Goal: Task Accomplishment & Management: Use online tool/utility

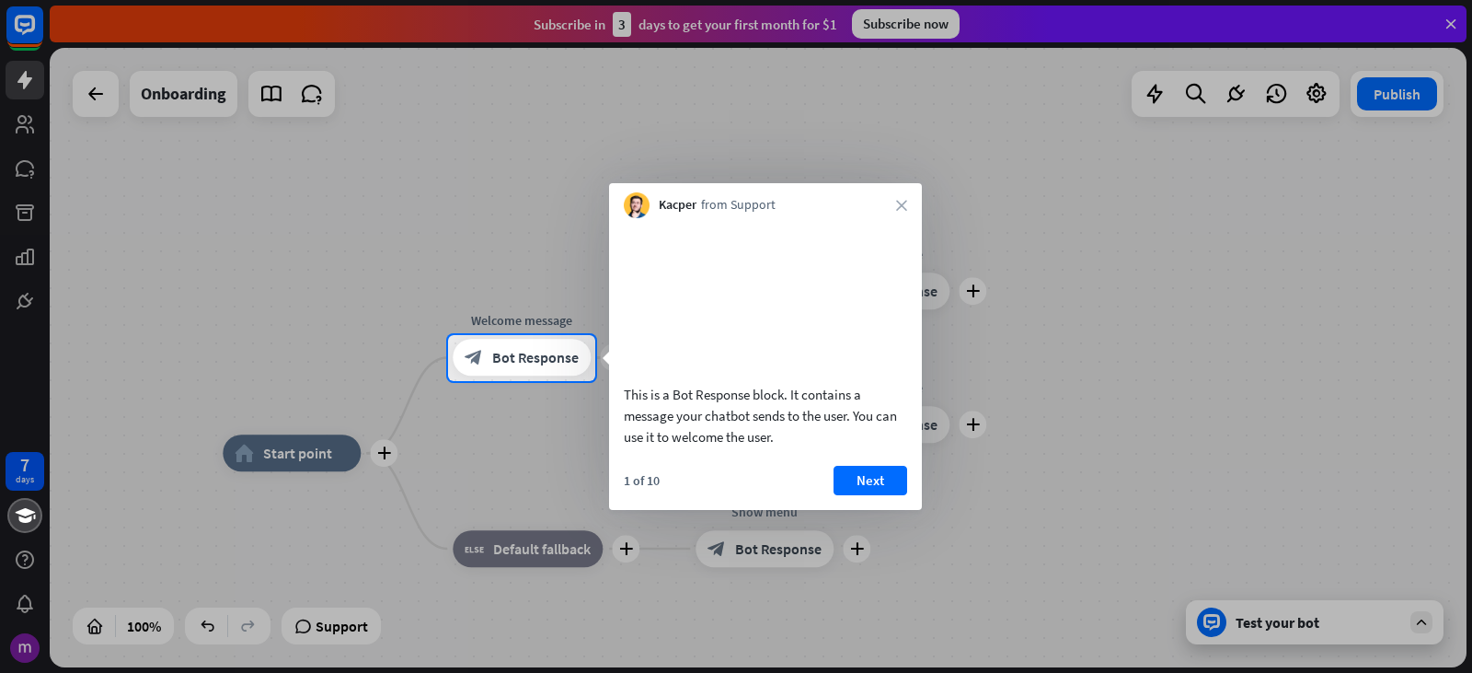
click at [1082, 179] on div at bounding box center [736, 167] width 1472 height 335
click at [1077, 433] on div at bounding box center [736, 527] width 1472 height 293
click at [1268, 317] on div at bounding box center [736, 167] width 1472 height 335
drag, startPoint x: 881, startPoint y: 502, endPoint x: 871, endPoint y: 493, distance: 12.4
click at [871, 493] on button "Next" at bounding box center [871, 480] width 74 height 29
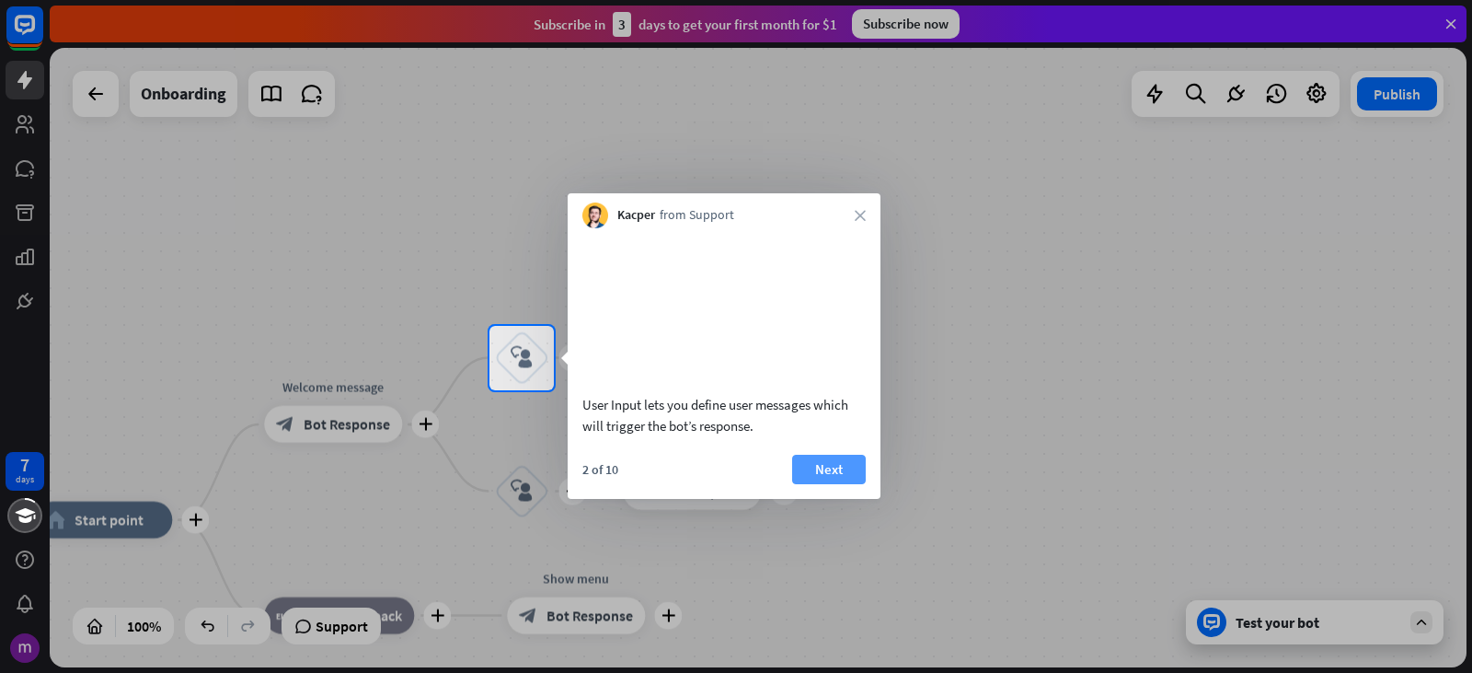
click at [856, 484] on button "Next" at bounding box center [829, 469] width 74 height 29
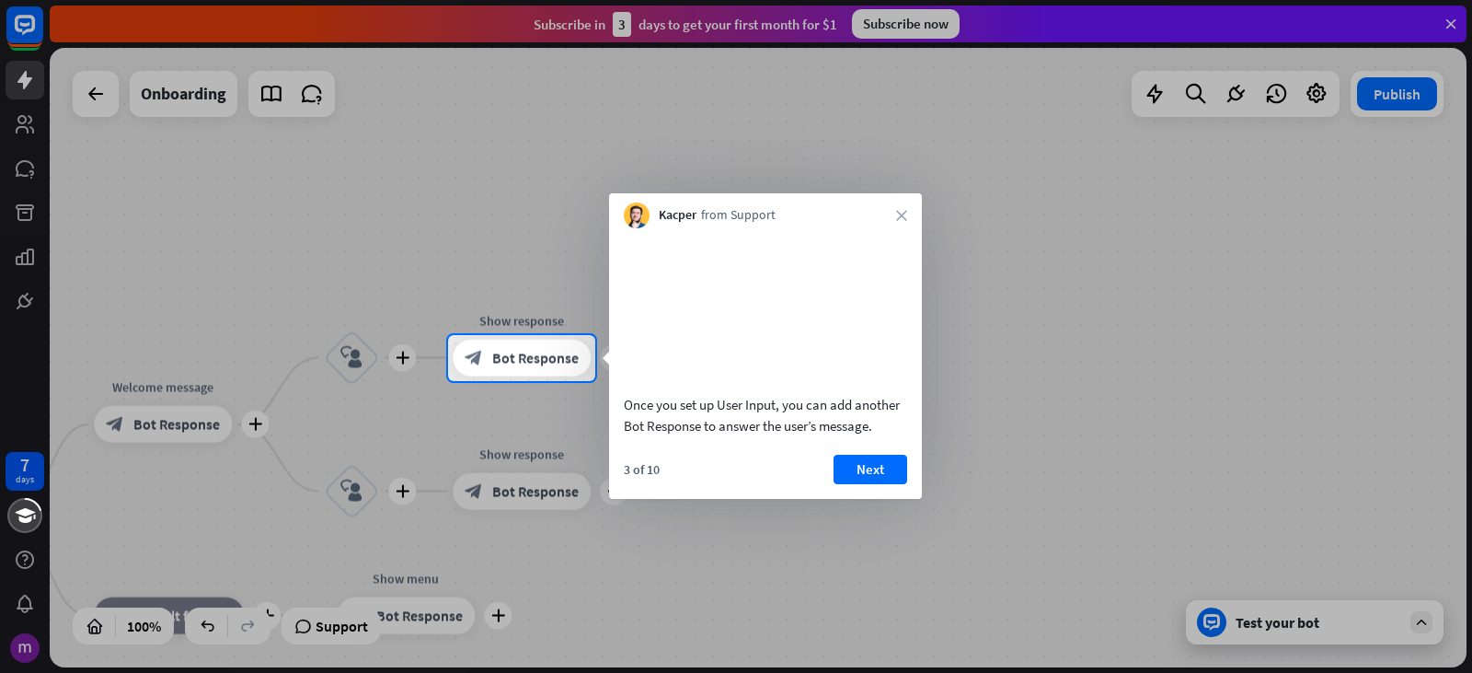
click at [905, 202] on div "Kacper from Support close" at bounding box center [765, 210] width 313 height 35
click at [898, 213] on icon "close" at bounding box center [901, 215] width 11 height 11
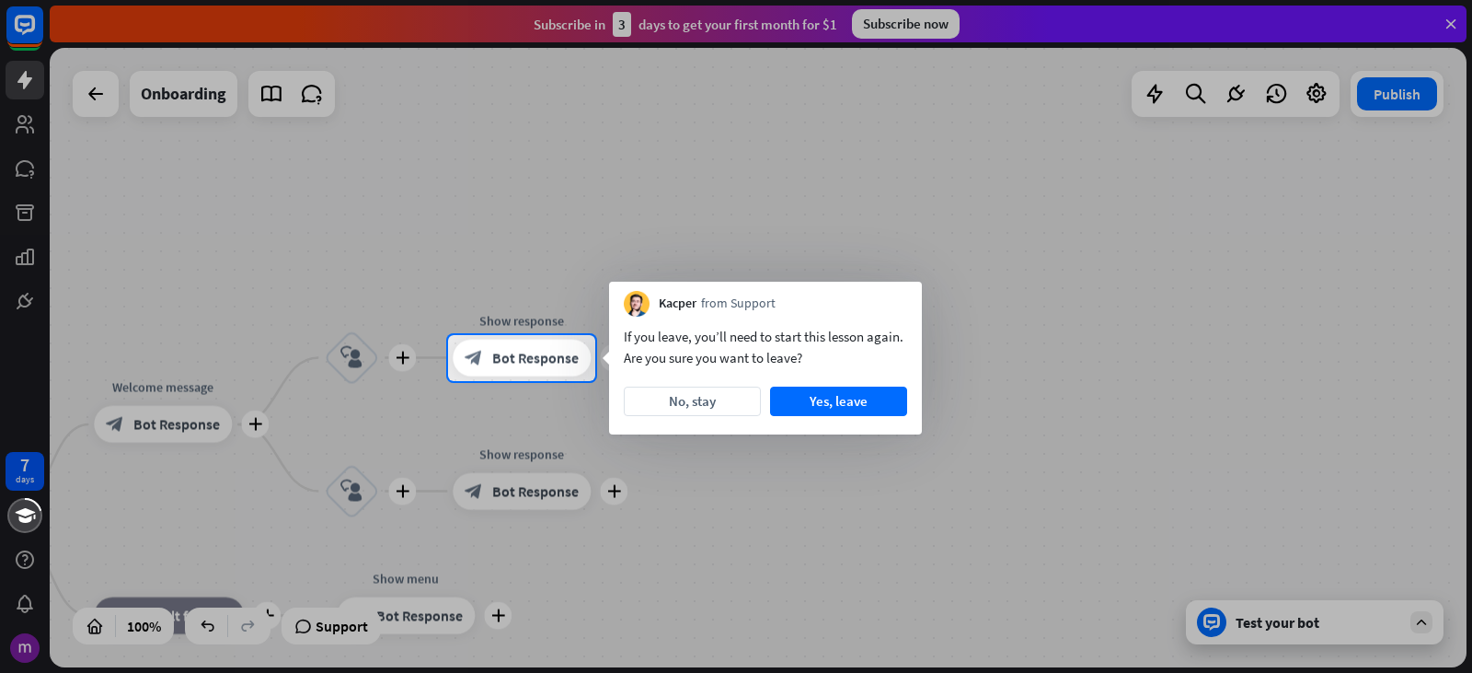
click at [898, 213] on div at bounding box center [736, 167] width 1472 height 335
click at [724, 409] on button "No, stay" at bounding box center [692, 400] width 137 height 29
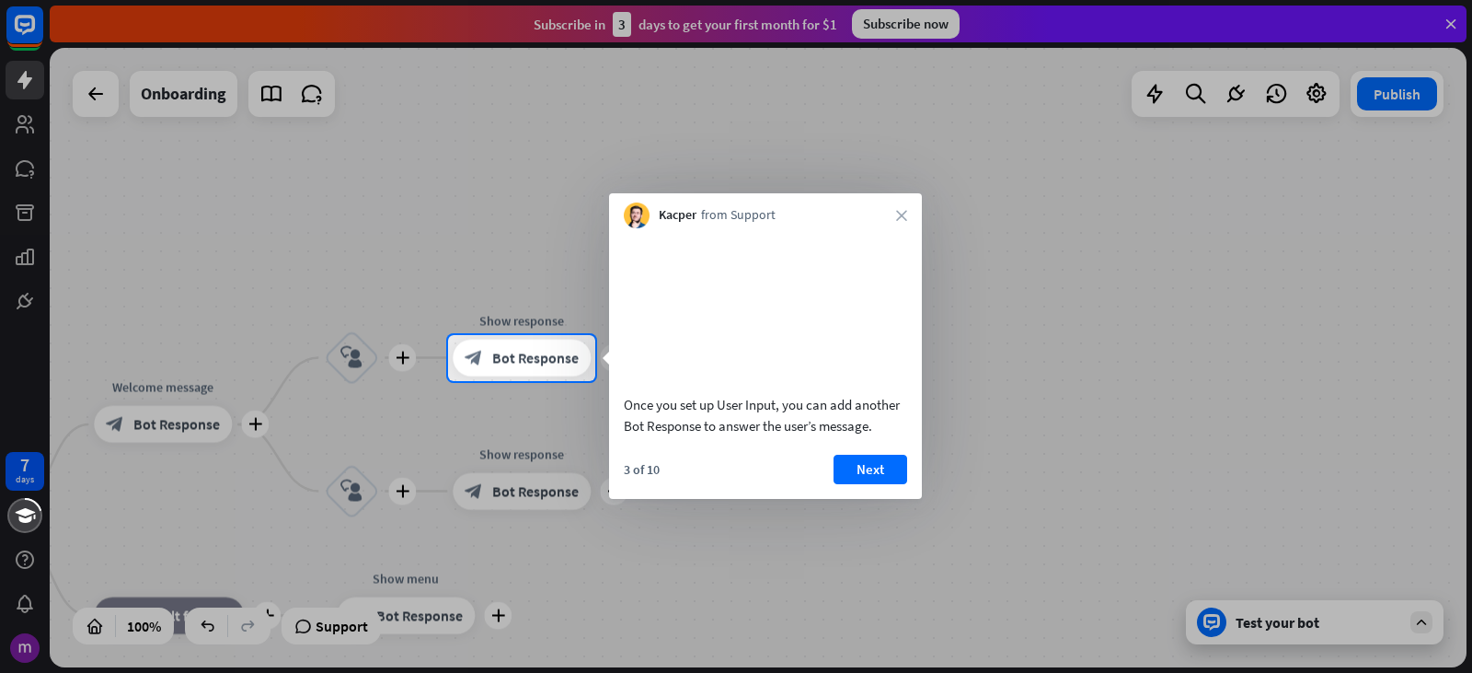
click at [913, 221] on div "Kacper from Support close" at bounding box center [765, 210] width 313 height 35
click at [905, 214] on icon "close" at bounding box center [901, 215] width 11 height 11
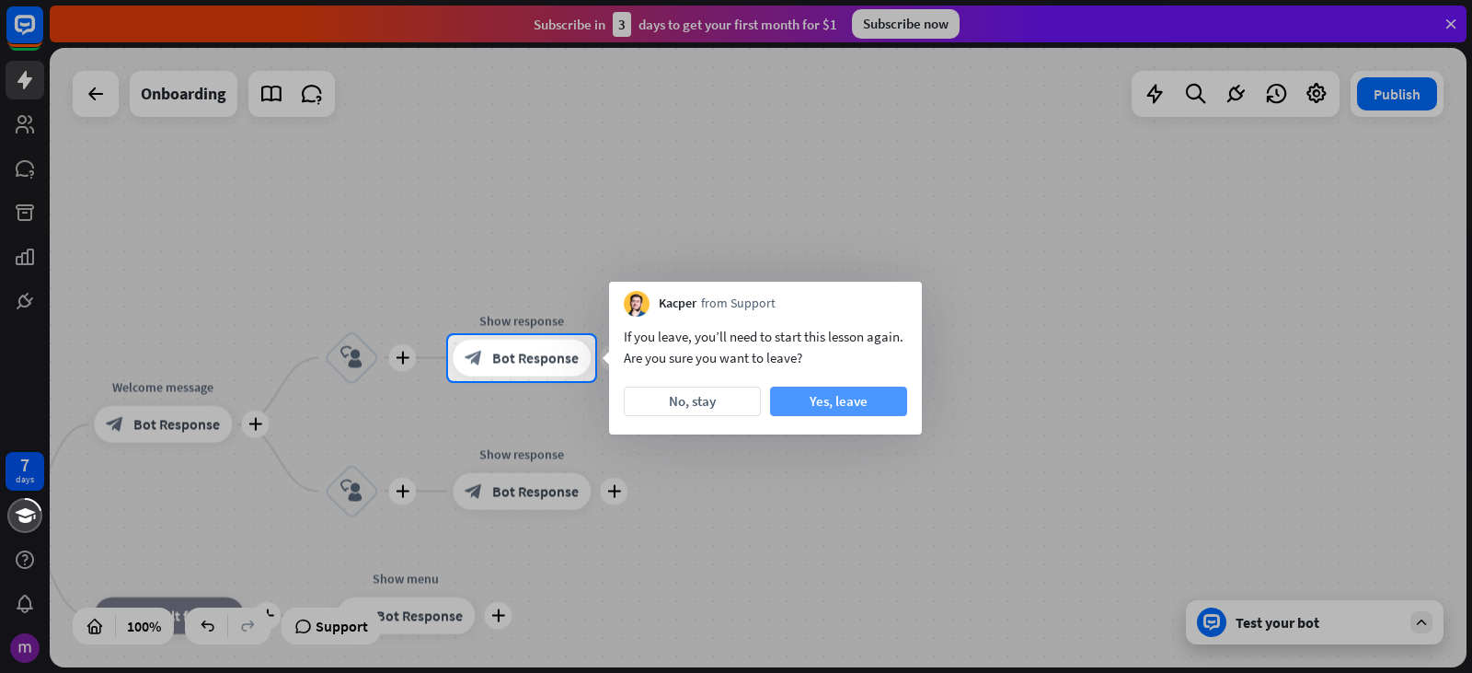
click at [864, 403] on button "Yes, leave" at bounding box center [838, 400] width 137 height 29
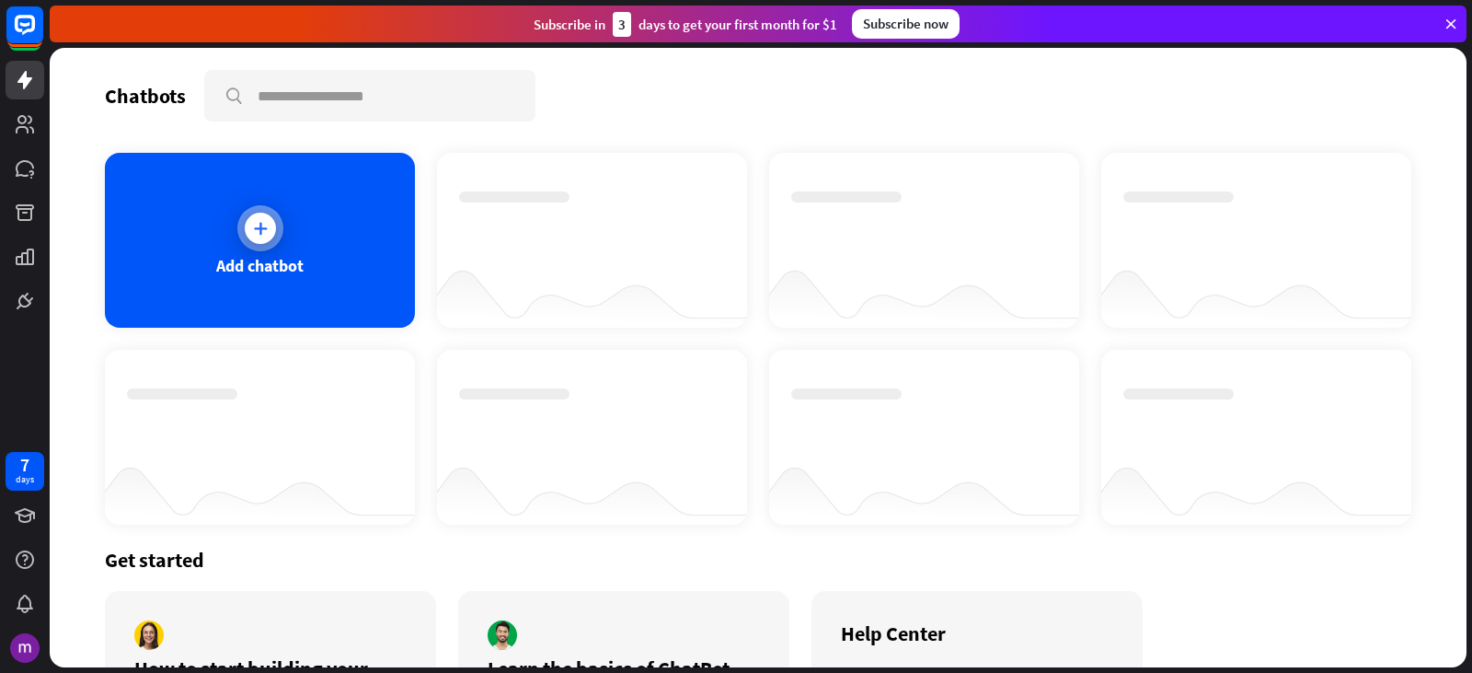
click at [299, 223] on div "Add chatbot" at bounding box center [260, 240] width 310 height 175
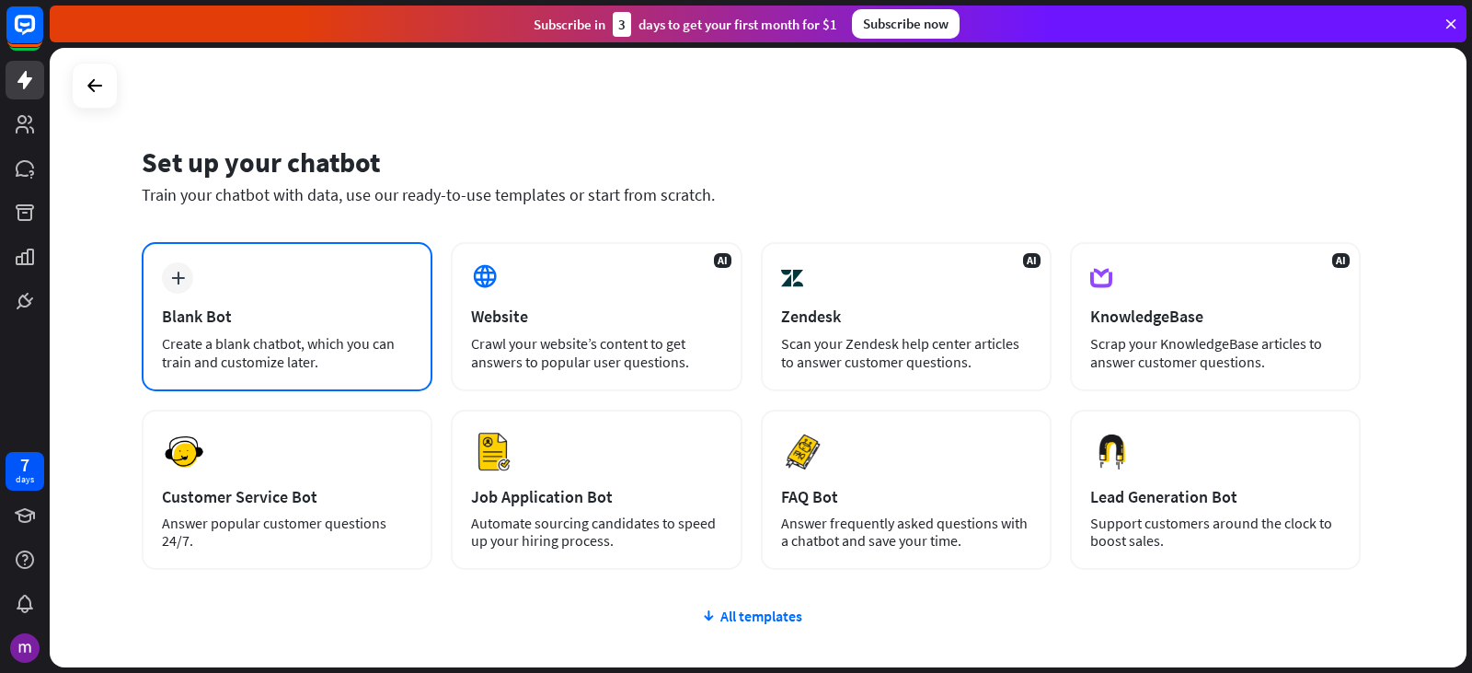
click at [221, 311] on div "Blank Bot" at bounding box center [287, 316] width 250 height 21
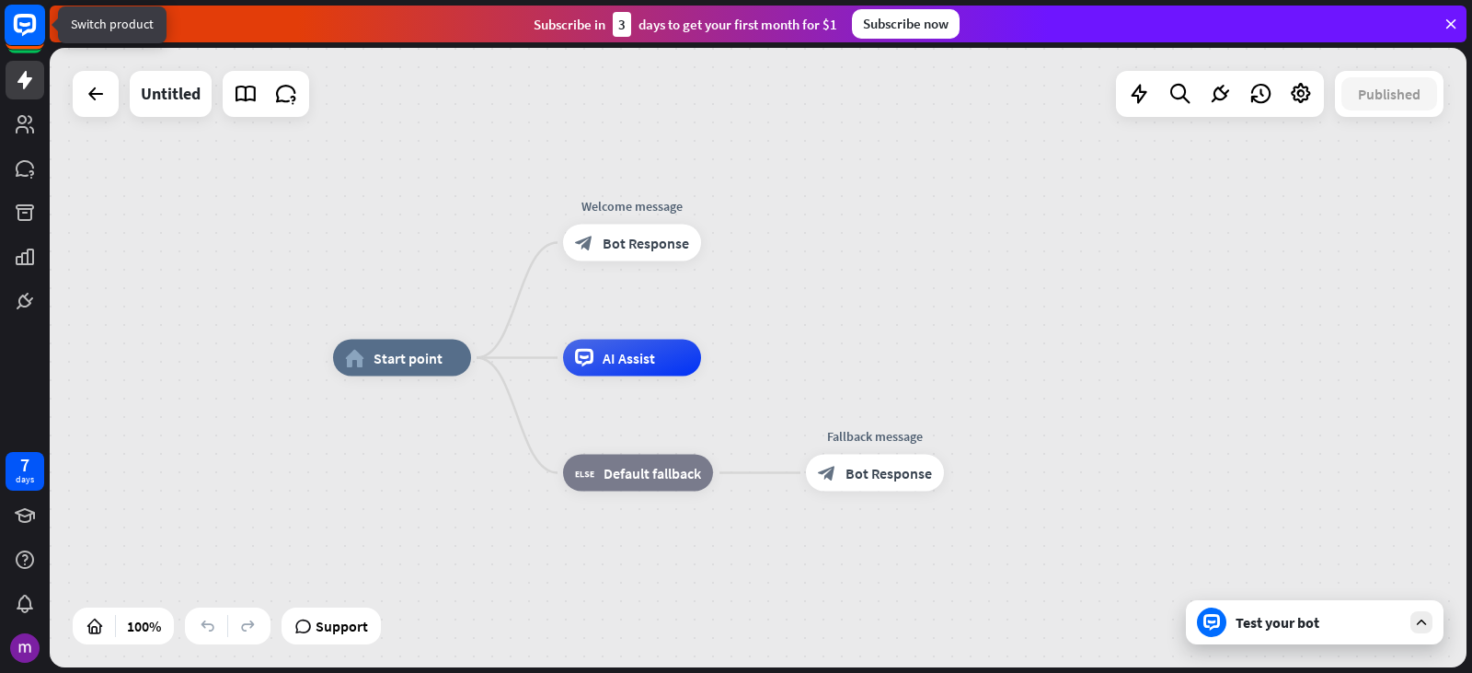
click at [25, 29] on rect at bounding box center [25, 25] width 40 height 40
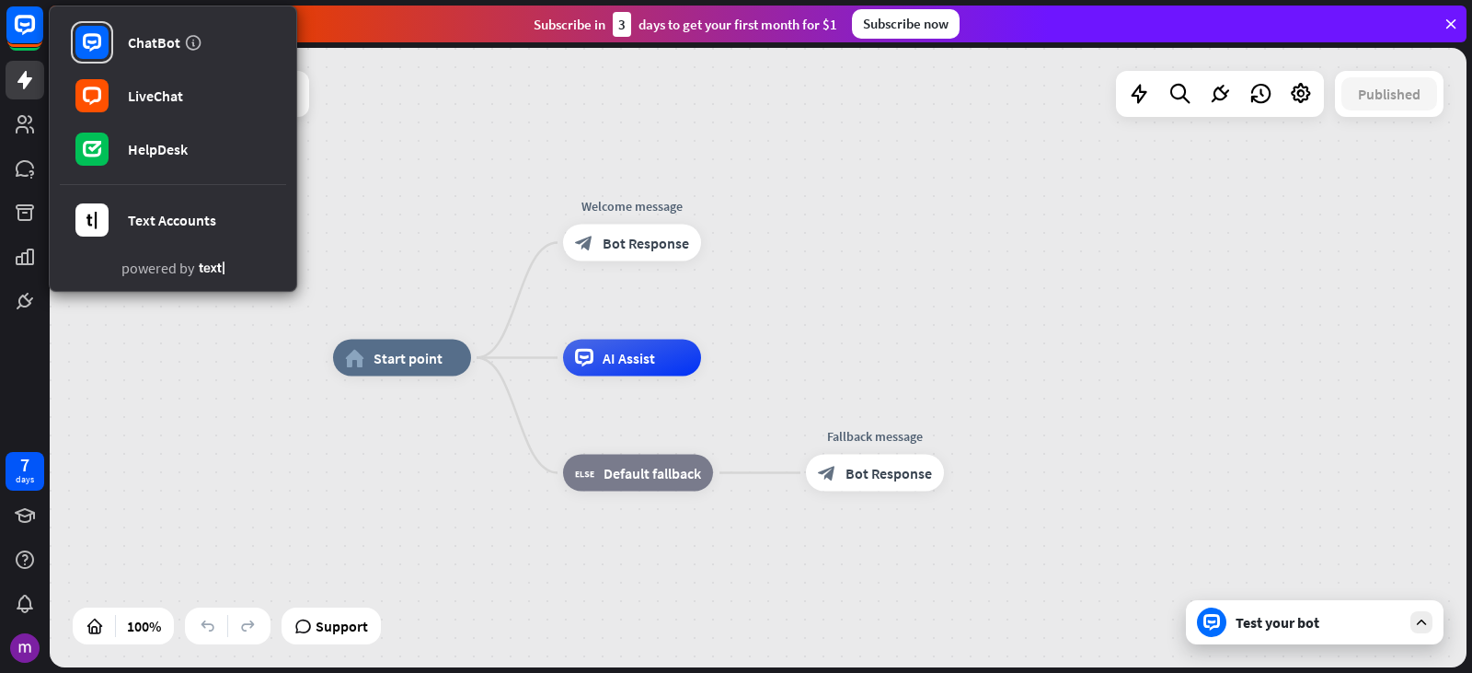
click at [139, 340] on div "home_2 Start point Welcome message block_bot_response Bot Response AI Assist bl…" at bounding box center [758, 357] width 1417 height 619
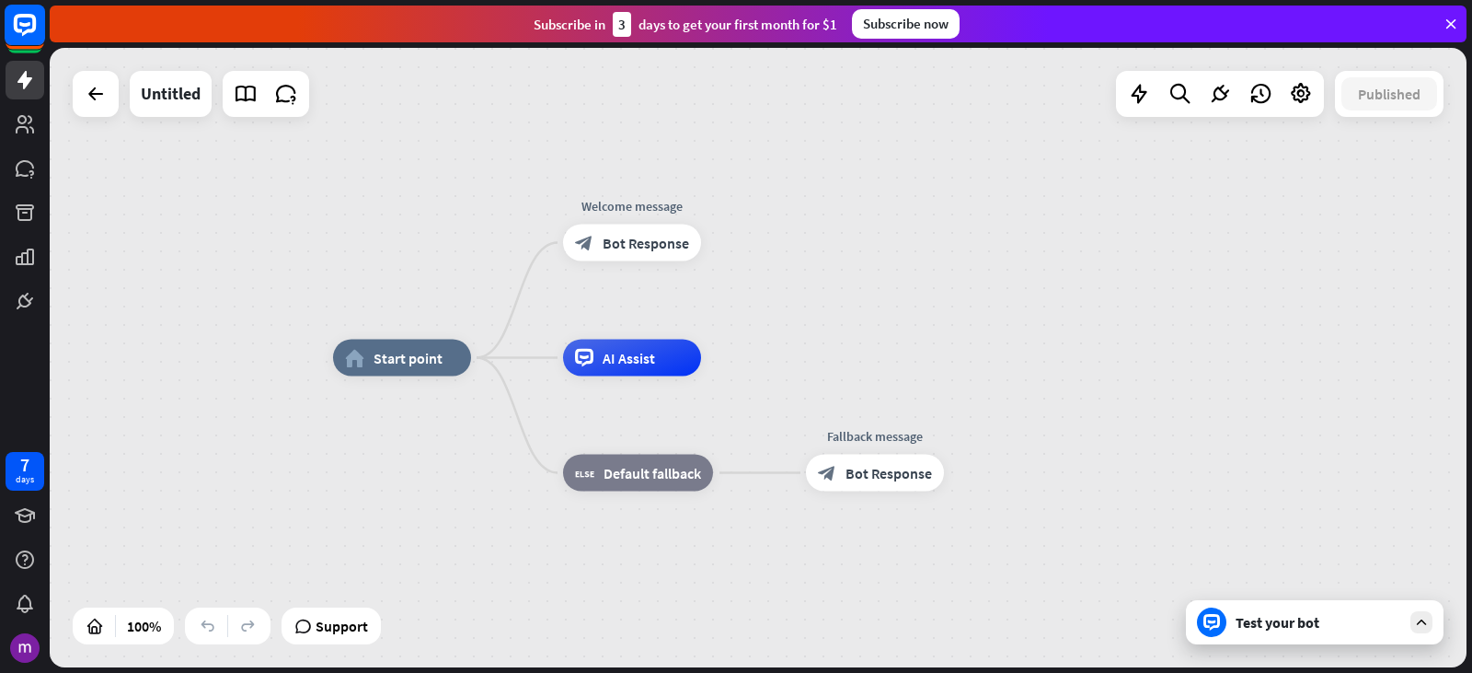
click at [27, 30] on icon at bounding box center [25, 25] width 22 height 22
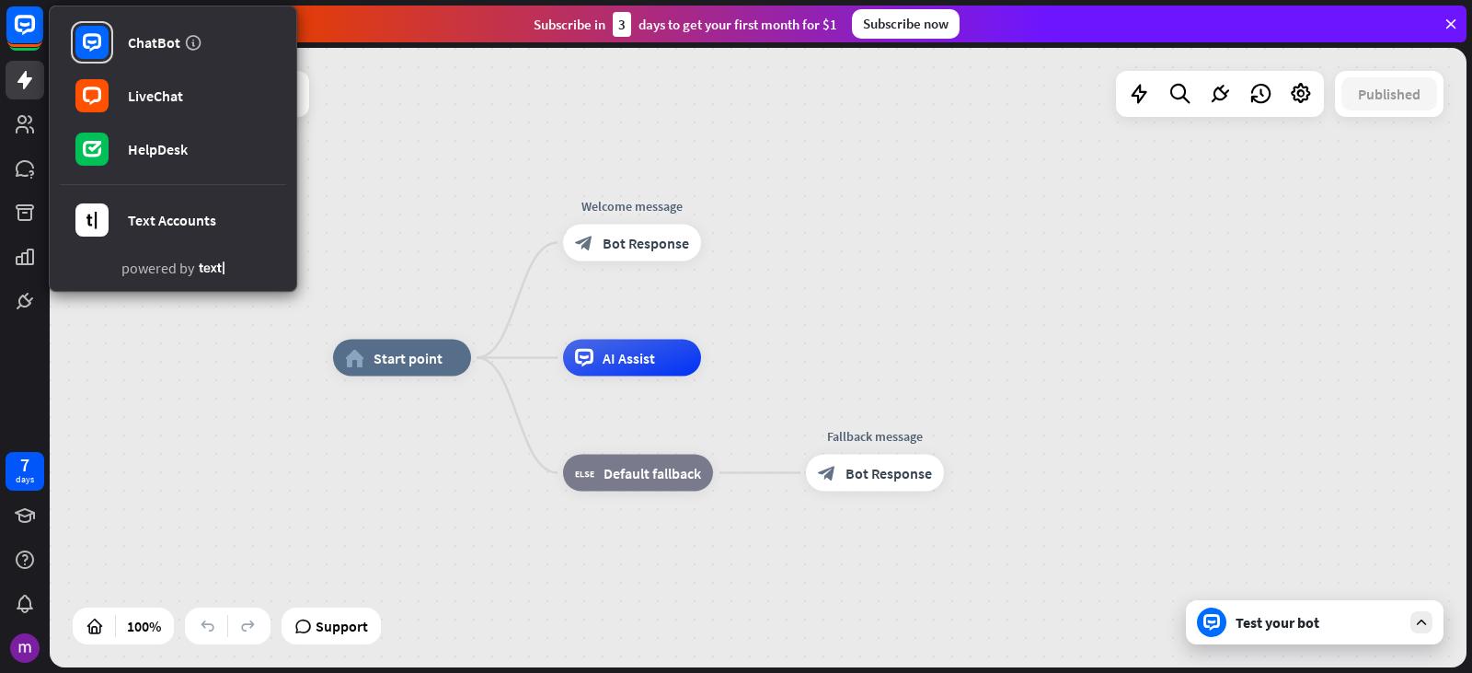
click at [223, 375] on div "home_2 Start point Welcome message block_bot_response Bot Response AI Assist bl…" at bounding box center [758, 357] width 1417 height 619
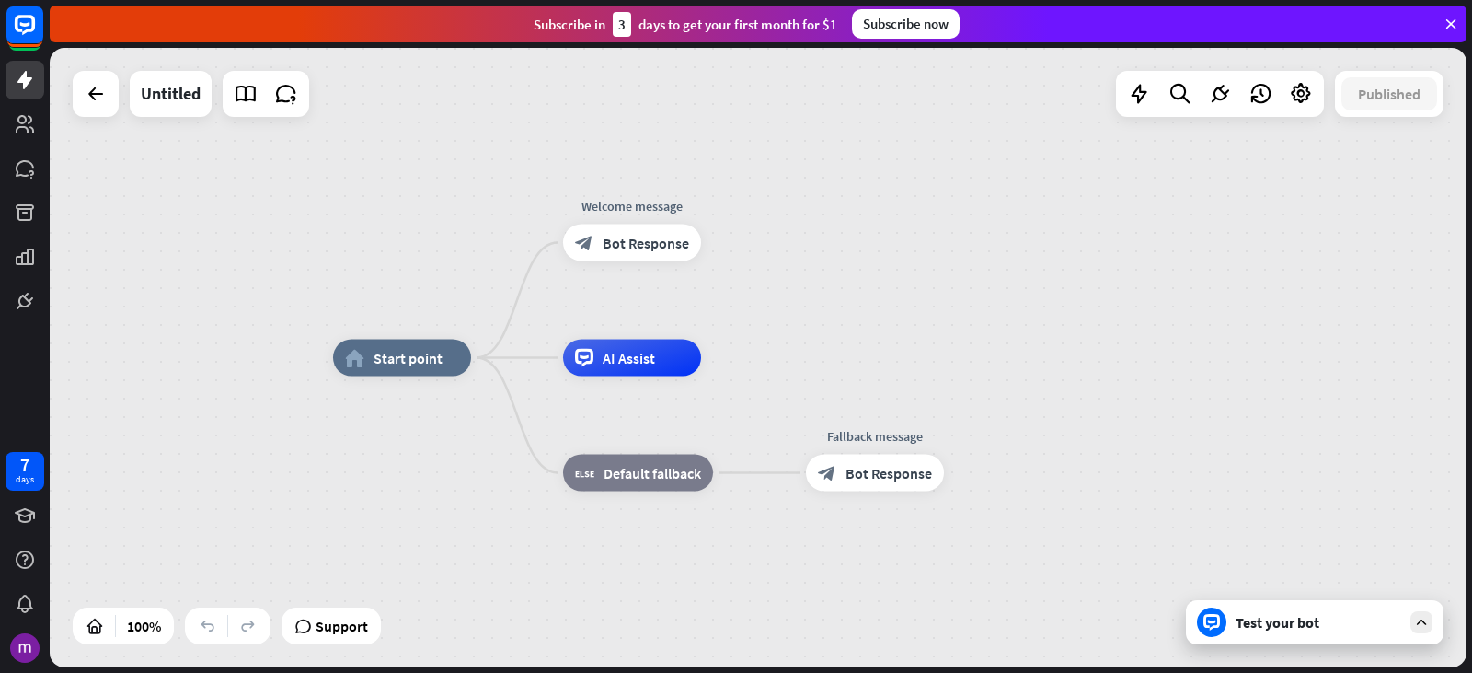
drag, startPoint x: 29, startPoint y: 3, endPoint x: 149, endPoint y: 314, distance: 333.6
click at [149, 314] on div "home_2 Start point Welcome message block_bot_response Bot Response AI Assist bl…" at bounding box center [758, 357] width 1417 height 619
drag, startPoint x: 16, startPoint y: 0, endPoint x: 142, endPoint y: 241, distance: 272.1
click at [142, 241] on div "home_2 Start point Welcome message block_bot_response Bot Response AI Assist bl…" at bounding box center [758, 357] width 1417 height 619
click at [195, 203] on div "home_2 Start point Welcome message block_bot_response Bot Response AI Assist bl…" at bounding box center [758, 357] width 1417 height 619
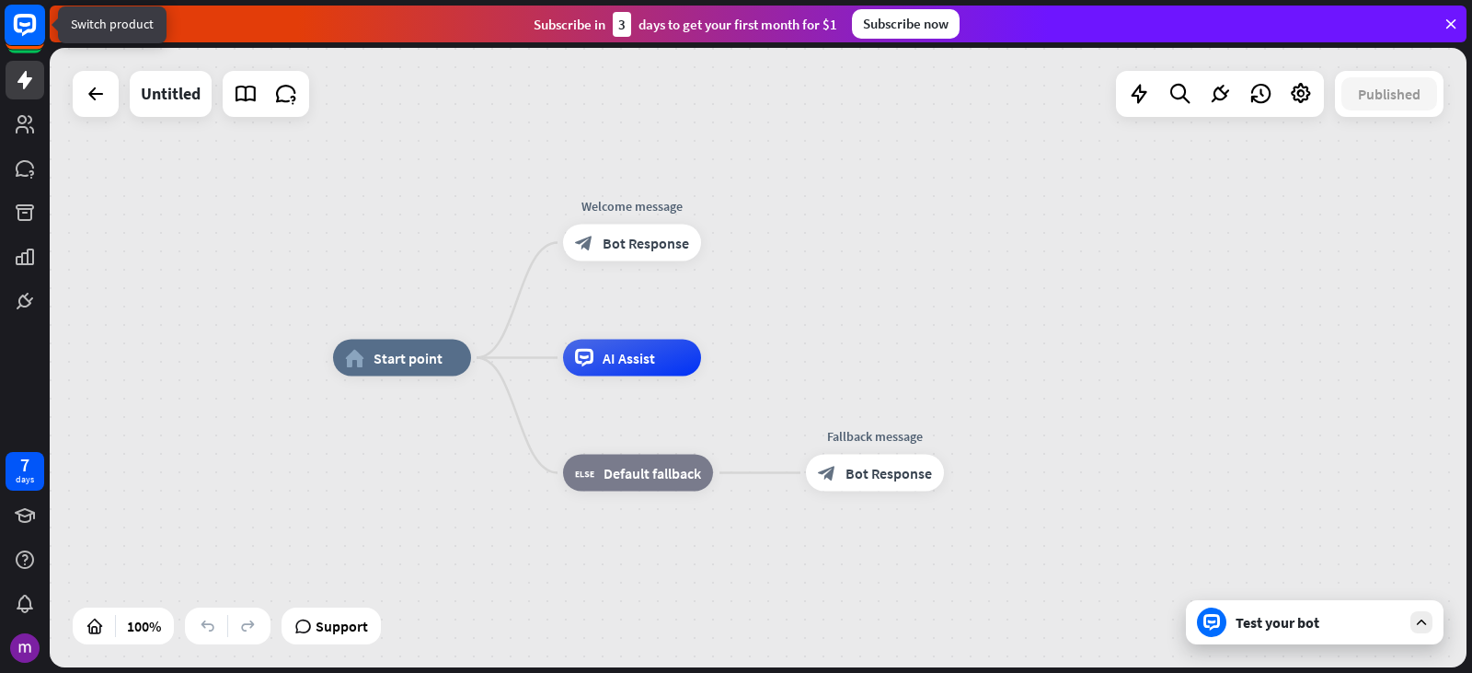
click at [22, 25] on icon at bounding box center [24, 24] width 11 height 5
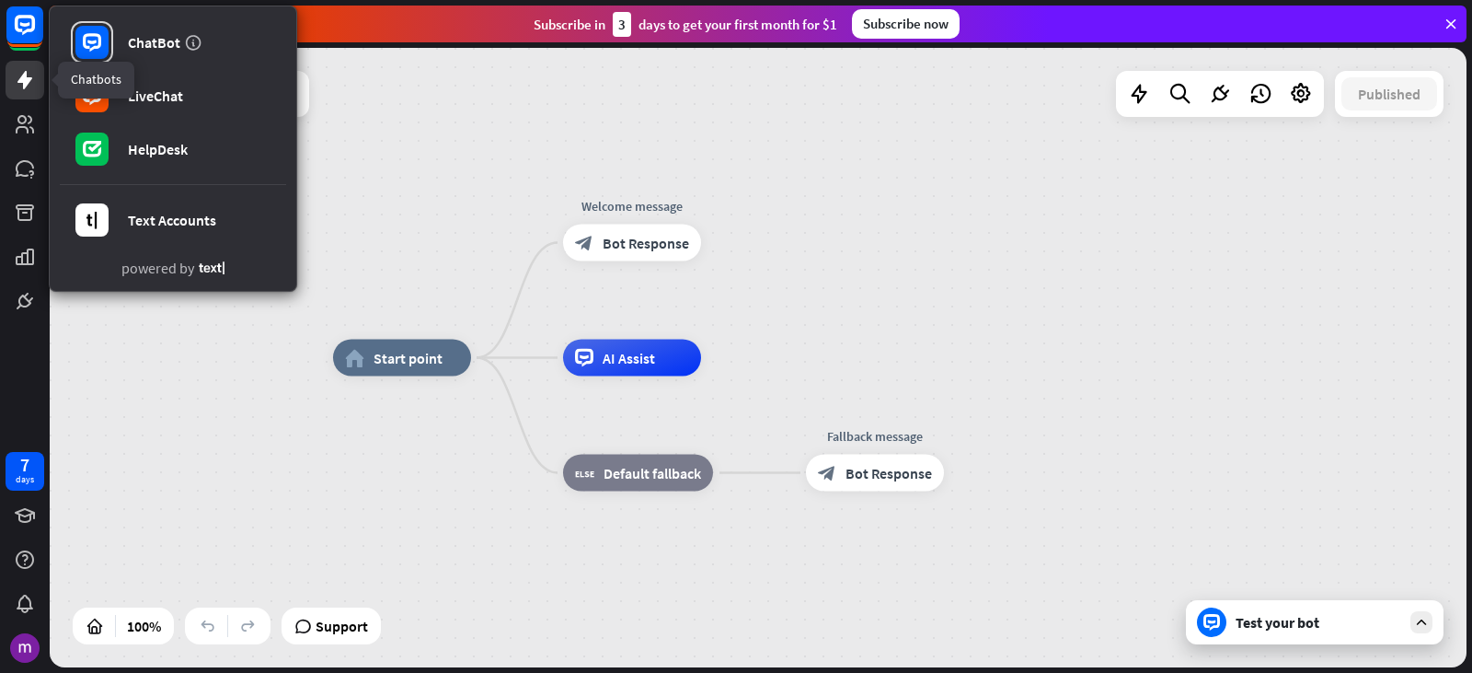
click at [34, 81] on icon at bounding box center [25, 80] width 22 height 22
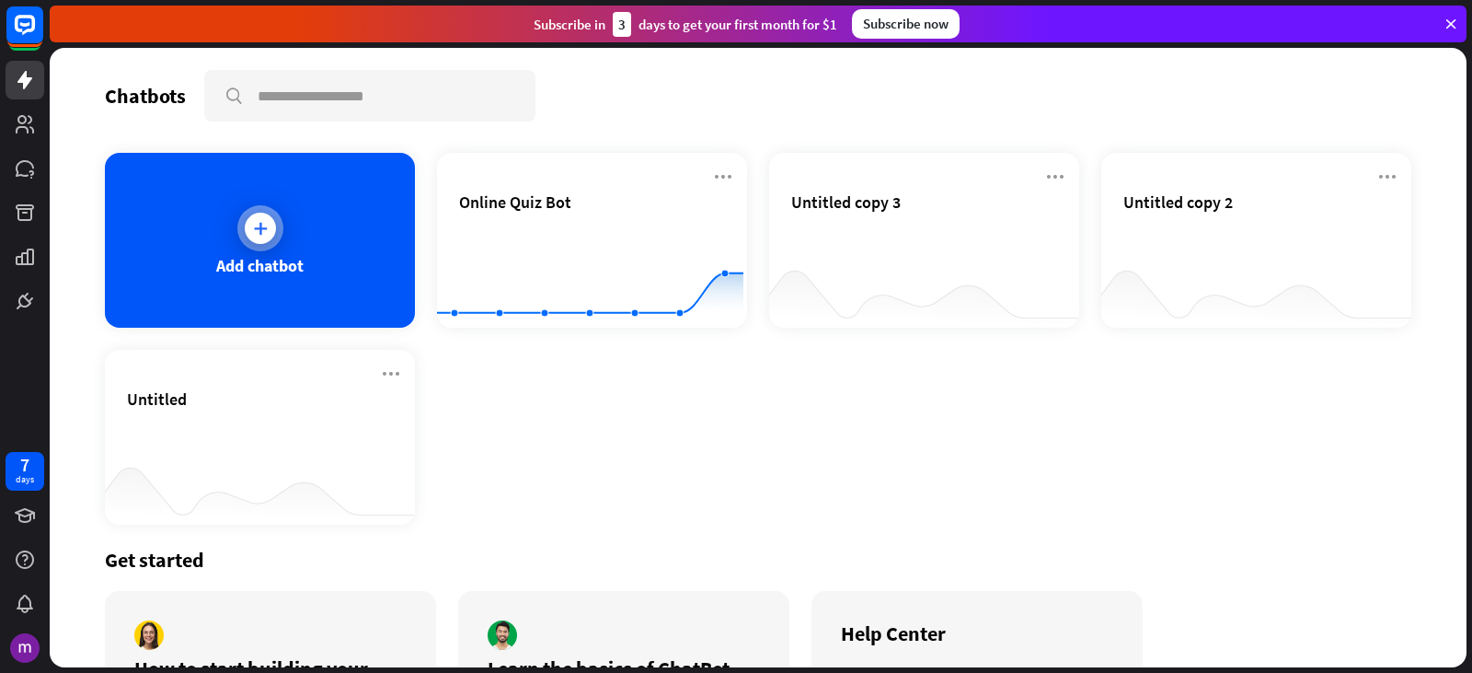
click at [205, 205] on div "Add chatbot" at bounding box center [260, 240] width 310 height 175
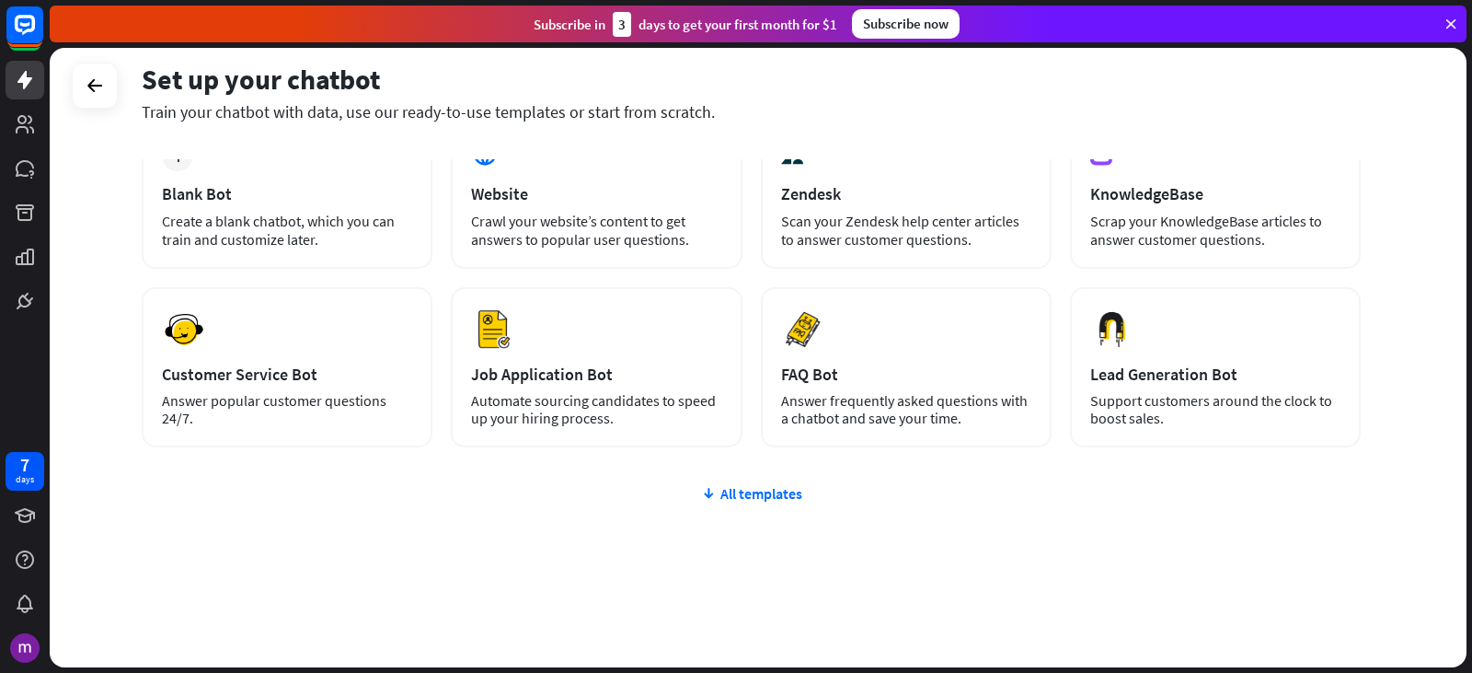
scroll to position [123, 0]
click at [756, 502] on div "plus Blank Bot Create a blank chatbot, which you can train and customize later.…" at bounding box center [751, 393] width 1219 height 548
click at [756, 485] on div "All templates" at bounding box center [751, 492] width 1219 height 18
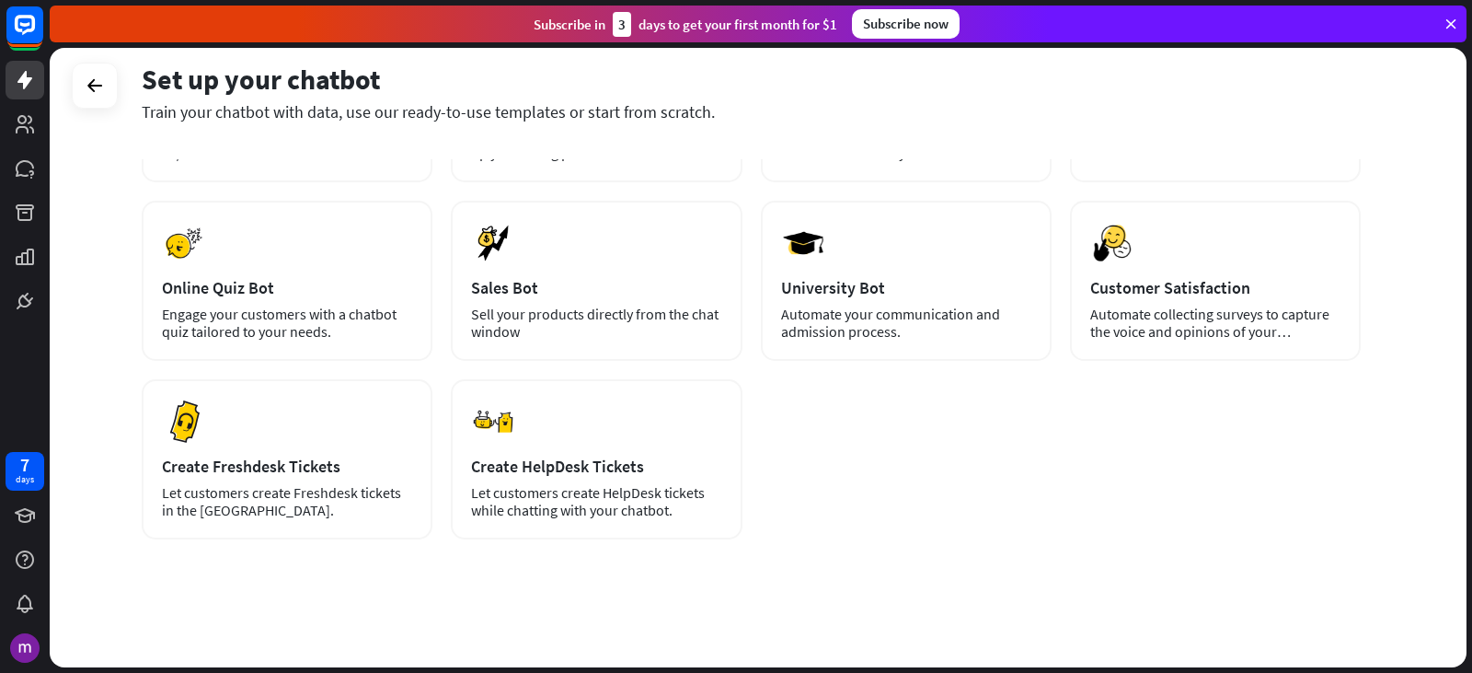
scroll to position [388, 0]
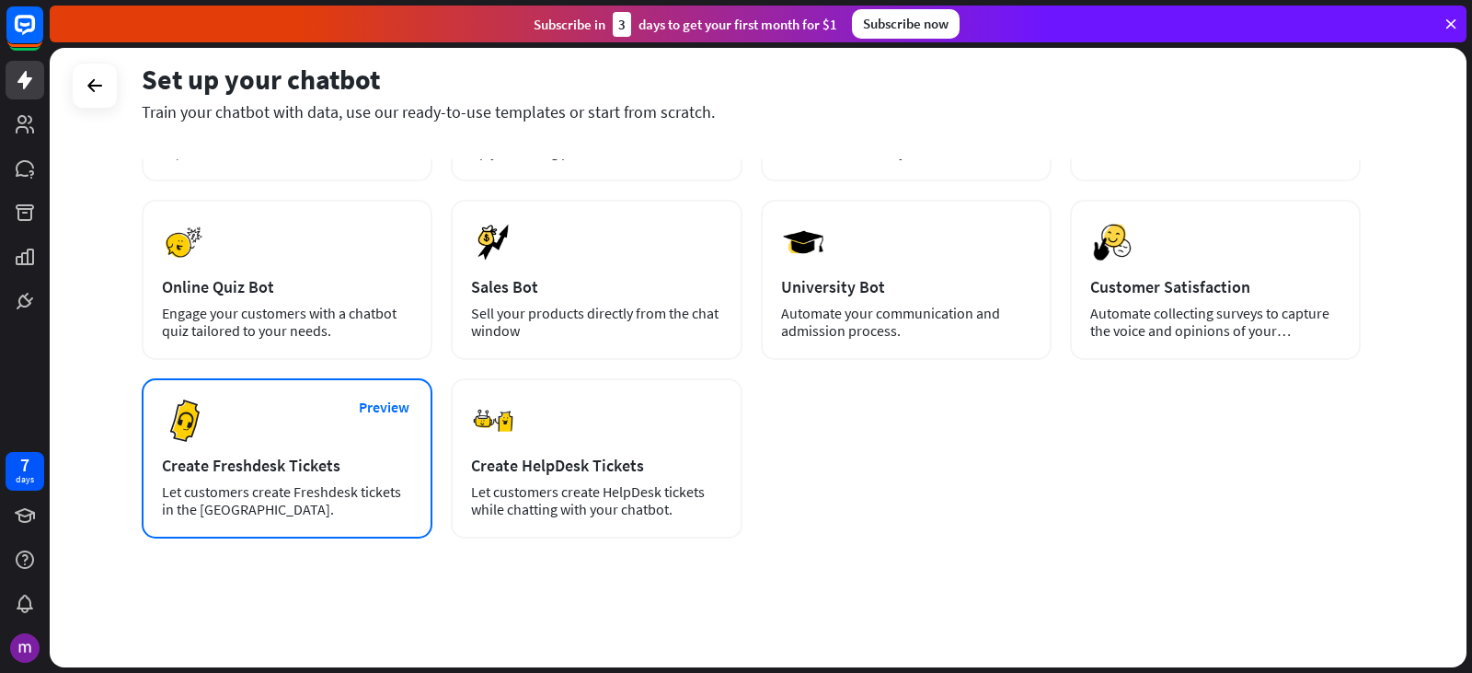
click at [192, 431] on img at bounding box center [184, 420] width 44 height 44
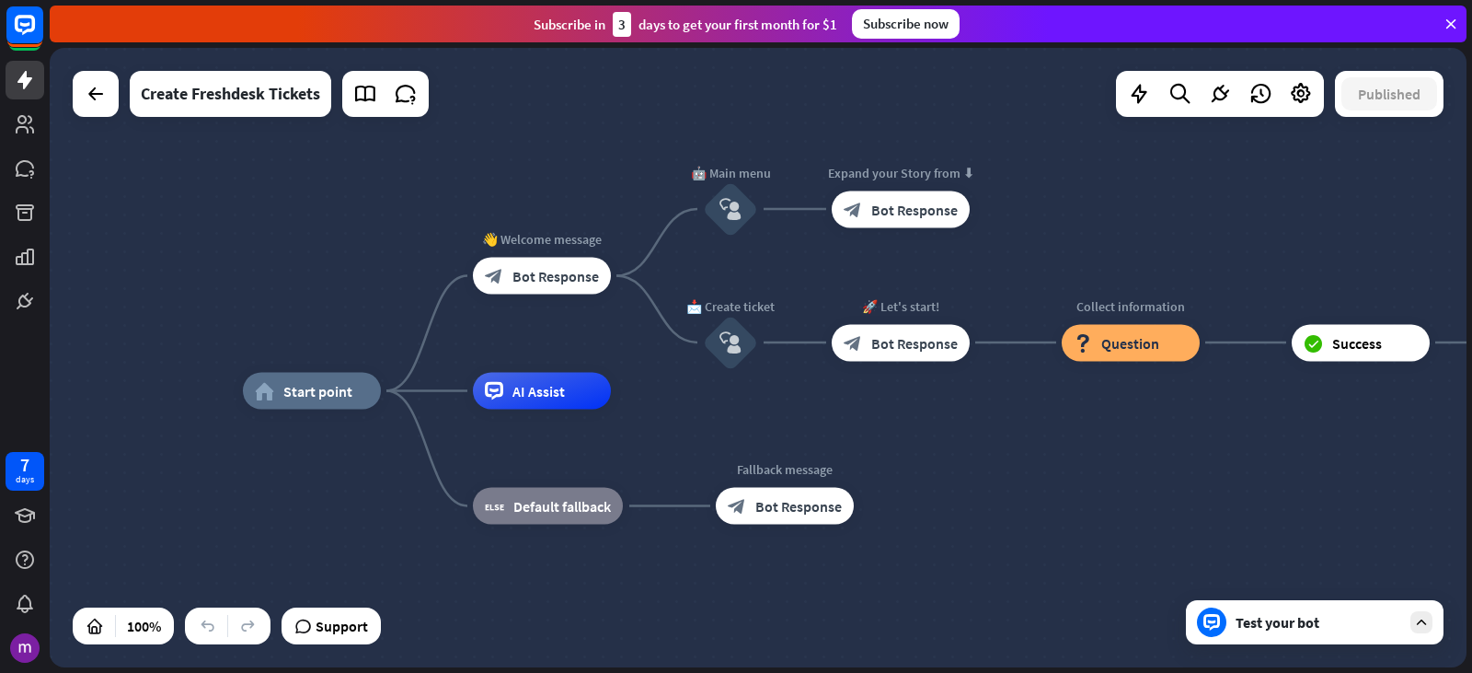
drag, startPoint x: 1130, startPoint y: 537, endPoint x: 1113, endPoint y: 543, distance: 17.5
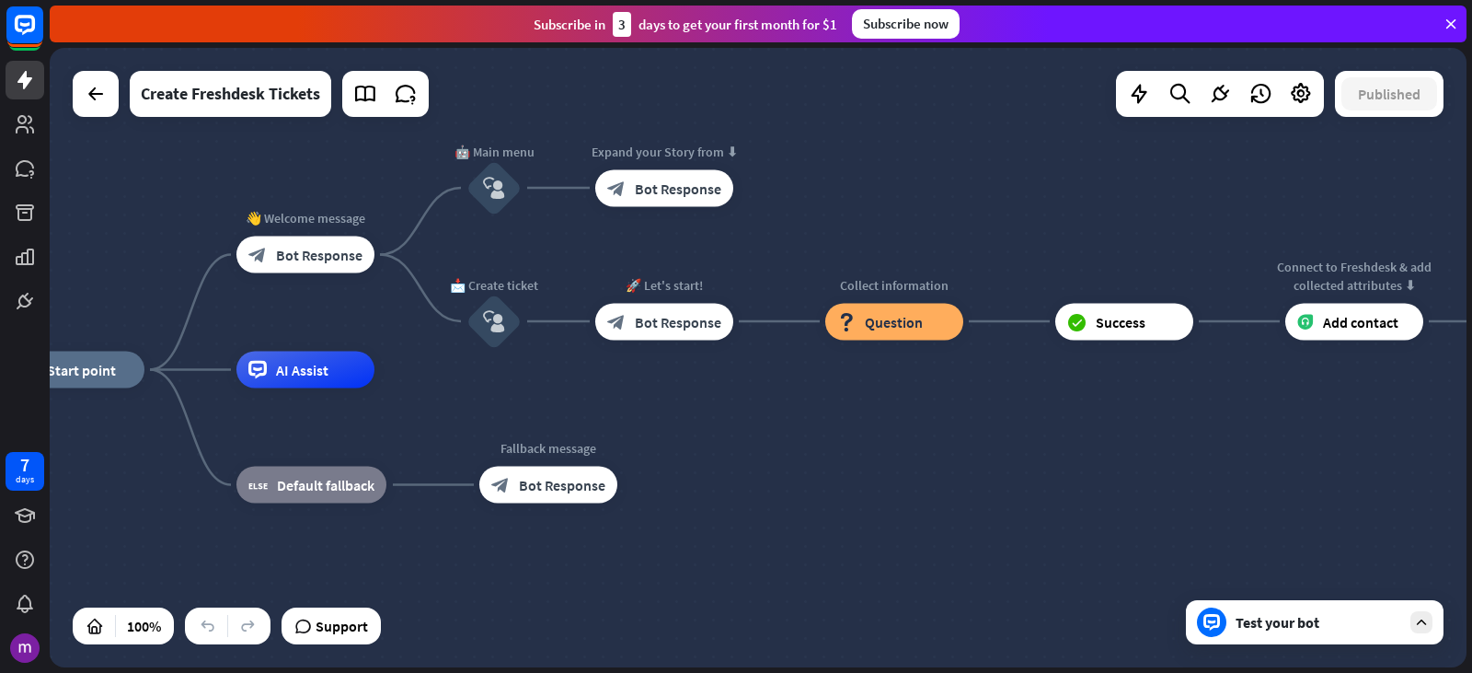
drag, startPoint x: 1104, startPoint y: 520, endPoint x: 868, endPoint y: 499, distance: 237.4
click at [868, 499] on div "home_2 Start point 👋 Welcome message block_bot_response Bot Response 🤖 Main men…" at bounding box center [714, 679] width 1417 height 619
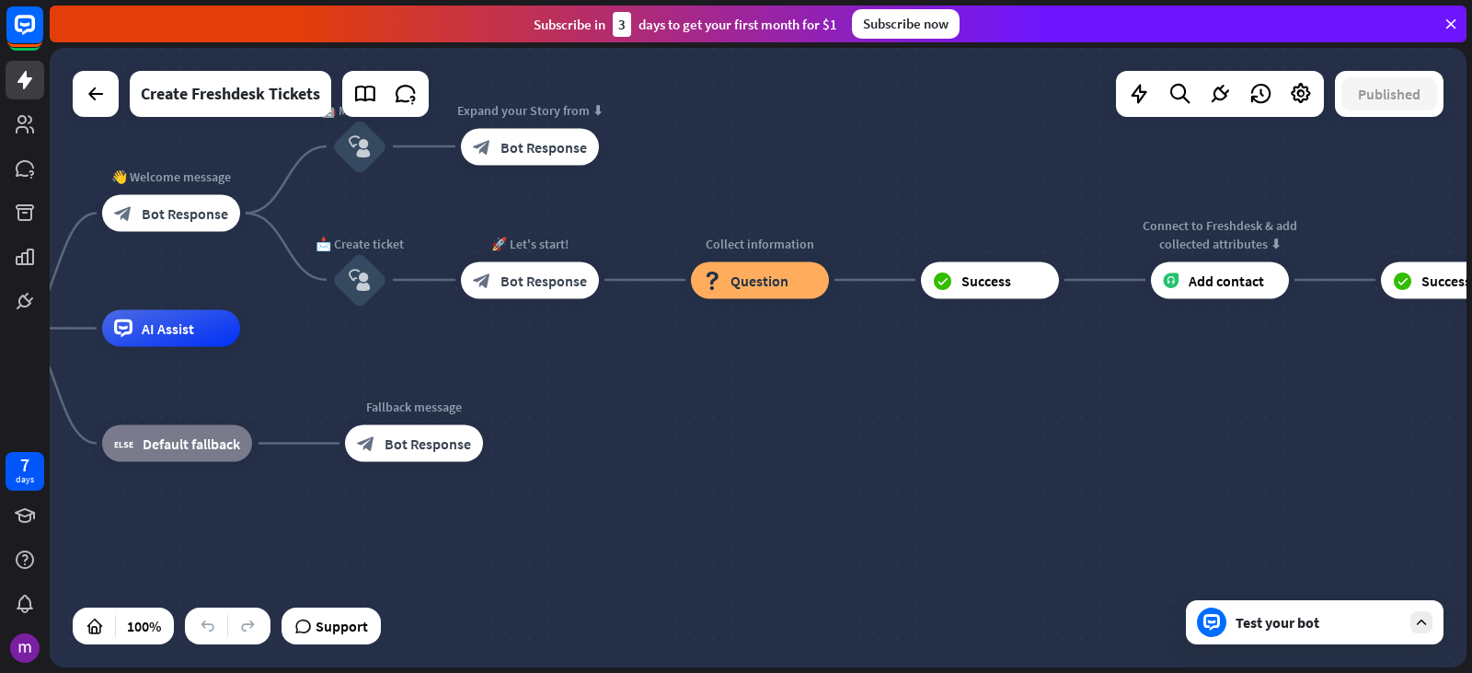
drag, startPoint x: 941, startPoint y: 486, endPoint x: 722, endPoint y: 453, distance: 221.5
click at [722, 453] on div "home_2 Start point 👋 Welcome message block_bot_response Bot Response 🤖 Main men…" at bounding box center [580, 638] width 1417 height 619
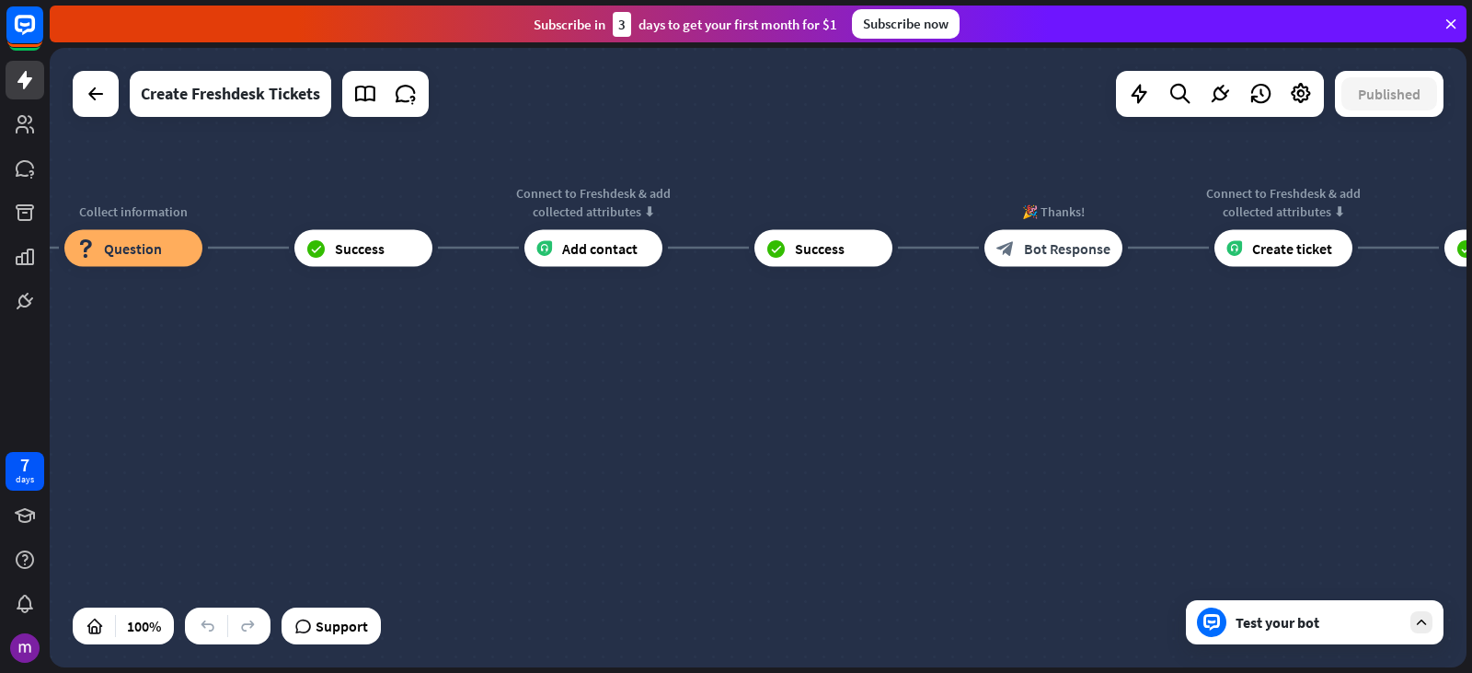
drag, startPoint x: 1115, startPoint y: 398, endPoint x: 513, endPoint y: 355, distance: 604.2
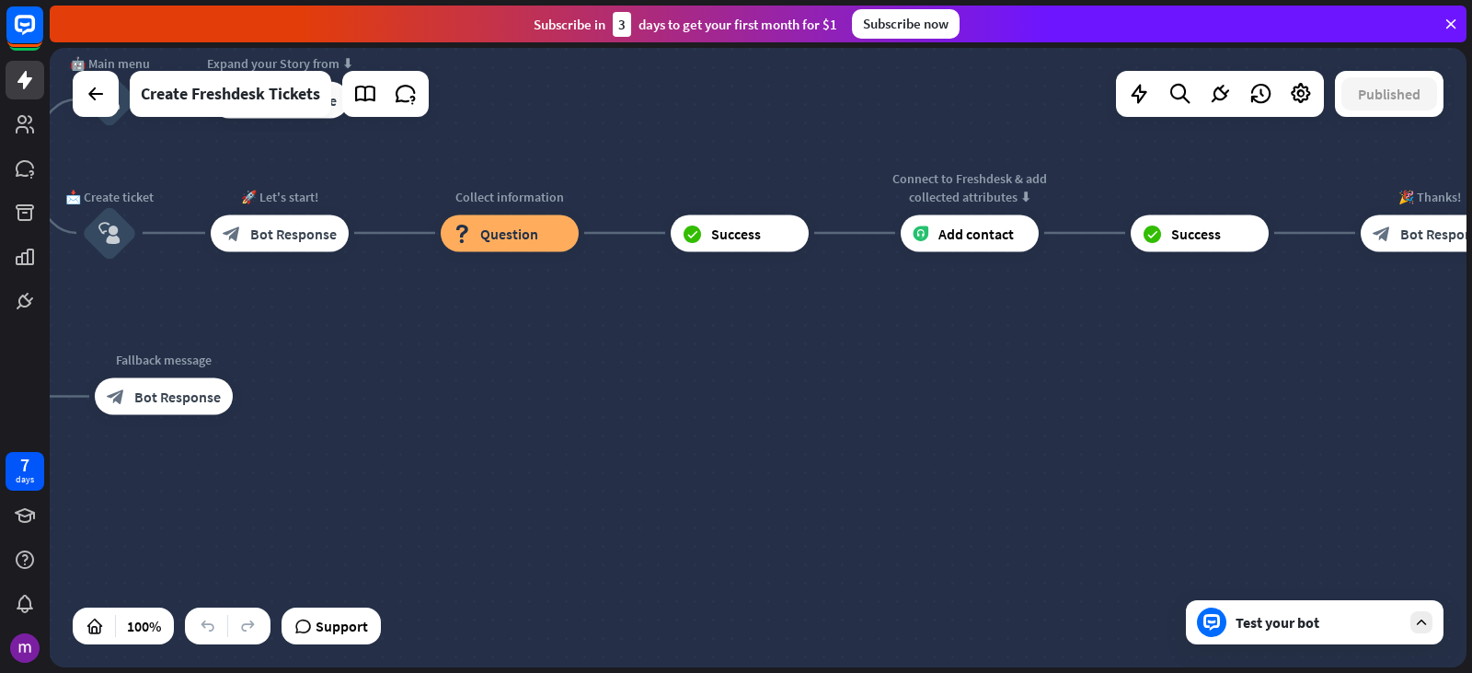
drag, startPoint x: 1021, startPoint y: 397, endPoint x: 1445, endPoint y: 382, distance: 424.5
click at [1471, 388] on div "home_2 Start point 👋 Welcome message block_bot_response Bot Response 🤖 Main men…" at bounding box center [761, 360] width 1423 height 625
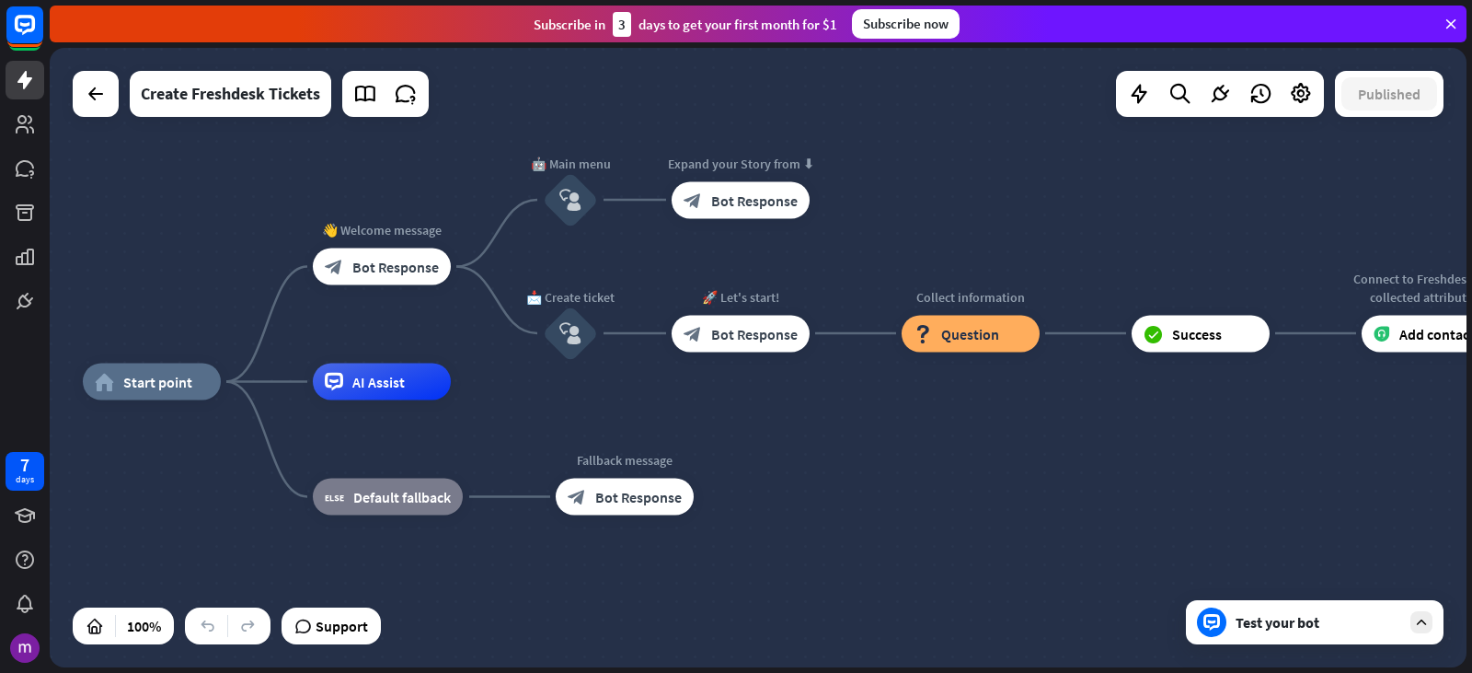
drag, startPoint x: 409, startPoint y: 482, endPoint x: 867, endPoint y: 579, distance: 467.4
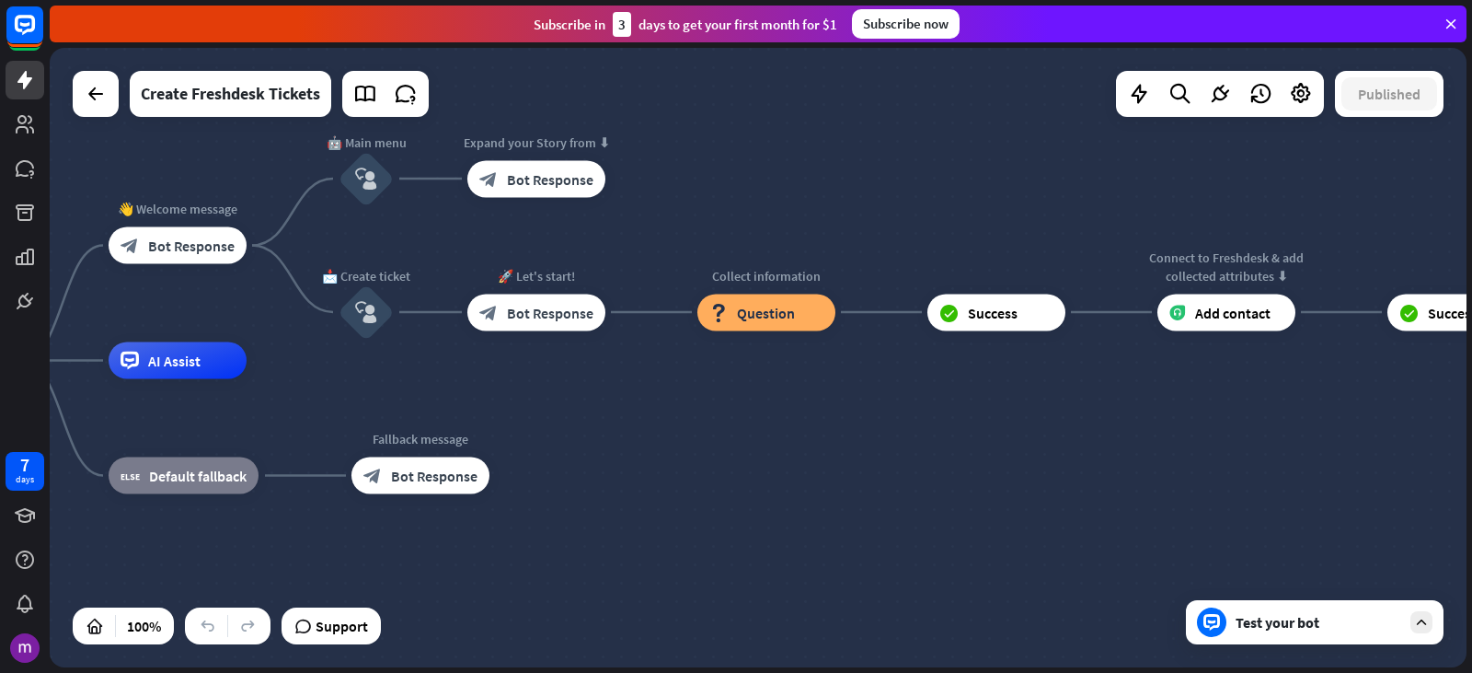
drag, startPoint x: 926, startPoint y: 484, endPoint x: 721, endPoint y: 463, distance: 205.4
click at [721, 463] on div "home_2 Start point 👋 Welcome message block_bot_response Bot Response 🤖 Main men…" at bounding box center [587, 670] width 1417 height 619
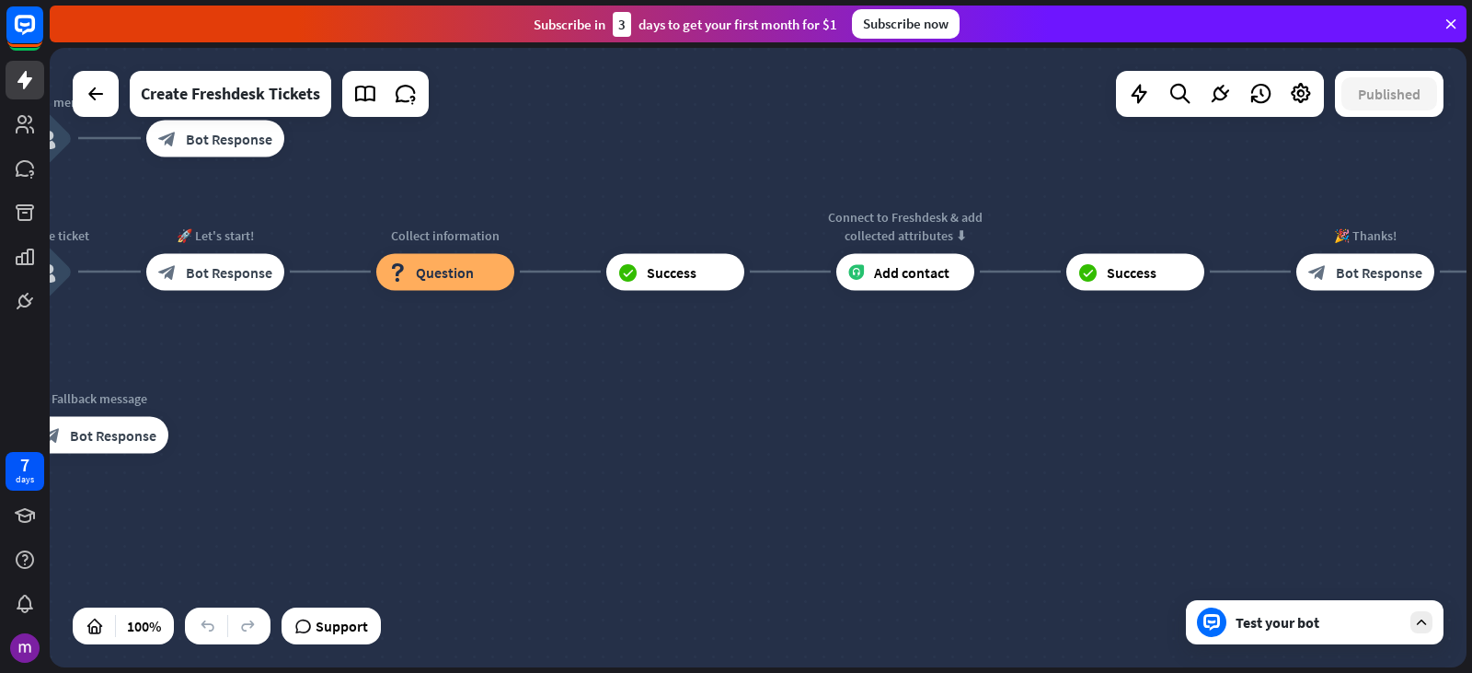
drag, startPoint x: 940, startPoint y: 420, endPoint x: 631, endPoint y: 379, distance: 310.9
click at [631, 379] on div "home_2 Start point 👋 Welcome message block_bot_response Bot Response 🤖 Main men…" at bounding box center [265, 629] width 1417 height 619
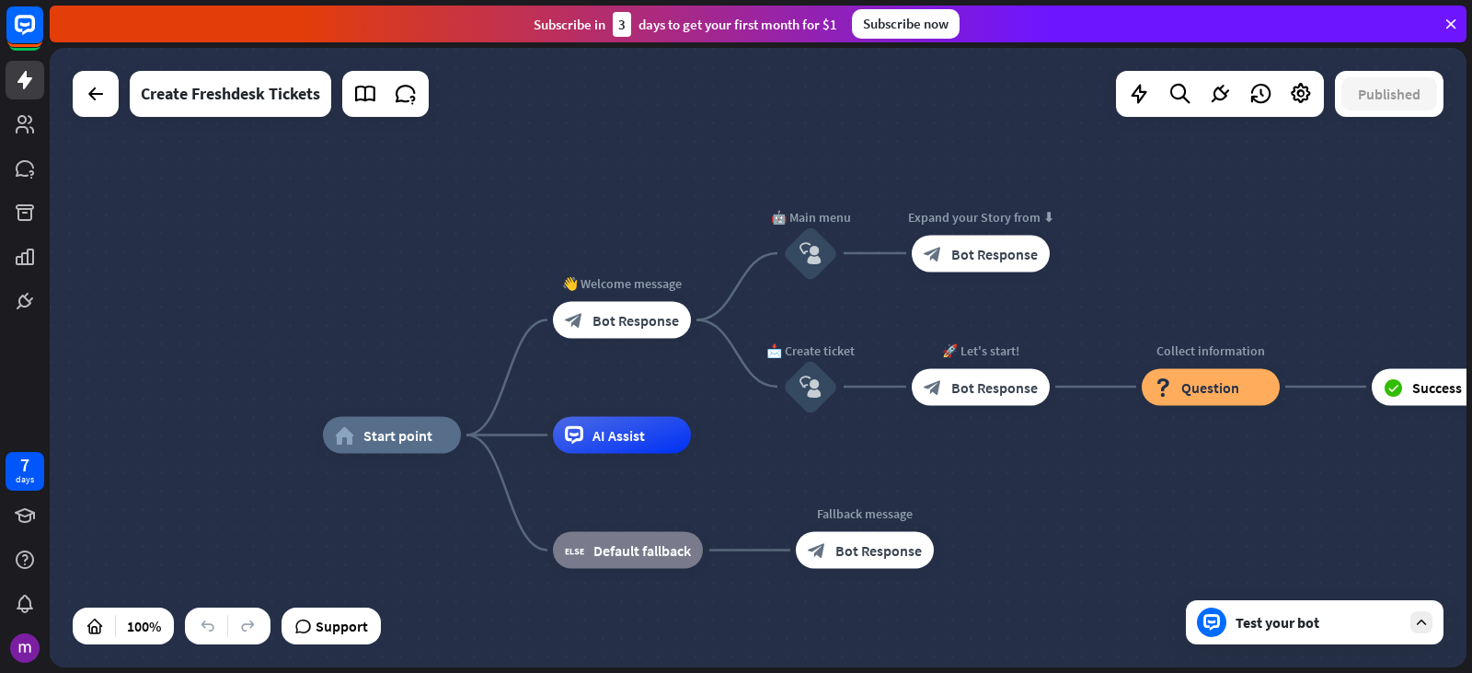
drag, startPoint x: 499, startPoint y: 504, endPoint x: 1264, endPoint y: 619, distance: 774.2
click at [1264, 619] on div "home_2 Start point 👋 Welcome message block_bot_response Bot Response 🤖 Main men…" at bounding box center [758, 357] width 1417 height 619
click at [629, 317] on span "Bot Response" at bounding box center [636, 320] width 87 height 18
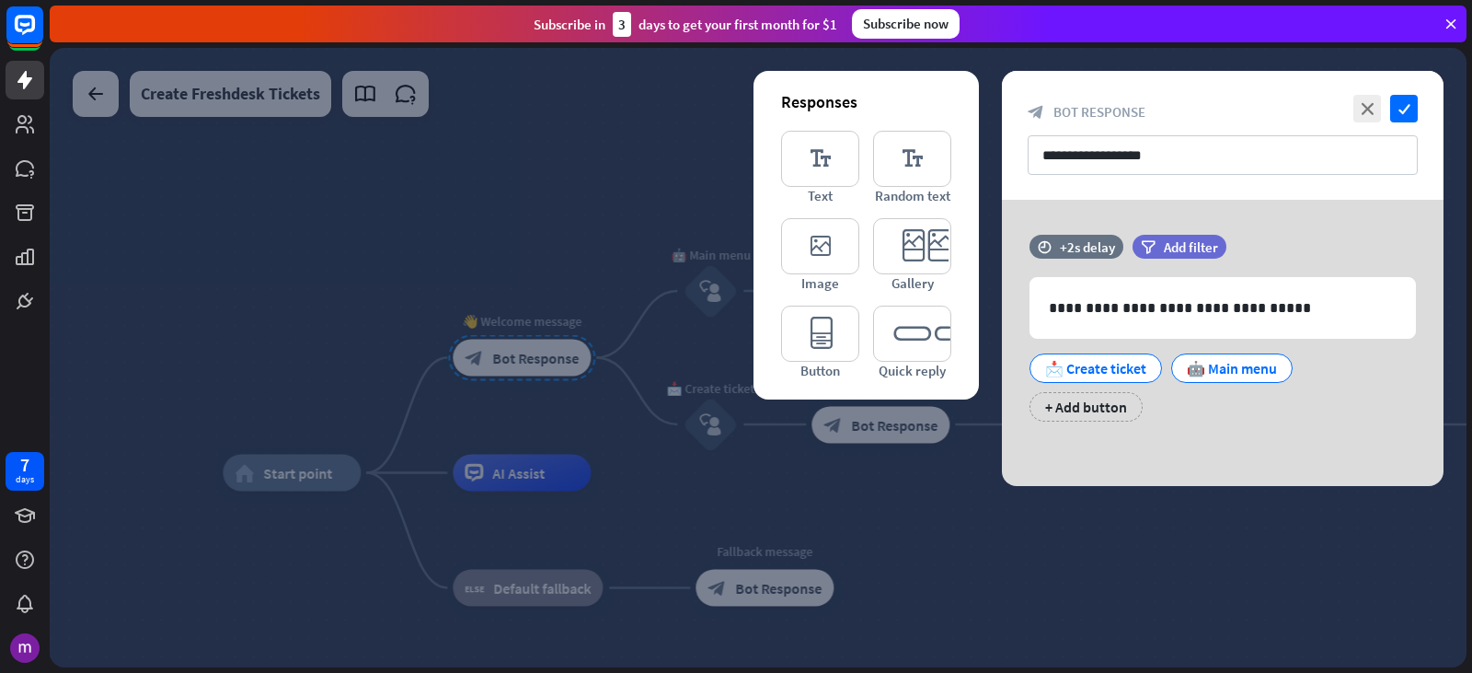
click at [527, 205] on div at bounding box center [758, 357] width 1417 height 619
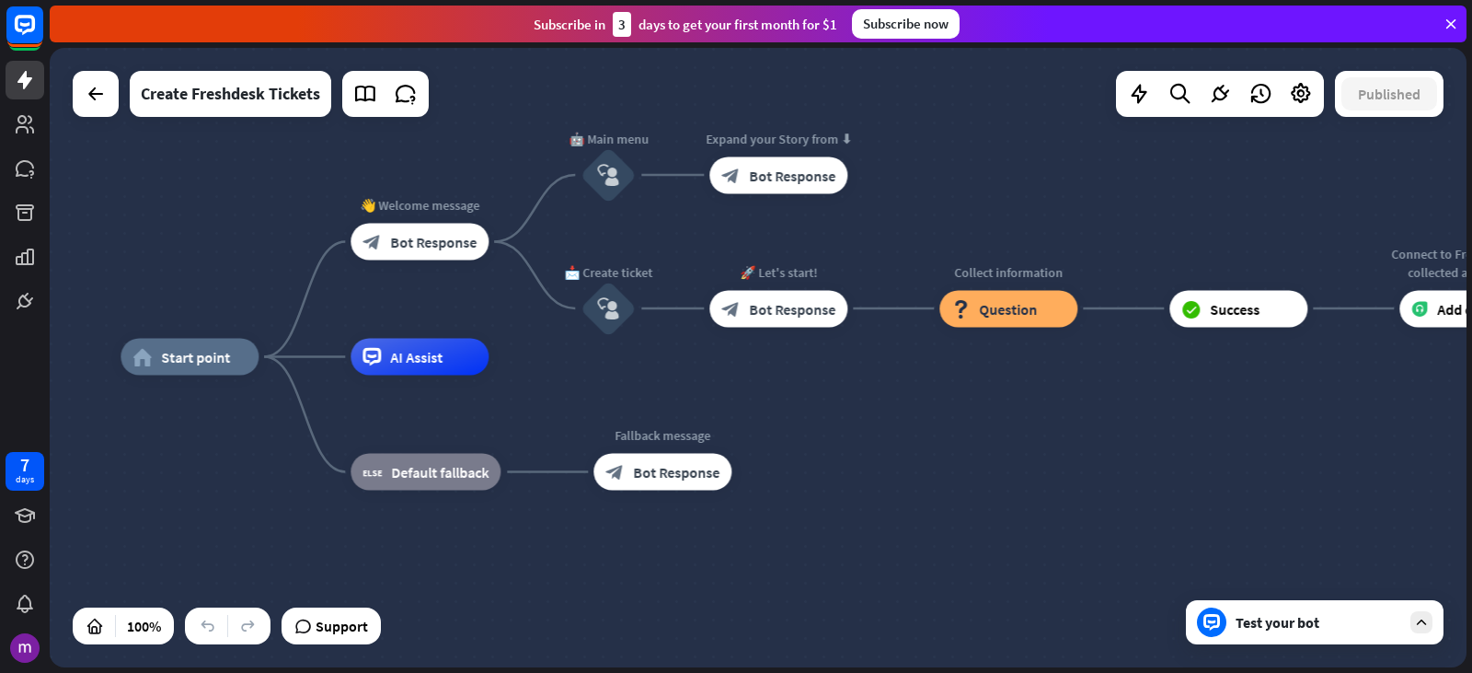
drag, startPoint x: 1131, startPoint y: 533, endPoint x: 1021, endPoint y: 415, distance: 161.5
click at [1021, 415] on div "home_2 Start point 👋 Welcome message block_bot_response Bot Response 🤖 Main men…" at bounding box center [829, 666] width 1417 height 619
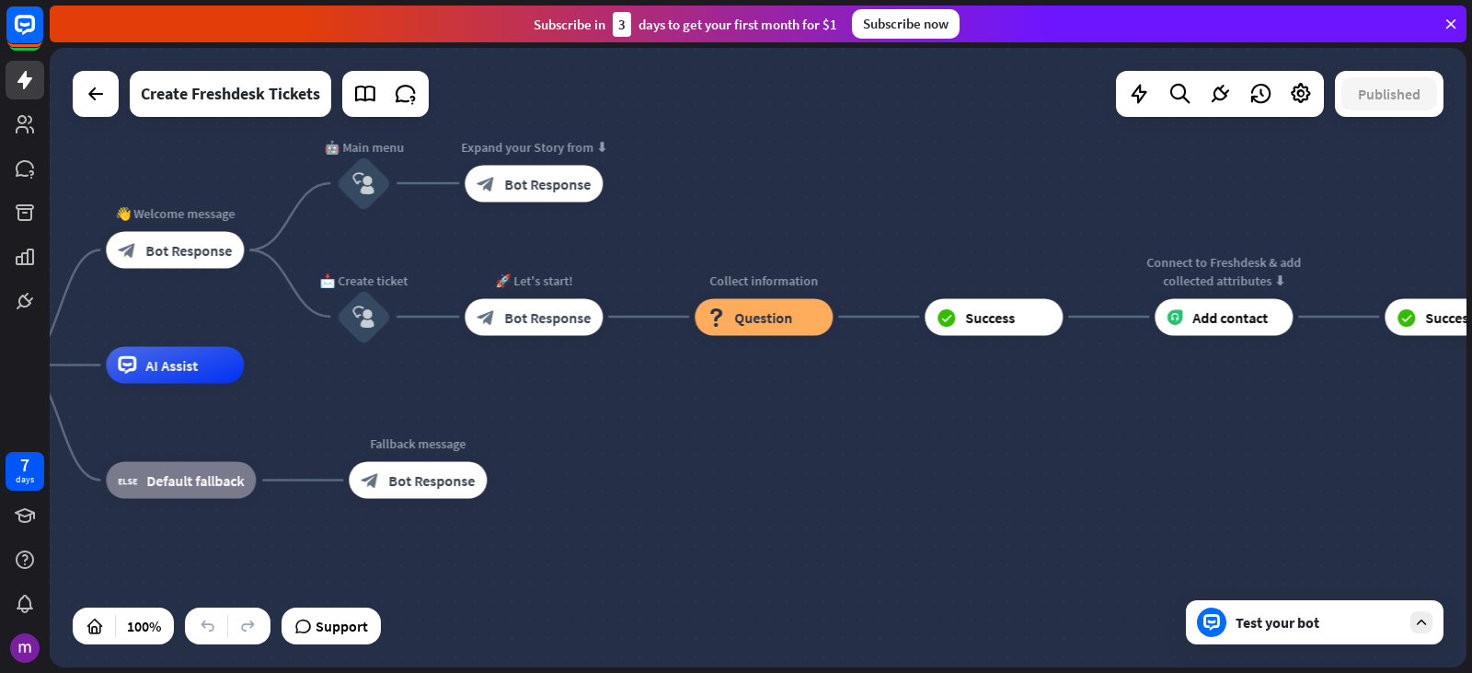
drag, startPoint x: 1070, startPoint y: 487, endPoint x: 866, endPoint y: 486, distance: 204.3
click at [829, 493] on div "home_2 Start point 👋 Welcome message block_bot_response Bot Response 🤖 Main men…" at bounding box center [584, 674] width 1417 height 619
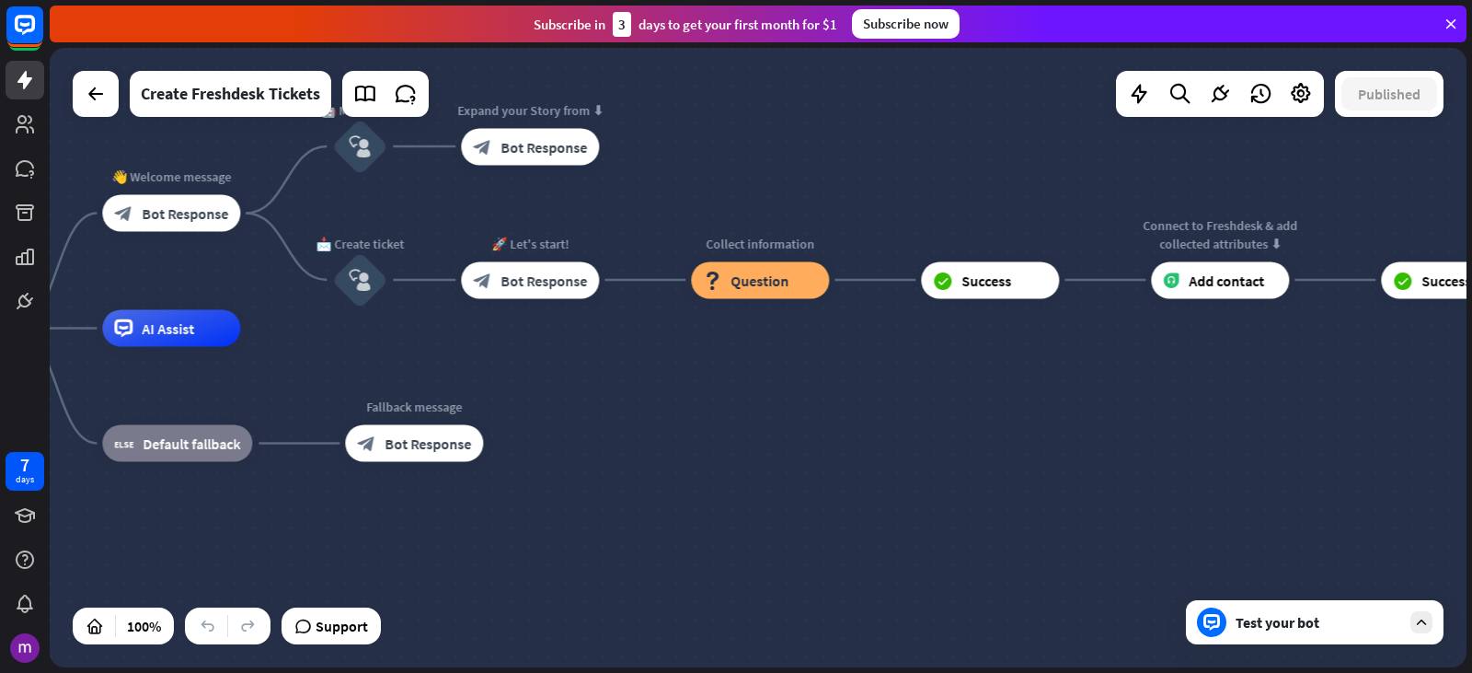
drag, startPoint x: 1396, startPoint y: 481, endPoint x: 1464, endPoint y: 426, distance: 87.7
click at [1471, 426] on div "home_2 Start point 👋 Welcome message block_bot_response Bot Response 🤖 Main men…" at bounding box center [761, 360] width 1423 height 625
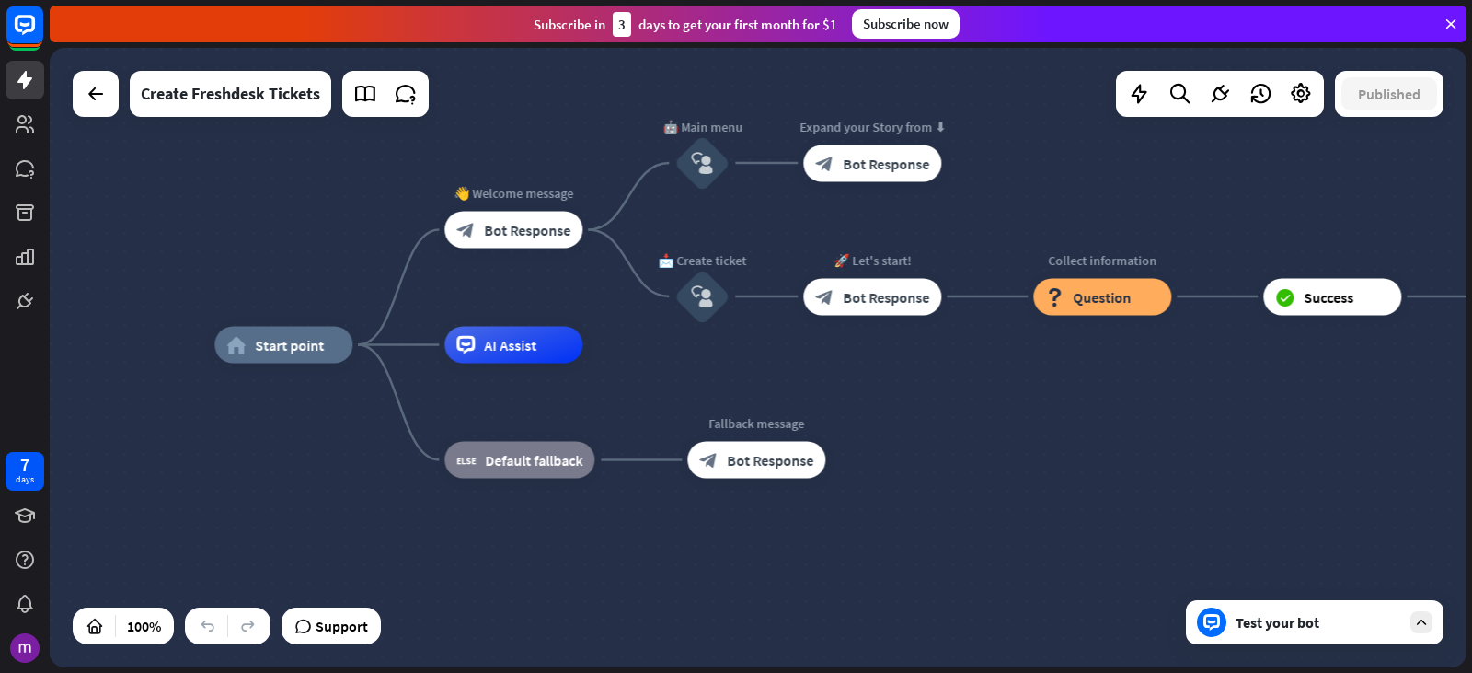
drag, startPoint x: 779, startPoint y: 460, endPoint x: 1110, endPoint y: 489, distance: 331.6
click at [1110, 489] on div "home_2 Start point 👋 Welcome message block_bot_response Bot Response 🤖 Main men…" at bounding box center [922, 654] width 1417 height 619
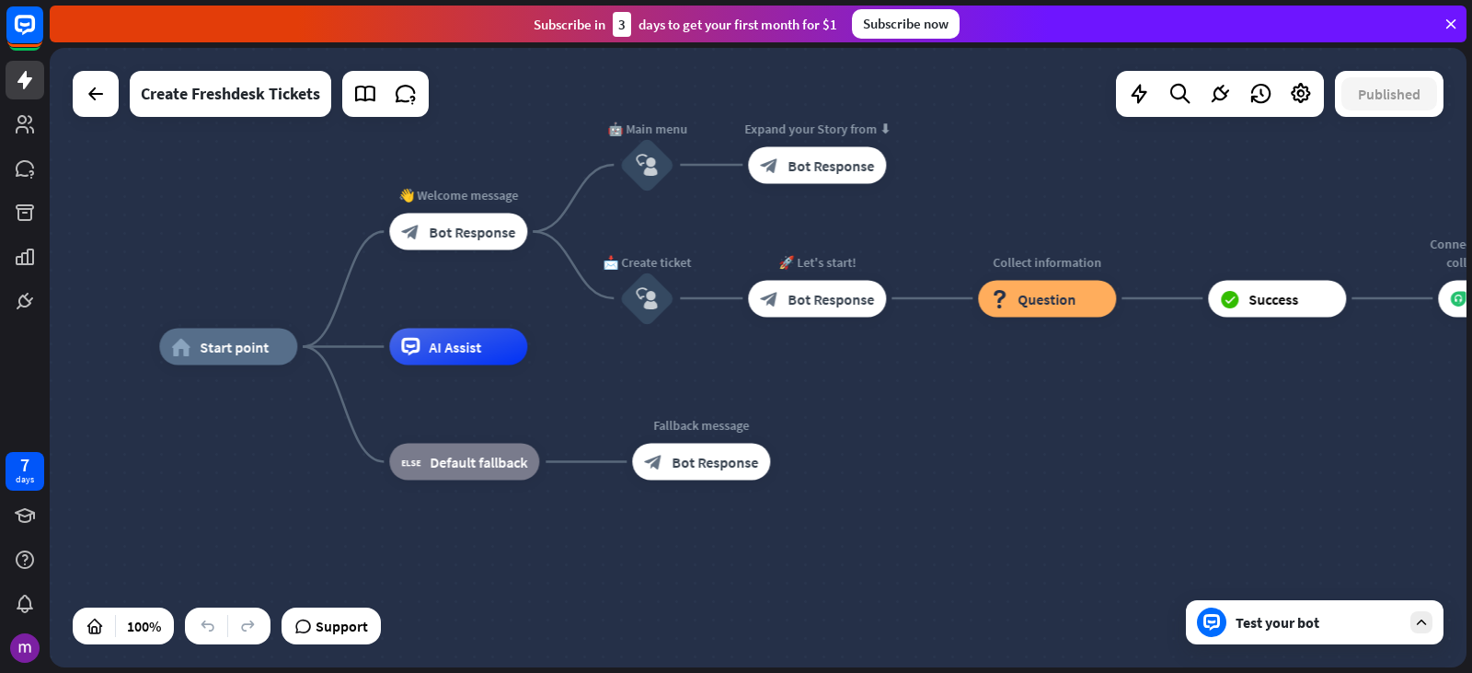
drag, startPoint x: 1093, startPoint y: 467, endPoint x: 1041, endPoint y: 467, distance: 52.5
click at [1041, 467] on div "home_2 Start point 👋 Welcome message block_bot_response Bot Response 🤖 Main men…" at bounding box center [867, 656] width 1417 height 619
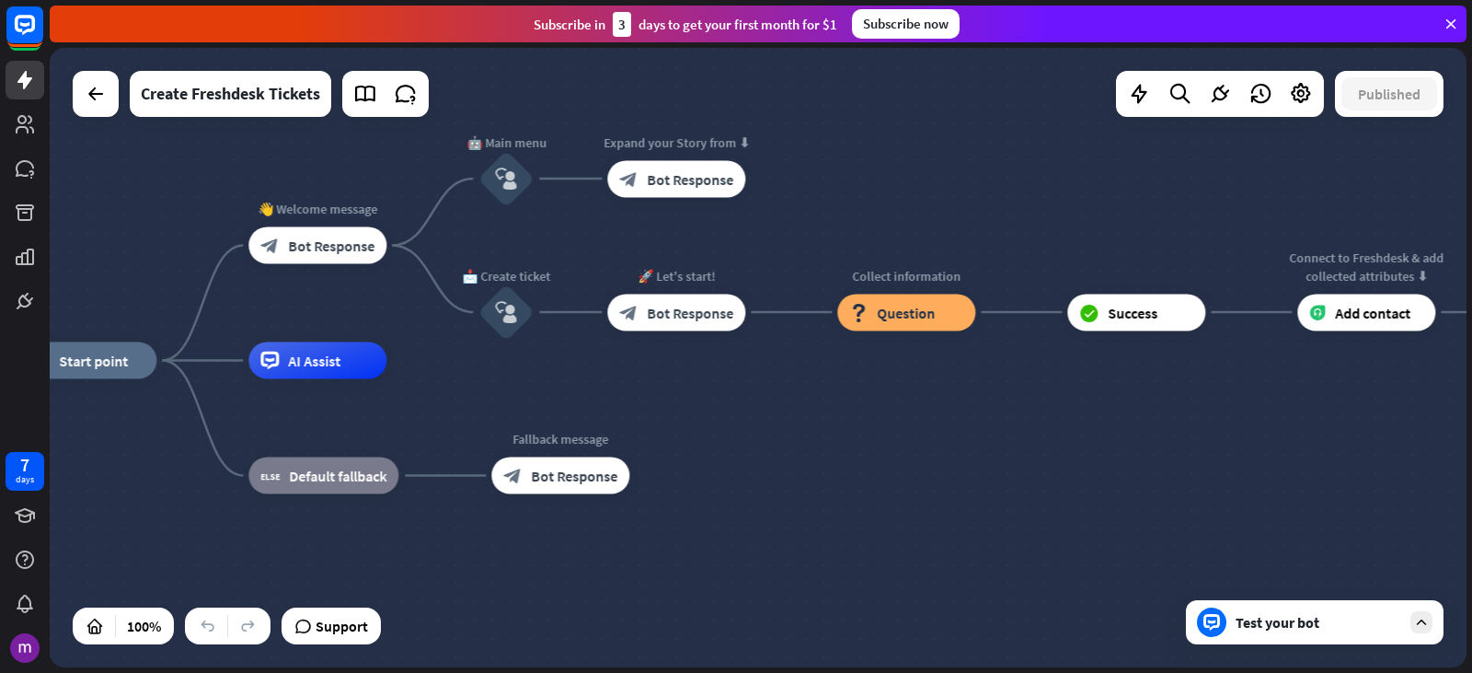
drag, startPoint x: 1020, startPoint y: 398, endPoint x: 871, endPoint y: 414, distance: 149.9
click at [871, 414] on div "home_2 Start point 👋 Welcome message block_bot_response Bot Response 🤖 Main men…" at bounding box center [726, 670] width 1417 height 619
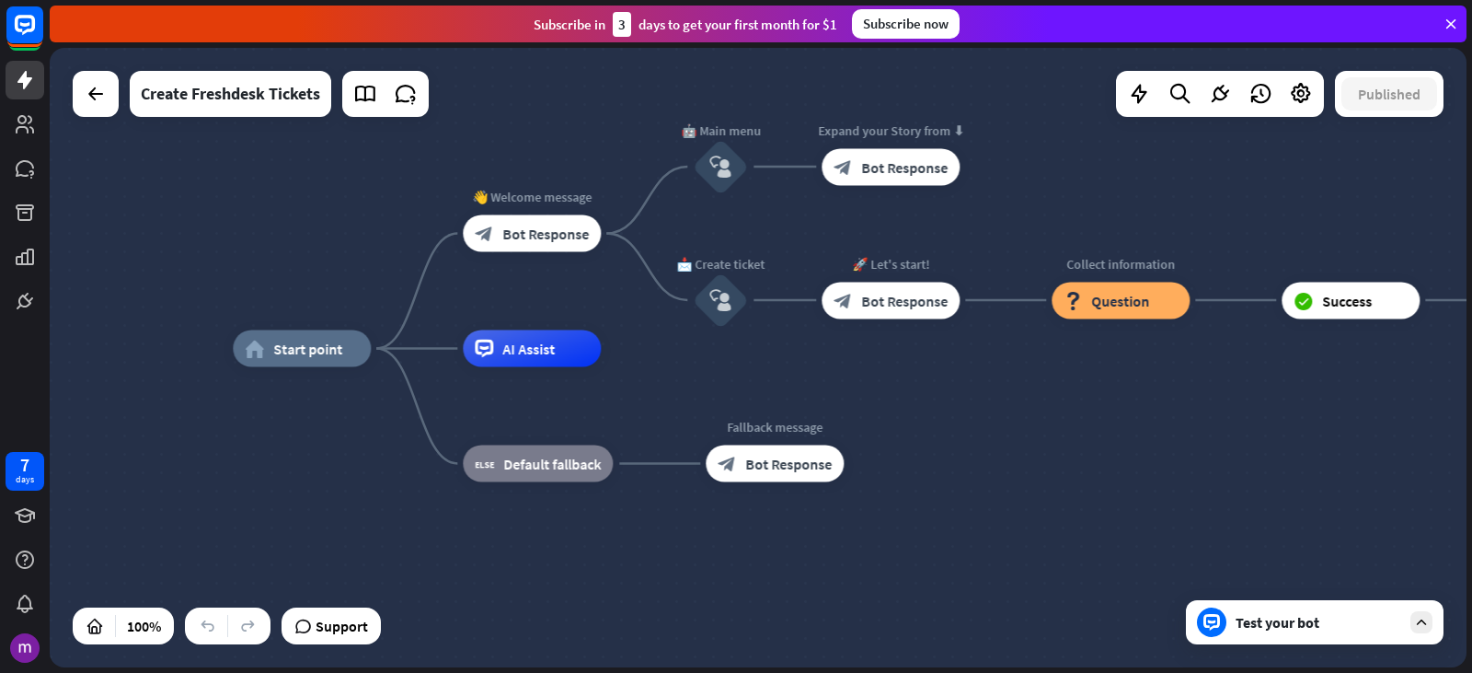
drag, startPoint x: 917, startPoint y: 417, endPoint x: 1121, endPoint y: 405, distance: 203.7
click at [1121, 405] on div "home_2 Start point 👋 Welcome message block_bot_response Bot Response 🤖 Main men…" at bounding box center [941, 658] width 1417 height 619
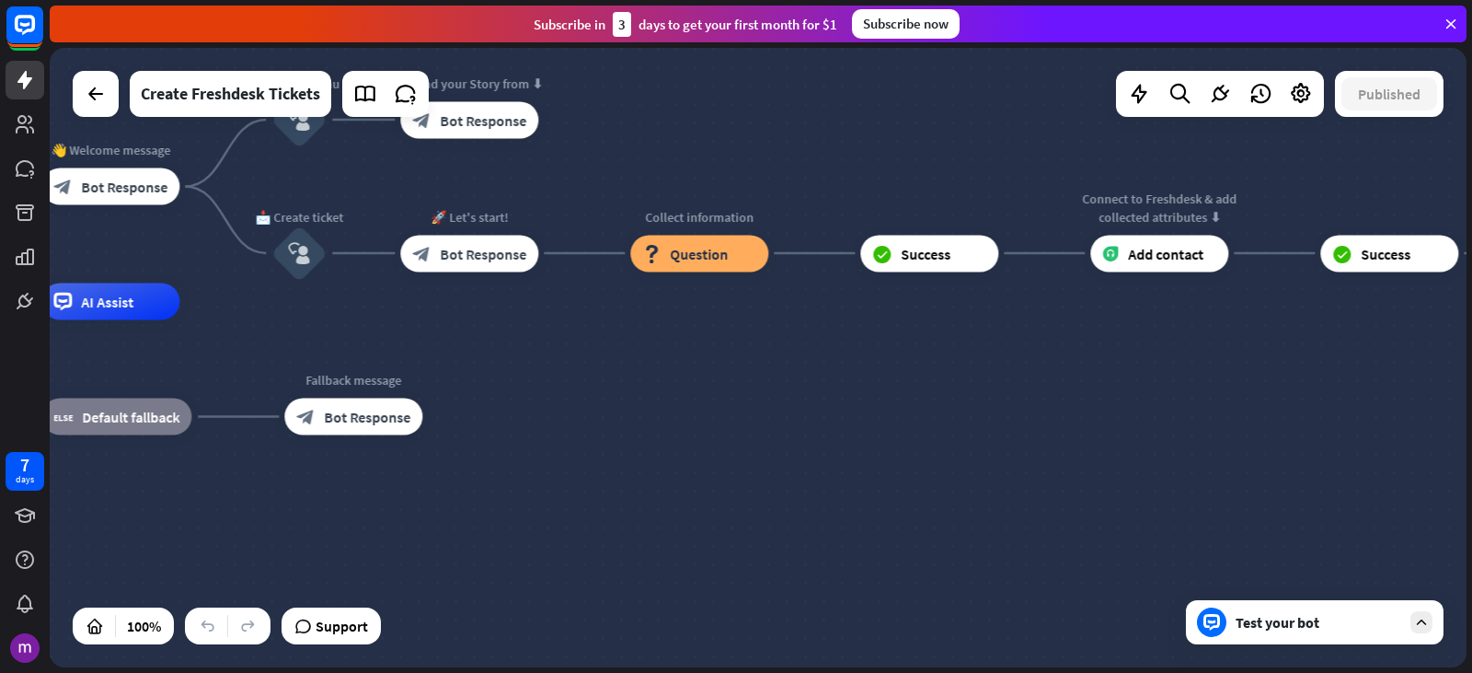
drag, startPoint x: 1241, startPoint y: 471, endPoint x: 821, endPoint y: 424, distance: 423.2
click at [821, 424] on div "home_2 Start point 👋 Welcome message block_bot_response Bot Response 🤖 Main men…" at bounding box center [519, 611] width 1417 height 619
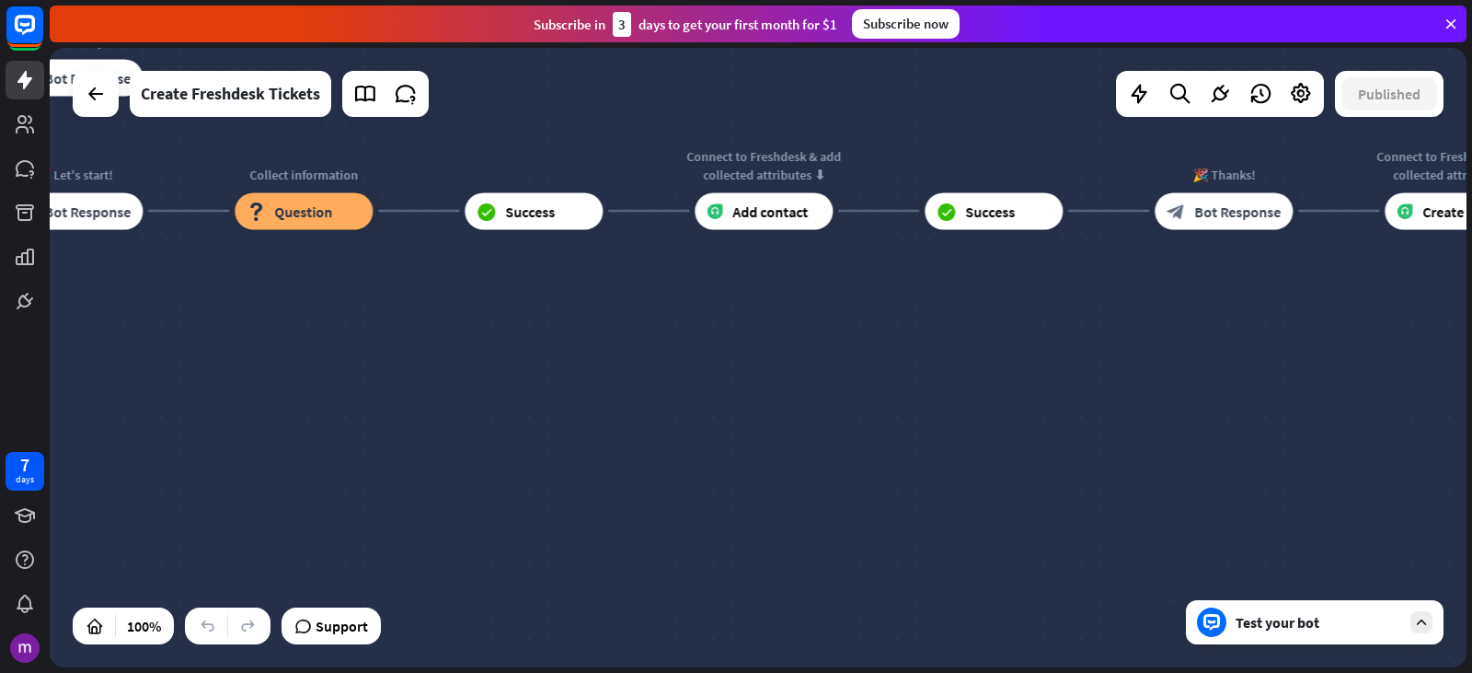
drag, startPoint x: 1241, startPoint y: 397, endPoint x: 871, endPoint y: 347, distance: 373.3
click at [871, 347] on div "home_2 Start point 👋 Welcome message block_bot_response Bot Response 🤖 Main men…" at bounding box center [758, 357] width 1417 height 619
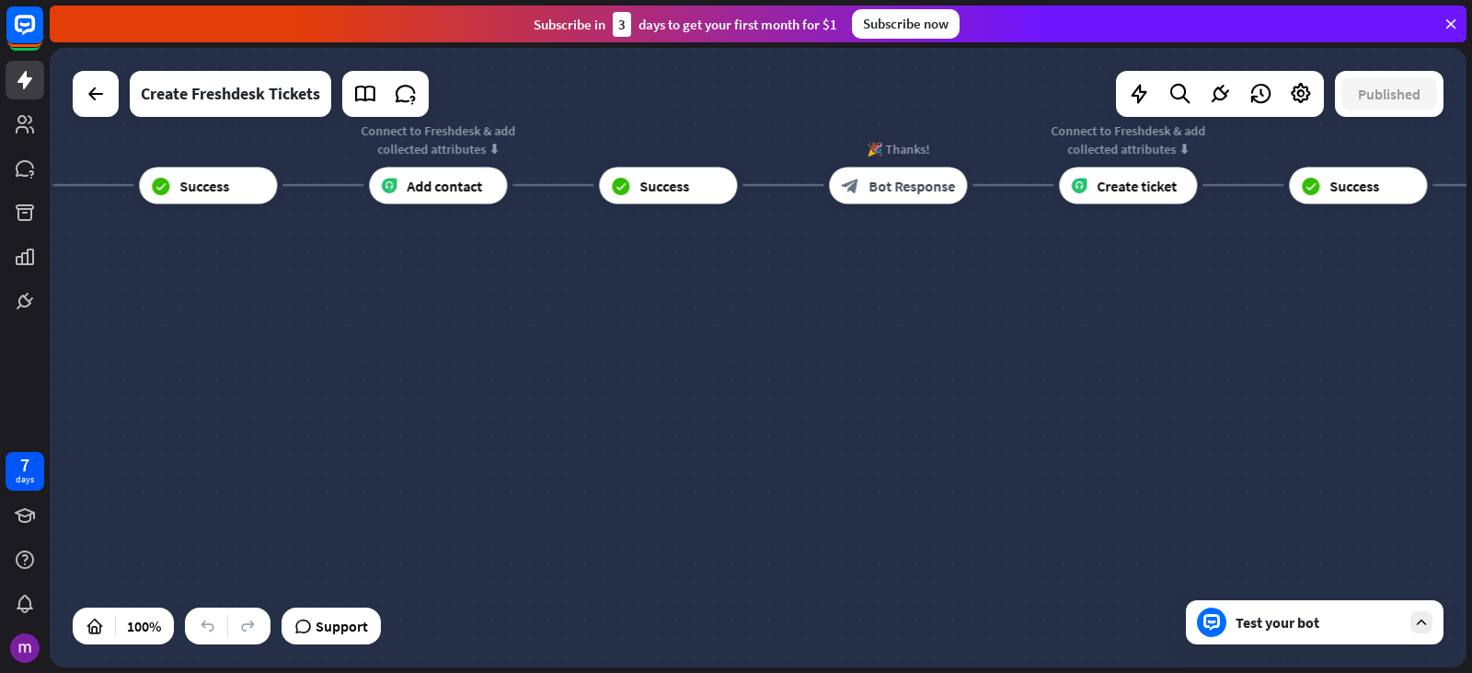
drag, startPoint x: 1100, startPoint y: 392, endPoint x: 813, endPoint y: 373, distance: 287.8
click at [813, 373] on div "home_2 Start point 👋 Welcome message block_bot_response Bot Response 🤖 Main men…" at bounding box center [758, 357] width 1417 height 619
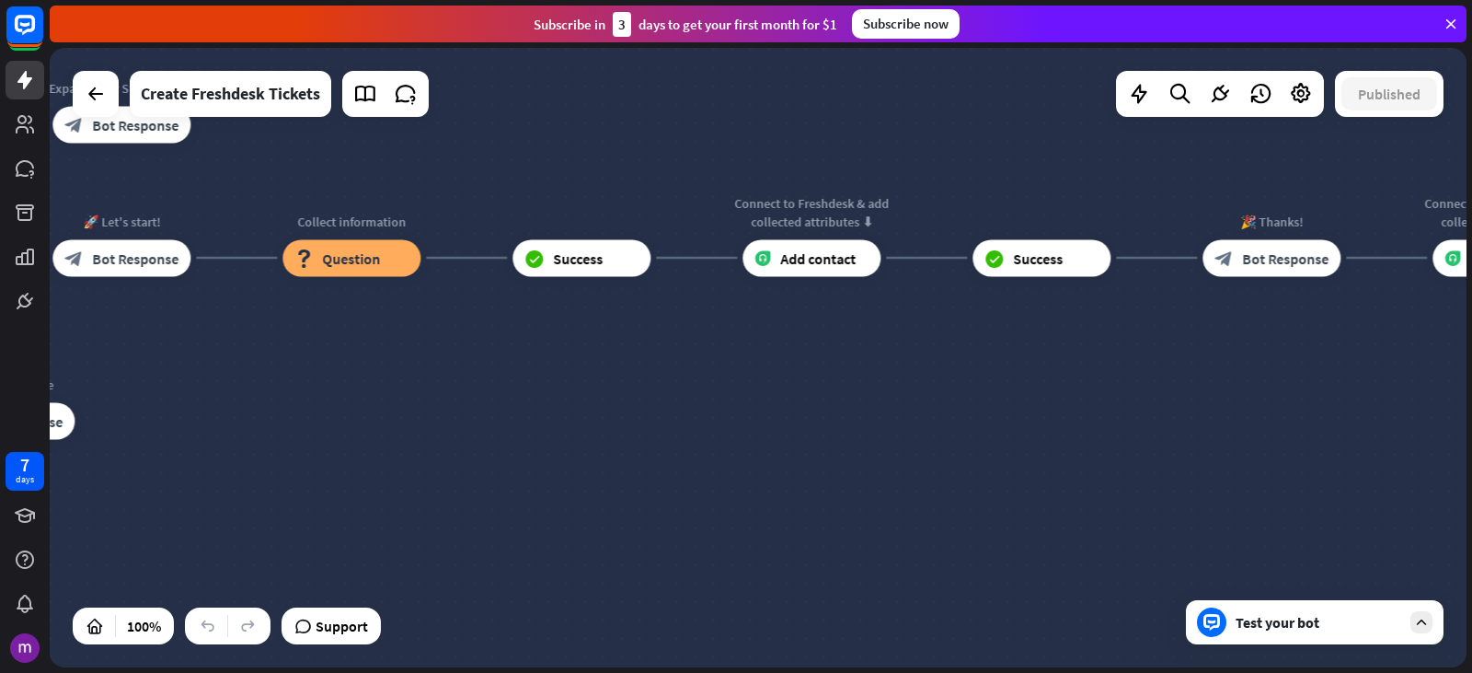
drag, startPoint x: 905, startPoint y: 393, endPoint x: 1471, endPoint y: 442, distance: 568.9
click at [1471, 442] on div "home_2 Start point 👋 Welcome message block_bot_response Bot Response 🤖 Main men…" at bounding box center [761, 360] width 1423 height 625
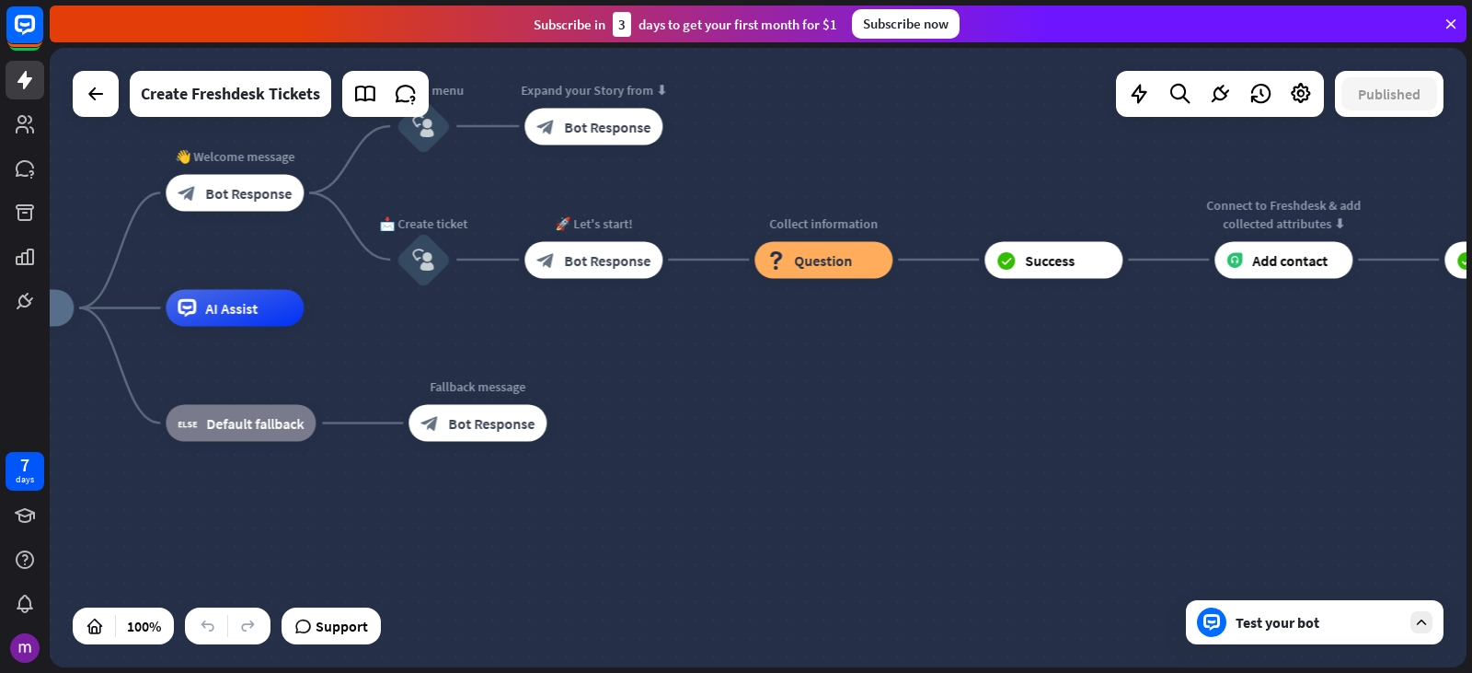
drag, startPoint x: 881, startPoint y: 436, endPoint x: 1332, endPoint y: 461, distance: 452.5
click at [1338, 458] on div "home_2 Start point 👋 Welcome message block_bot_response Bot Response 🤖 Main men…" at bounding box center [644, 617] width 1417 height 619
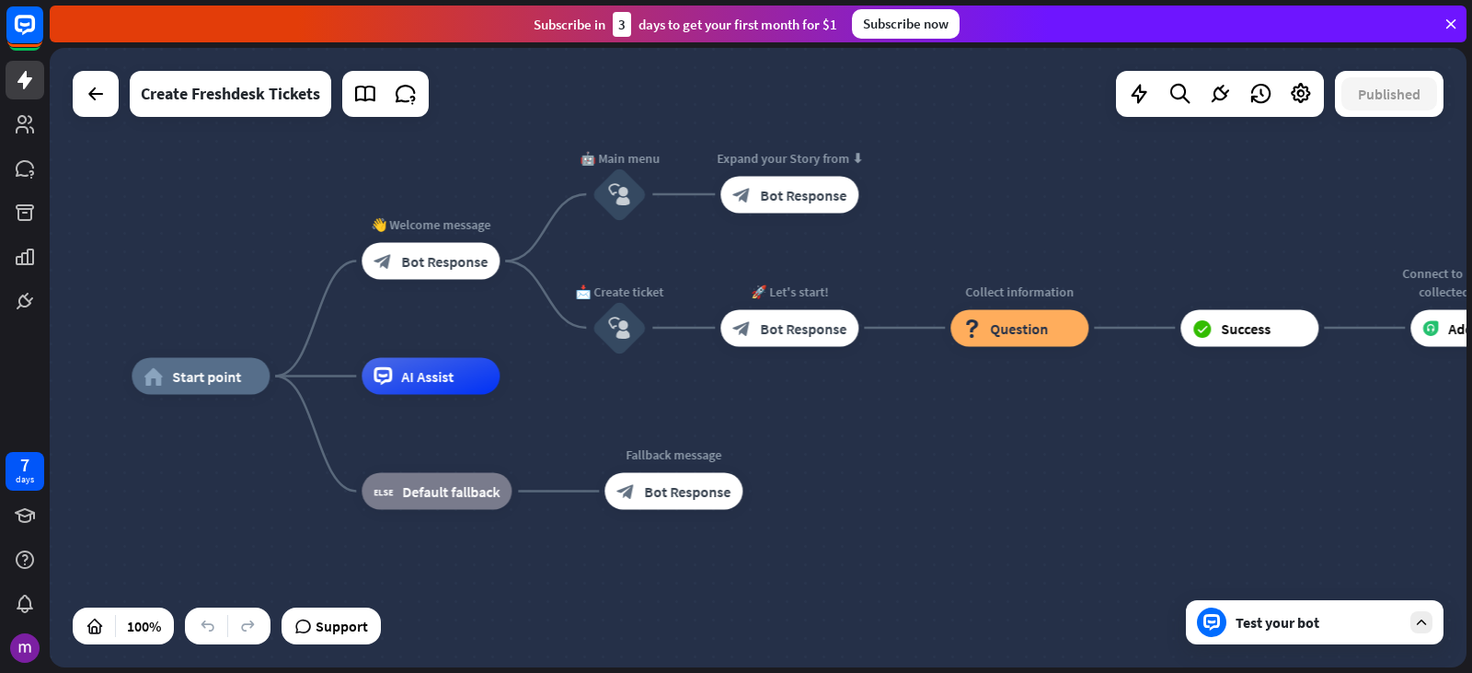
drag, startPoint x: 932, startPoint y: 477, endPoint x: 1101, endPoint y: 525, distance: 175.1
click at [1101, 525] on div "home_2 Start point 👋 Welcome message block_bot_response Bot Response 🤖 Main men…" at bounding box center [840, 685] width 1417 height 619
click at [1021, 487] on div "home_2 Start point 👋 Welcome message block_bot_response Bot Response 🤖 Main men…" at bounding box center [840, 685] width 1417 height 619
click at [479, 280] on div "Edit name more_horiz plus block_bot_response Bot Response" at bounding box center [431, 261] width 138 height 37
click at [477, 265] on span "Bot Response" at bounding box center [444, 261] width 87 height 18
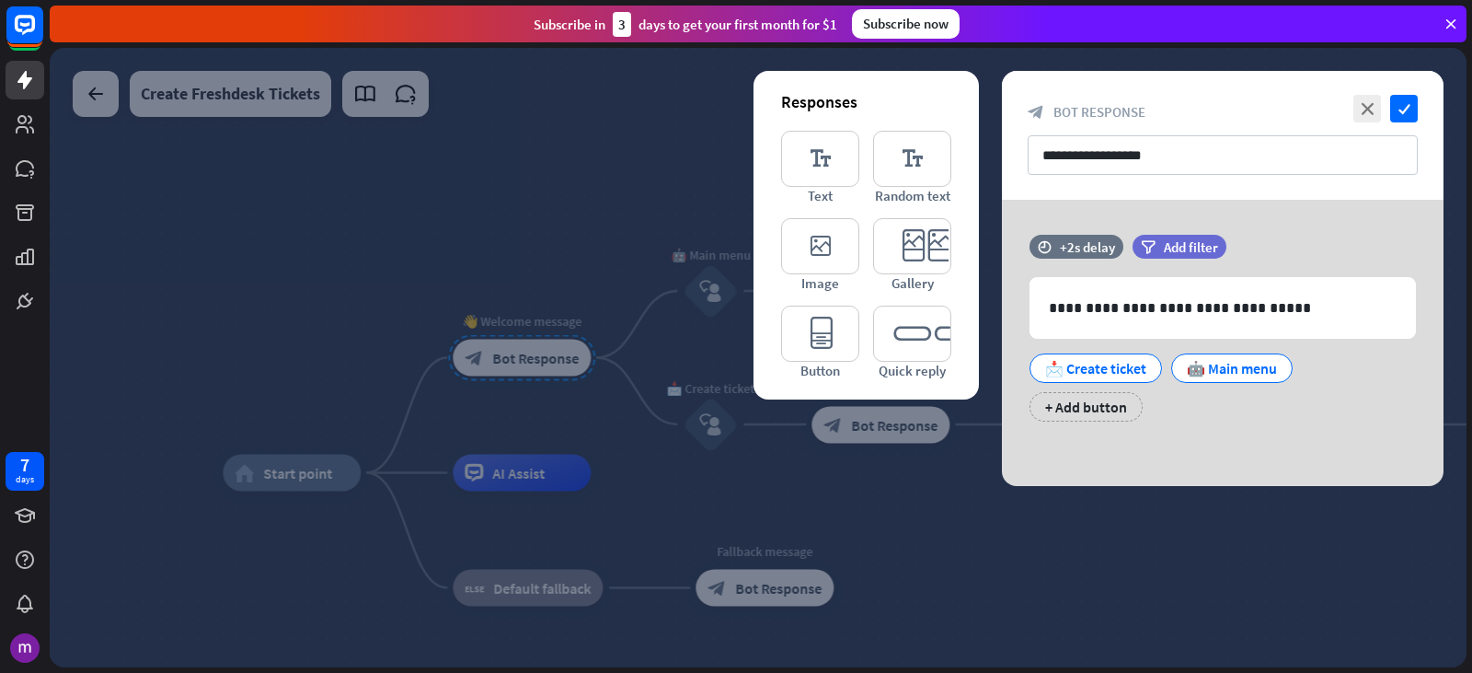
click at [998, 530] on div at bounding box center [758, 357] width 1417 height 619
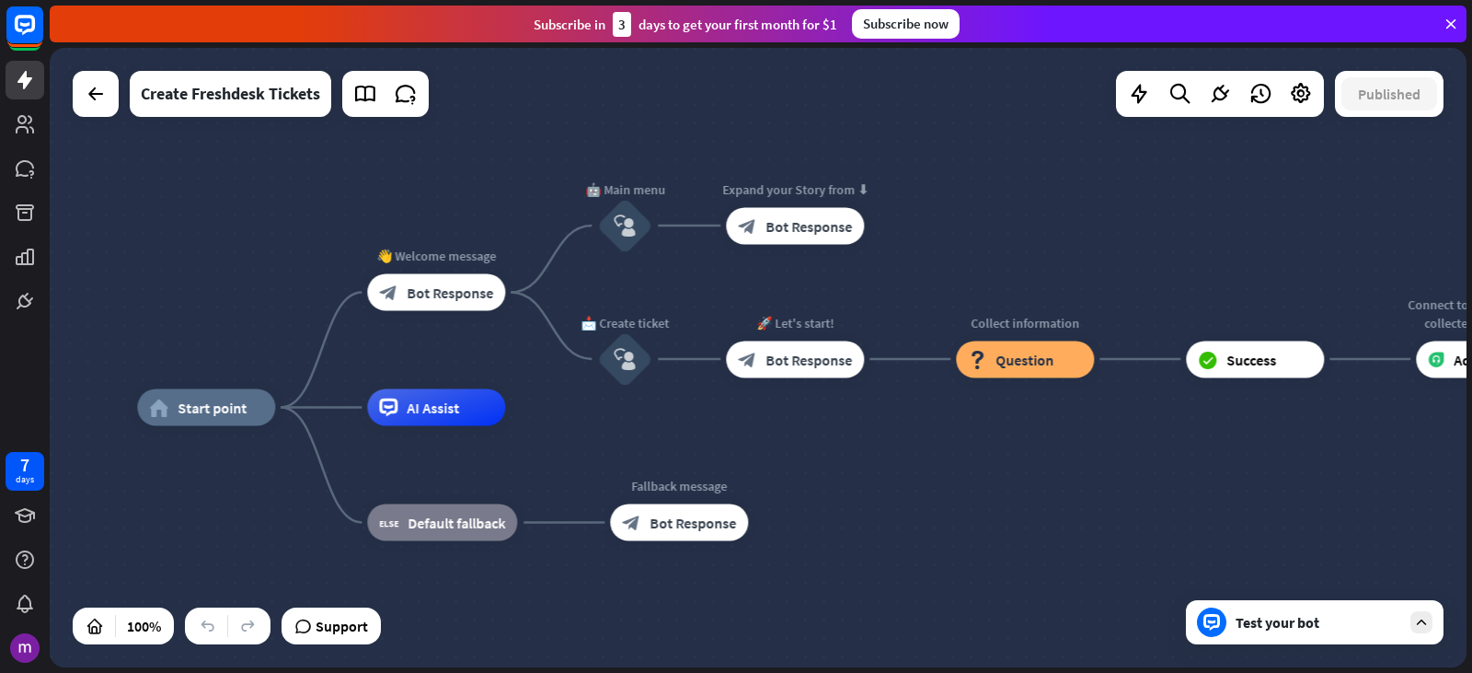
drag, startPoint x: 912, startPoint y: 522, endPoint x: 828, endPoint y: 458, distance: 105.1
click at [846, 229] on span "Bot Response" at bounding box center [809, 225] width 87 height 18
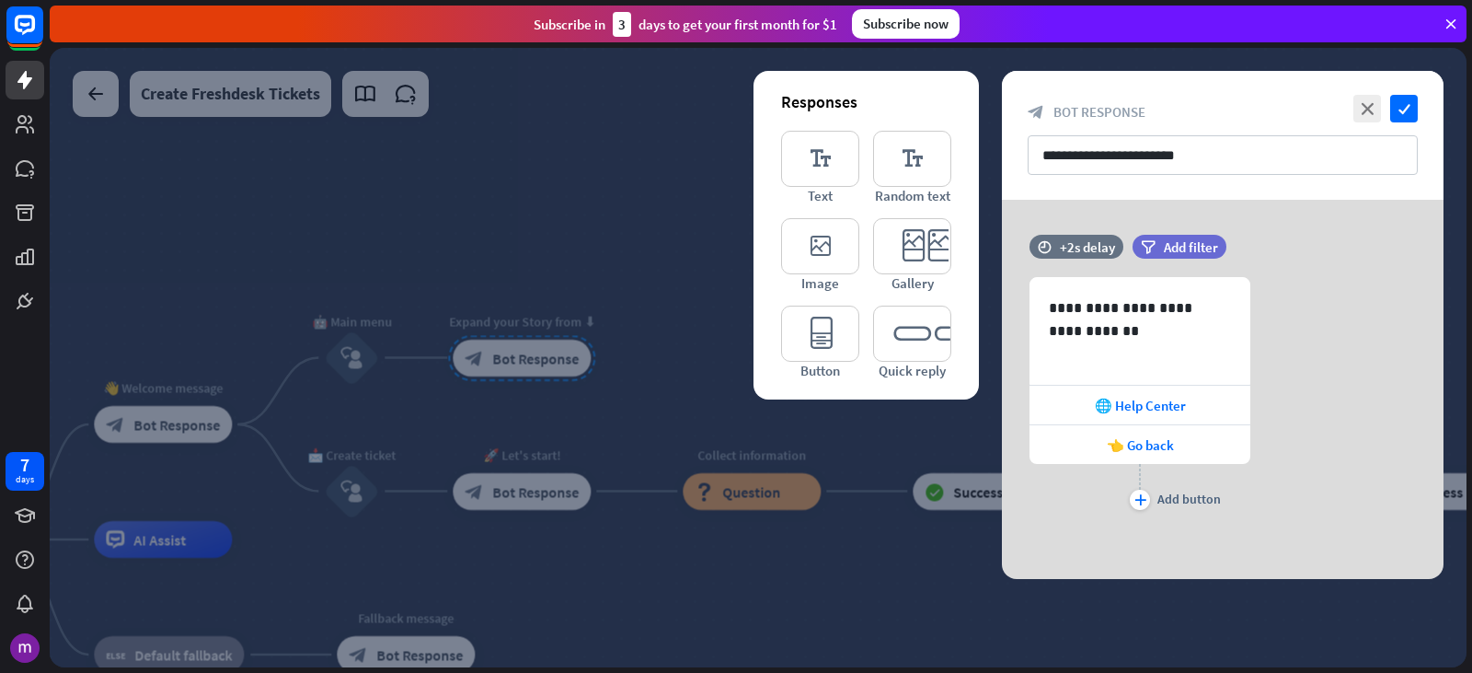
click at [730, 582] on div at bounding box center [758, 357] width 1417 height 619
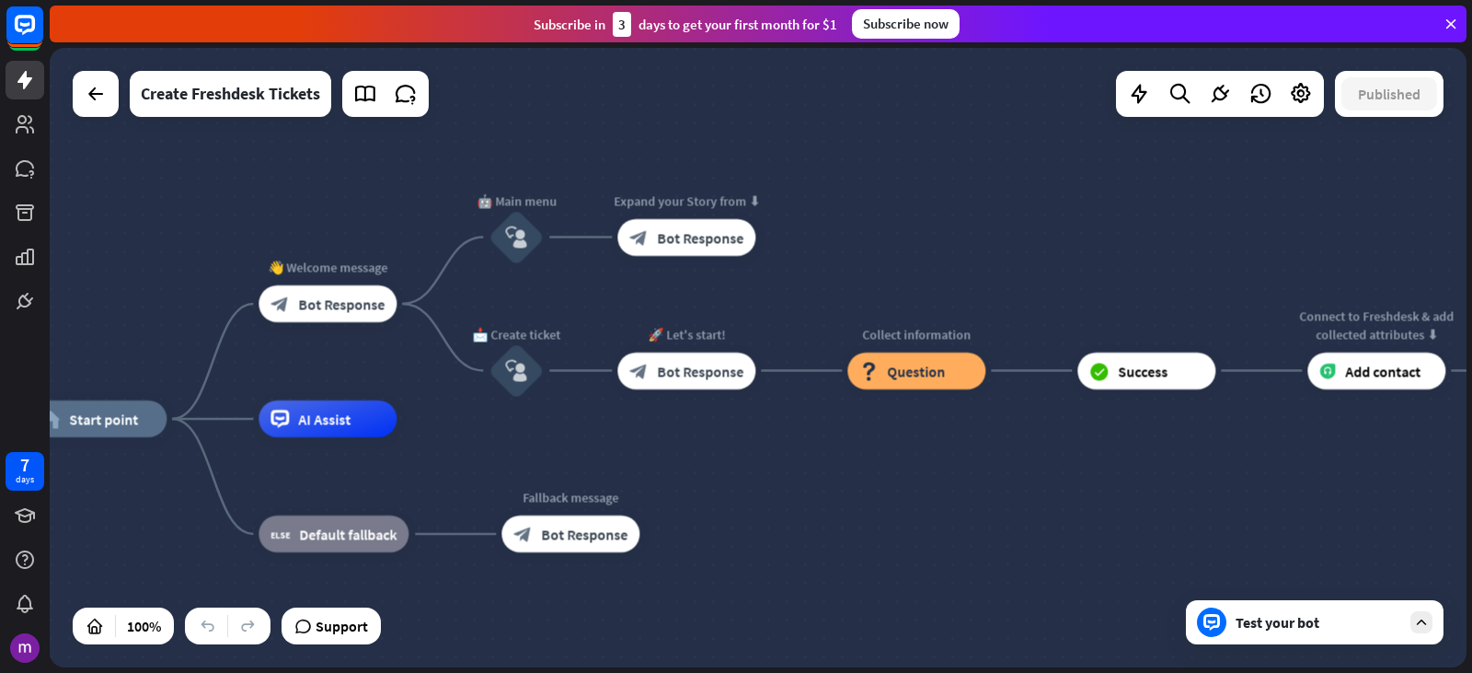
drag, startPoint x: 858, startPoint y: 242, endPoint x: 922, endPoint y: 182, distance: 87.9
click at [922, 182] on div "home_2 Start point 👋 Welcome message block_bot_response Bot Response 🤖 Main men…" at bounding box center [758, 357] width 1417 height 619
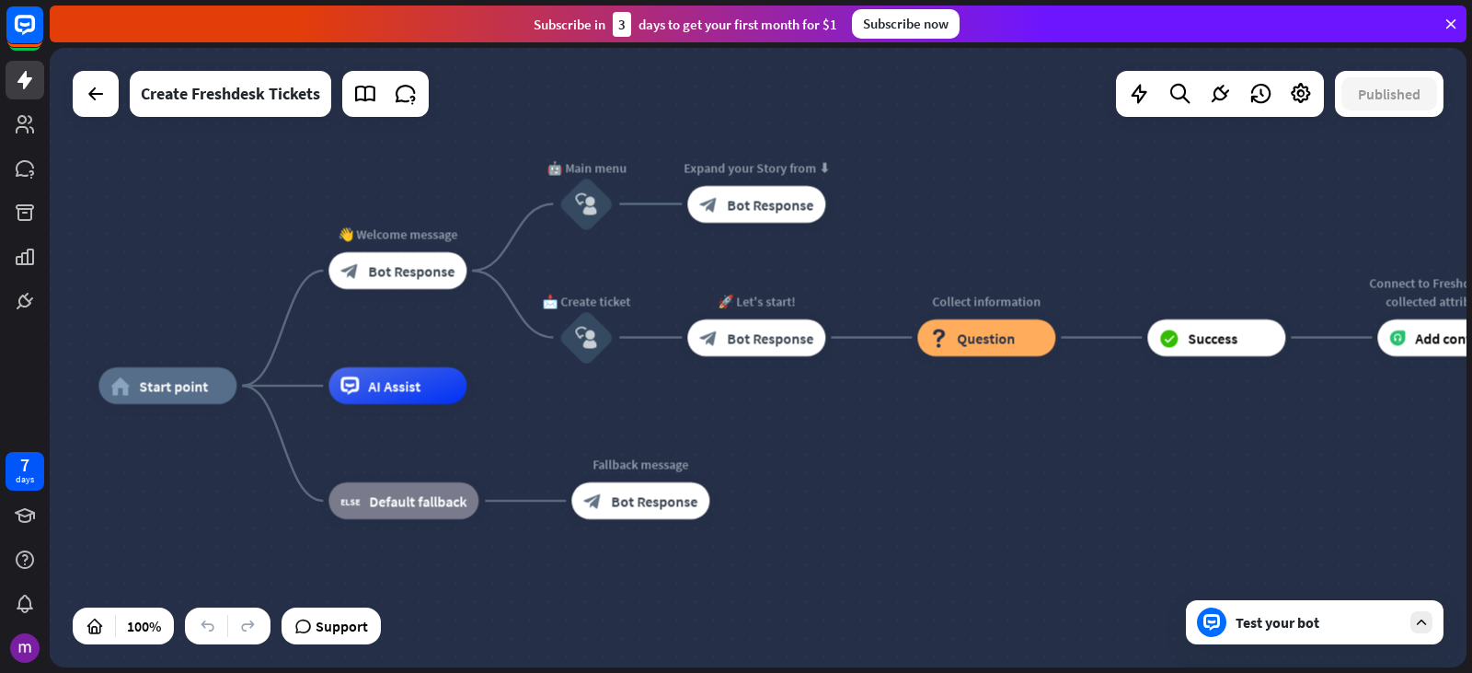
drag, startPoint x: 708, startPoint y: 600, endPoint x: 765, endPoint y: 572, distance: 63.4
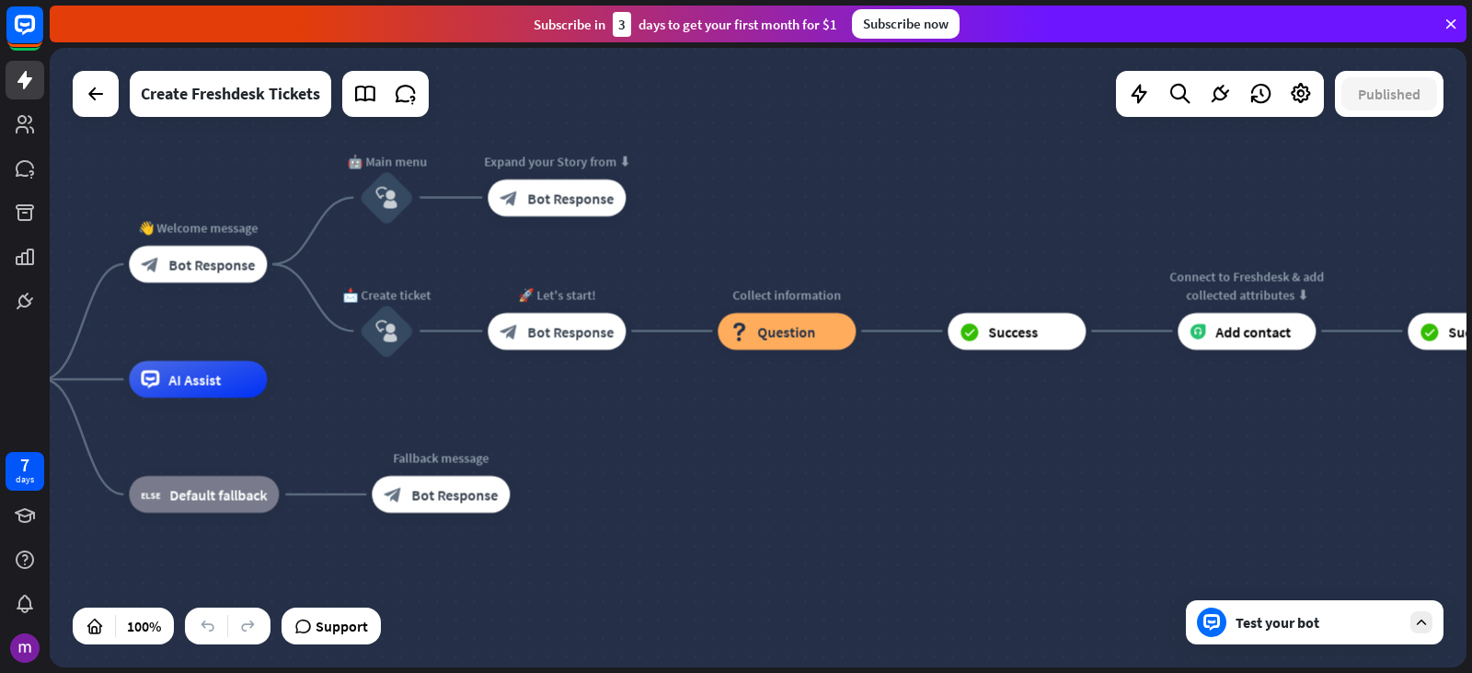
drag, startPoint x: 969, startPoint y: 444, endPoint x: 716, endPoint y: 445, distance: 253.1
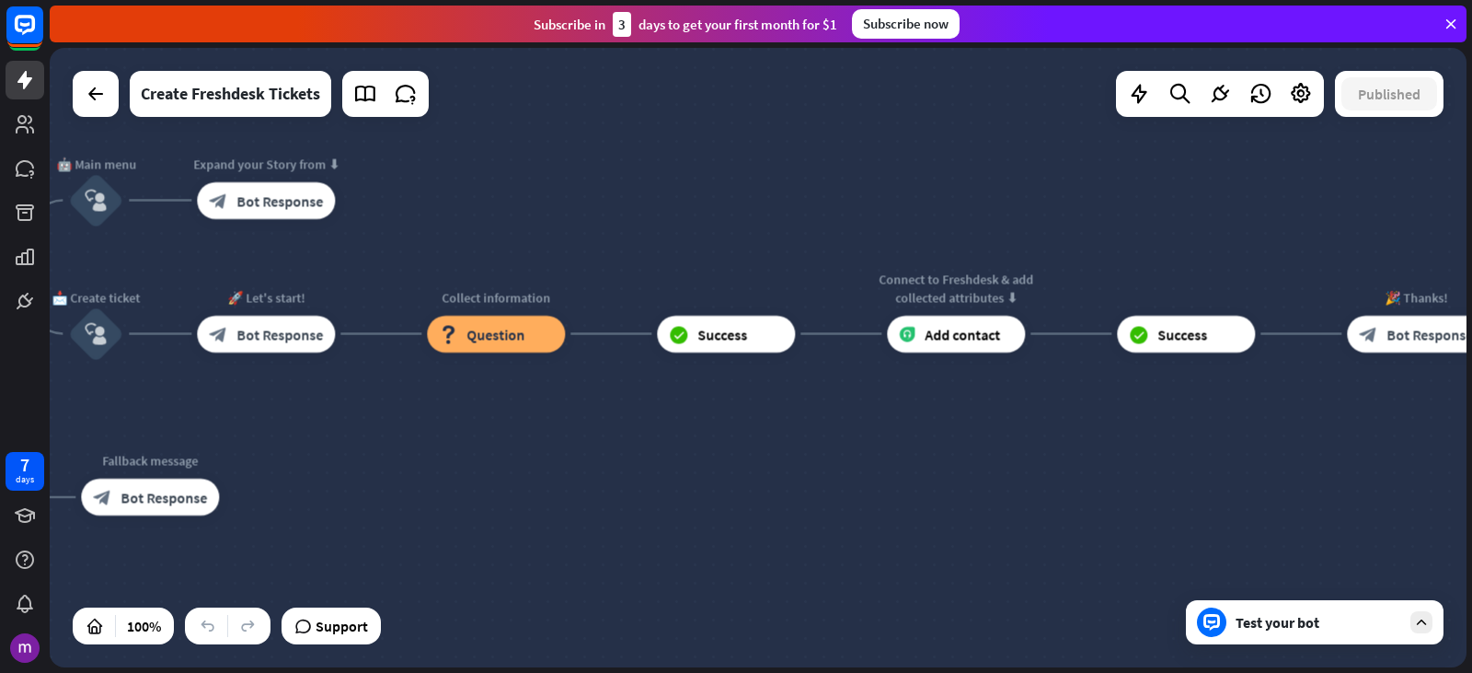
drag, startPoint x: 1112, startPoint y: 439, endPoint x: 794, endPoint y: 421, distance: 318.0
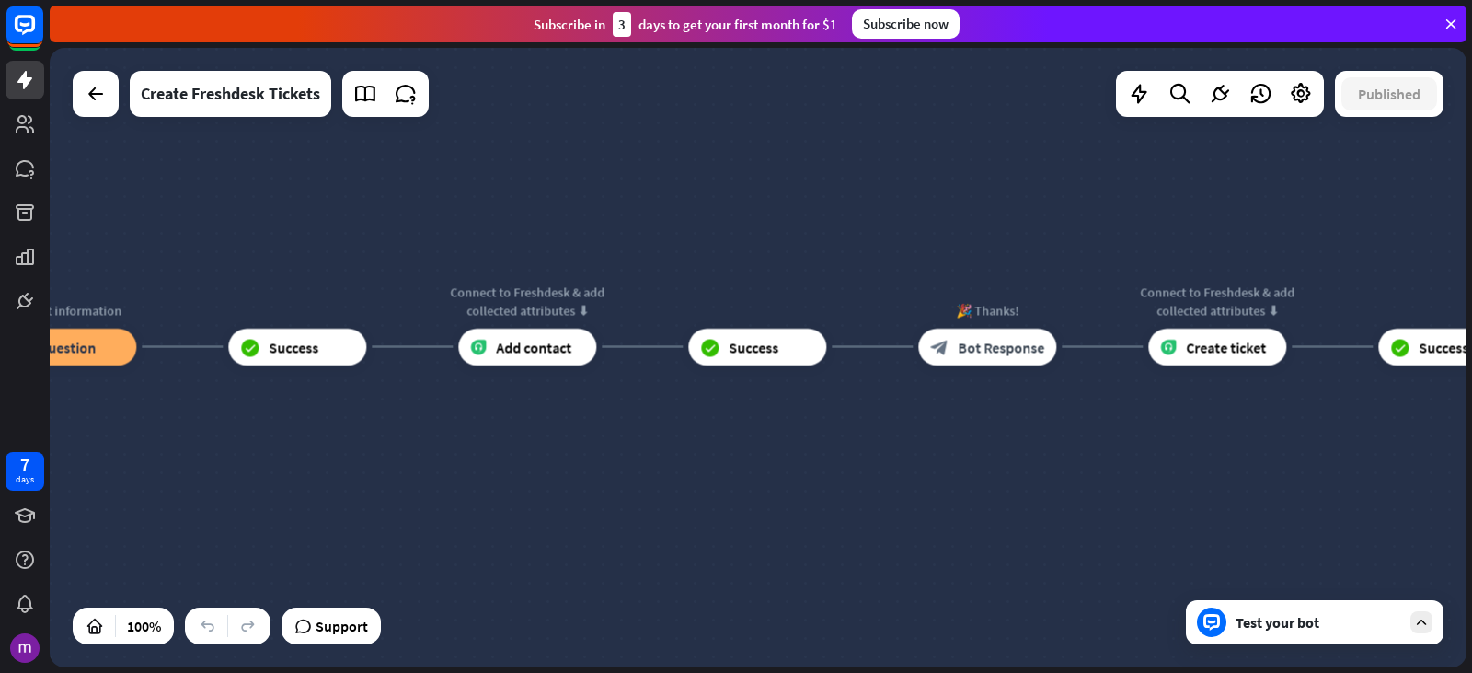
drag, startPoint x: 1075, startPoint y: 425, endPoint x: 746, endPoint y: 449, distance: 329.4
click at [746, 449] on div "home_2 Start point 👋 Welcome message block_bot_response Bot Response 🤖 Main men…" at bounding box center [758, 357] width 1417 height 619
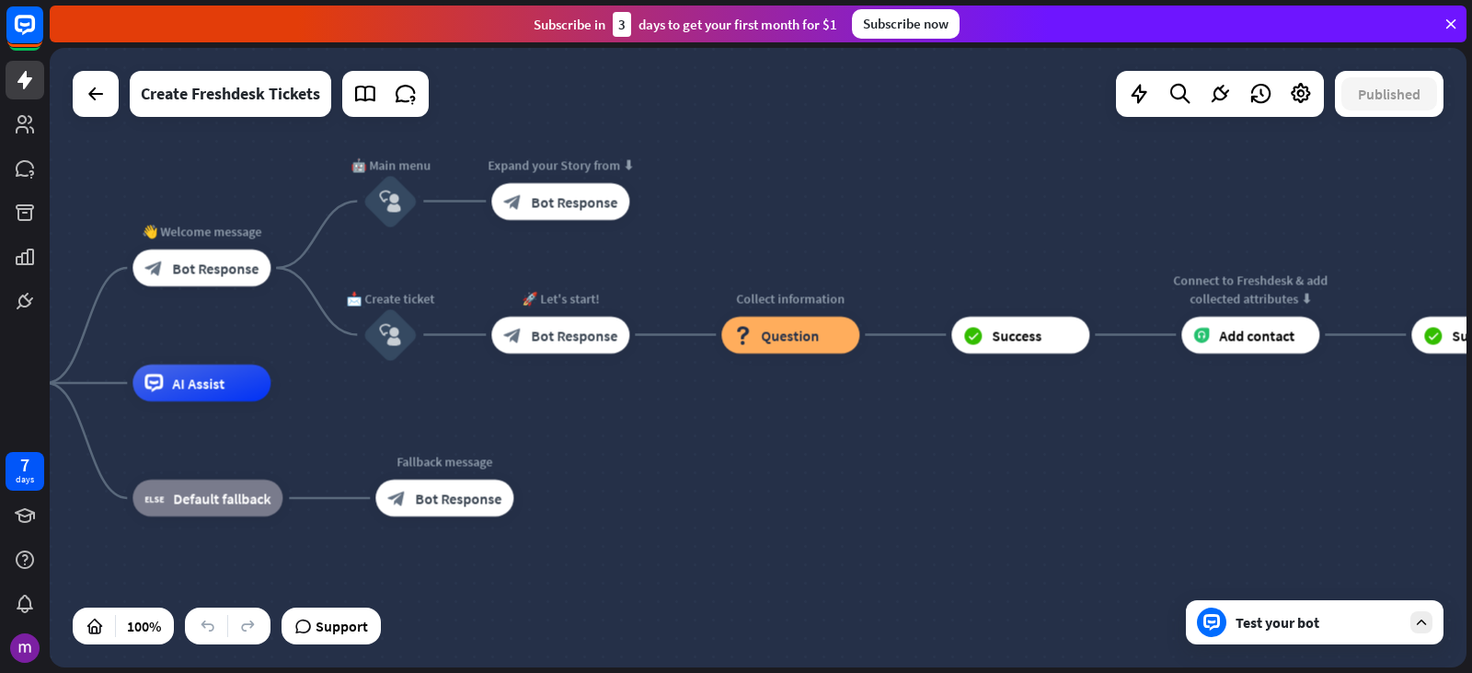
drag, startPoint x: 655, startPoint y: 439, endPoint x: 1437, endPoint y: 420, distance: 782.4
click at [1437, 420] on div "home_2 Start point 👋 Welcome message block_bot_response Bot Response 🤖 Main men…" at bounding box center [758, 357] width 1417 height 619
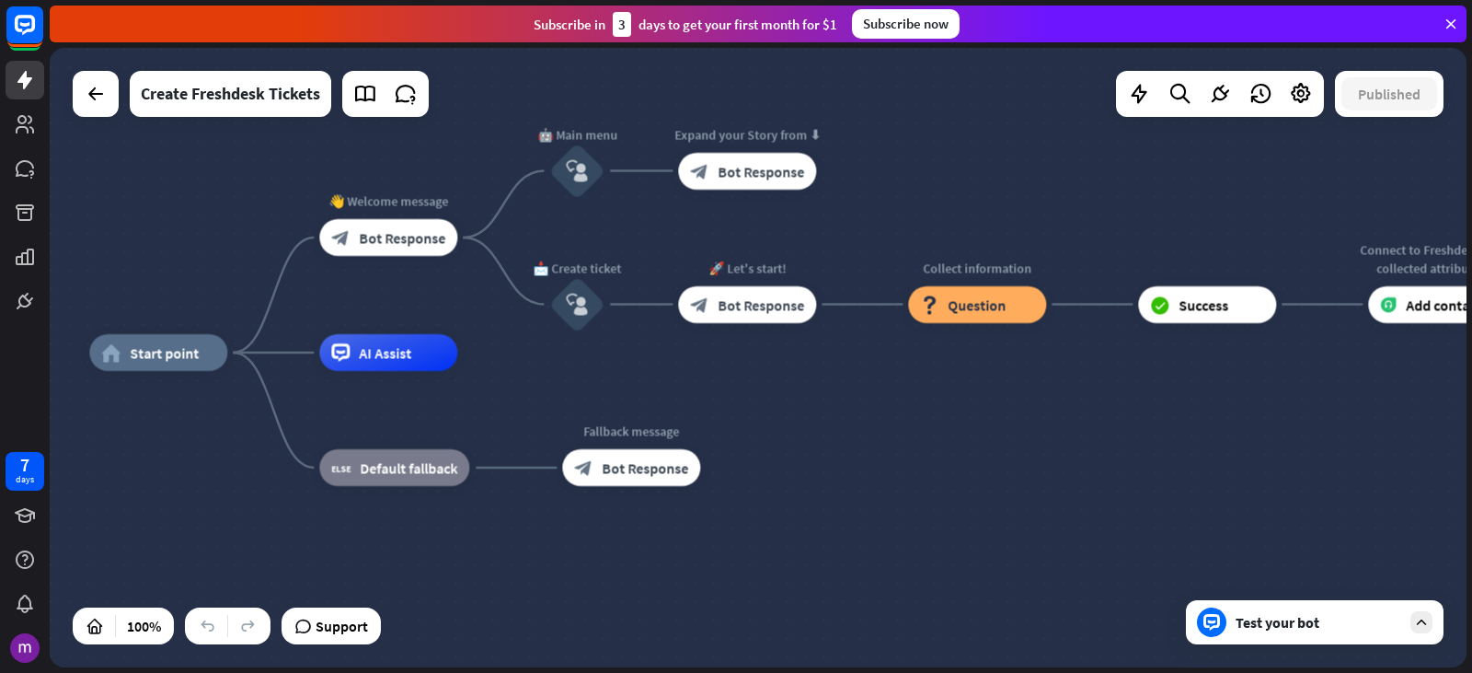
drag, startPoint x: 887, startPoint y: 467, endPoint x: 1022, endPoint y: 444, distance: 137.2
click at [1022, 444] on div "home_2 Start point 👋 Welcome message block_bot_response Bot Response 🤖 Main men…" at bounding box center [797, 661] width 1417 height 619
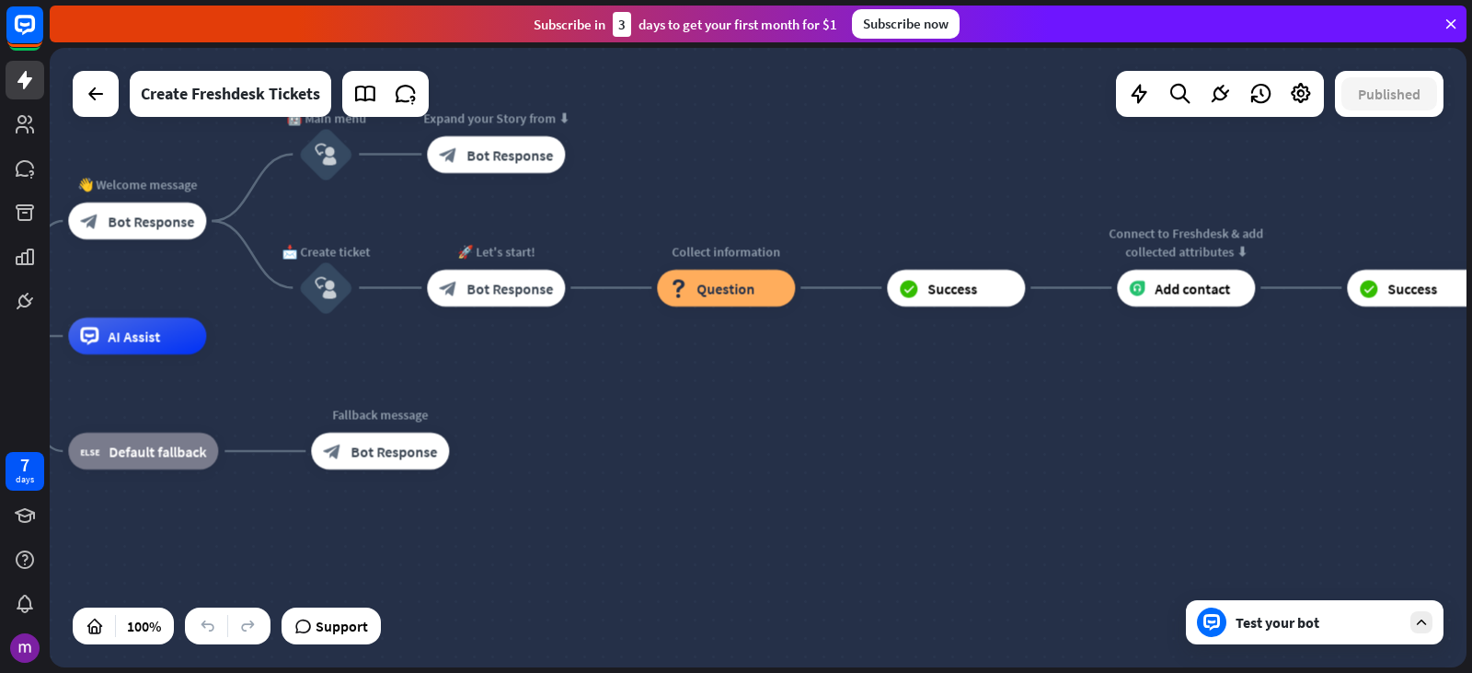
drag, startPoint x: 1161, startPoint y: 389, endPoint x: 870, endPoint y: 370, distance: 292.3
click at [870, 370] on div "home_2 Start point 👋 Welcome message block_bot_response Bot Response 🤖 Main men…" at bounding box center [546, 645] width 1417 height 619
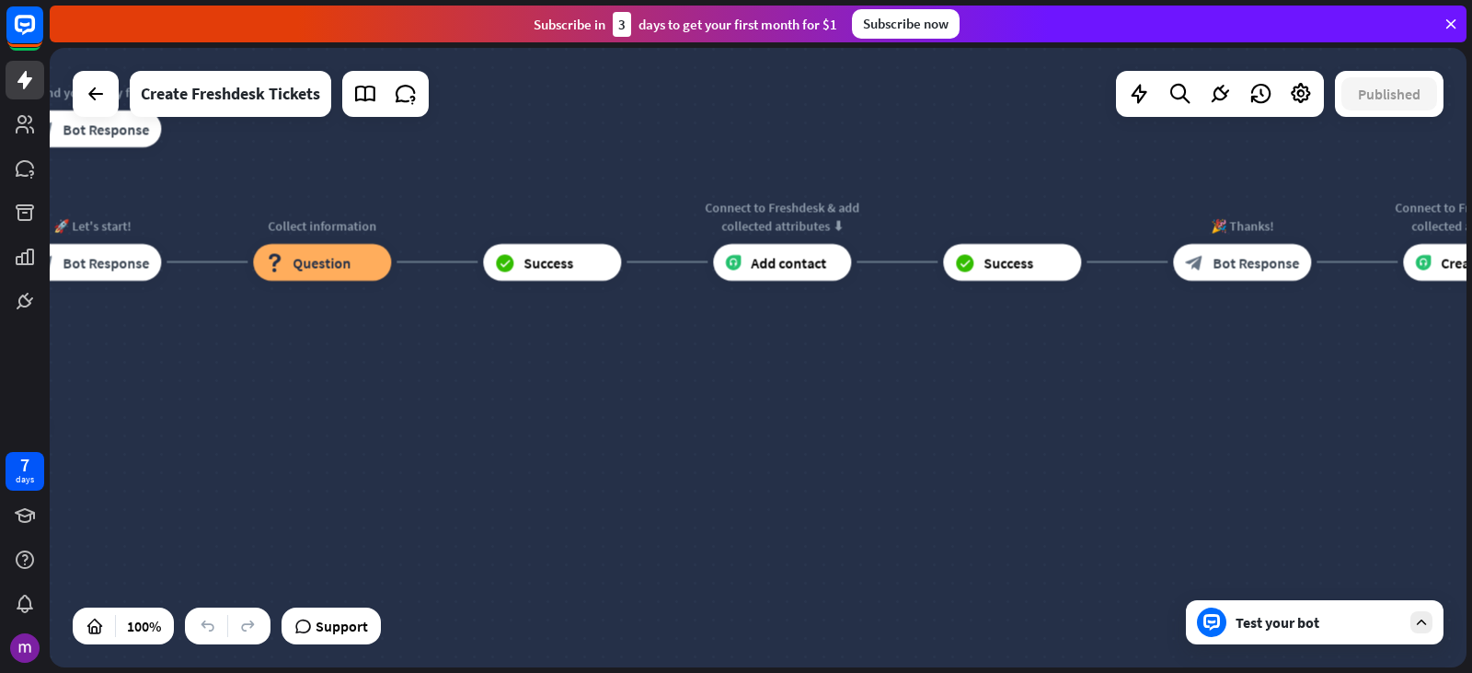
drag, startPoint x: 1218, startPoint y: 377, endPoint x: 855, endPoint y: 354, distance: 364.2
click at [855, 354] on div "home_2 Start point 👋 Welcome message block_bot_response Bot Response 🤖 Main men…" at bounding box center [758, 357] width 1417 height 619
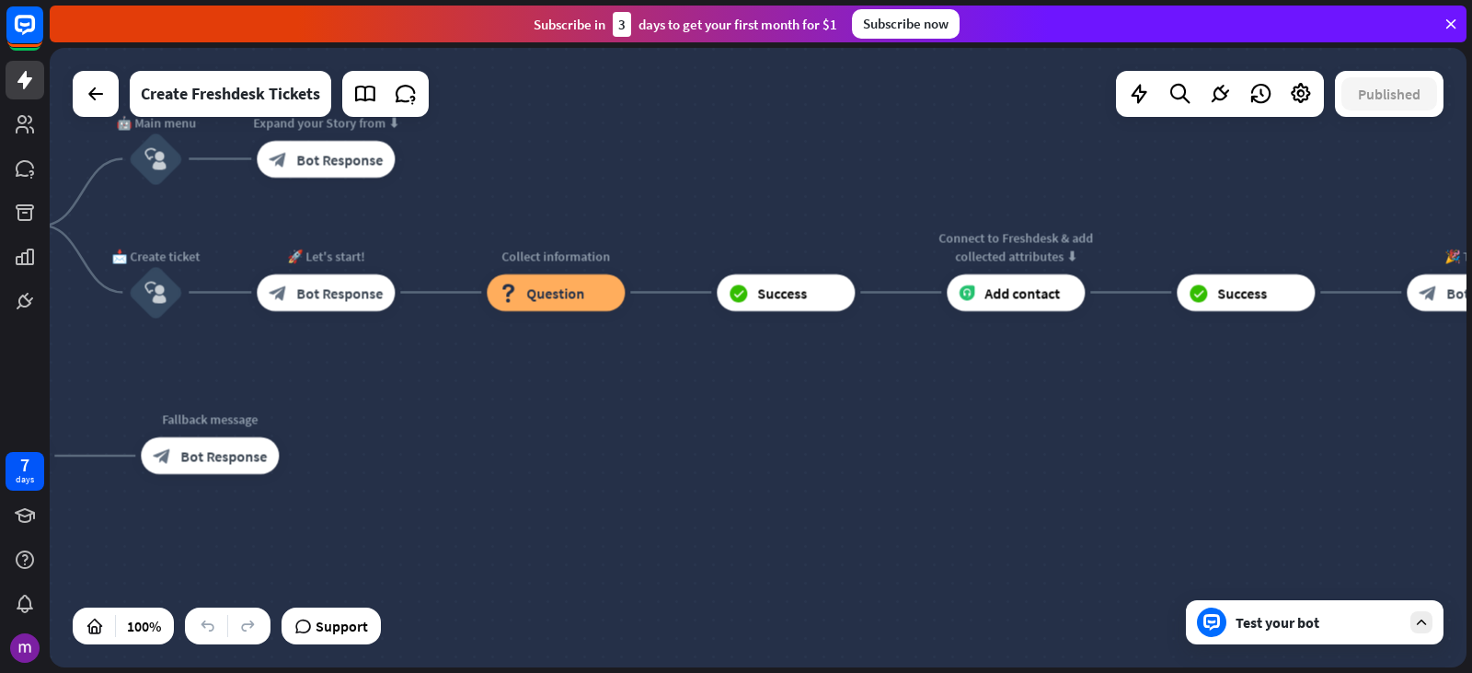
drag, startPoint x: 1081, startPoint y: 386, endPoint x: 1471, endPoint y: 398, distance: 390.3
click at [1471, 398] on div "home_2 Start point 👋 Welcome message block_bot_response Bot Response 🤖 Main men…" at bounding box center [761, 360] width 1423 height 625
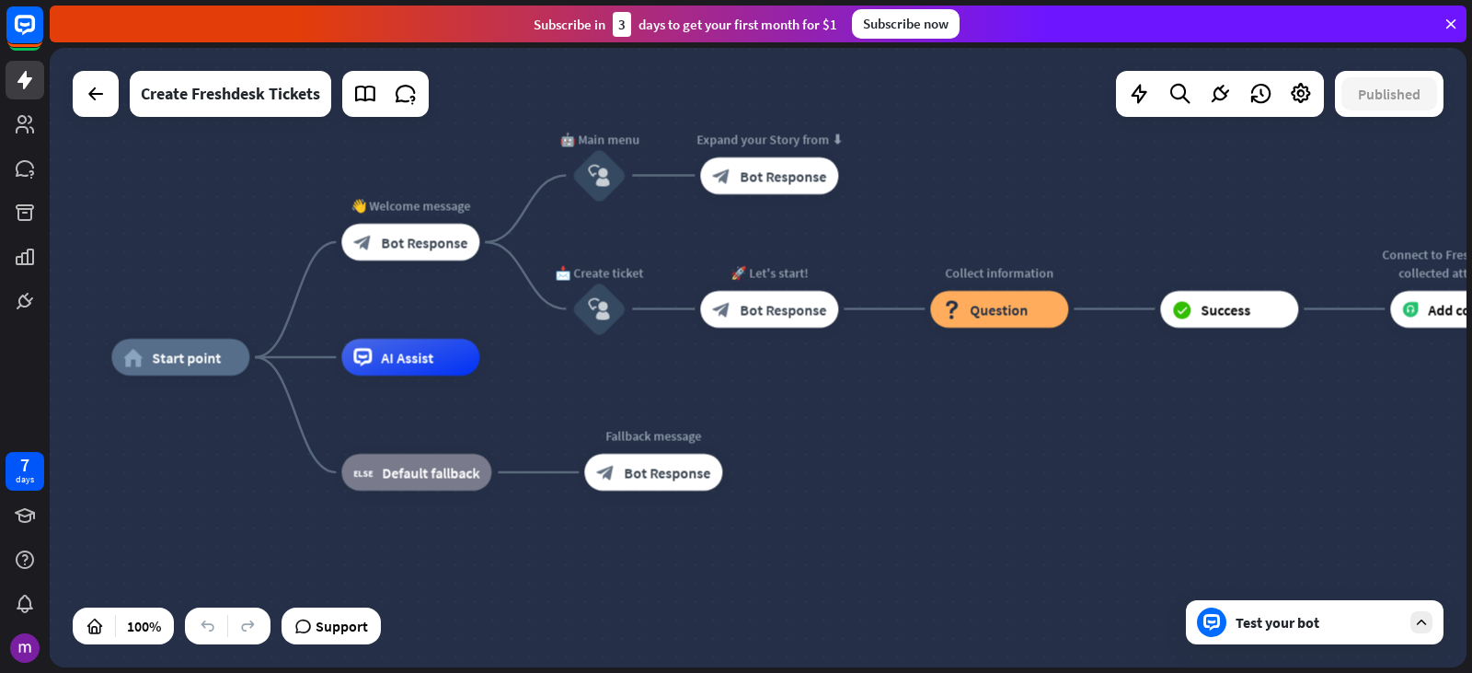
drag, startPoint x: 520, startPoint y: 400, endPoint x: 945, endPoint y: 414, distance: 425.4
click at [945, 414] on div "home_2 Start point 👋 Welcome message block_bot_response Bot Response 🤖 Main men…" at bounding box center [819, 666] width 1417 height 619
click at [466, 236] on span "Bot Response" at bounding box center [424, 242] width 87 height 18
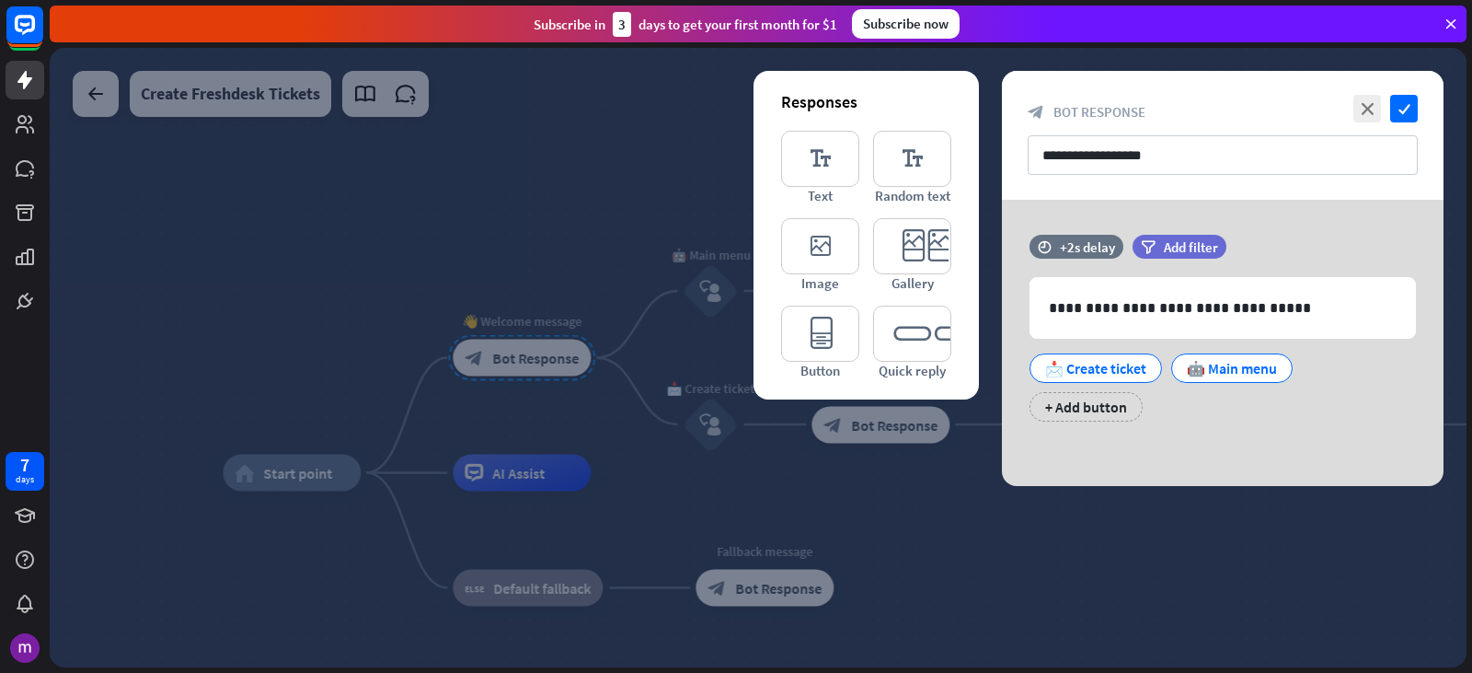
click at [981, 528] on div at bounding box center [758, 357] width 1417 height 619
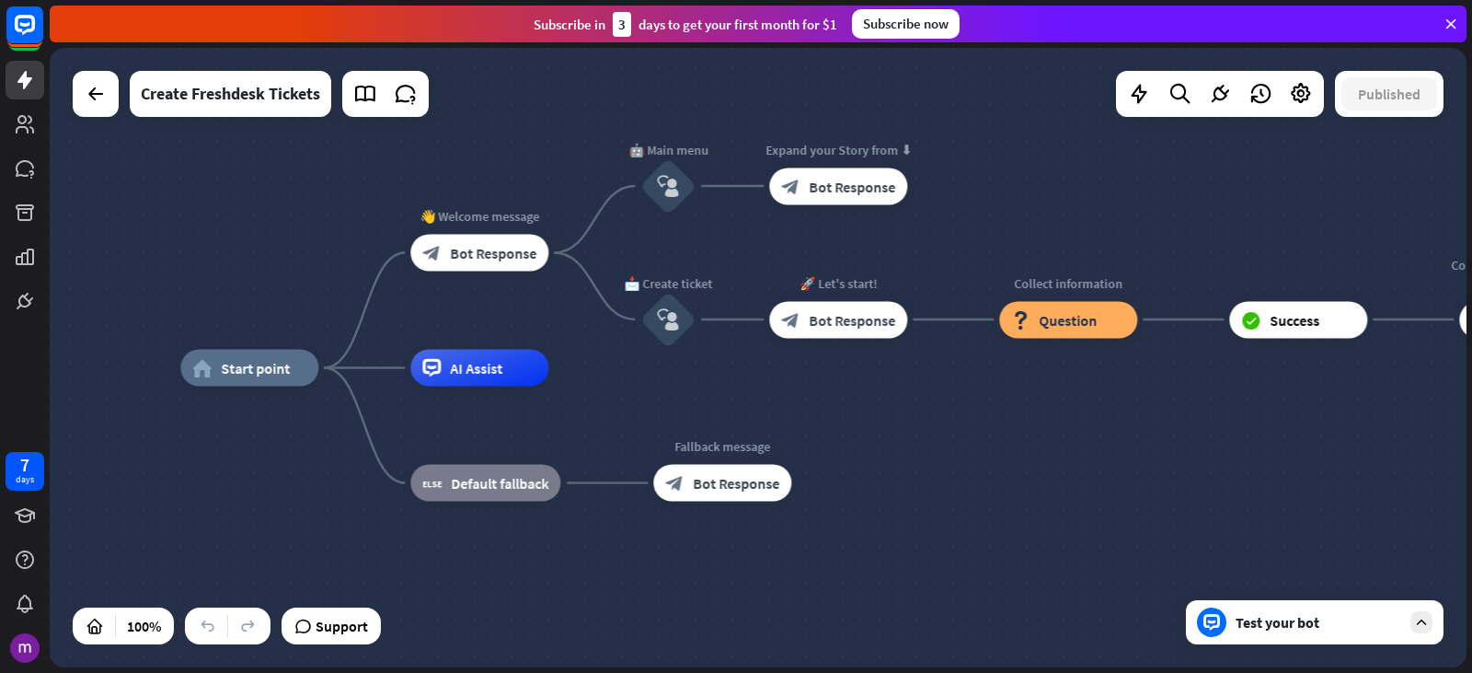
drag, startPoint x: 919, startPoint y: 516, endPoint x: 887, endPoint y: 433, distance: 89.7
click at [887, 433] on div "home_2 Start point 👋 Welcome message block_bot_response Bot Response 🤖 Main men…" at bounding box center [888, 677] width 1417 height 619
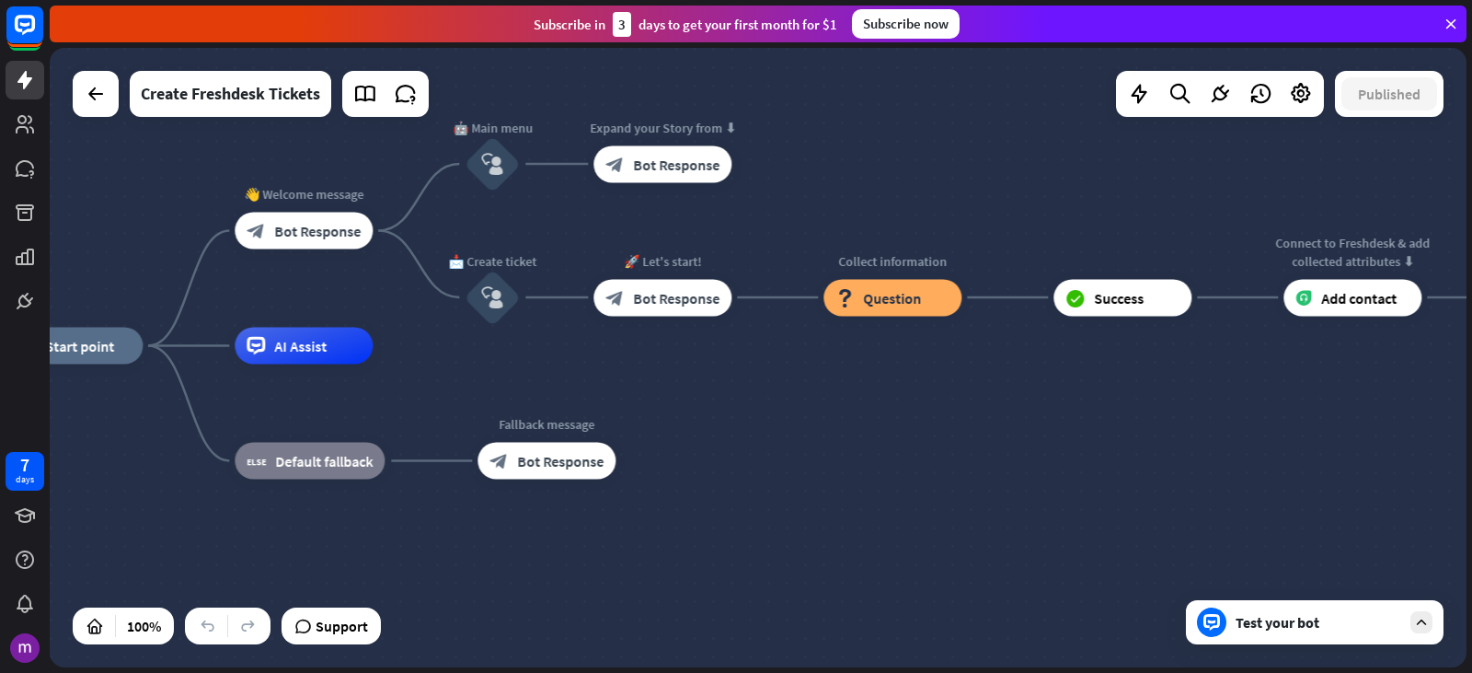
drag, startPoint x: 1016, startPoint y: 483, endPoint x: 958, endPoint y: 454, distance: 65.0
click at [878, 464] on div "home_2 Start point 👋 Welcome message block_bot_response Bot Response 🤖 Main men…" at bounding box center [713, 655] width 1417 height 619
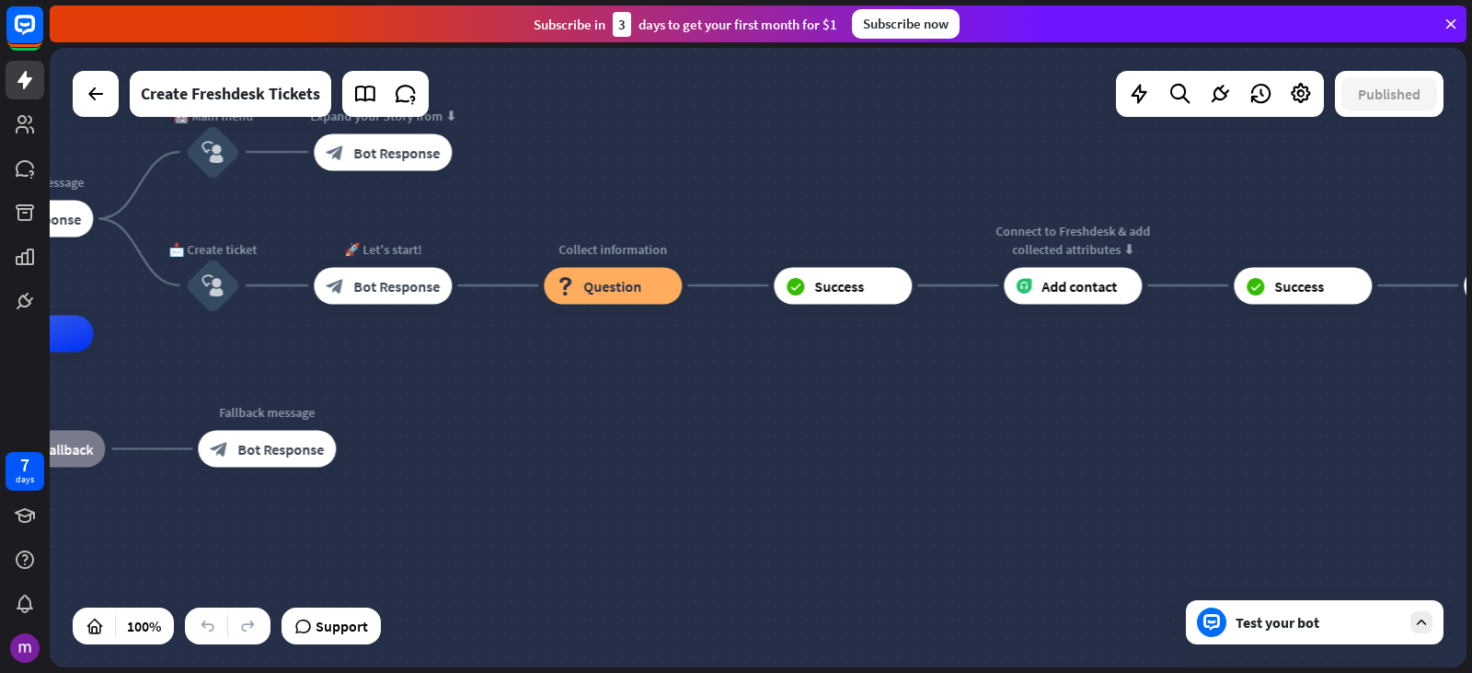
drag, startPoint x: 1143, startPoint y: 440, endPoint x: 867, endPoint y: 420, distance: 276.8
click at [867, 420] on div "home_2 Start point 👋 Welcome message block_bot_response Bot Response 🤖 Main men…" at bounding box center [433, 643] width 1417 height 619
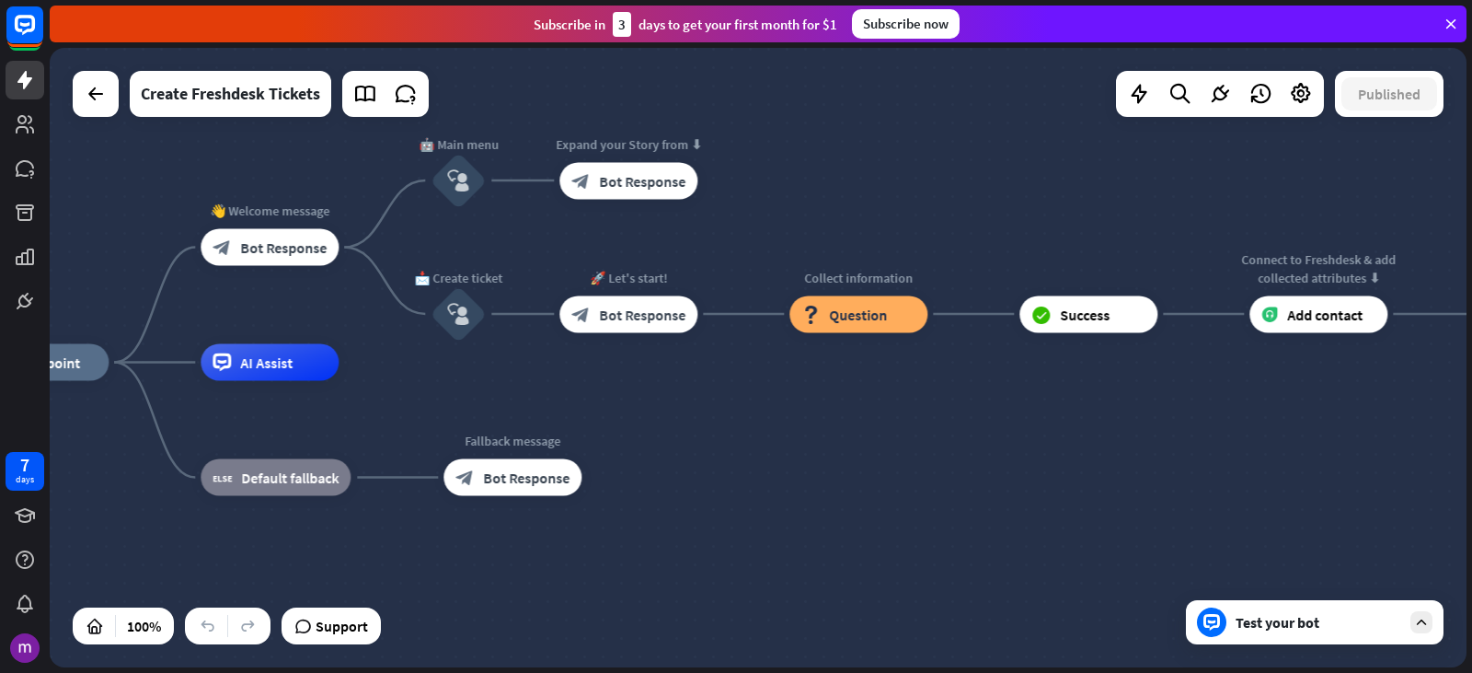
drag, startPoint x: 802, startPoint y: 544, endPoint x: 1058, endPoint y: 586, distance: 259.3
click at [1058, 586] on div "home_2 Start point 👋 Welcome message block_bot_response Bot Response 🤖 Main men…" at bounding box center [679, 672] width 1417 height 619
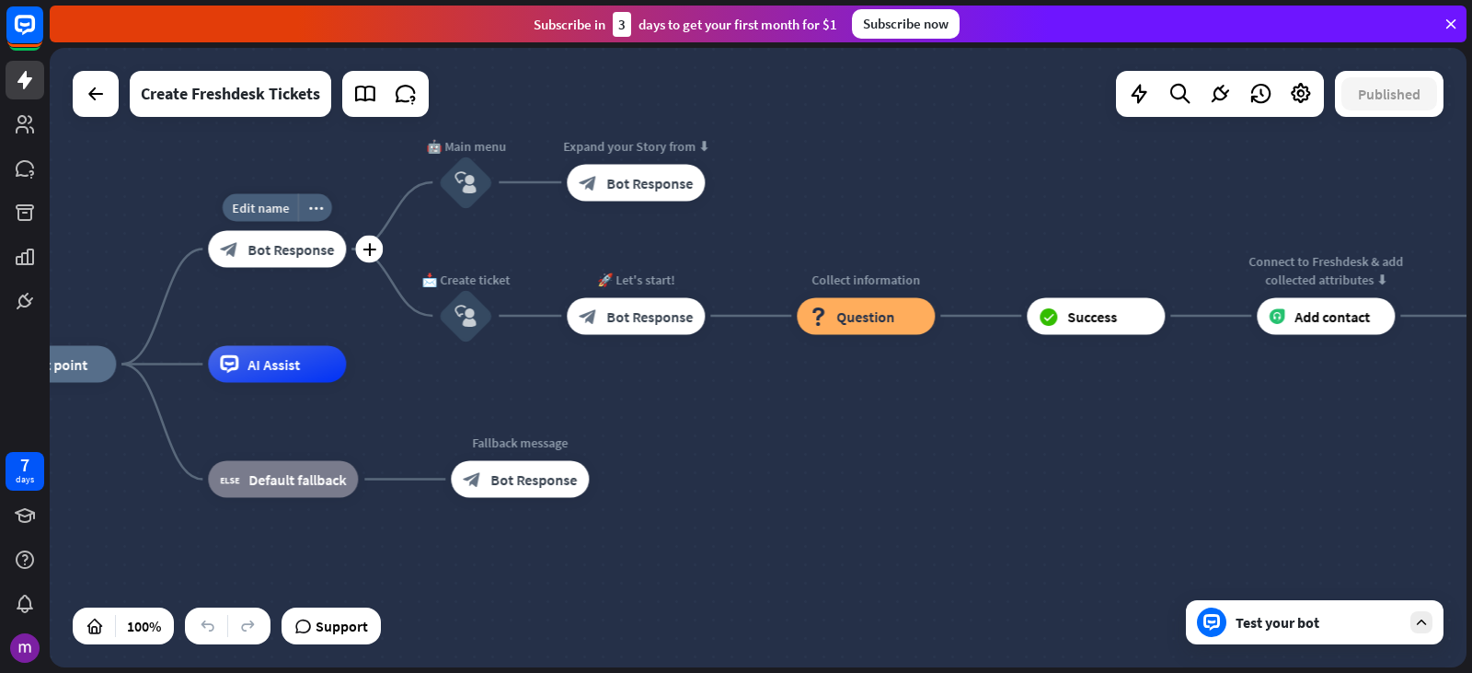
click at [337, 250] on div "block_bot_response Bot Response" at bounding box center [277, 249] width 138 height 37
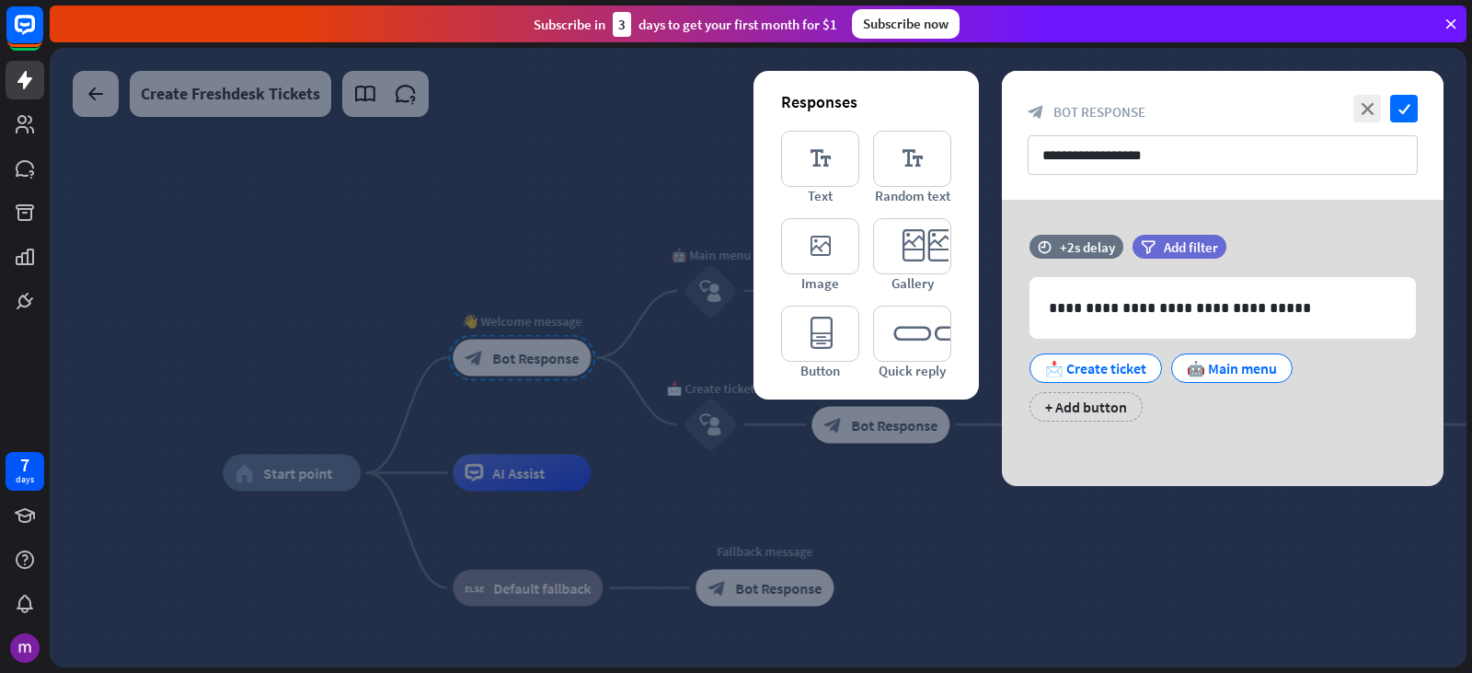
click at [1250, 593] on div at bounding box center [758, 357] width 1417 height 619
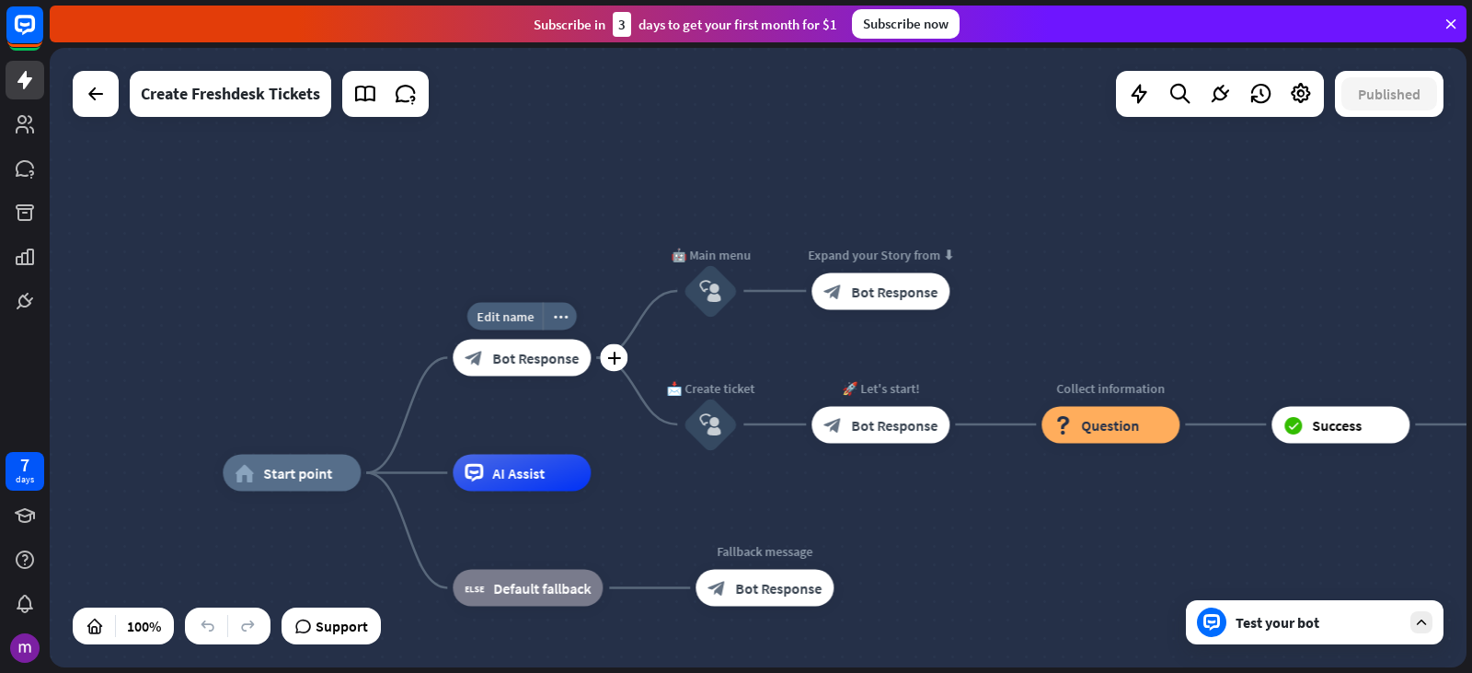
click at [583, 351] on div "block_bot_response Bot Response" at bounding box center [522, 358] width 138 height 37
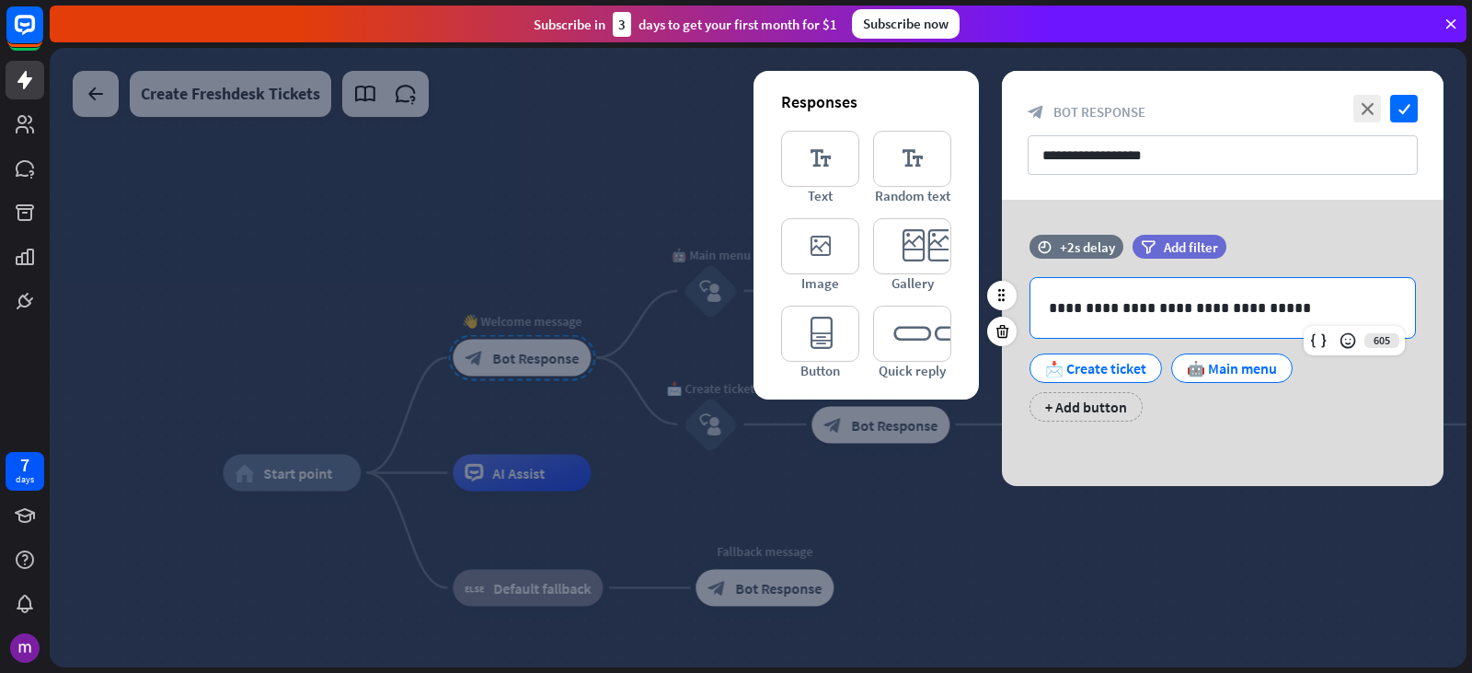
click at [1259, 306] on p "**********" at bounding box center [1223, 307] width 348 height 23
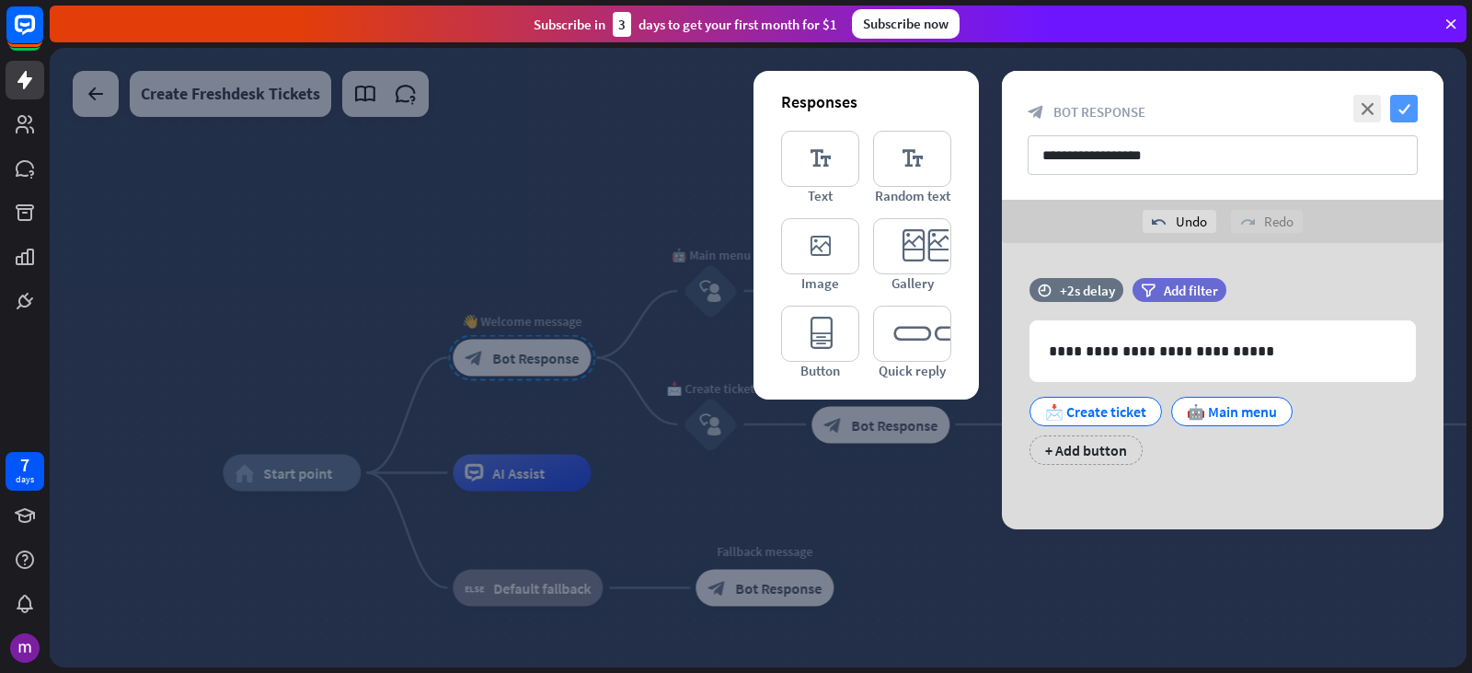
click at [1406, 107] on icon "check" at bounding box center [1404, 109] width 28 height 28
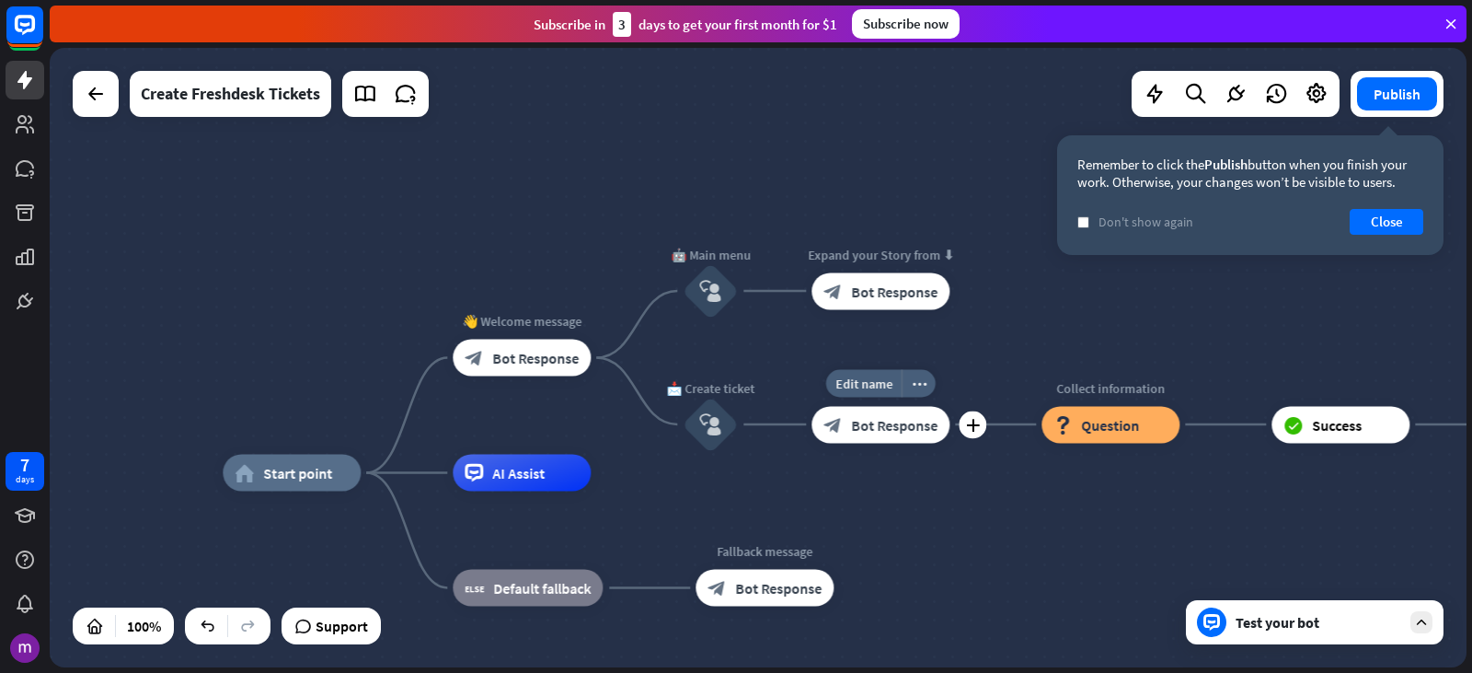
click at [905, 415] on span "Bot Response" at bounding box center [894, 424] width 87 height 18
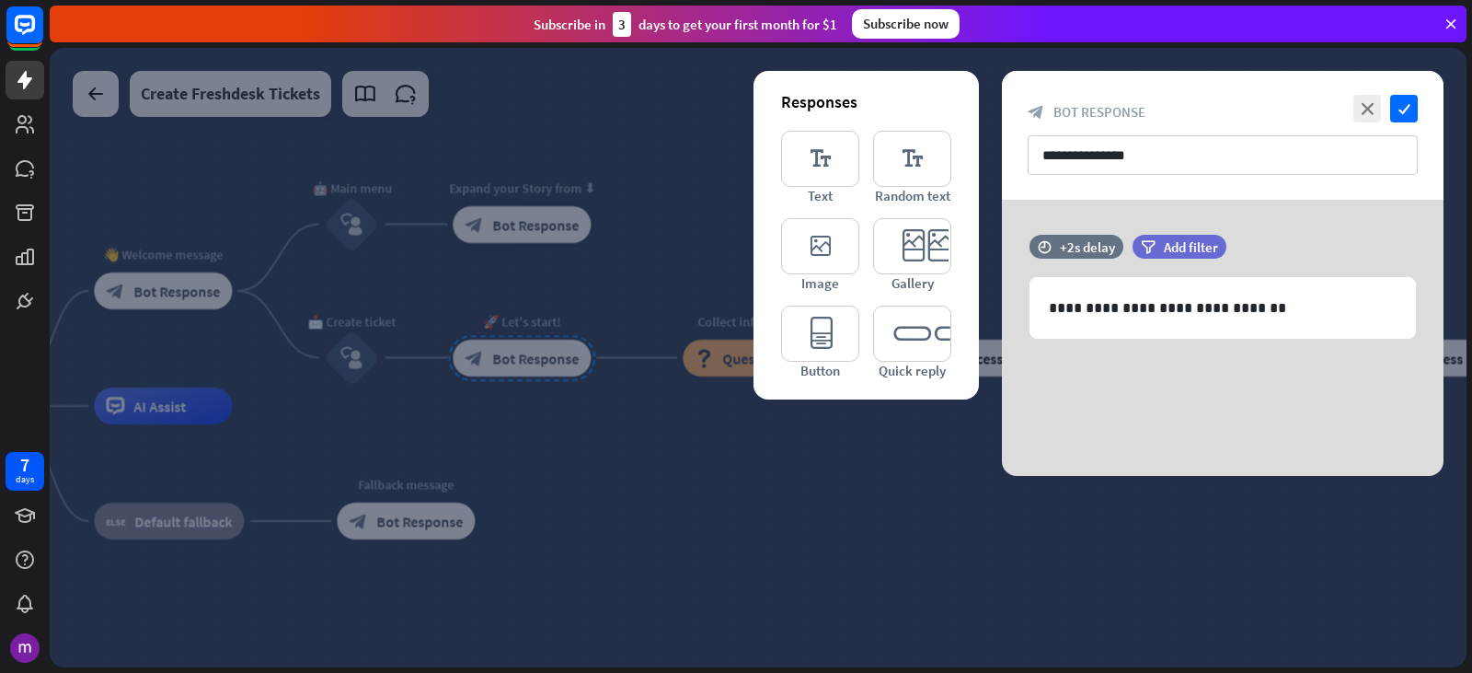
click at [675, 447] on div at bounding box center [758, 357] width 1417 height 619
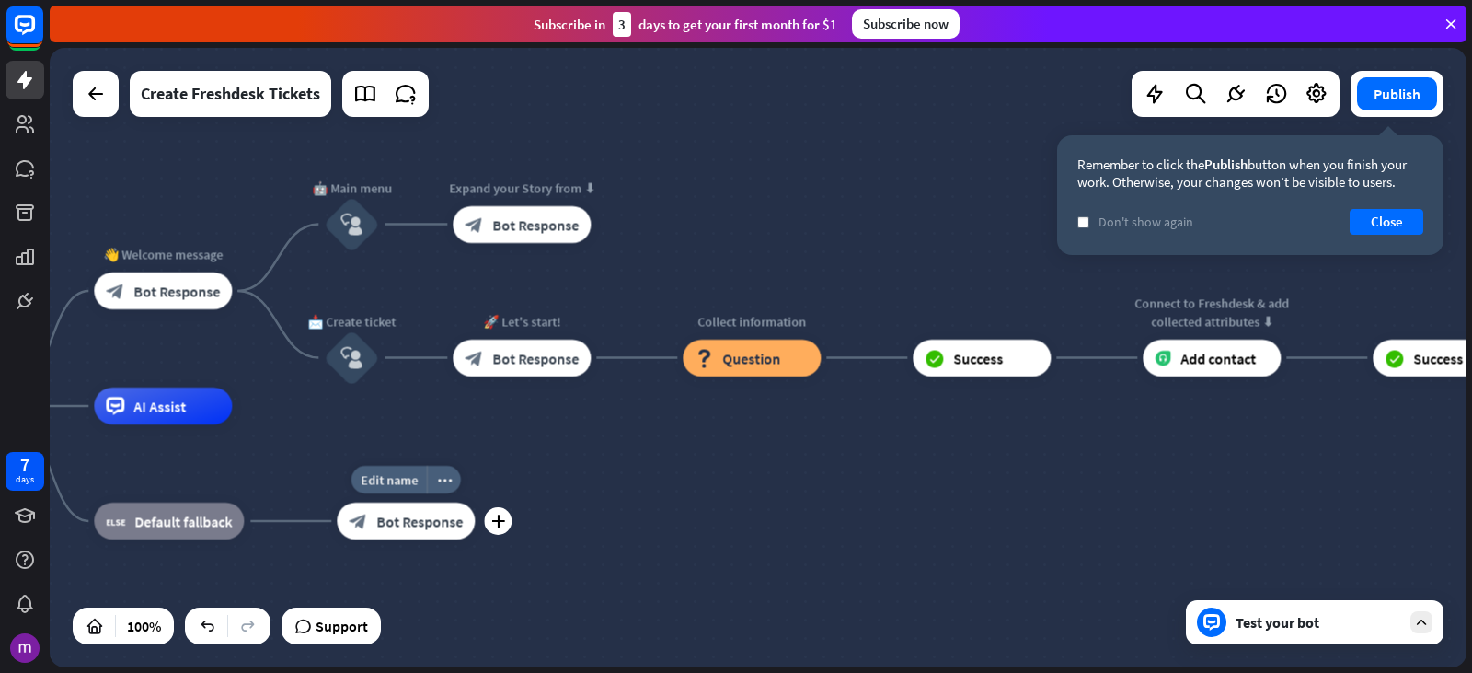
click at [467, 519] on div "block_bot_response Bot Response" at bounding box center [406, 520] width 138 height 37
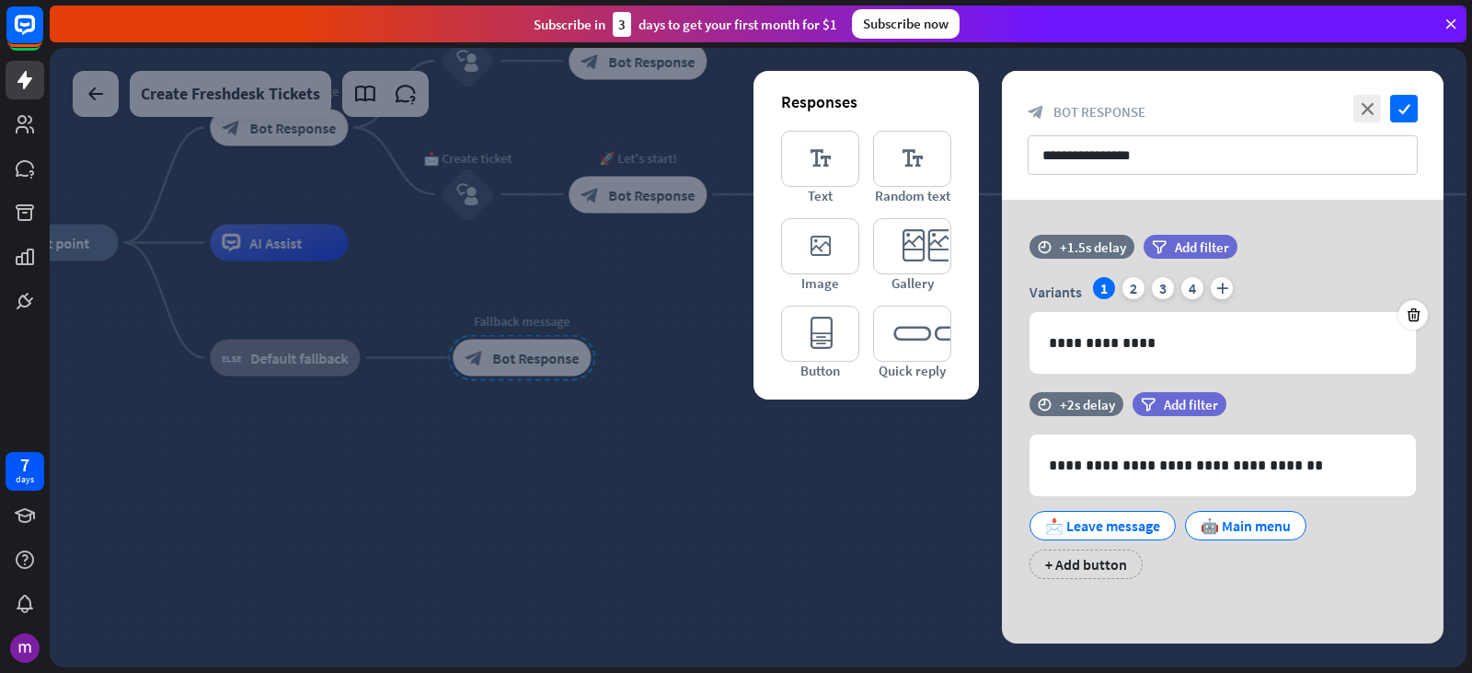
click at [710, 483] on div at bounding box center [758, 357] width 1417 height 619
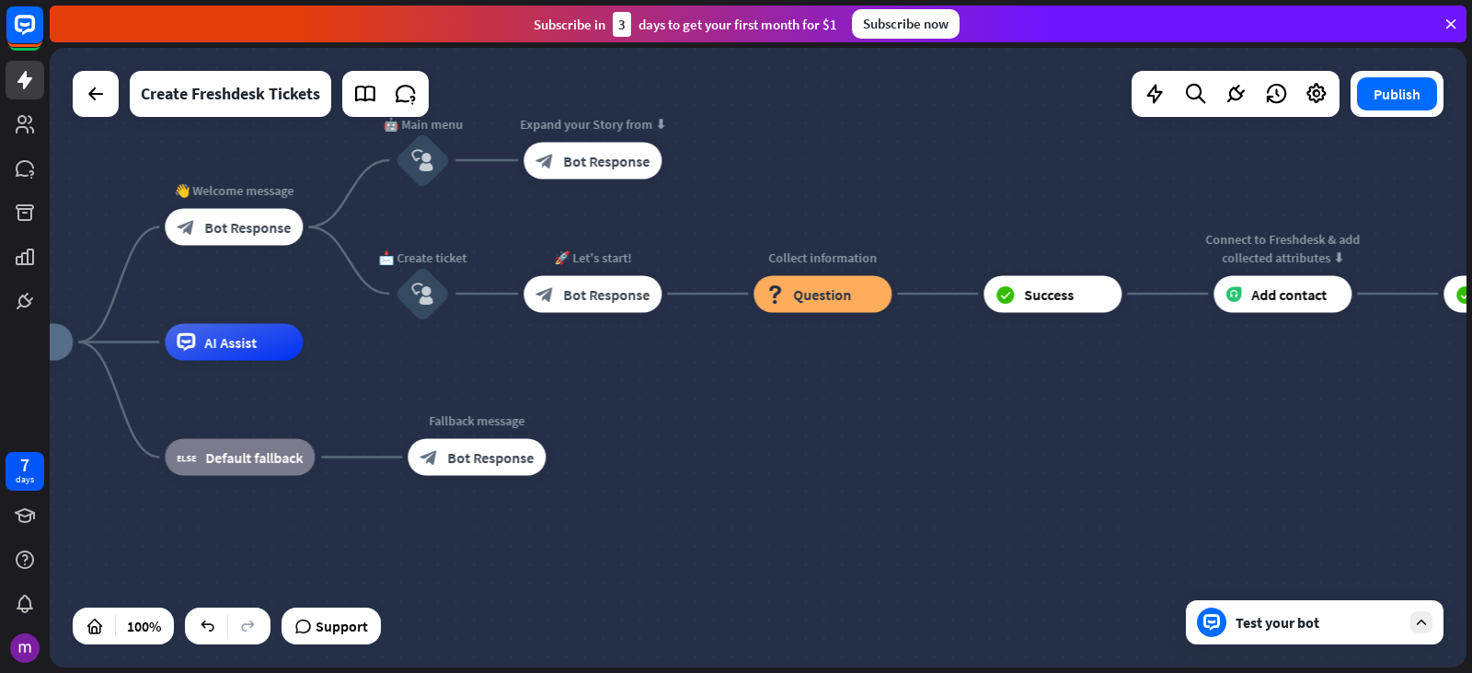
drag, startPoint x: 755, startPoint y: 419, endPoint x: 743, endPoint y: 446, distance: 30.5
click at [743, 446] on div "home_2 Start point 👋 Welcome message block_bot_response Bot Response 🤖 Main men…" at bounding box center [643, 651] width 1417 height 619
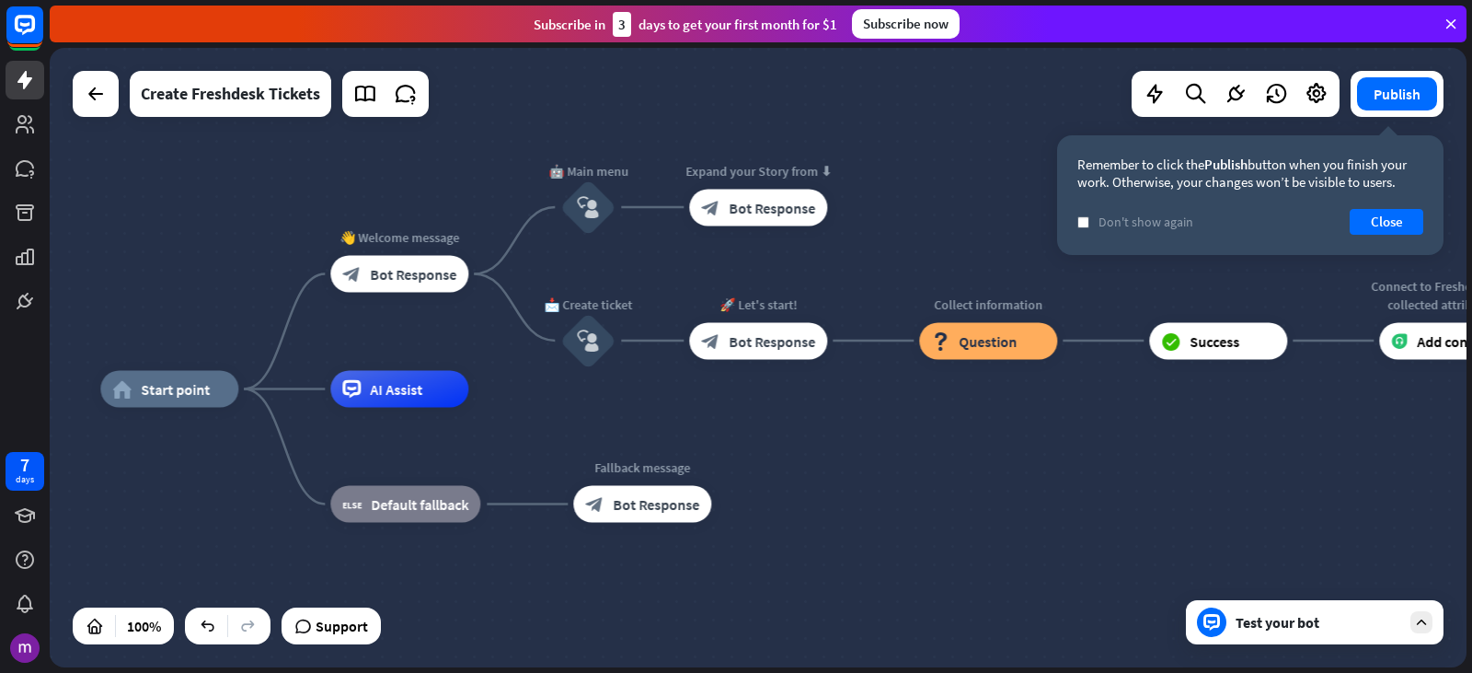
drag, startPoint x: 732, startPoint y: 398, endPoint x: 898, endPoint y: 445, distance: 172.2
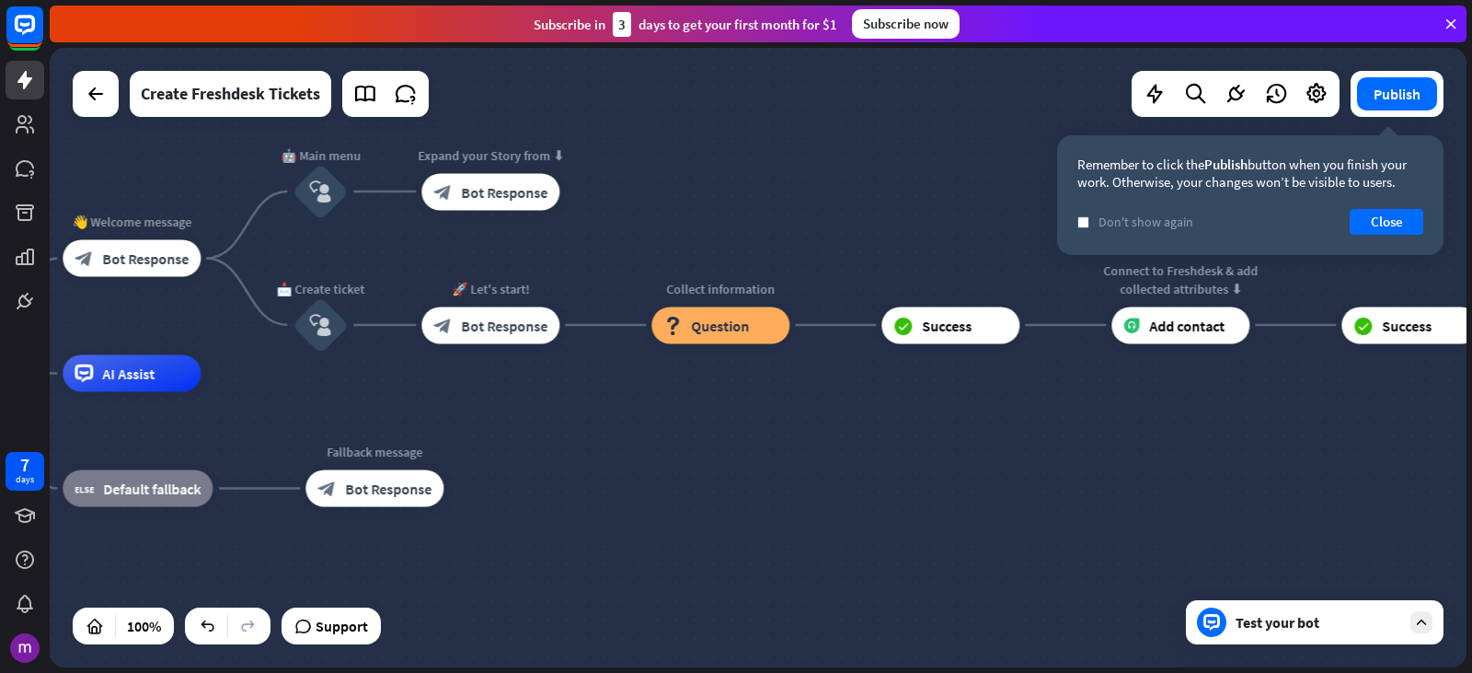
drag, startPoint x: 1040, startPoint y: 431, endPoint x: 802, endPoint y: 416, distance: 237.9
click at [802, 416] on div "home_2 Start point 👋 Welcome message block_bot_response Bot Response 🤖 Main men…" at bounding box center [541, 683] width 1417 height 619
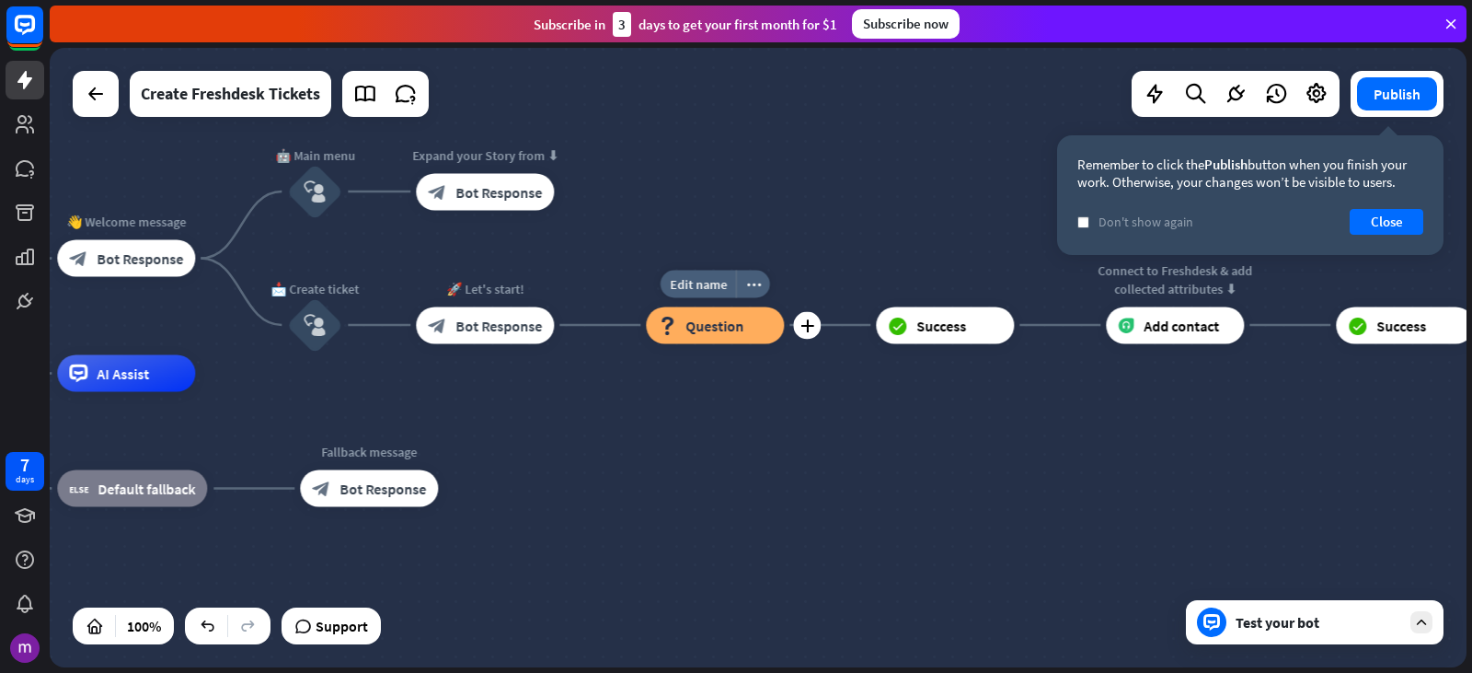
click at [751, 326] on div "block_question Question" at bounding box center [715, 324] width 138 height 37
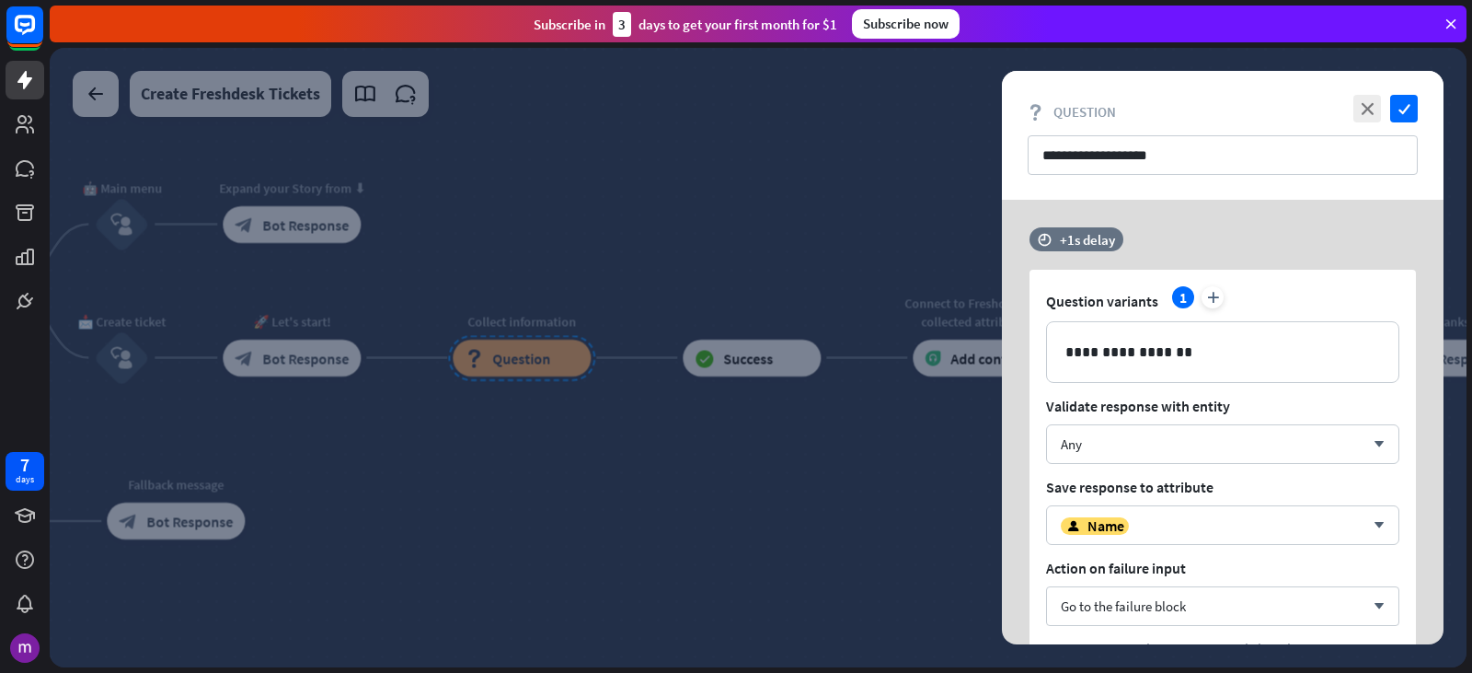
click at [806, 462] on div at bounding box center [758, 357] width 1417 height 619
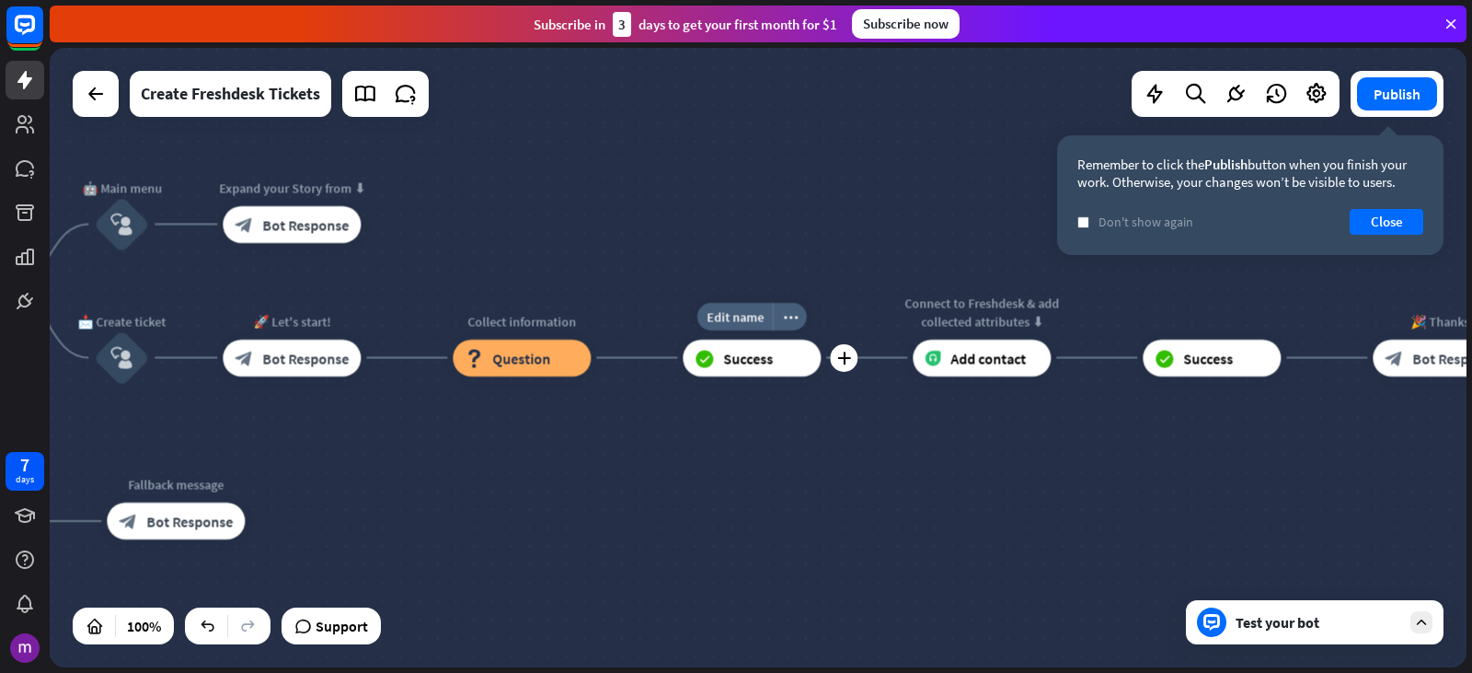
click at [792, 368] on div "block_success Success" at bounding box center [752, 358] width 138 height 37
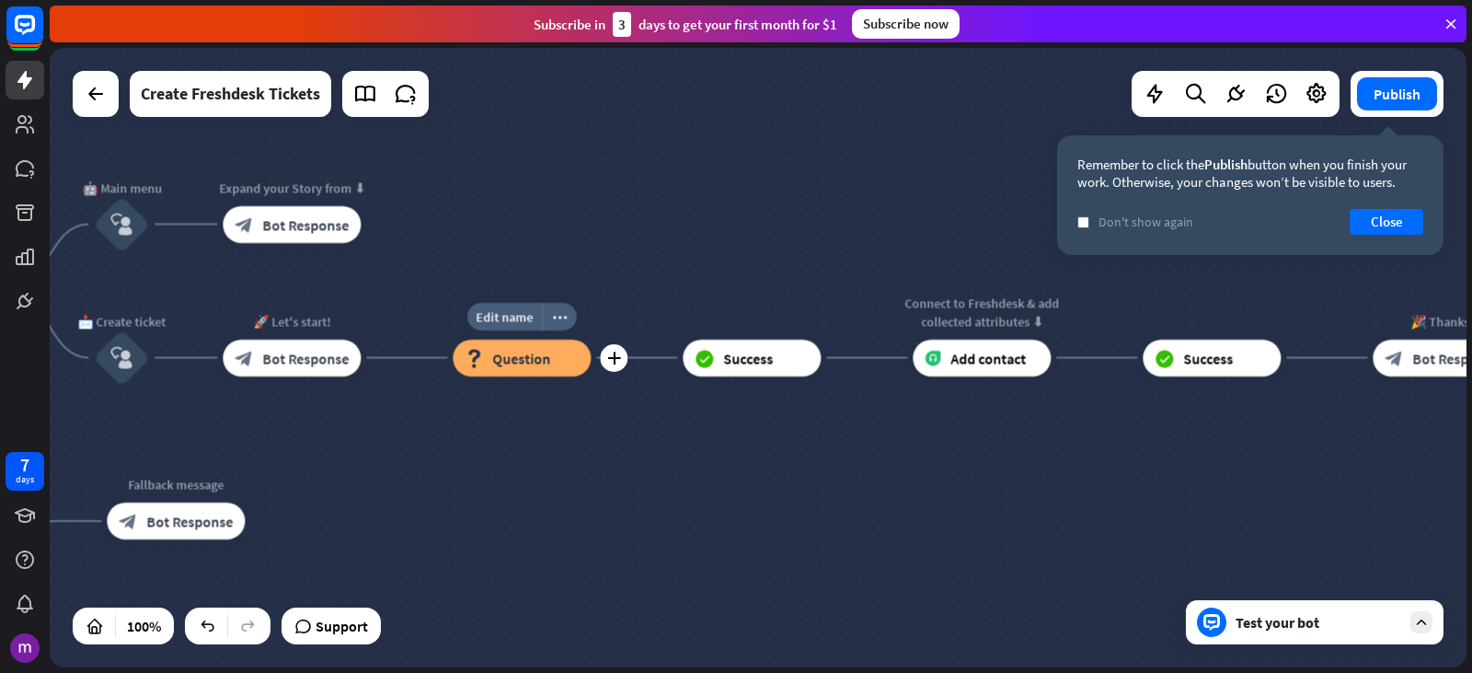
click at [565, 352] on div "block_question Question" at bounding box center [522, 358] width 138 height 37
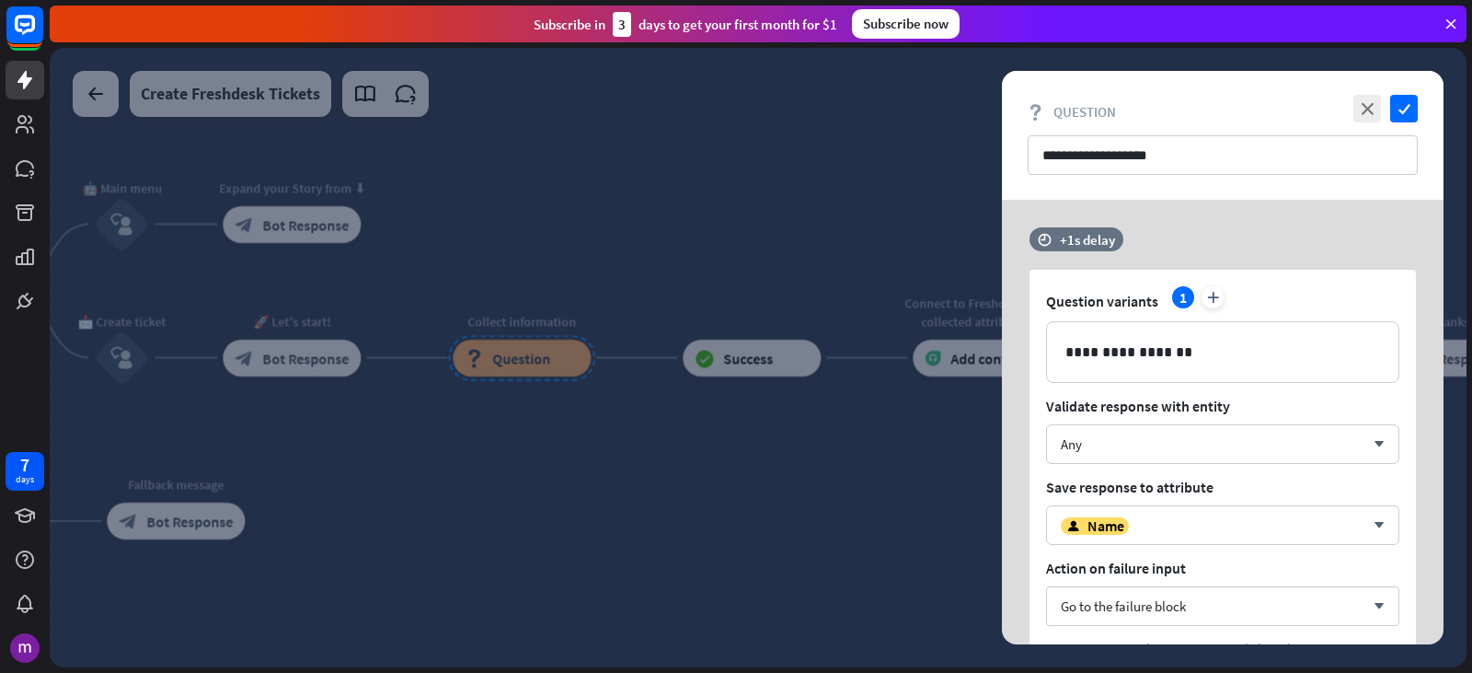
click at [556, 542] on div at bounding box center [758, 357] width 1417 height 619
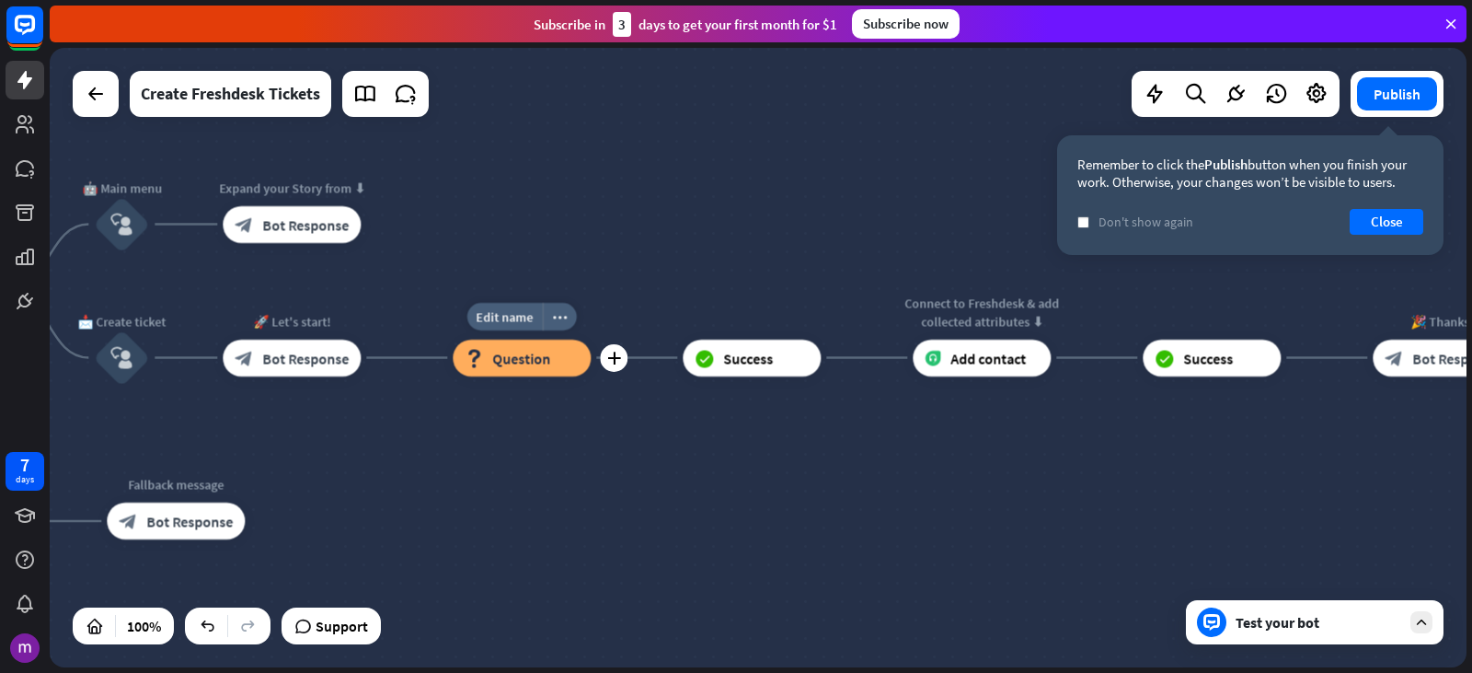
click at [566, 353] on div "block_question Question" at bounding box center [522, 358] width 138 height 37
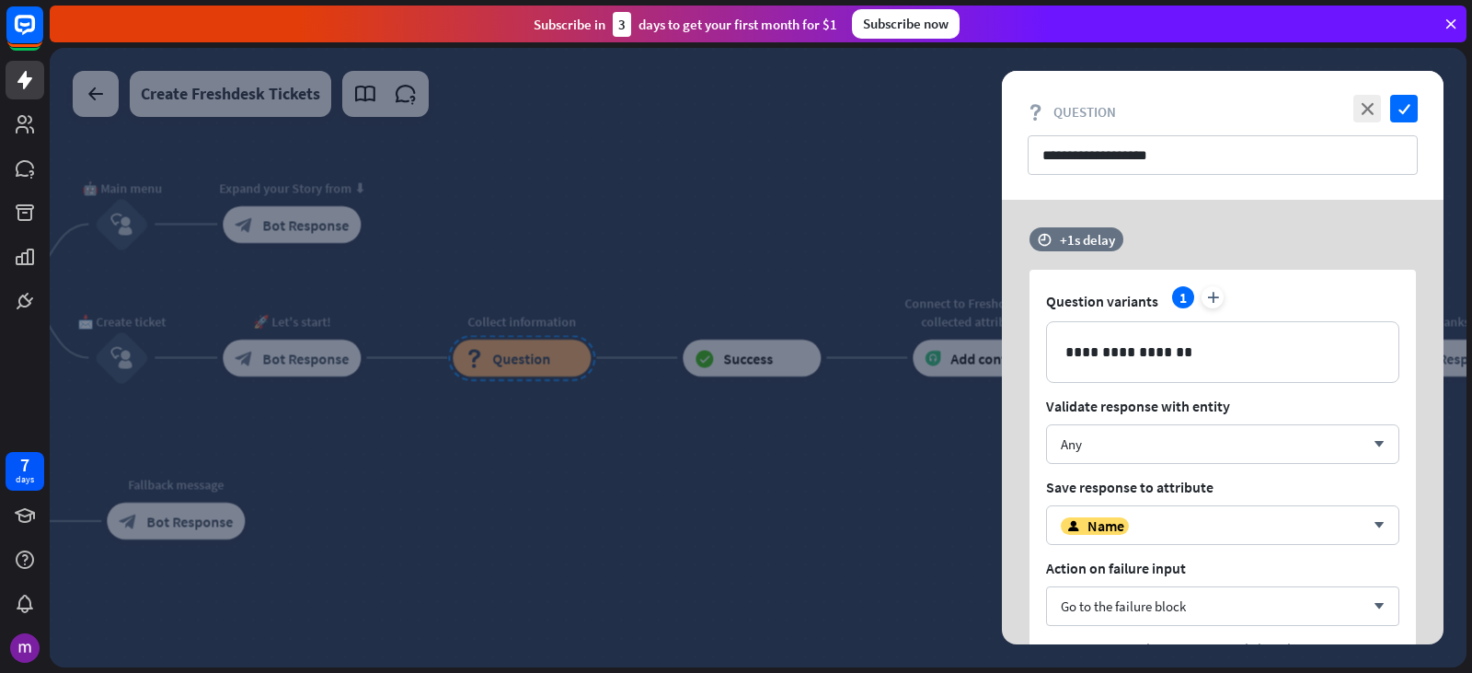
click at [755, 495] on div at bounding box center [758, 357] width 1417 height 619
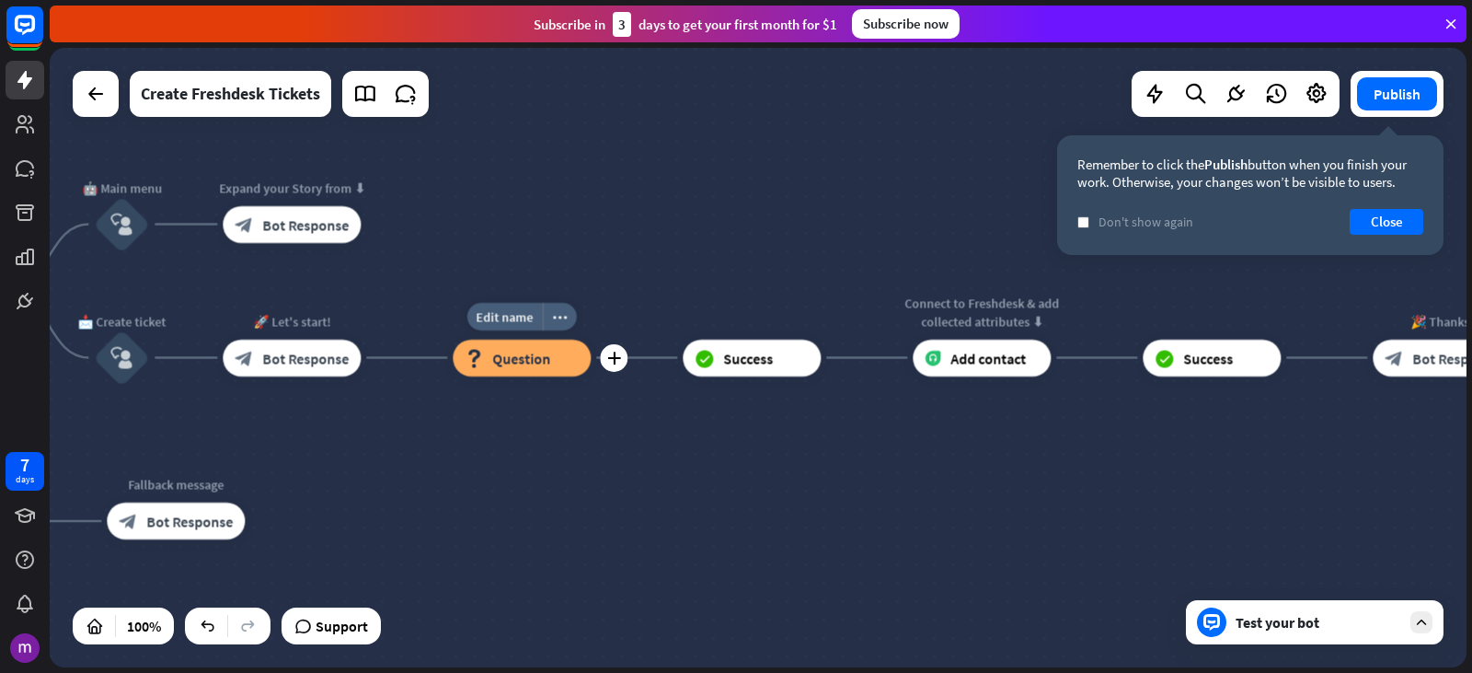
click at [571, 367] on div "block_question Question" at bounding box center [522, 358] width 138 height 37
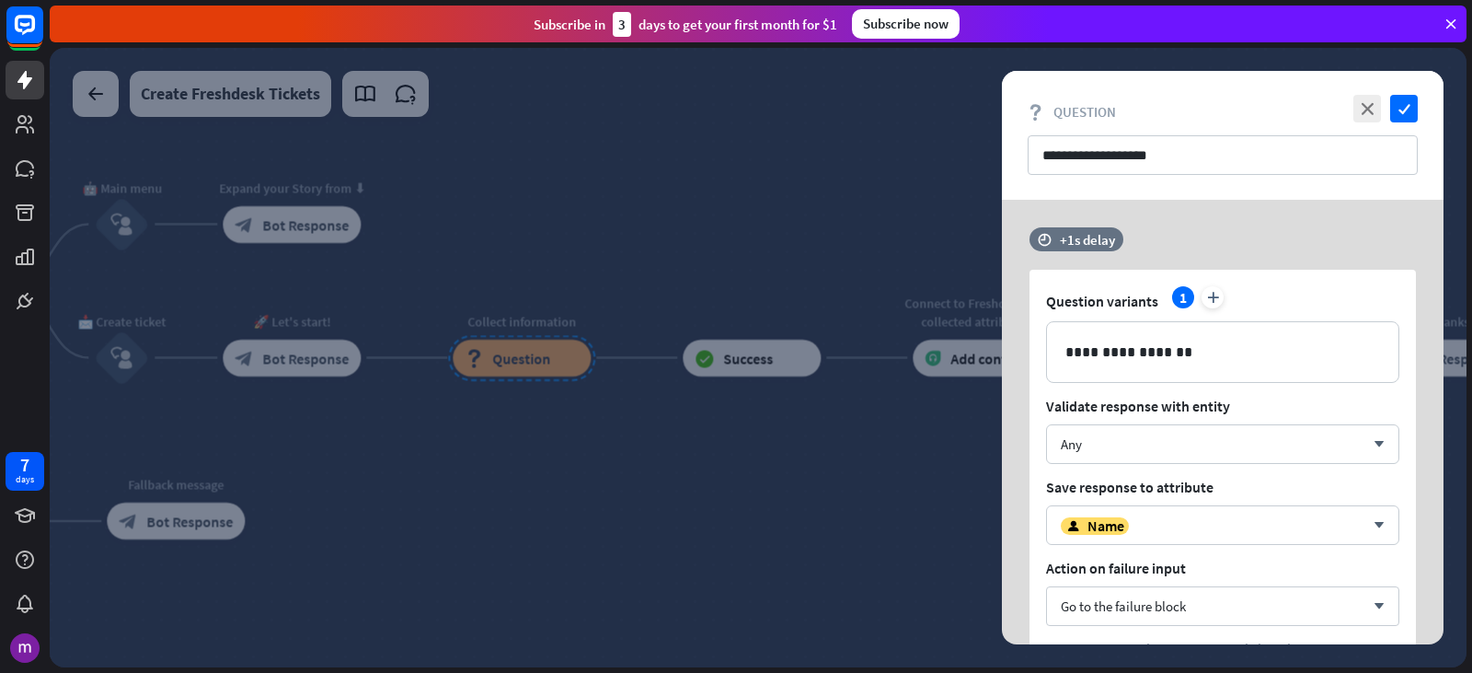
click at [641, 440] on div at bounding box center [758, 357] width 1417 height 619
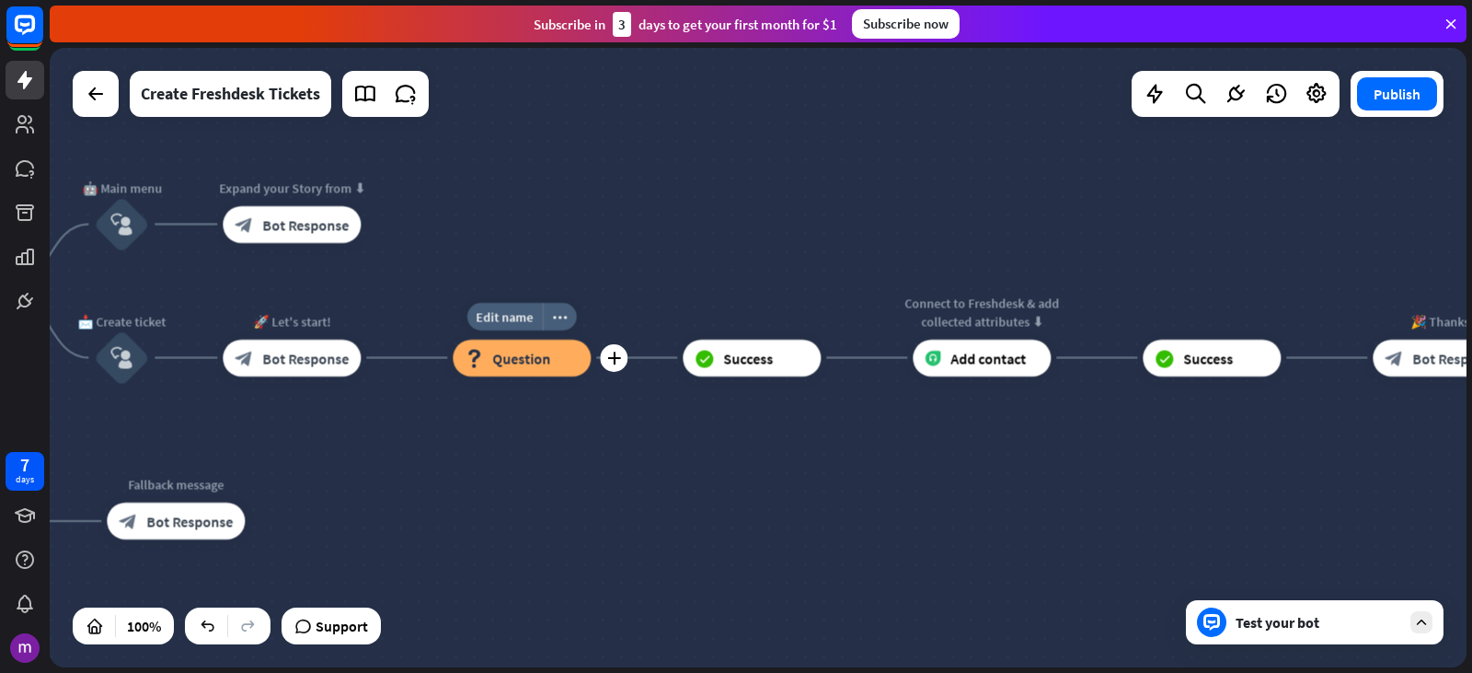
click at [570, 352] on div "block_question Question" at bounding box center [522, 358] width 138 height 37
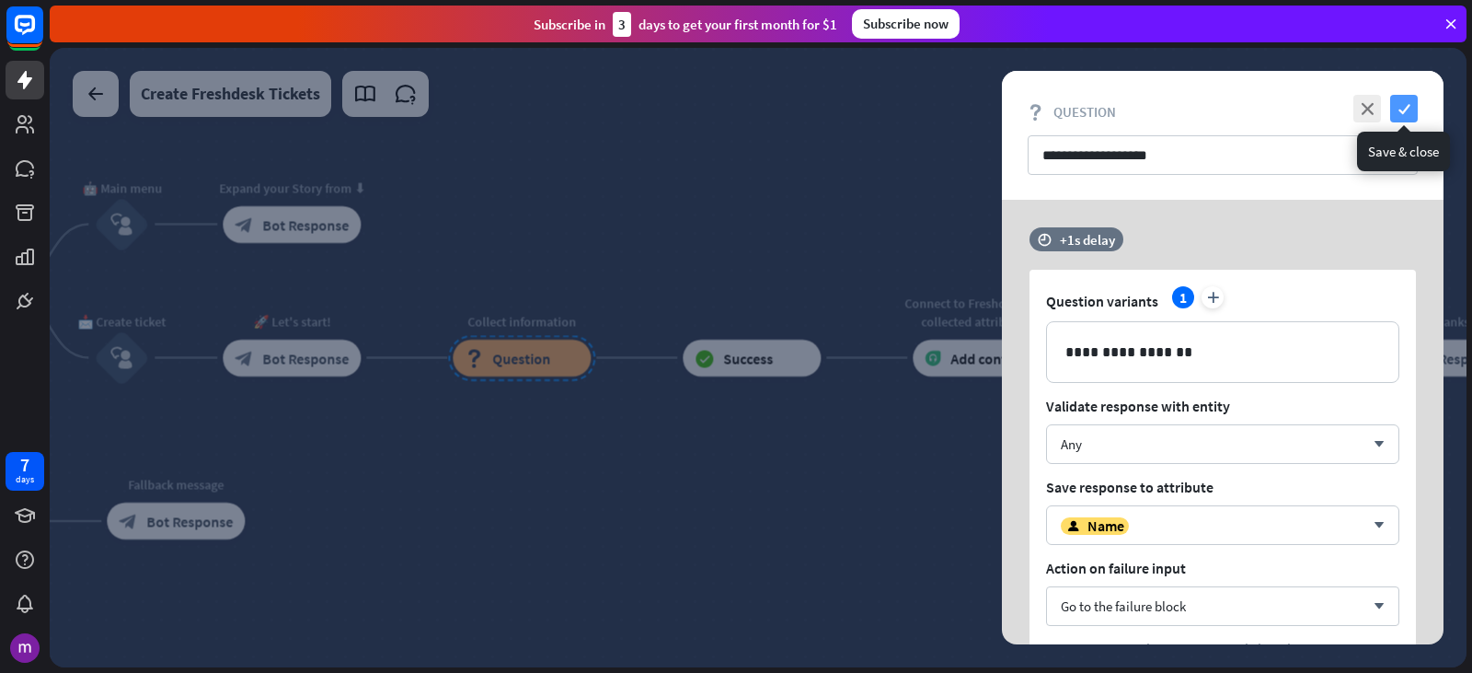
click at [1414, 102] on icon "check" at bounding box center [1404, 109] width 28 height 28
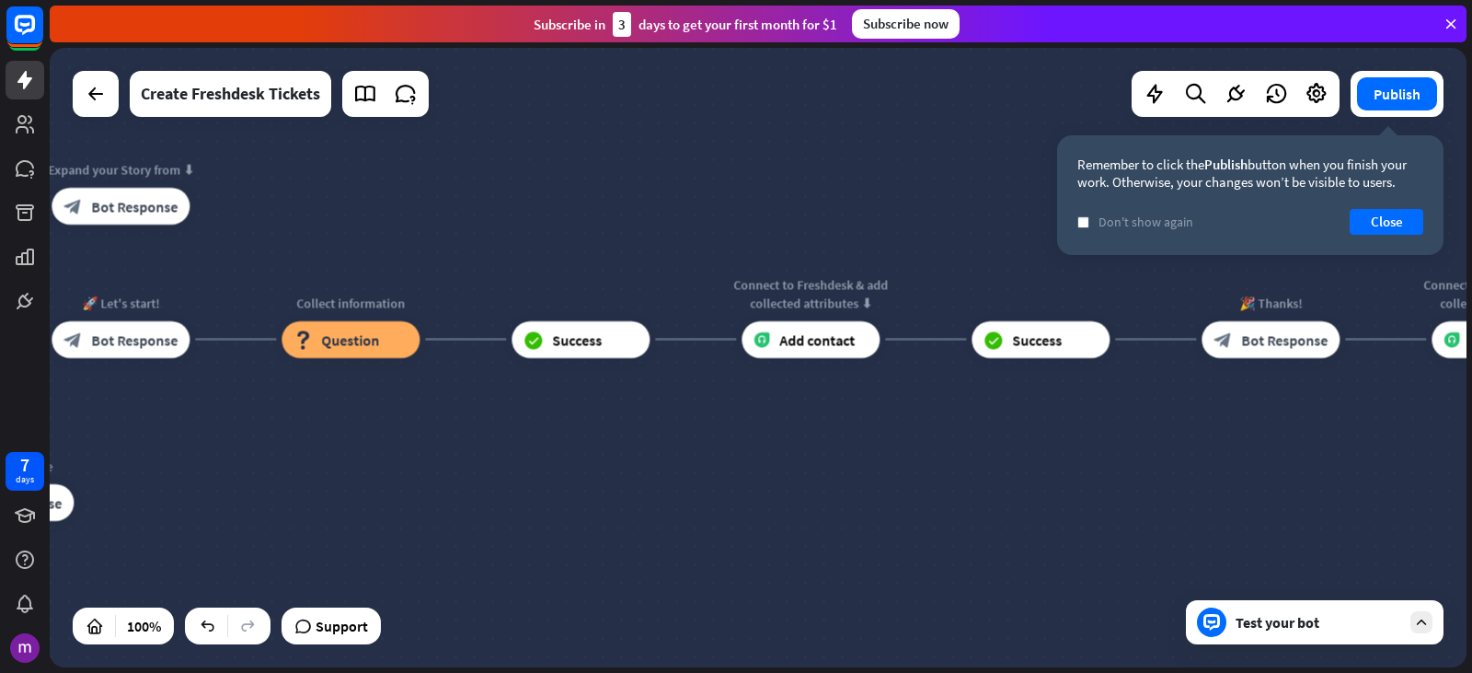
drag, startPoint x: 990, startPoint y: 423, endPoint x: 813, endPoint y: 403, distance: 178.8
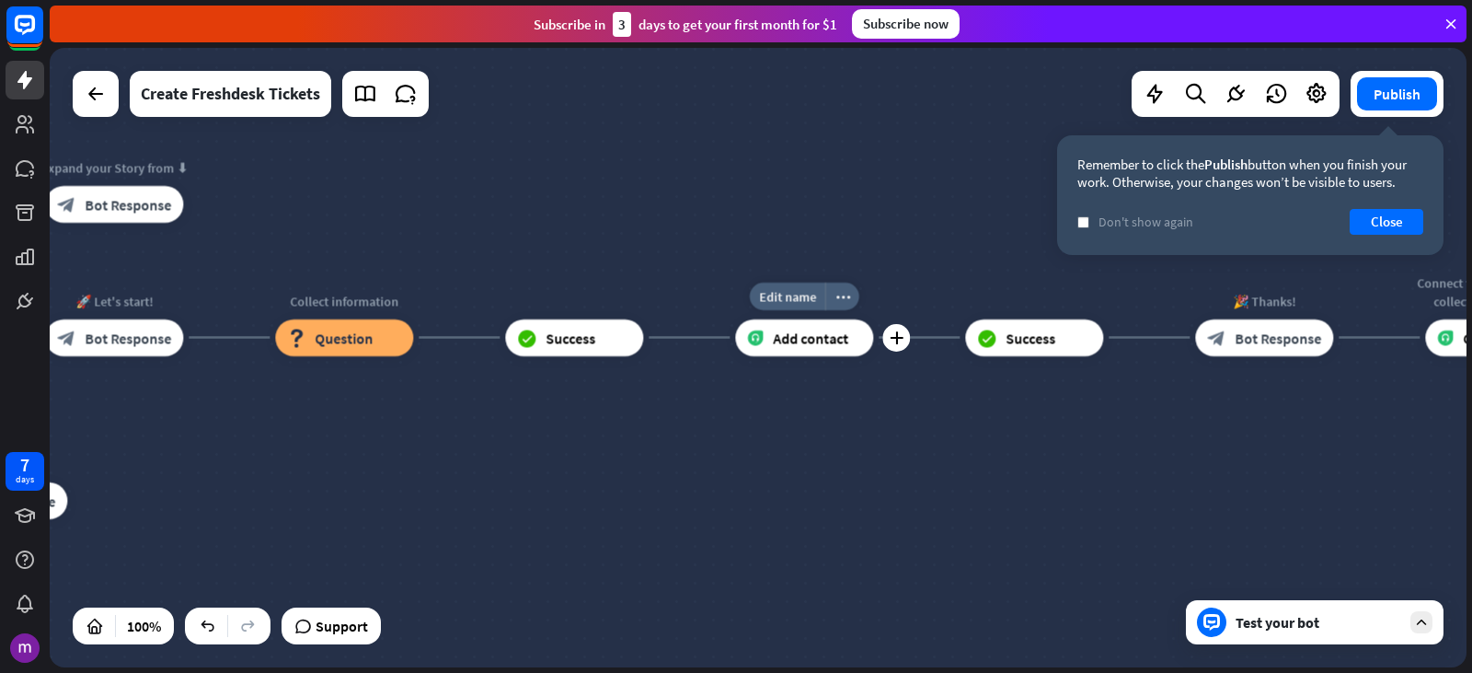
click at [860, 333] on div "Add contact" at bounding box center [804, 337] width 138 height 37
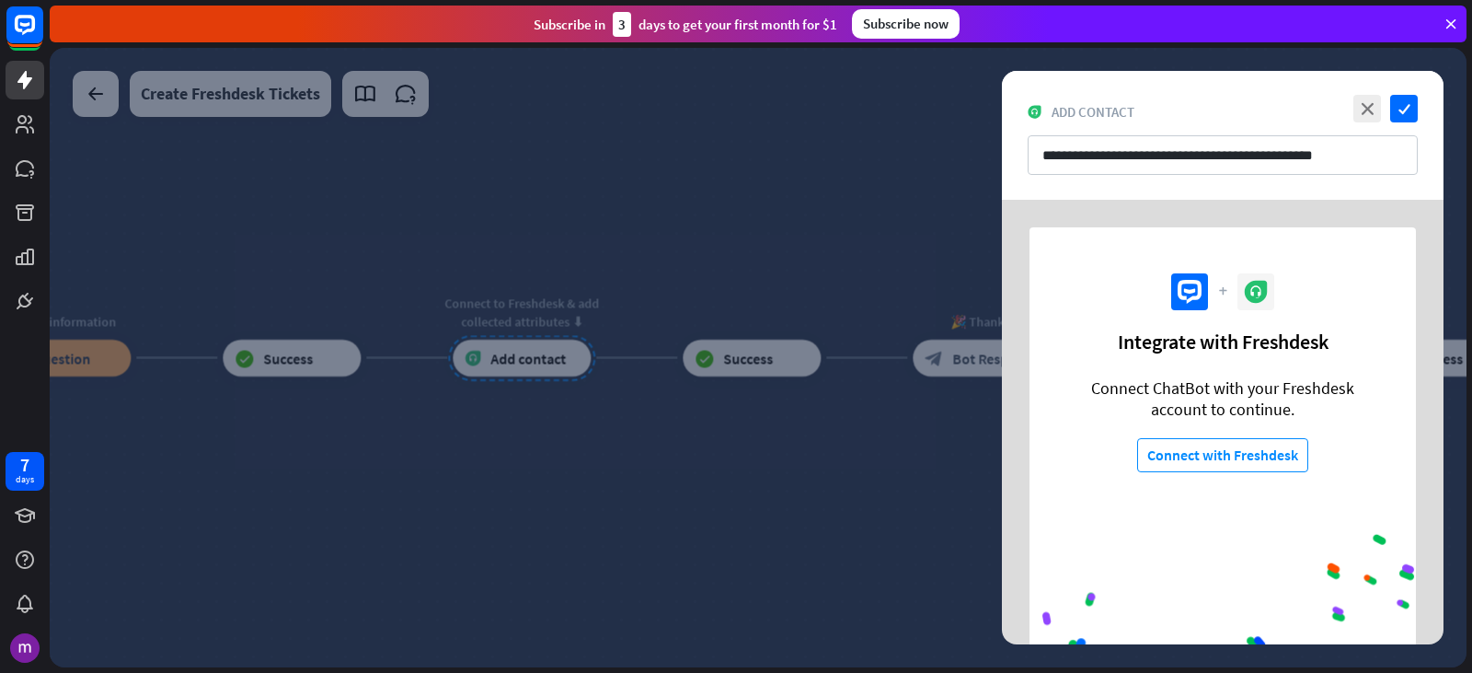
click at [736, 475] on div at bounding box center [758, 357] width 1417 height 619
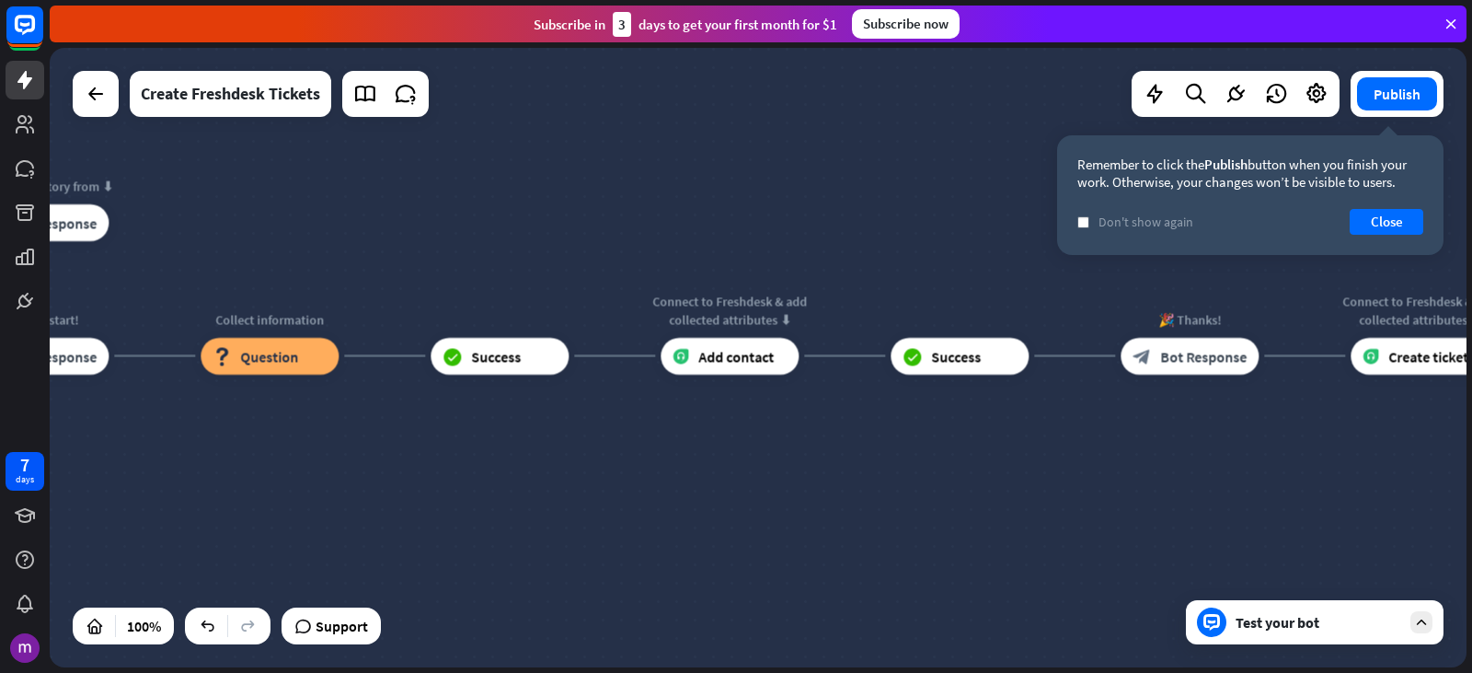
drag, startPoint x: 241, startPoint y: 475, endPoint x: 441, endPoint y: 473, distance: 199.7
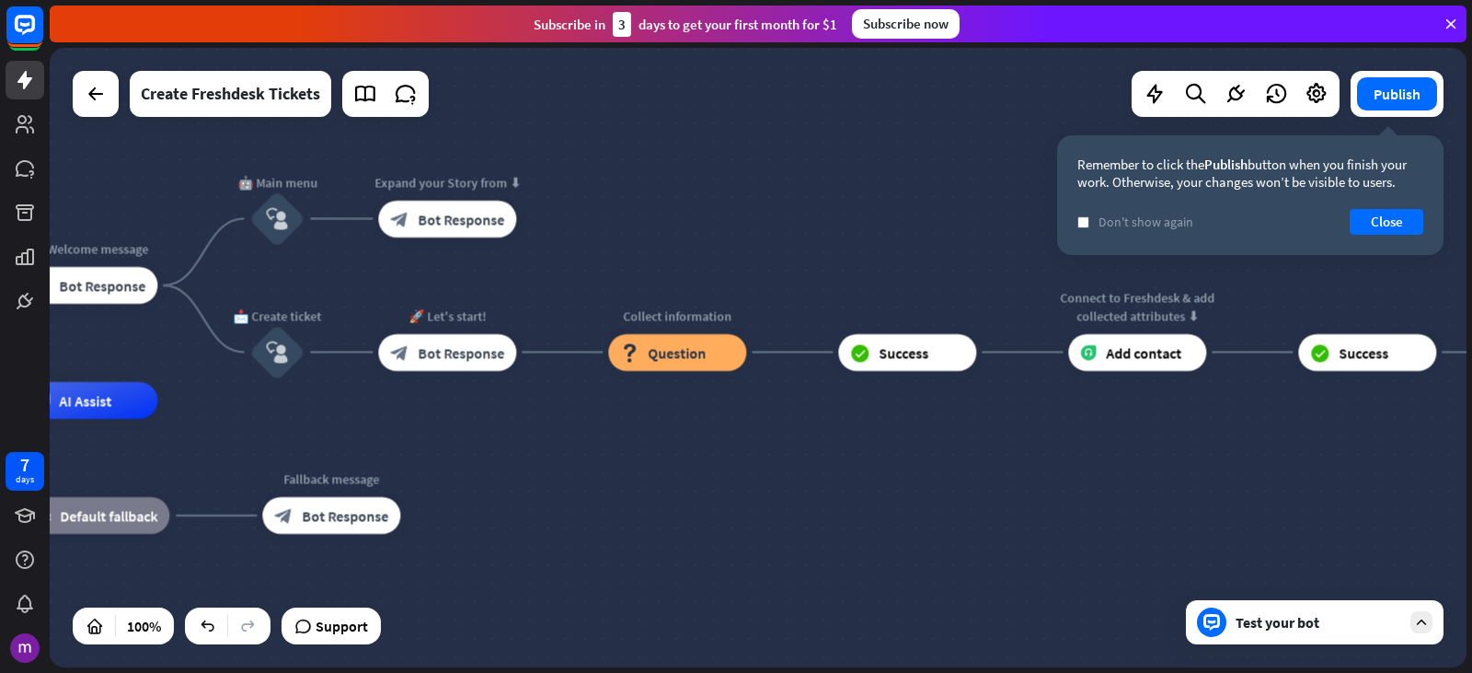
drag, startPoint x: 483, startPoint y: 473, endPoint x: 896, endPoint y: 469, distance: 413.2
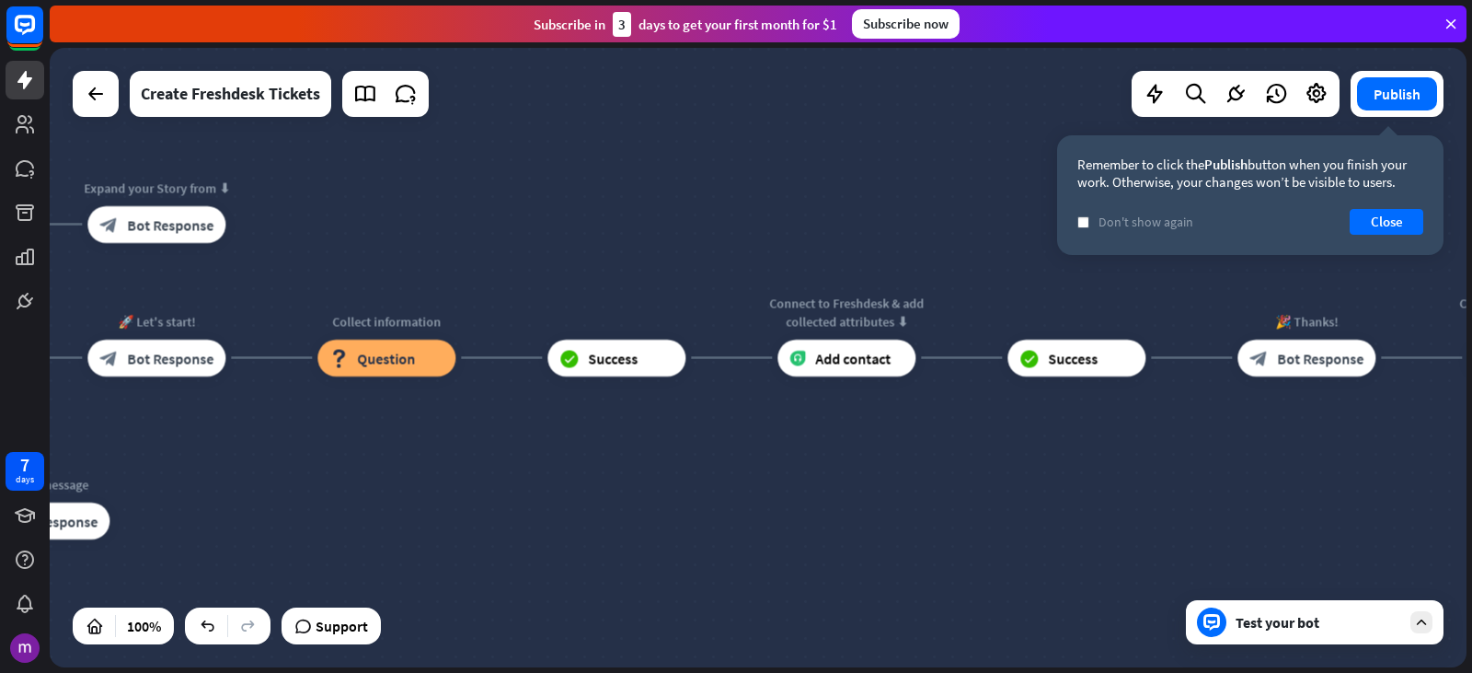
drag, startPoint x: 857, startPoint y: 506, endPoint x: 558, endPoint y: 510, distance: 299.1
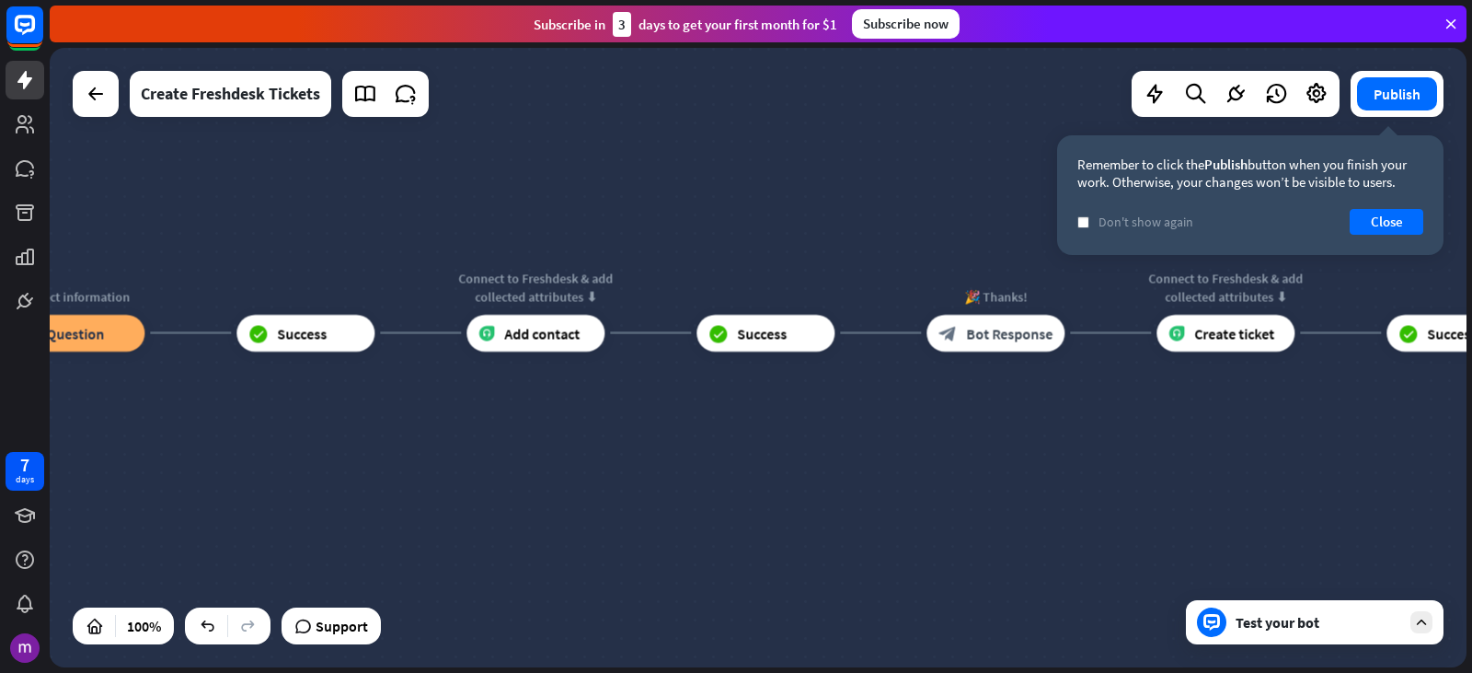
drag, startPoint x: 836, startPoint y: 490, endPoint x: 647, endPoint y: 458, distance: 191.2
click at [647, 458] on div "home_2 Start point 👋 Welcome message block_bot_response Bot Response 🤖 Main men…" at bounding box center [758, 357] width 1417 height 619
click at [1048, 331] on span "Bot Response" at bounding box center [1009, 333] width 87 height 18
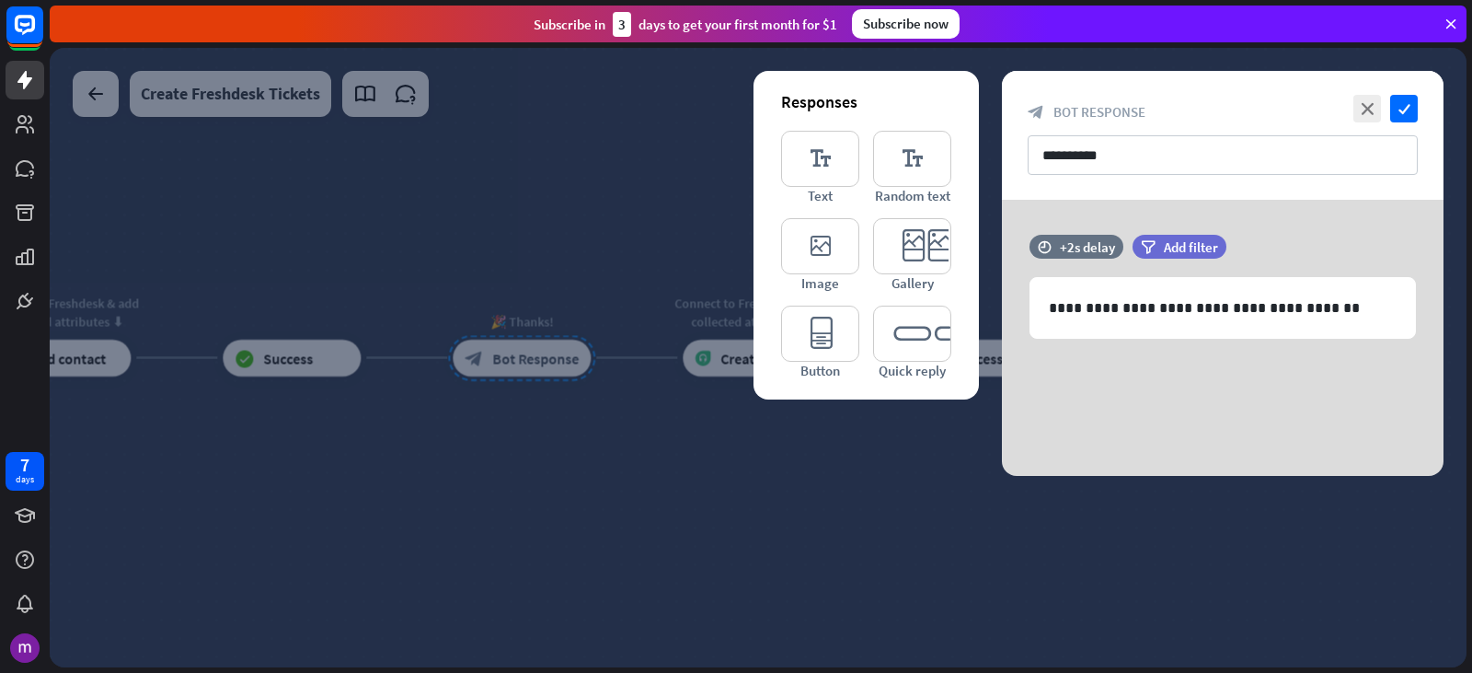
click at [685, 484] on div at bounding box center [758, 357] width 1417 height 619
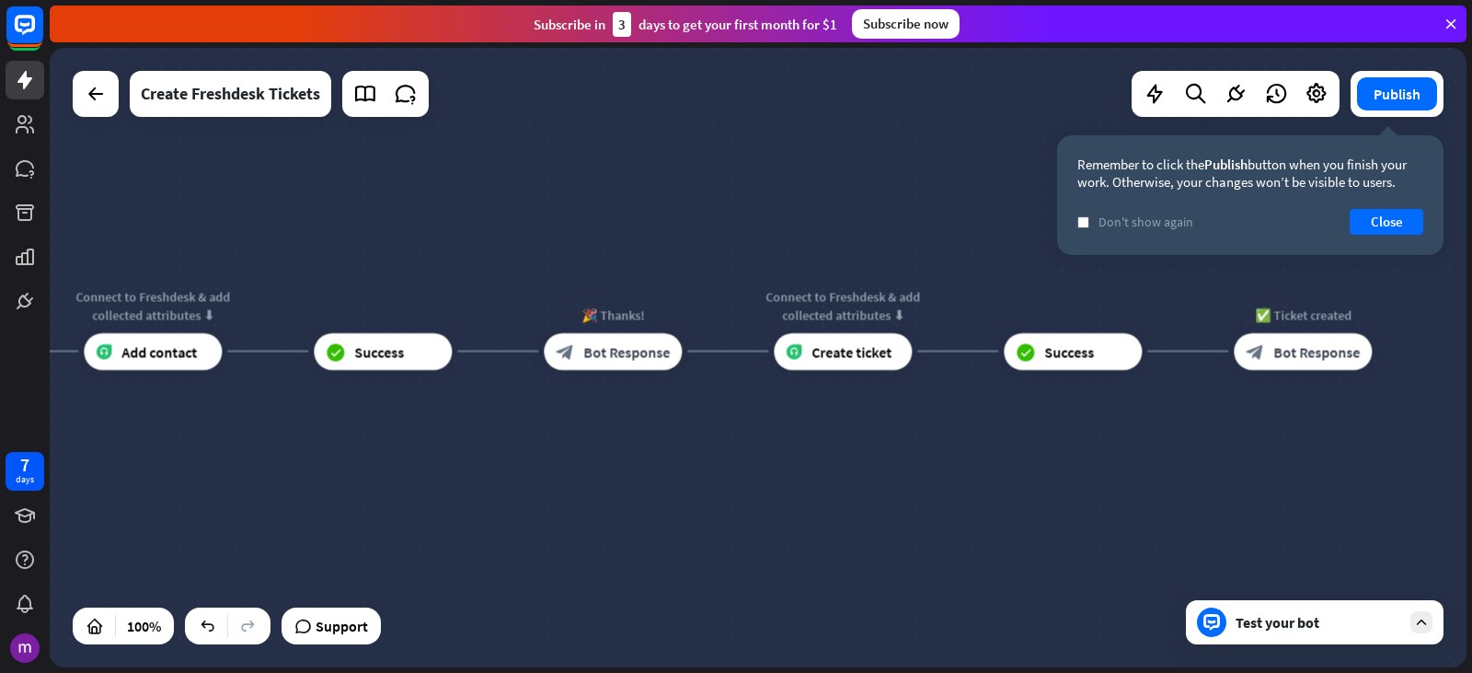
drag, startPoint x: 589, startPoint y: 495, endPoint x: 700, endPoint y: 484, distance: 111.9
click at [700, 485] on div "home_2 Start point 👋 Welcome message block_bot_response Bot Response 🤖 Main men…" at bounding box center [758, 357] width 1417 height 619
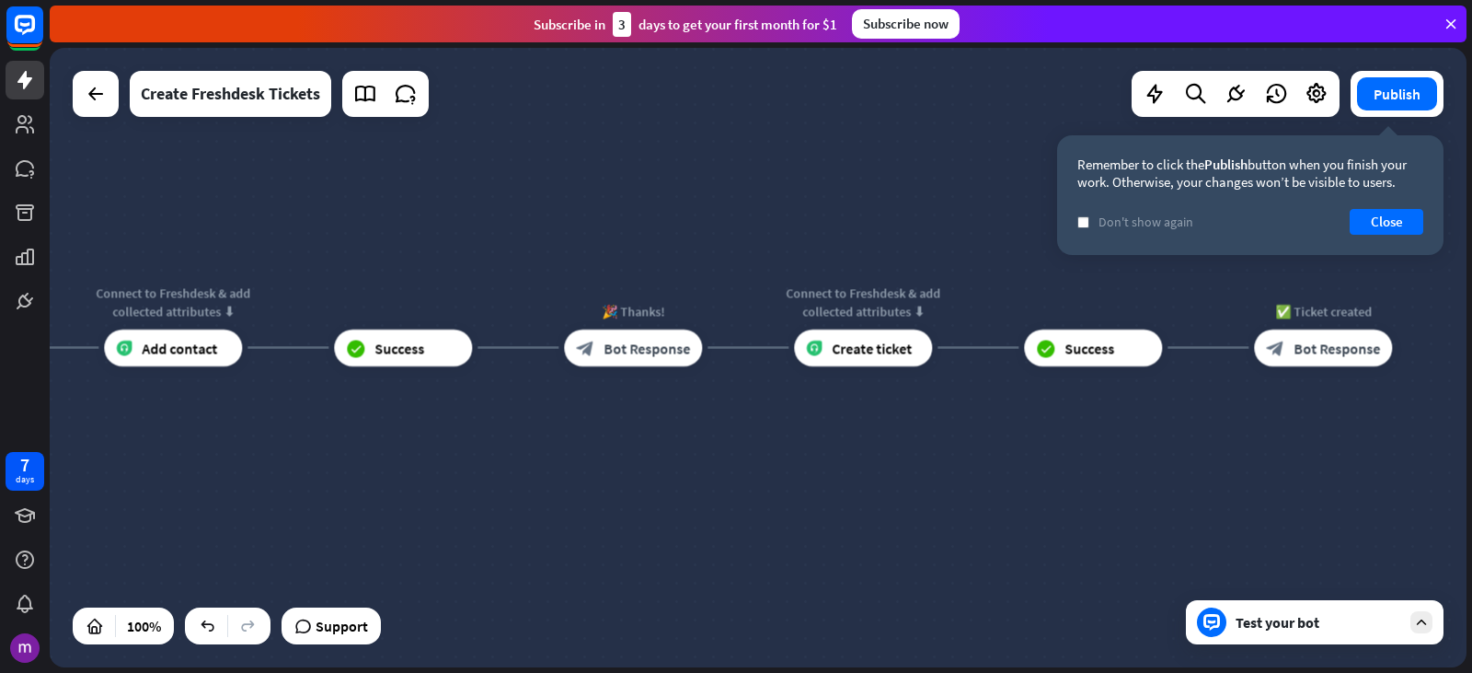
click at [595, 497] on div "home_2 Start point 👋 Welcome message block_bot_response Bot Response 🤖 Main men…" at bounding box center [758, 357] width 1417 height 619
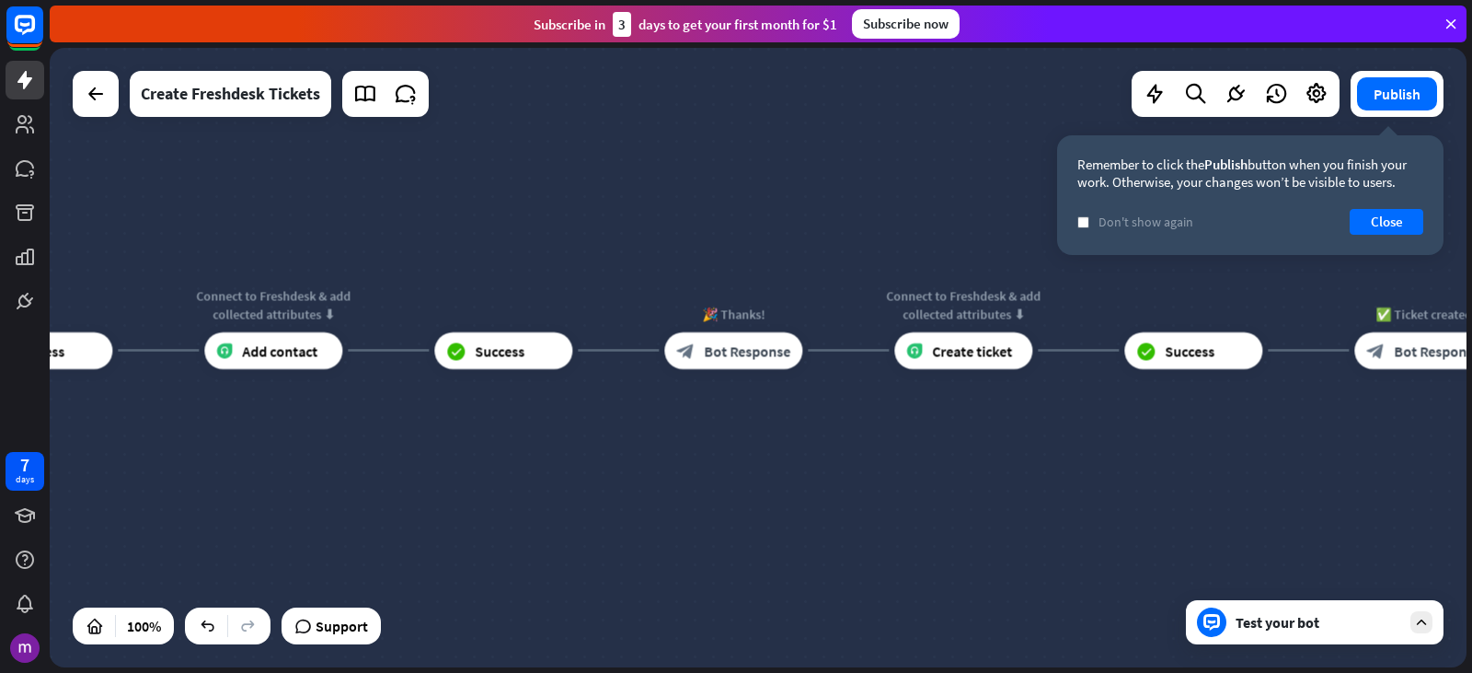
drag, startPoint x: 665, startPoint y: 492, endPoint x: 766, endPoint y: 495, distance: 100.3
click at [766, 495] on div "home_2 Start point 👋 Welcome message block_bot_response Bot Response 🤖 Main men…" at bounding box center [758, 357] width 1417 height 619
click at [869, 191] on div "home_2 Start point 👋 Welcome message block_bot_response Bot Response 🤖 Main men…" at bounding box center [758, 357] width 1417 height 619
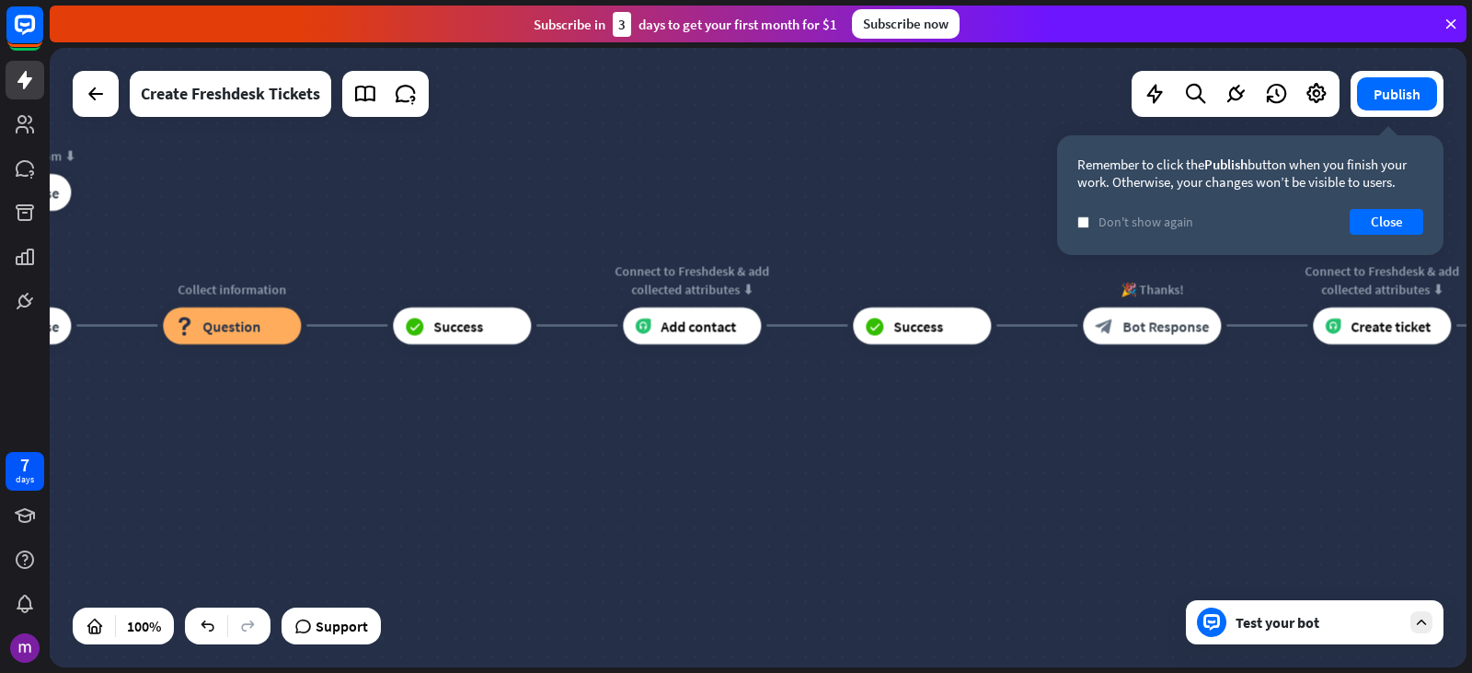
drag, startPoint x: 422, startPoint y: 465, endPoint x: 848, endPoint y: 438, distance: 426.9
click at [848, 438] on div "home_2 Start point 👋 Welcome message block_bot_response Bot Response 🤖 Main men…" at bounding box center [758, 357] width 1417 height 619
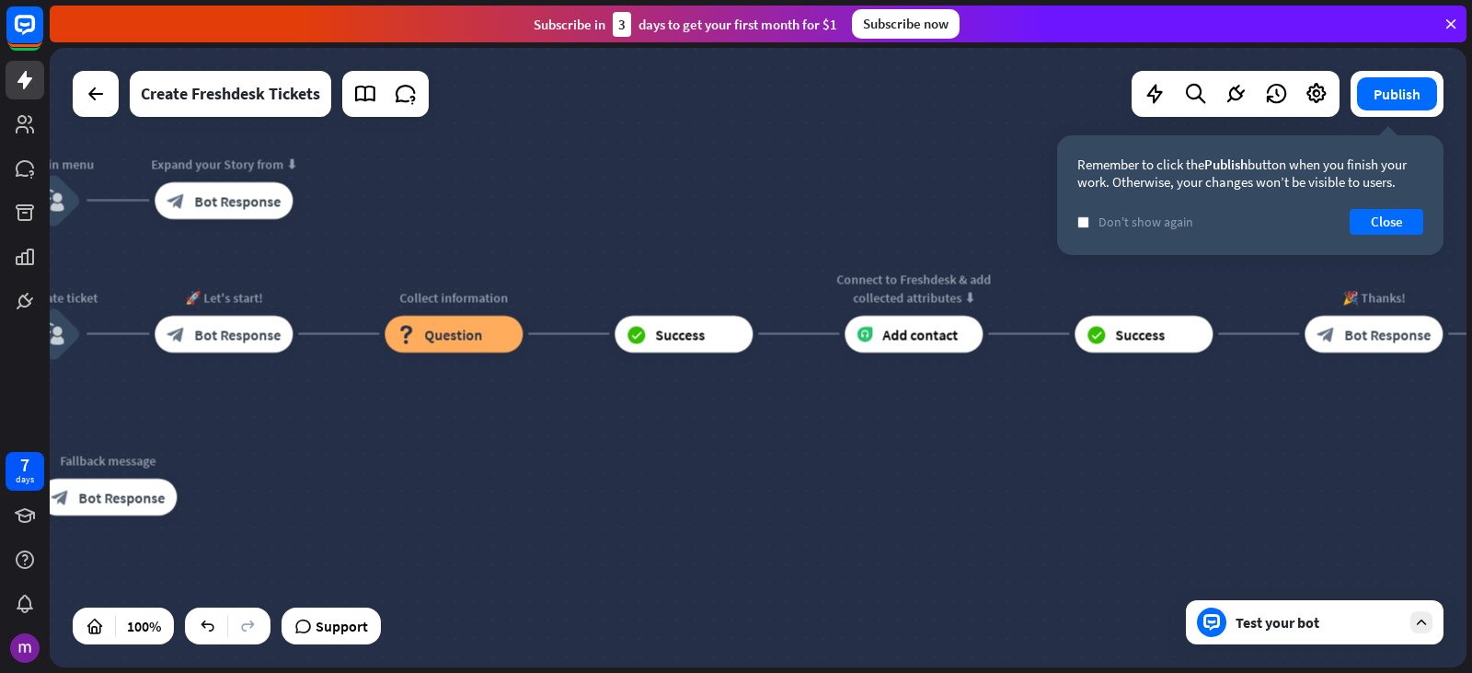
drag, startPoint x: 280, startPoint y: 436, endPoint x: 478, endPoint y: 442, distance: 197.9
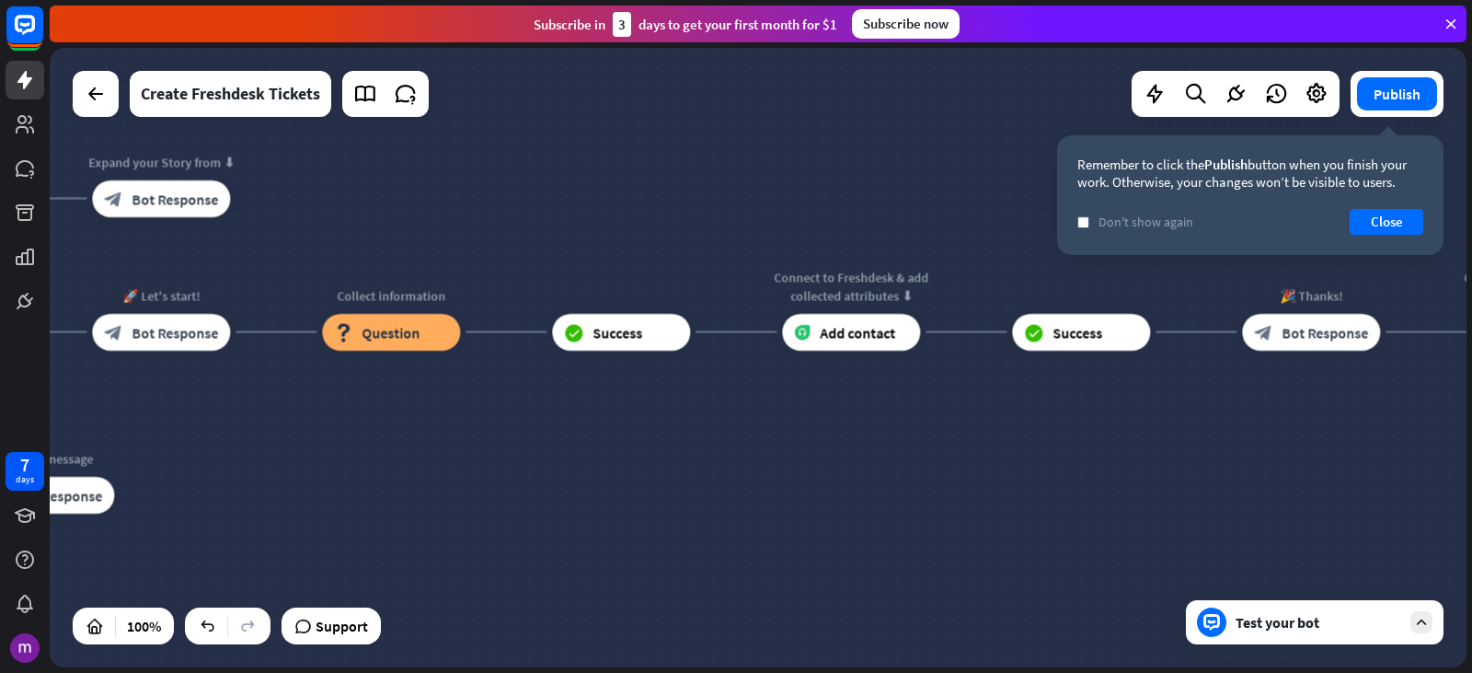
drag, startPoint x: 832, startPoint y: 451, endPoint x: 775, endPoint y: 447, distance: 57.2
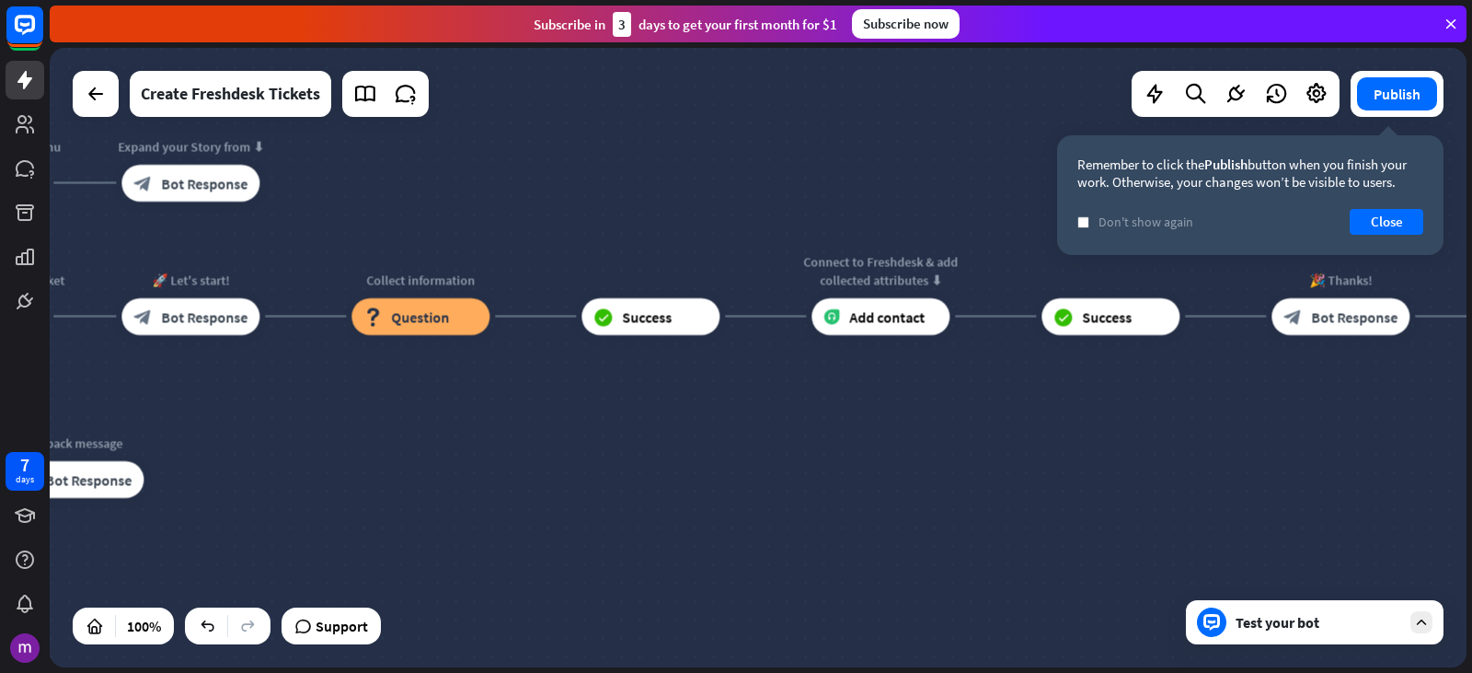
drag, startPoint x: 500, startPoint y: 469, endPoint x: 502, endPoint y: 452, distance: 17.7
click at [502, 452] on div "home_2 Start point 👋 Welcome message block_bot_response Bot Response 🤖 Main men…" at bounding box center [241, 673] width 1417 height 619
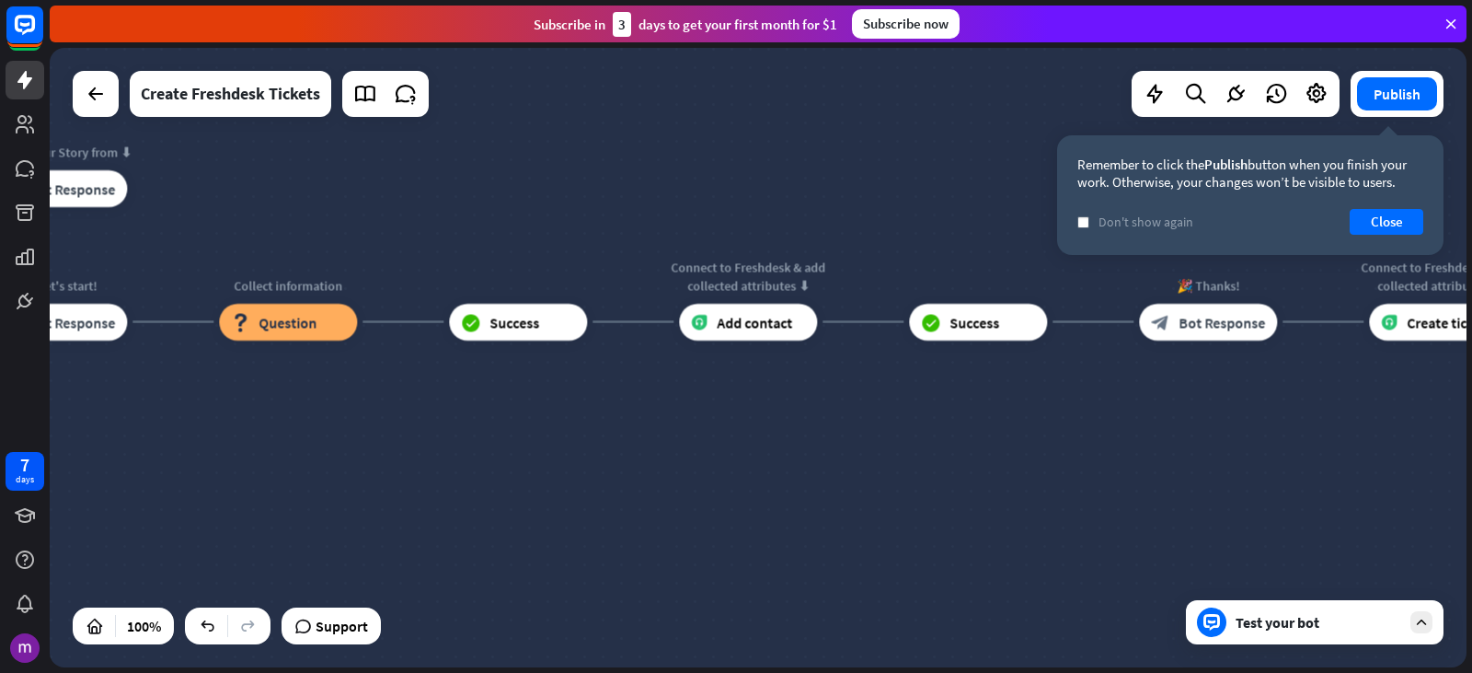
drag, startPoint x: 1072, startPoint y: 397, endPoint x: 971, endPoint y: 405, distance: 101.6
click at [971, 405] on div "home_2 Start point 👋 Welcome message block_bot_response Bot Response 🤖 Main men…" at bounding box center [758, 357] width 1417 height 619
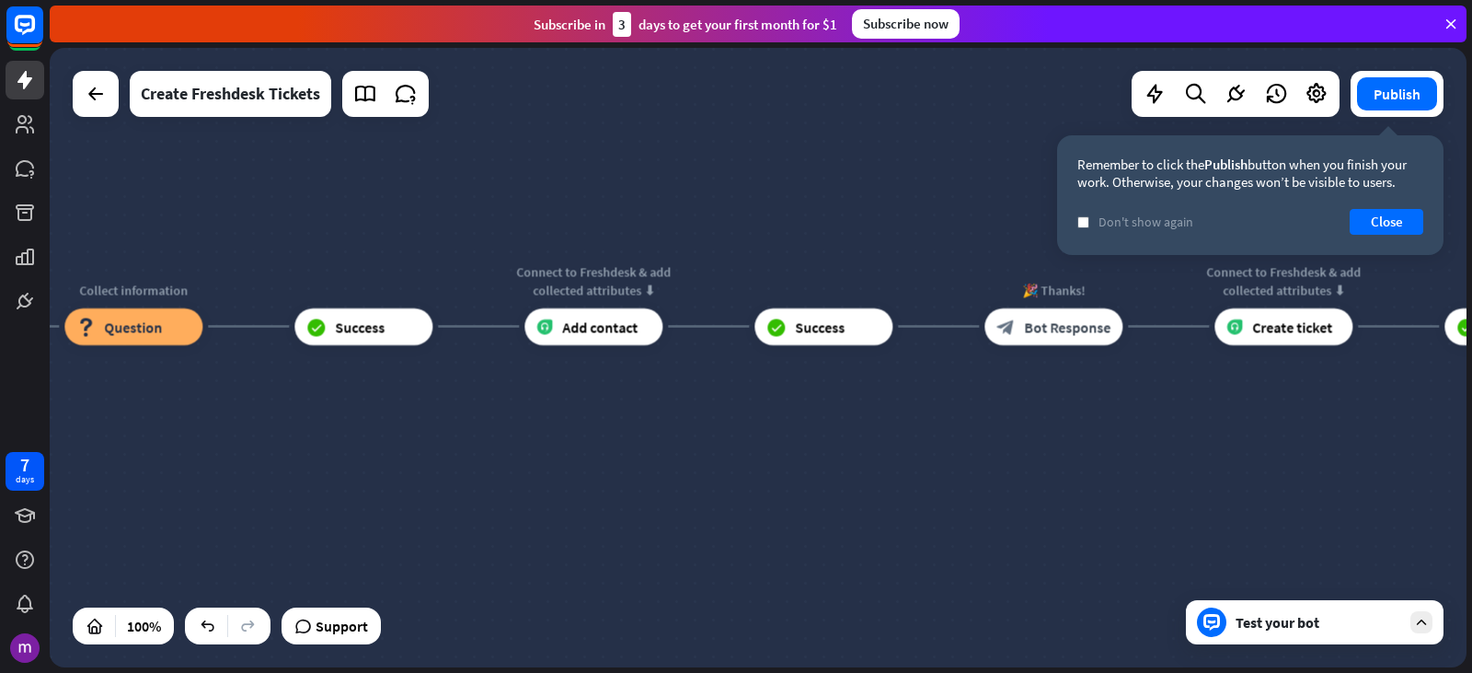
drag, startPoint x: 894, startPoint y: 418, endPoint x: 738, endPoint y: 421, distance: 155.6
click at [738, 421] on div "home_2 Start point 👋 Welcome message block_bot_response Bot Response 🤖 Main men…" at bounding box center [758, 357] width 1417 height 619
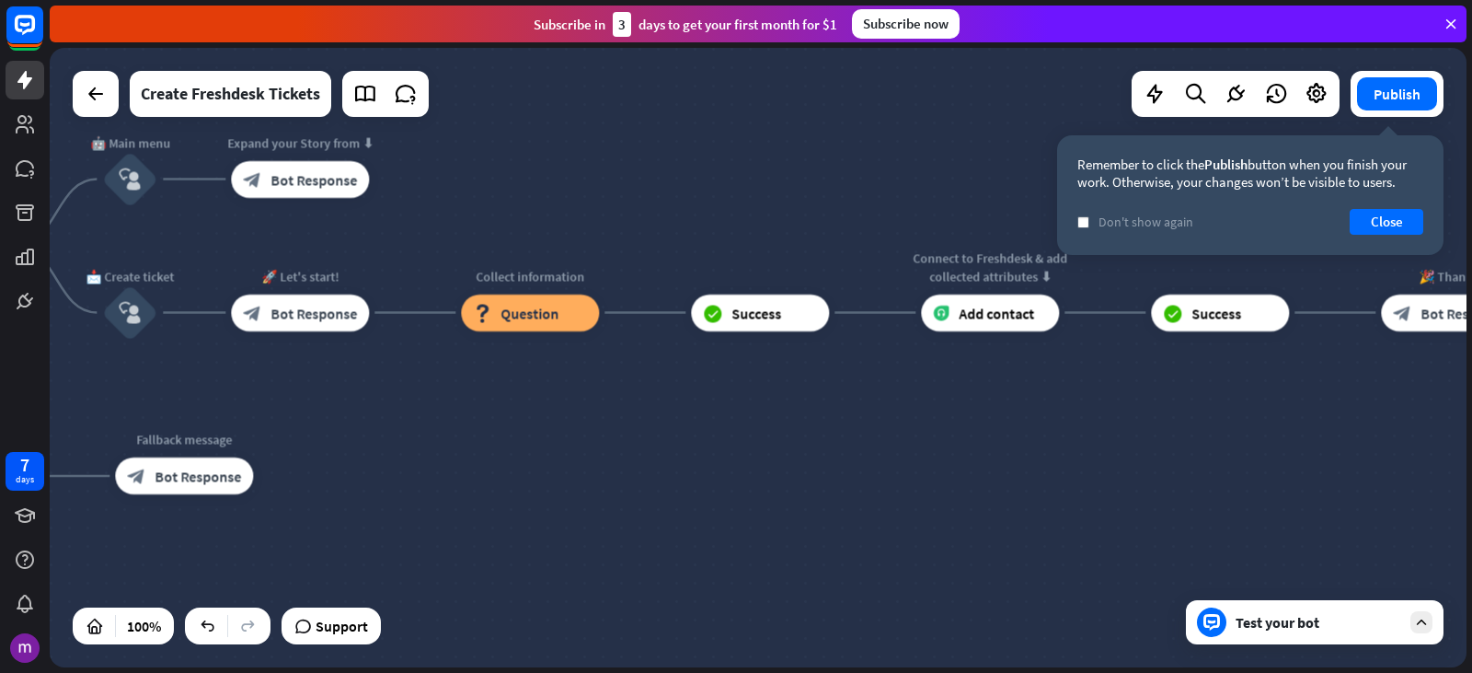
drag, startPoint x: 518, startPoint y: 394, endPoint x: 937, endPoint y: 376, distance: 419.1
click at [937, 376] on div "home_2 Start point 👋 Welcome message block_bot_response Bot Response 🤖 Main men…" at bounding box center [350, 670] width 1417 height 619
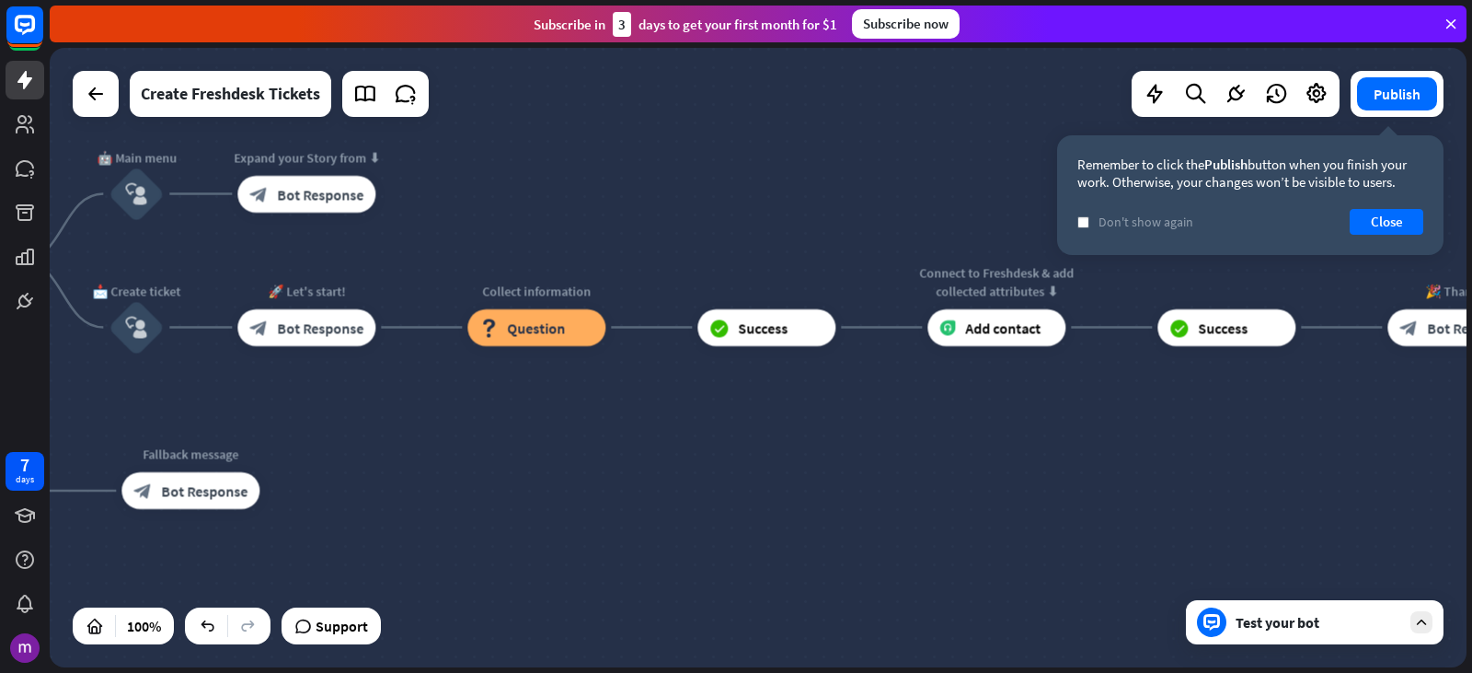
drag, startPoint x: 548, startPoint y: 417, endPoint x: 530, endPoint y: 435, distance: 25.4
click at [531, 435] on div "home_2 Start point 👋 Welcome message block_bot_response Bot Response 🤖 Main men…" at bounding box center [356, 684] width 1417 height 619
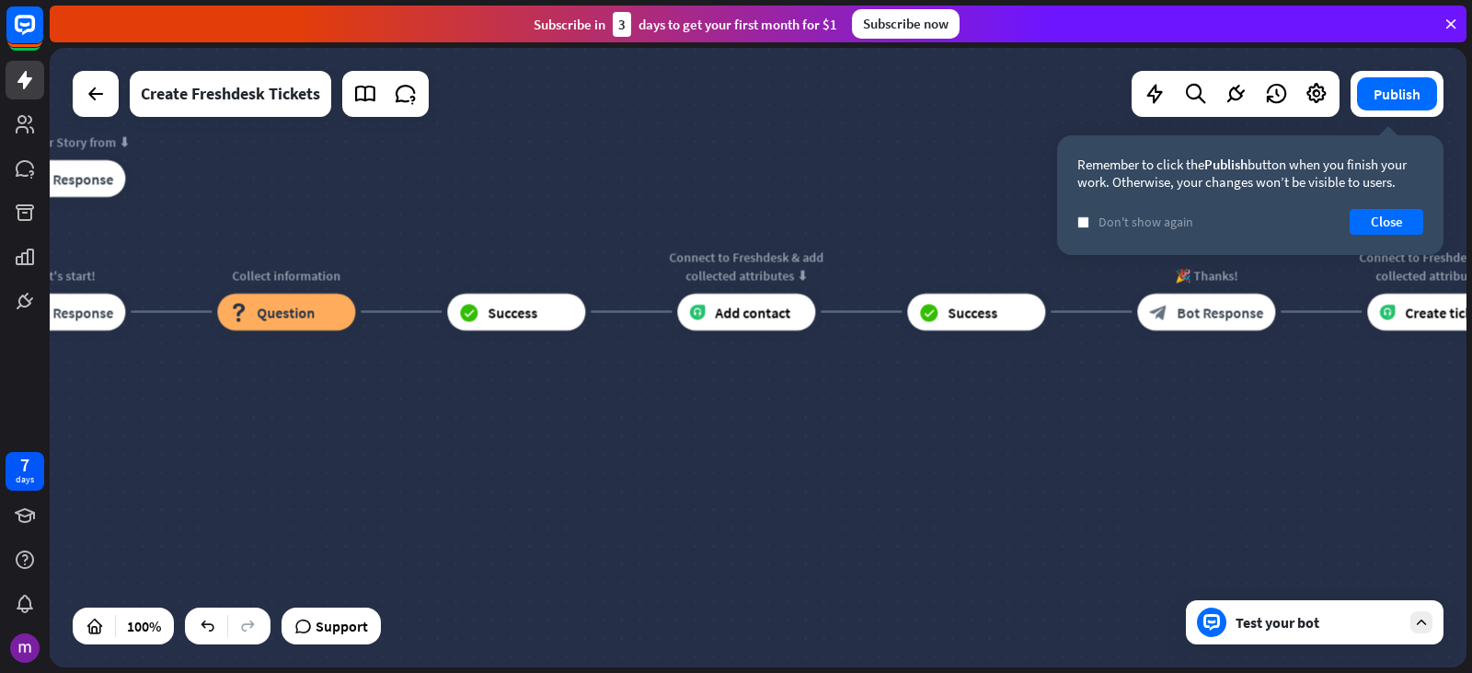
drag, startPoint x: 823, startPoint y: 389, endPoint x: 576, endPoint y: 374, distance: 247.1
click at [576, 374] on div "home_2 Start point 👋 Welcome message block_bot_response Bot Response 🤖 Main men…" at bounding box center [106, 669] width 1417 height 619
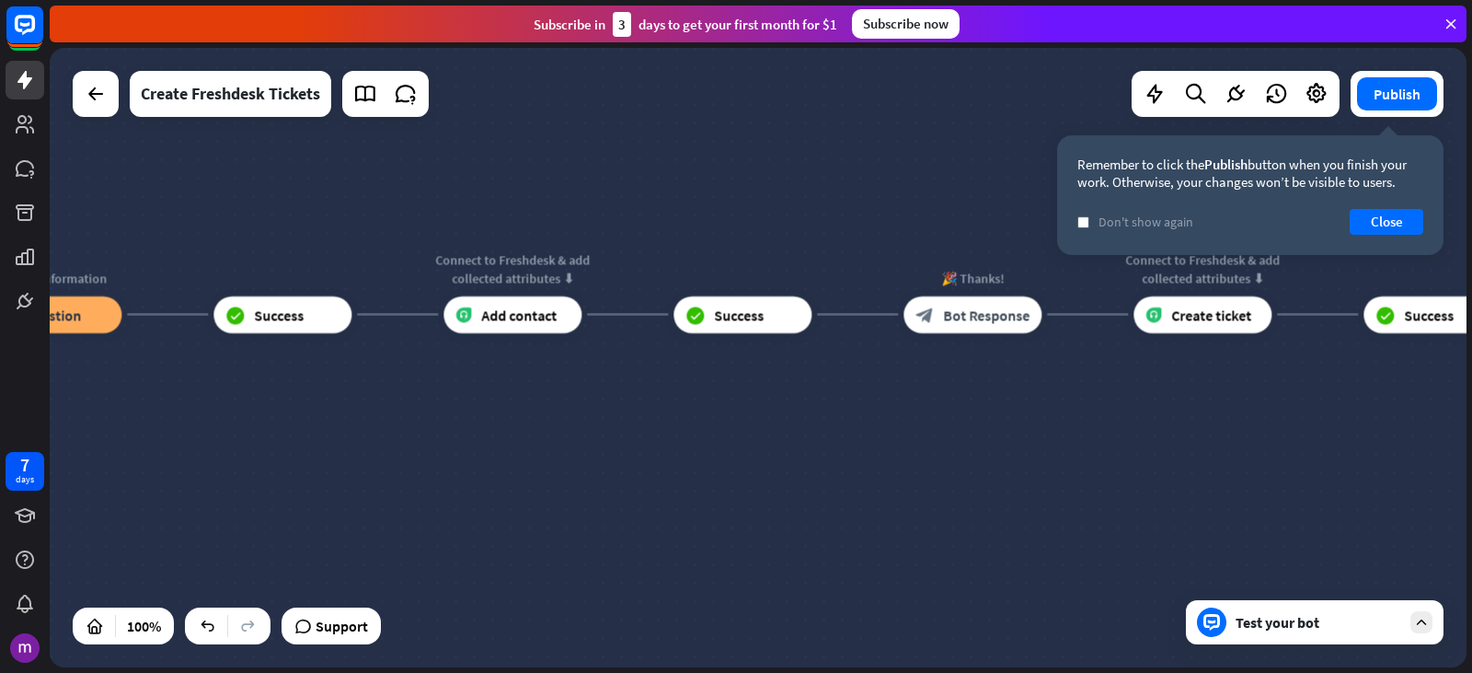
drag, startPoint x: 590, startPoint y: 397, endPoint x: 356, endPoint y: 399, distance: 233.8
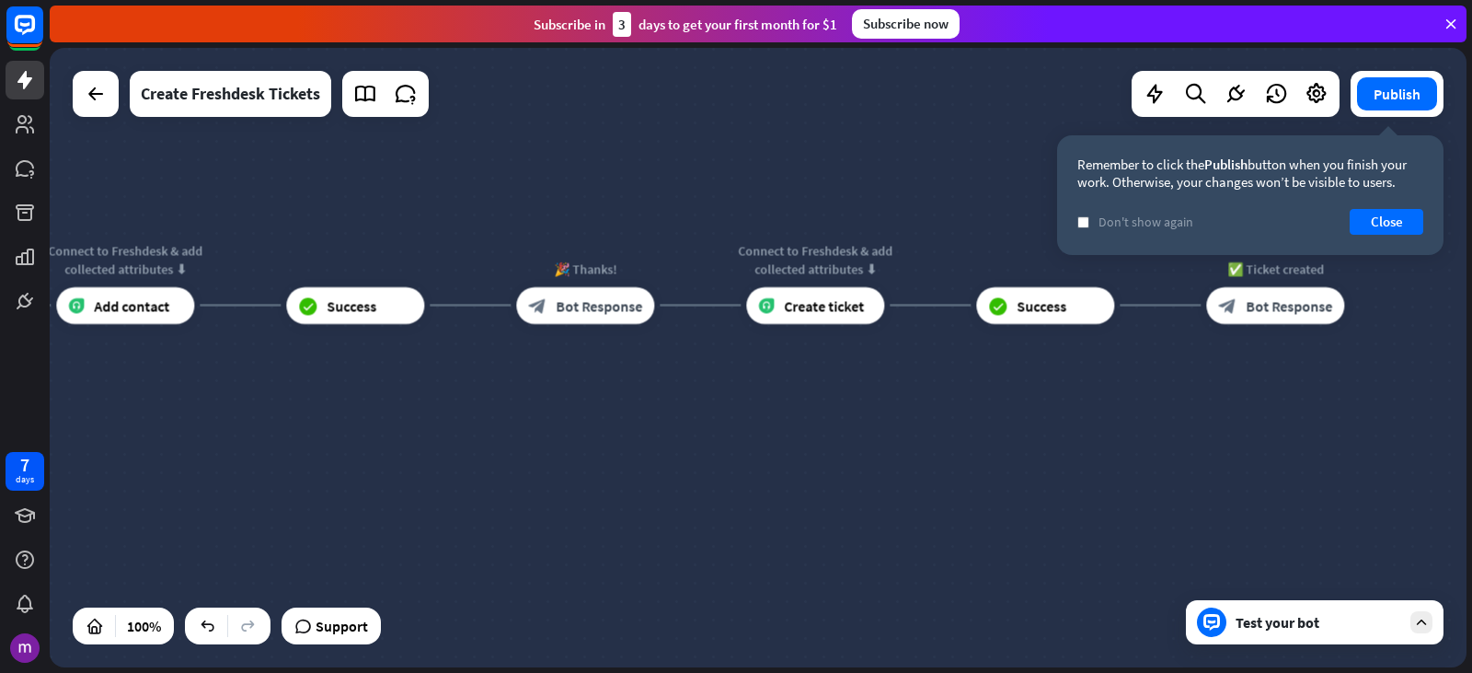
drag, startPoint x: 1040, startPoint y: 386, endPoint x: 614, endPoint y: 371, distance: 426.3
click at [615, 372] on div "home_2 Start point 👋 Welcome message block_bot_response Bot Response 🤖 Main men…" at bounding box center [758, 357] width 1417 height 619
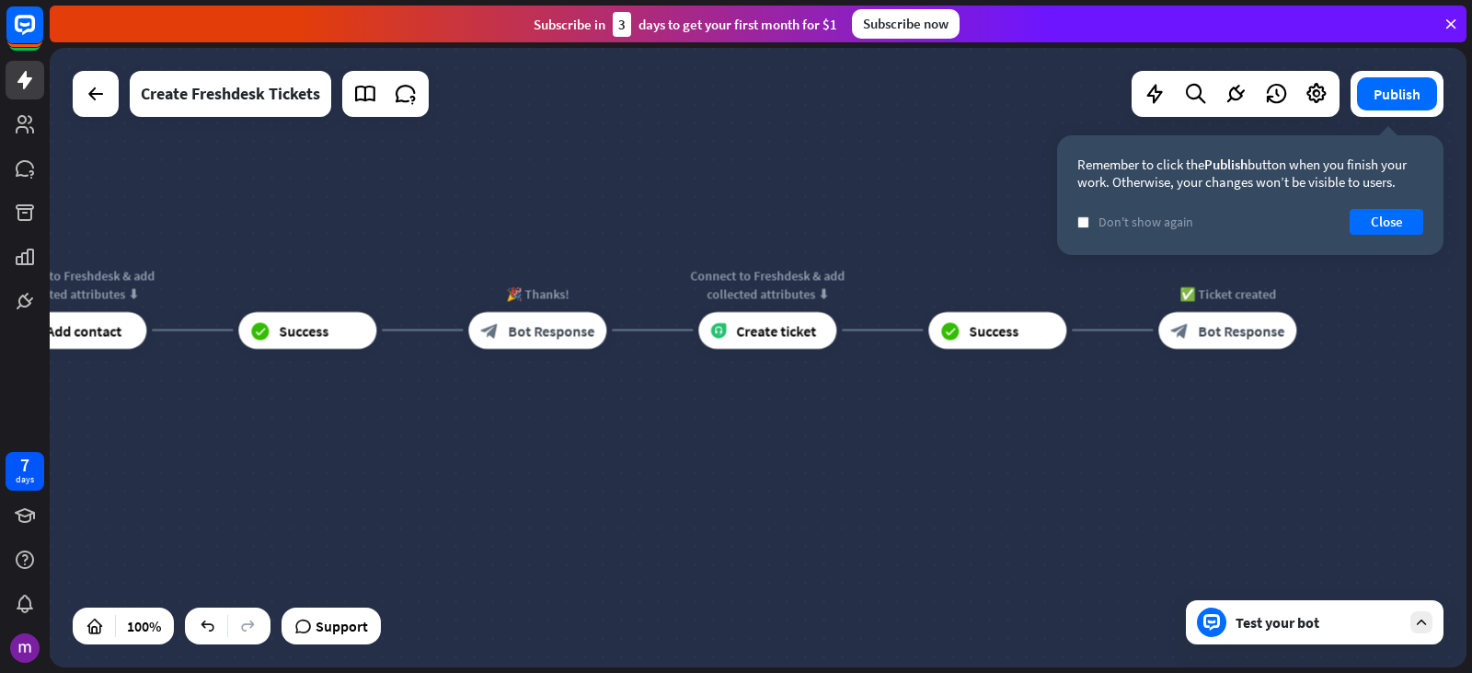
drag, startPoint x: 614, startPoint y: 371, endPoint x: 604, endPoint y: 403, distance: 33.8
click at [604, 403] on div "home_2 Start point 👋 Welcome message block_bot_response Bot Response 🤖 Main men…" at bounding box center [758, 357] width 1417 height 619
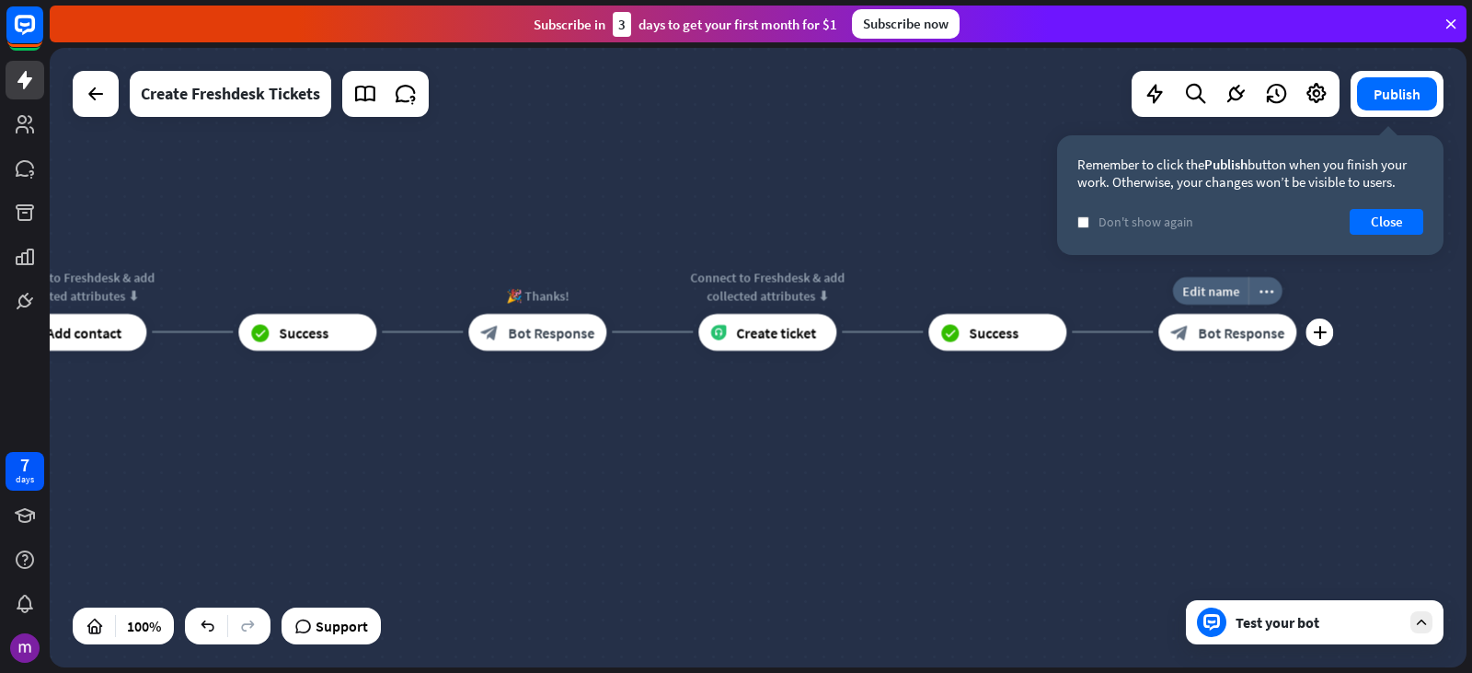
click at [1283, 330] on span "Bot Response" at bounding box center [1241, 332] width 87 height 18
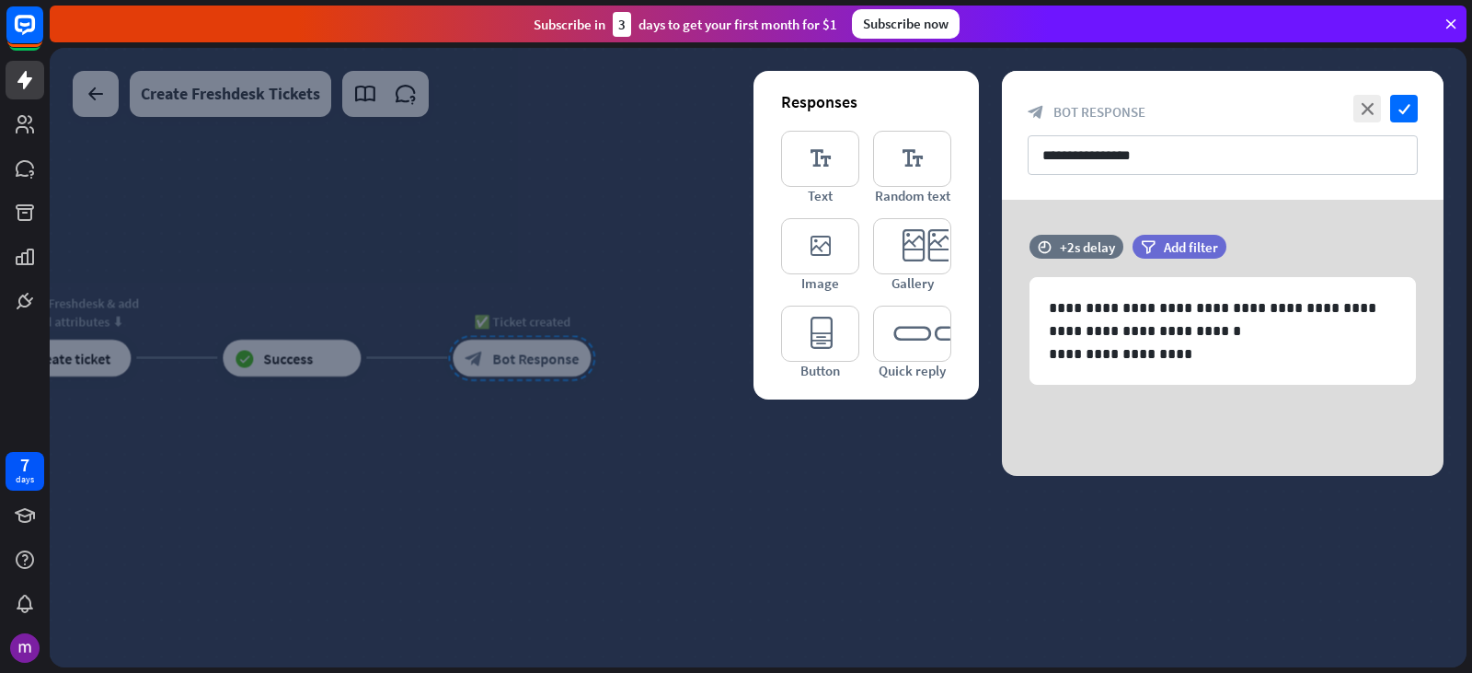
click at [807, 477] on div at bounding box center [758, 357] width 1417 height 619
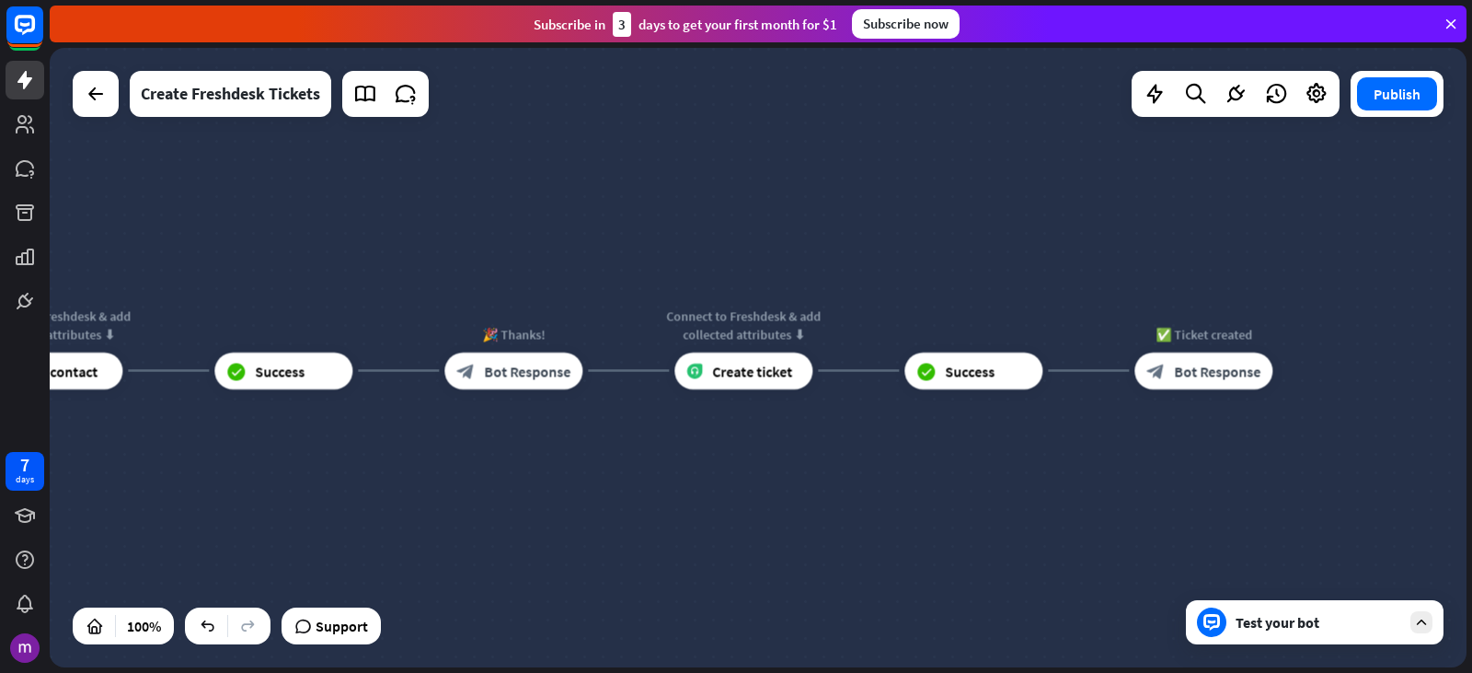
drag, startPoint x: 392, startPoint y: 436, endPoint x: 1439, endPoint y: 410, distance: 1047.5
click at [1438, 411] on div "home_2 Start point 👋 Welcome message block_bot_response Bot Response 🤖 Main men…" at bounding box center [758, 357] width 1417 height 619
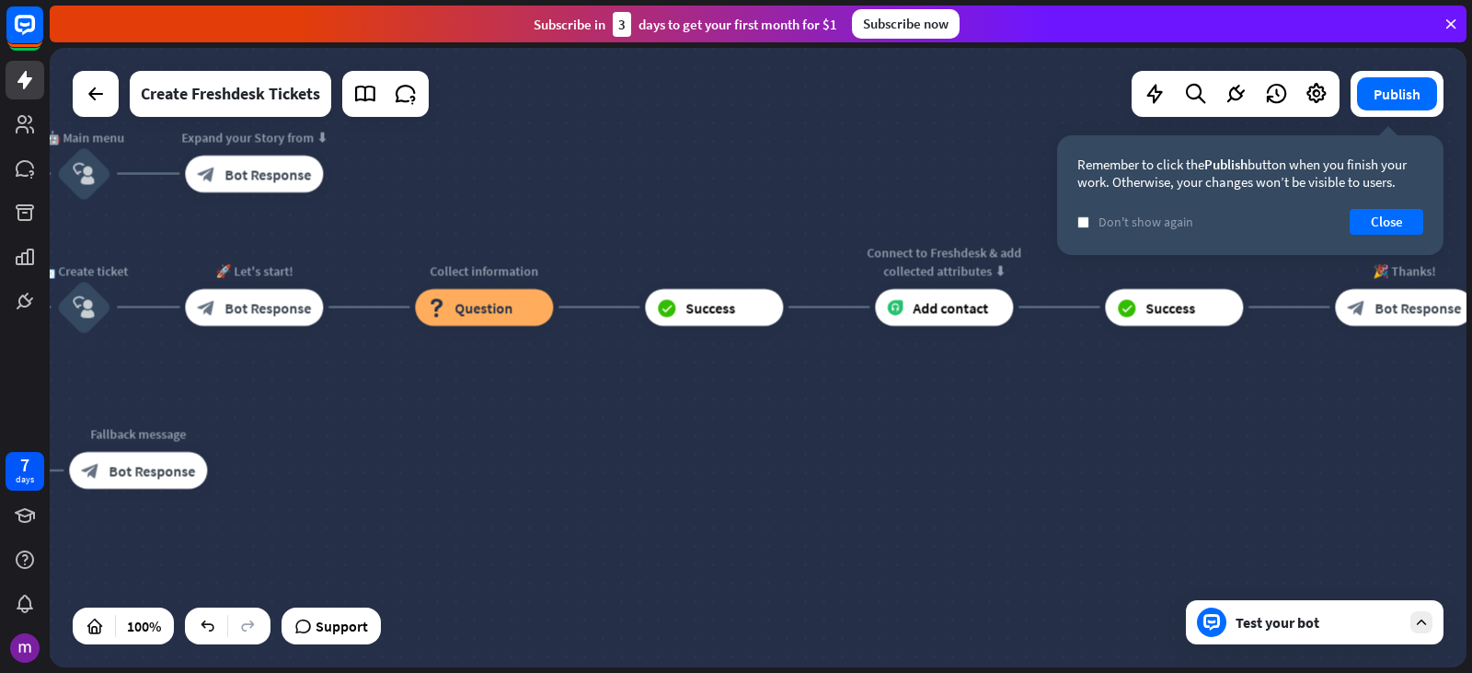
drag, startPoint x: 698, startPoint y: 455, endPoint x: 1198, endPoint y: 433, distance: 500.1
click at [1198, 433] on div "home_2 Start point 👋 Welcome message block_bot_response Bot Response 🤖 Main men…" at bounding box center [758, 357] width 1417 height 619
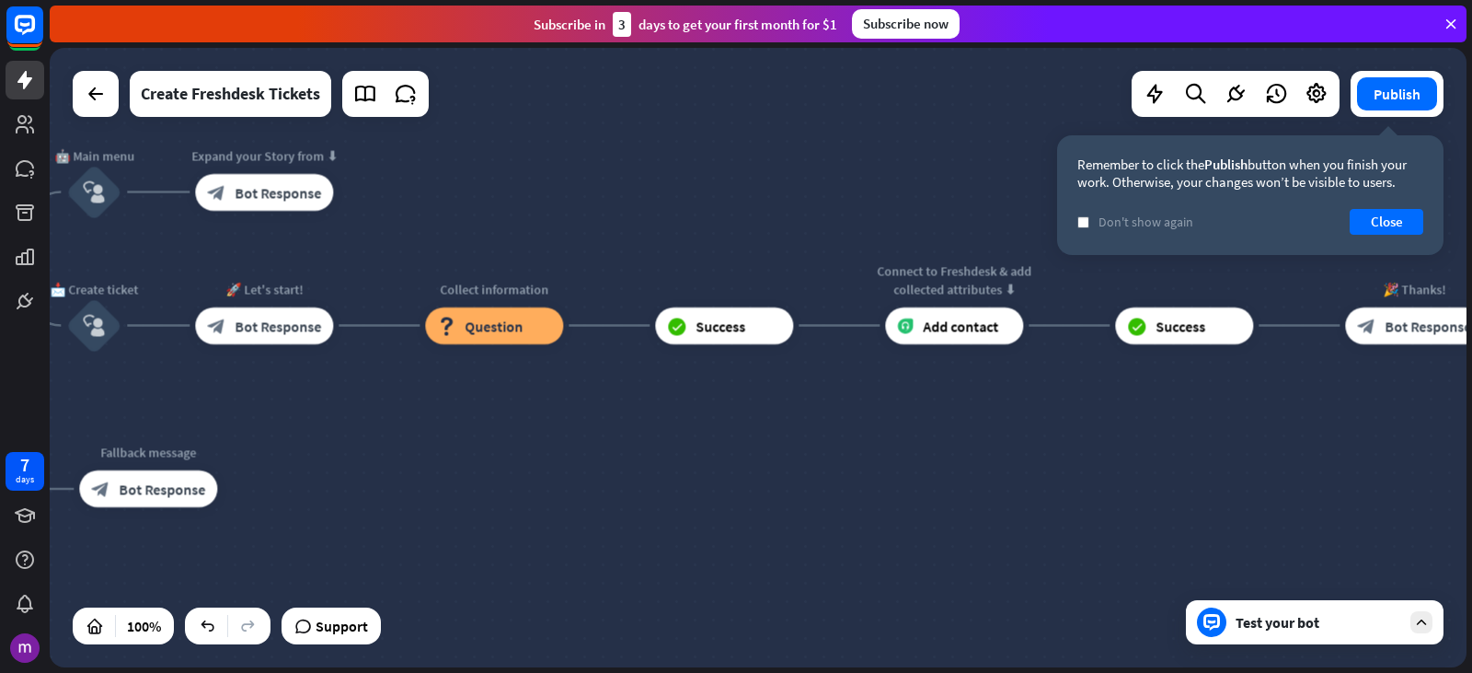
drag, startPoint x: 699, startPoint y: 443, endPoint x: 709, endPoint y: 461, distance: 21.0
click at [709, 461] on div "home_2 Start point 👋 Welcome message block_bot_response Bot Response 🤖 Main men…" at bounding box center [314, 683] width 1417 height 619
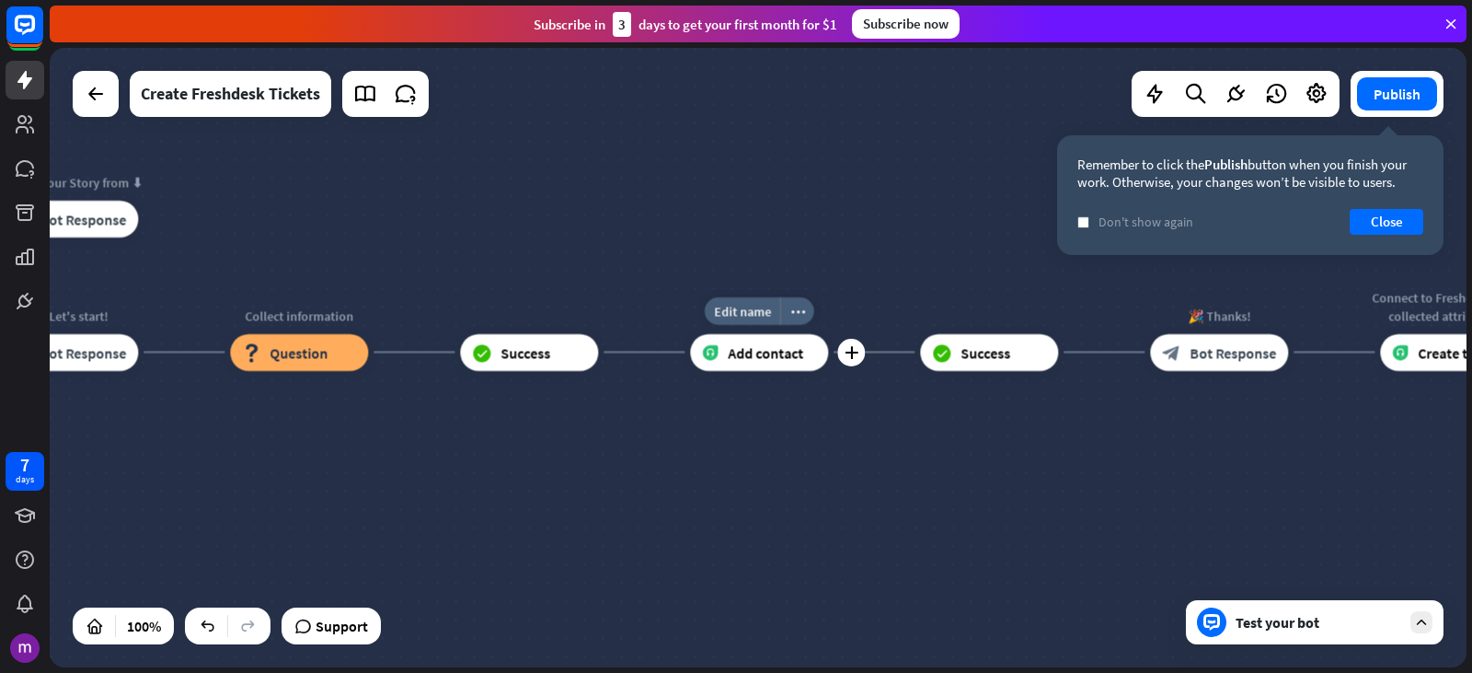
drag, startPoint x: 889, startPoint y: 378, endPoint x: 670, endPoint y: 404, distance: 220.5
click at [690, 371] on div "Edit name more_horiz plus Connect to Freshdesk & add collected attributes ⬇ Add…" at bounding box center [759, 352] width 138 height 37
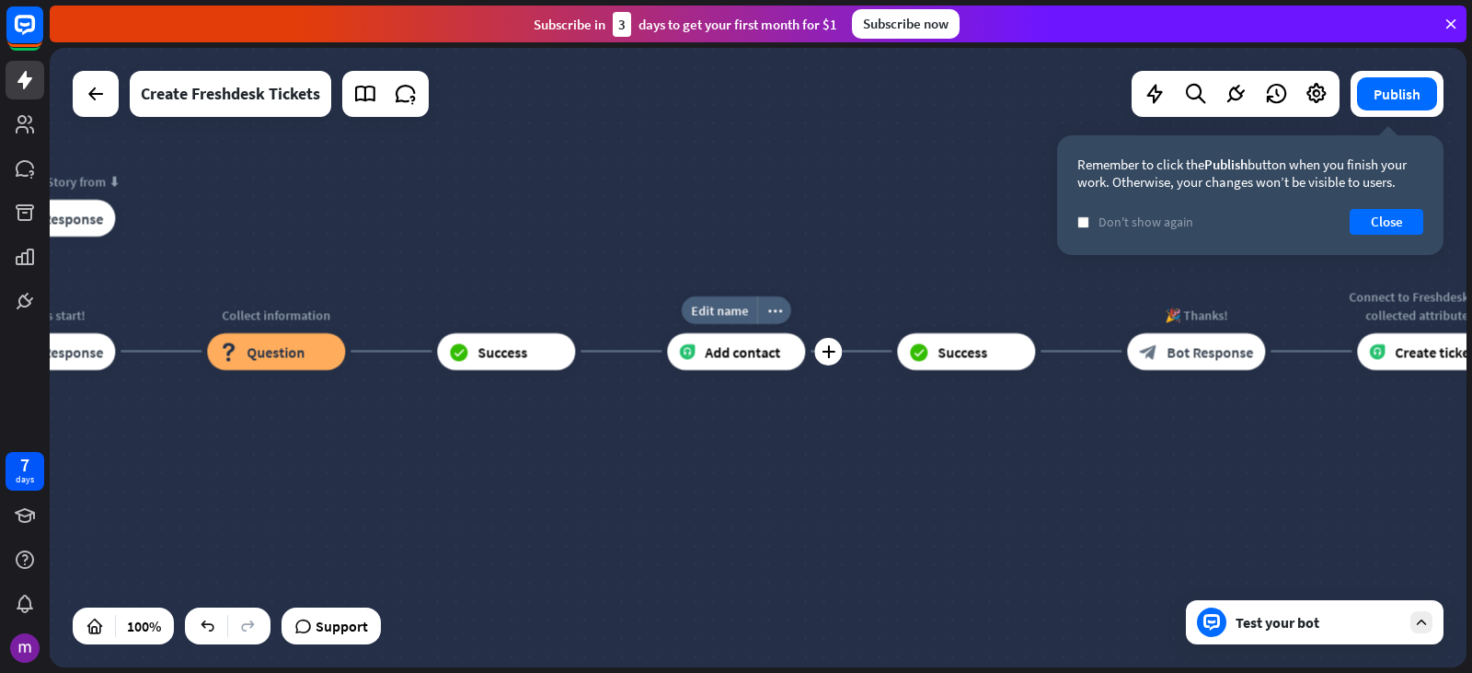
click at [793, 351] on div "Add contact" at bounding box center [736, 351] width 138 height 37
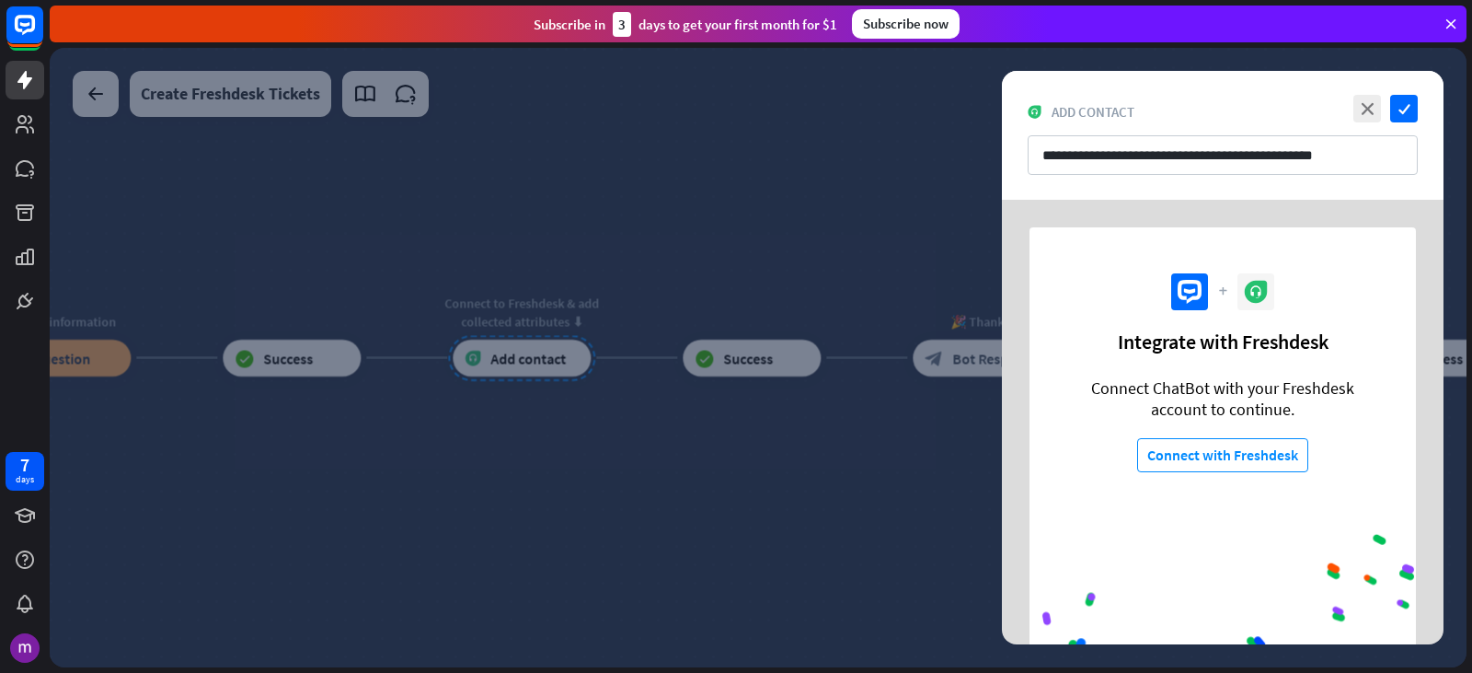
click at [592, 445] on div at bounding box center [758, 357] width 1417 height 619
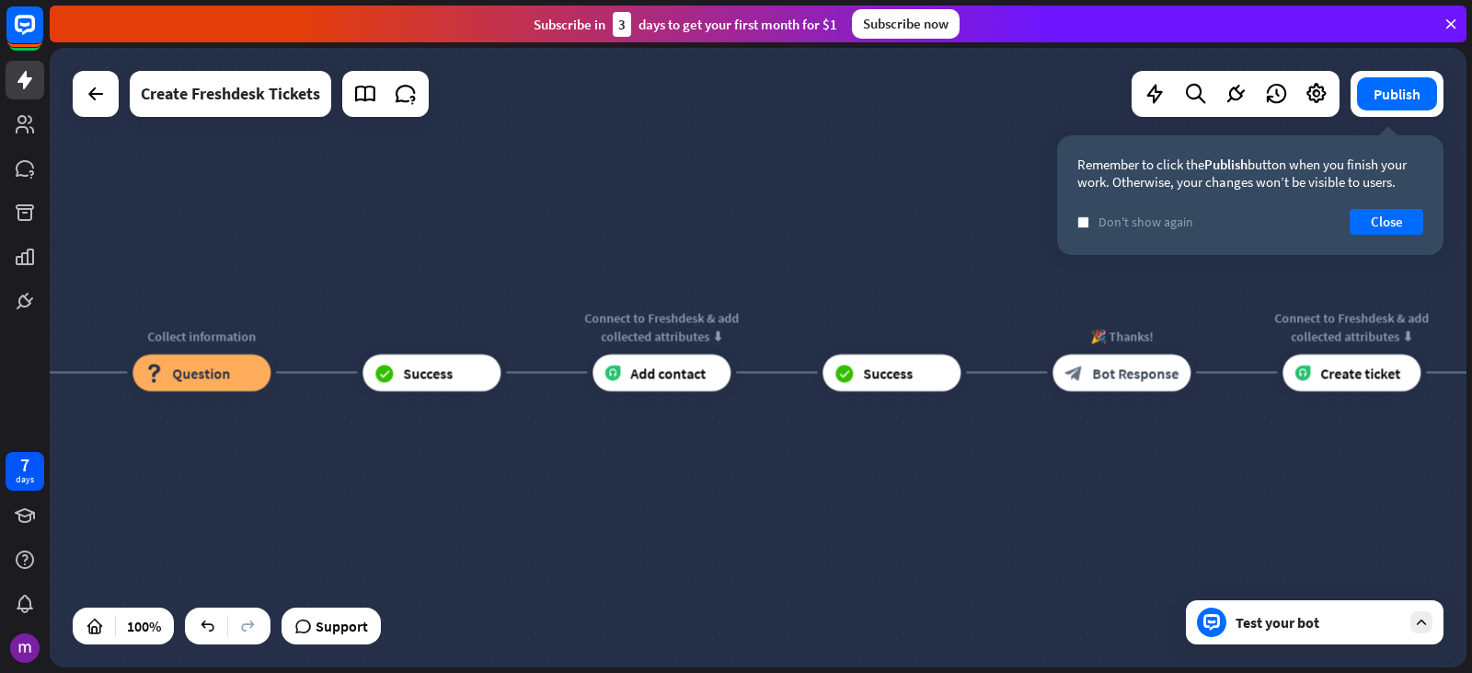
drag, startPoint x: 456, startPoint y: 466, endPoint x: 702, endPoint y: 466, distance: 245.7
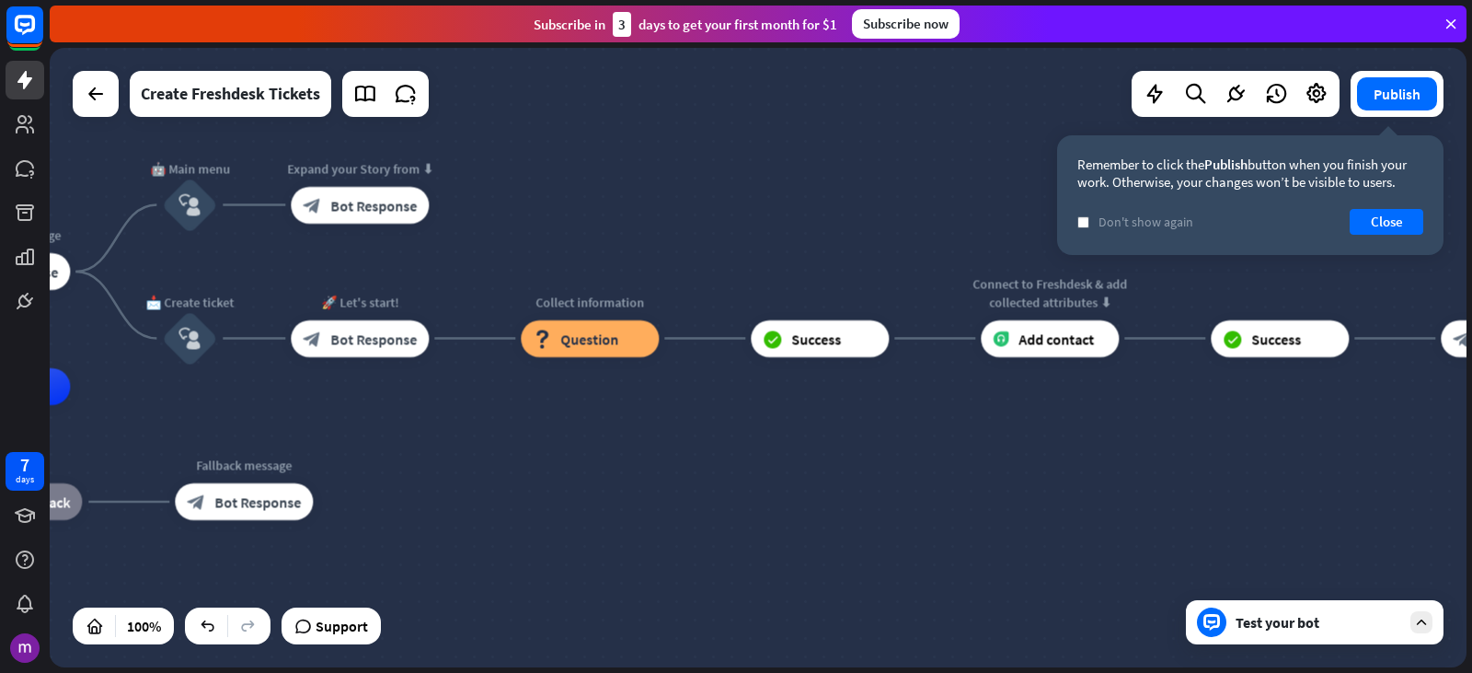
drag, startPoint x: 295, startPoint y: 416, endPoint x: 586, endPoint y: 394, distance: 291.6
click at [629, 332] on div "block_question Question" at bounding box center [590, 338] width 138 height 37
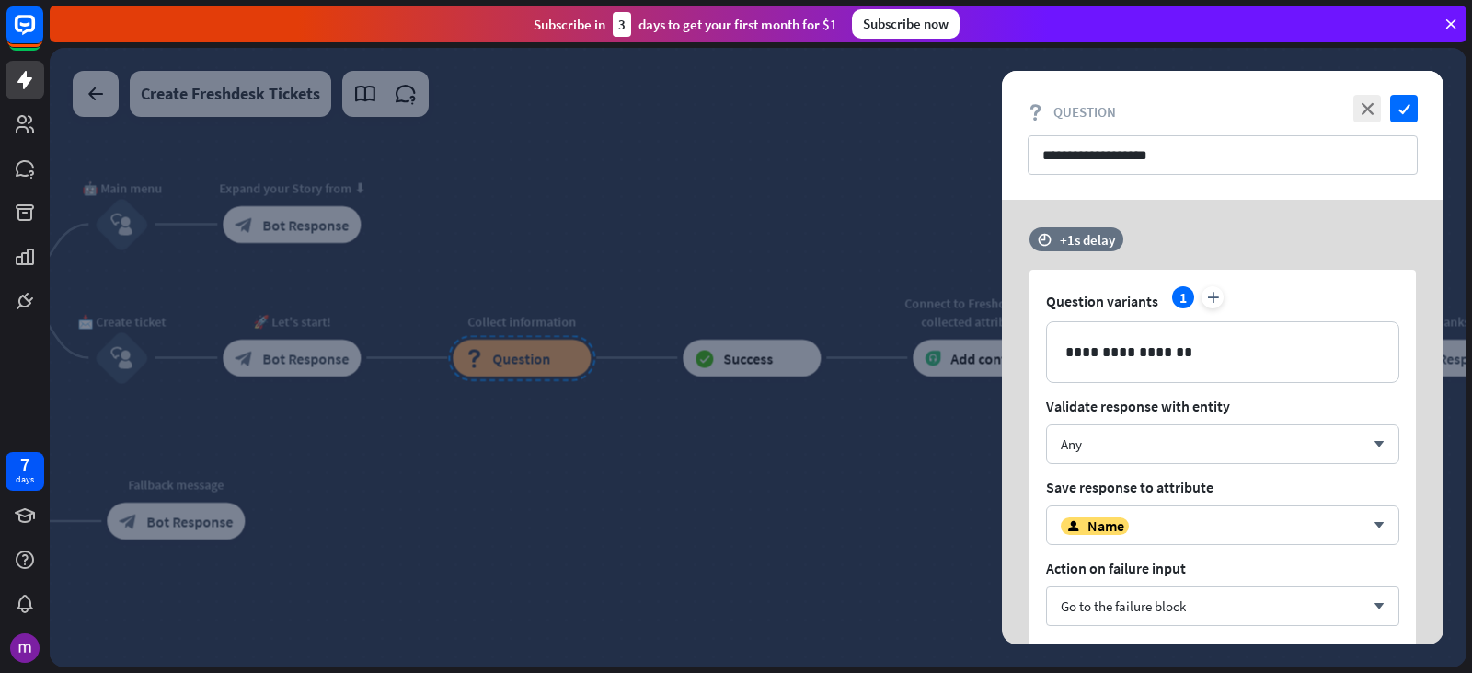
click at [470, 461] on div at bounding box center [758, 357] width 1417 height 619
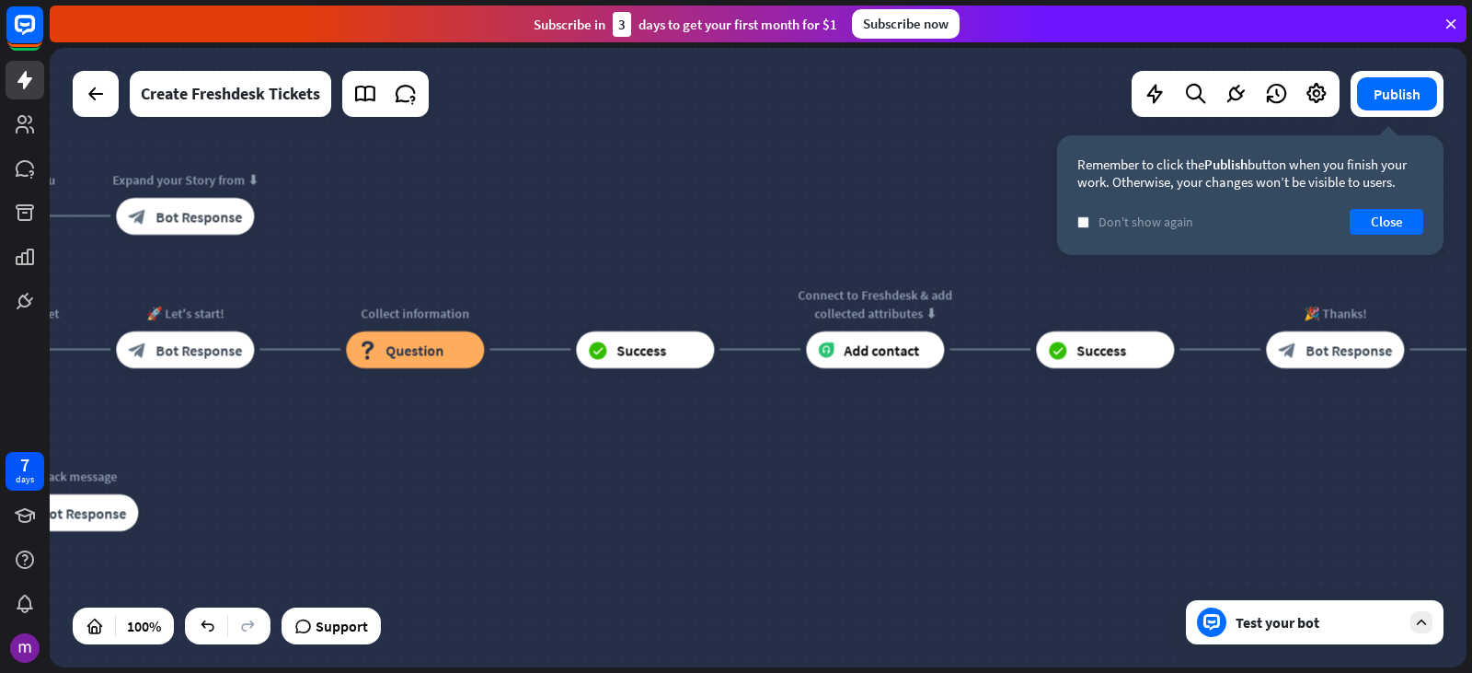
drag, startPoint x: 541, startPoint y: 471, endPoint x: 434, endPoint y: 463, distance: 107.1
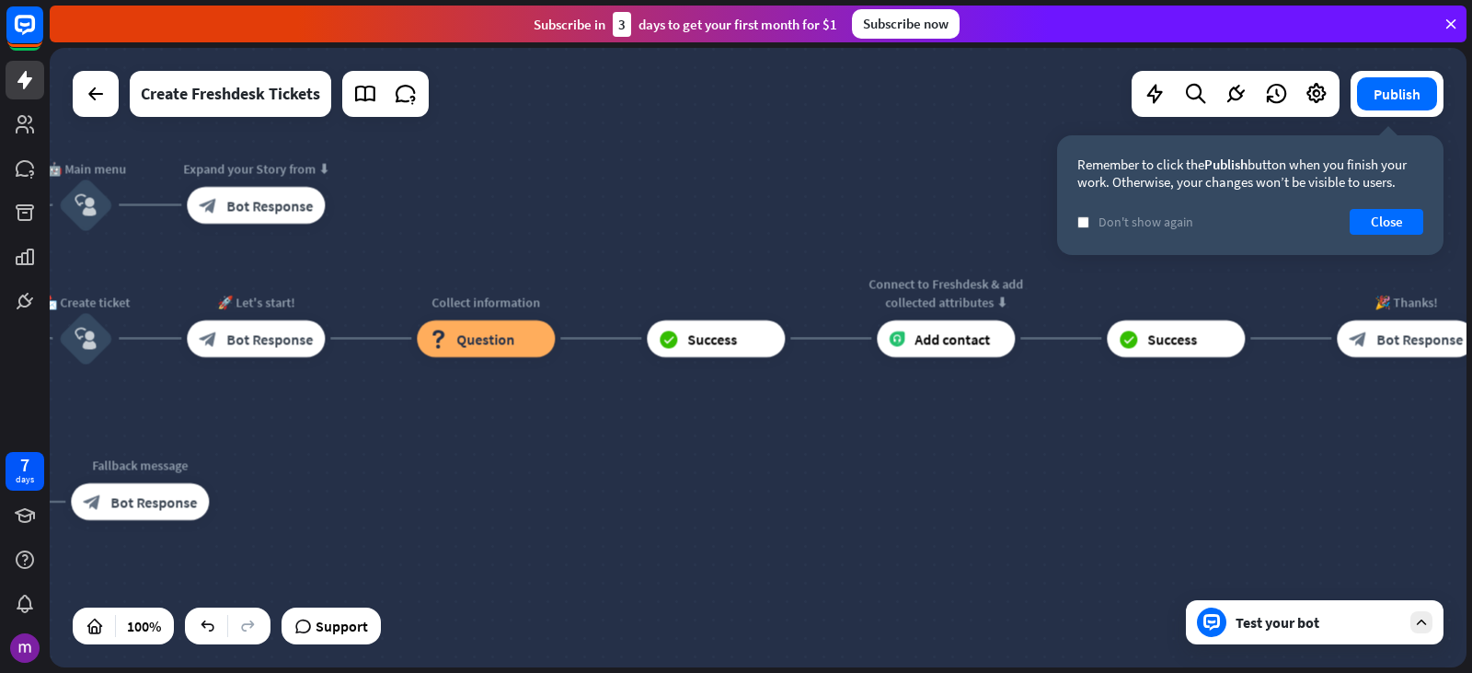
drag, startPoint x: 543, startPoint y: 403, endPoint x: 645, endPoint y: 383, distance: 104.1
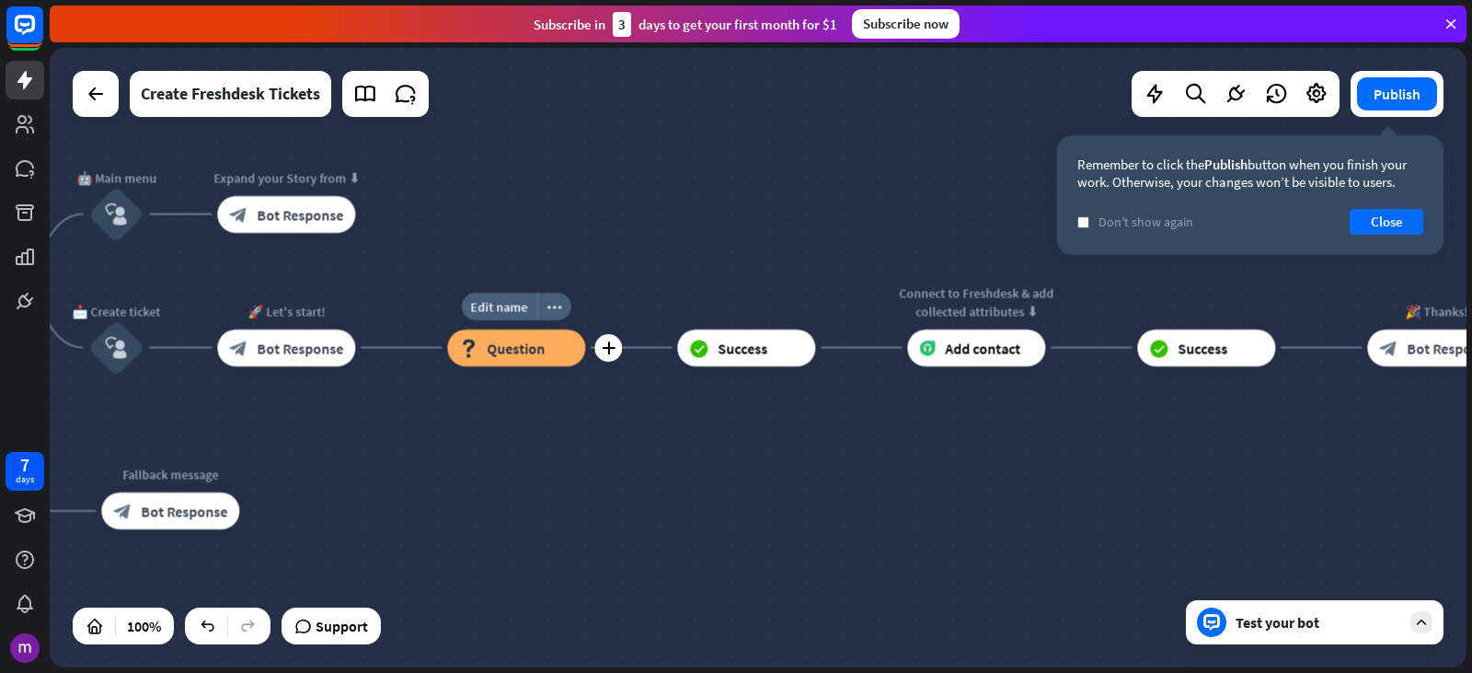
click at [555, 352] on div "block_question Question" at bounding box center [516, 347] width 138 height 37
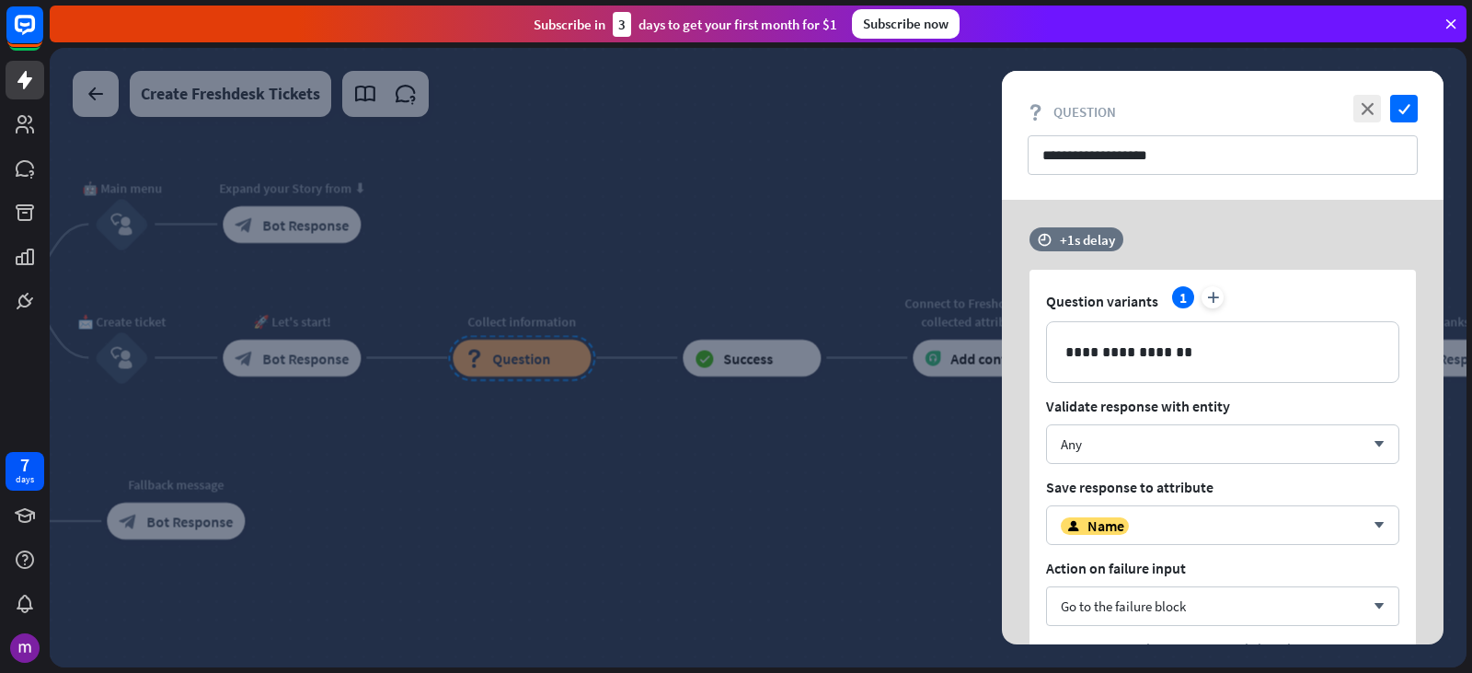
click at [629, 501] on div at bounding box center [758, 357] width 1417 height 619
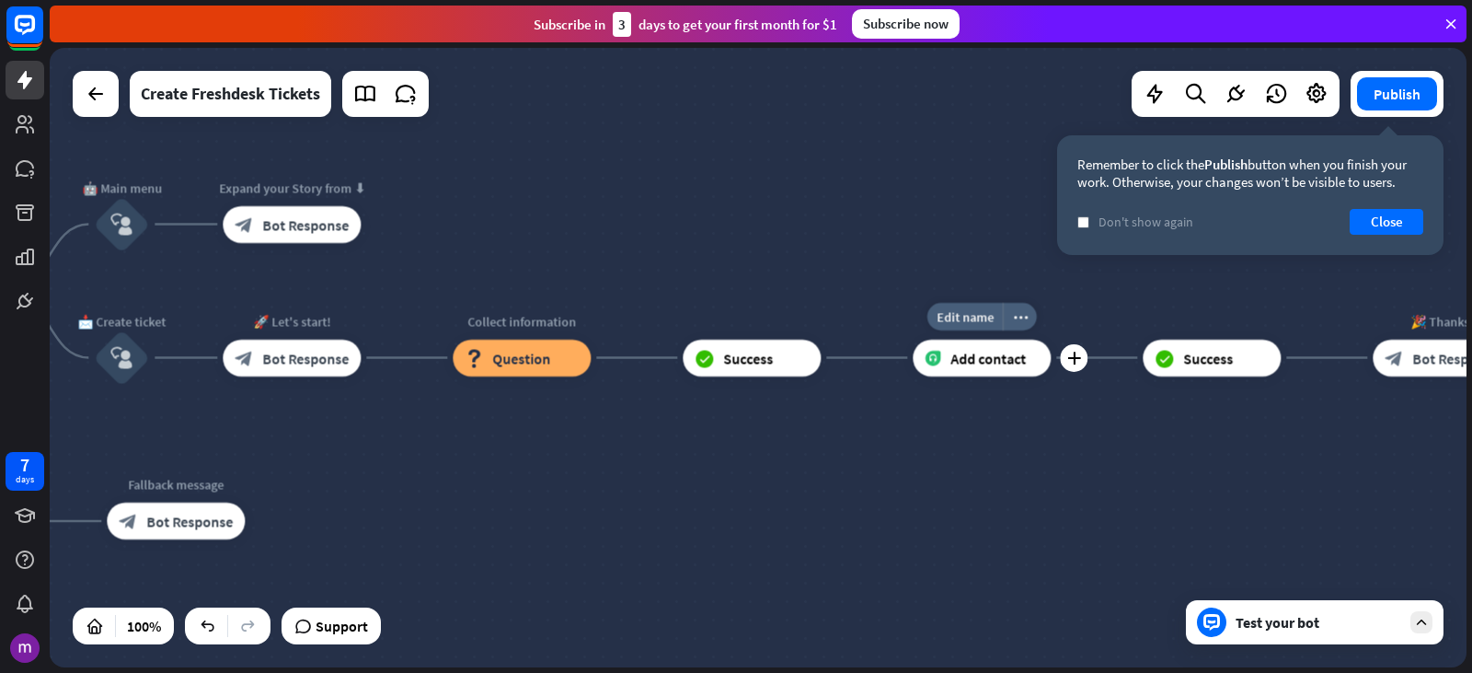
click at [1032, 358] on div "Add contact" at bounding box center [982, 358] width 138 height 37
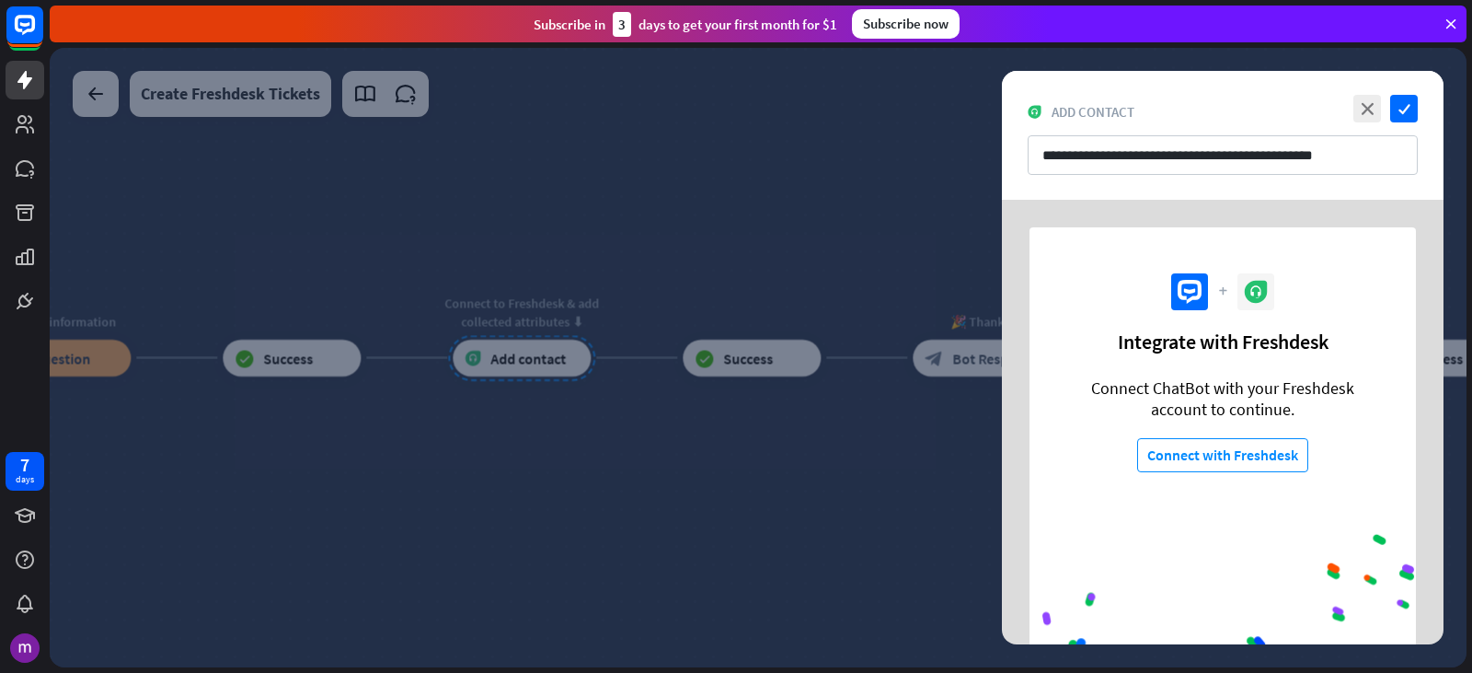
click at [775, 477] on div at bounding box center [758, 357] width 1417 height 619
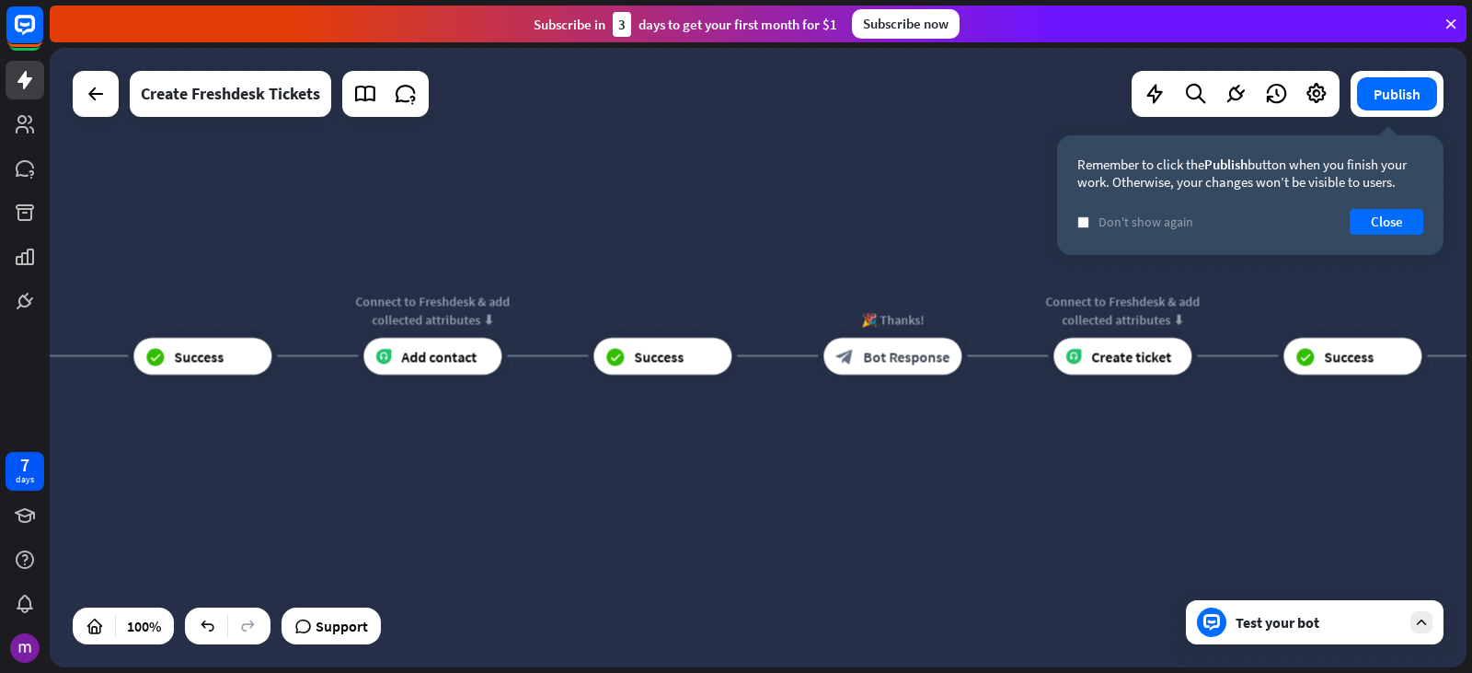
drag, startPoint x: 934, startPoint y: 412, endPoint x: 849, endPoint y: 411, distance: 84.7
click at [849, 375] on div "Edit name more_horiz plus 🎉 Thanks! block_bot_response Bot Response" at bounding box center [893, 356] width 138 height 37
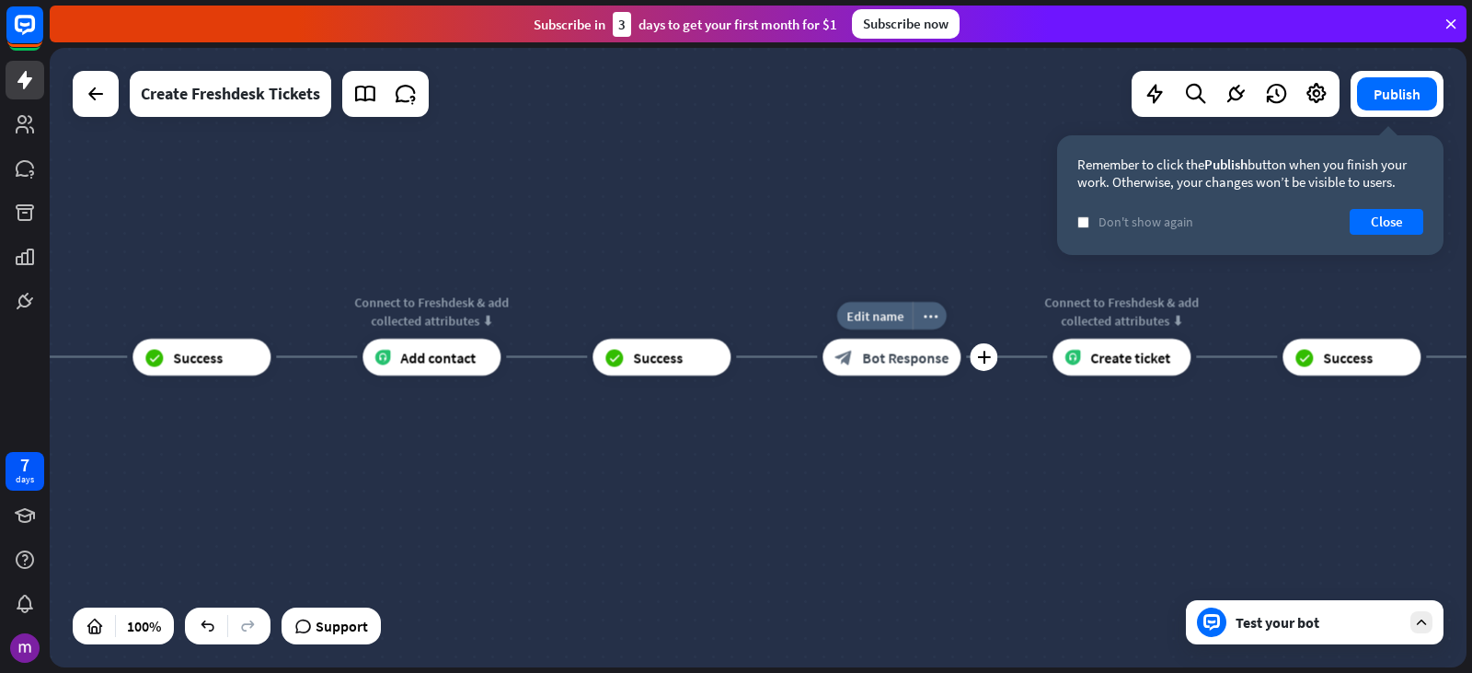
click at [952, 355] on div "block_bot_response Bot Response" at bounding box center [892, 357] width 138 height 37
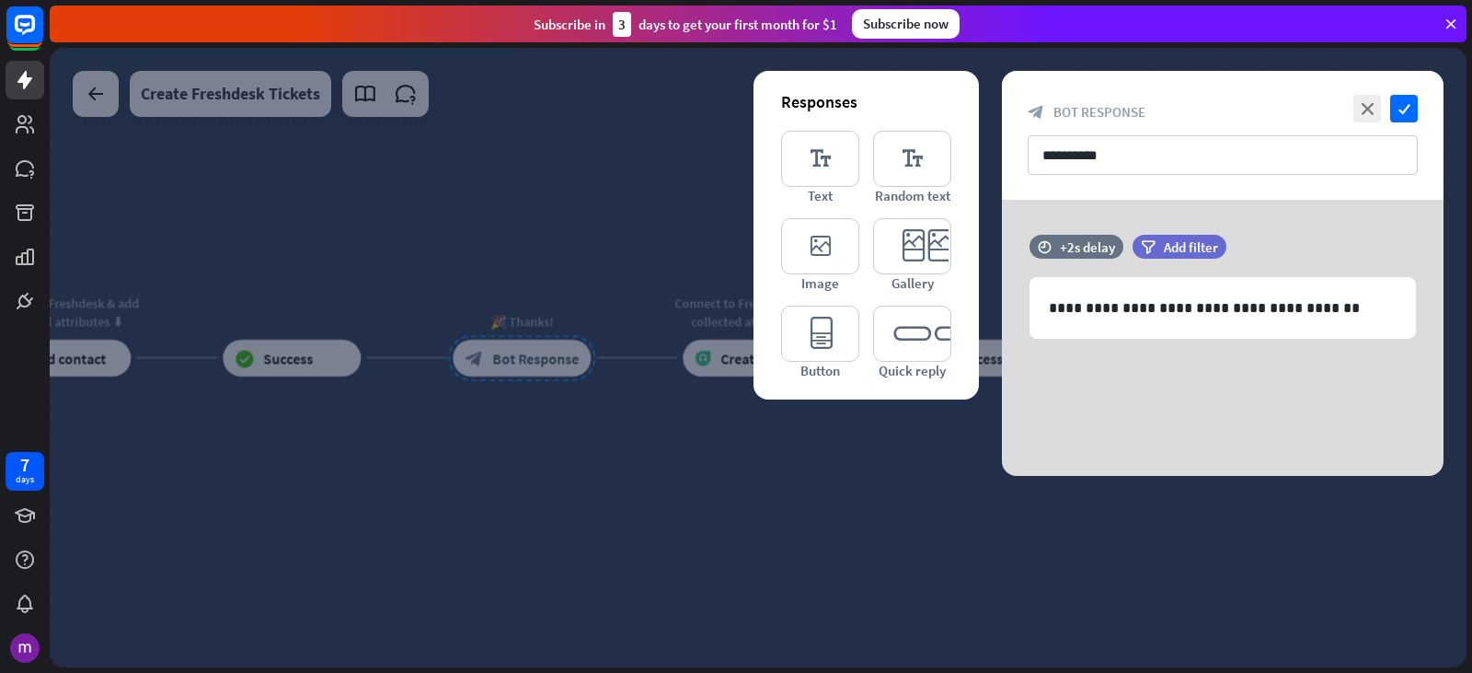
click at [847, 468] on div at bounding box center [758, 357] width 1417 height 619
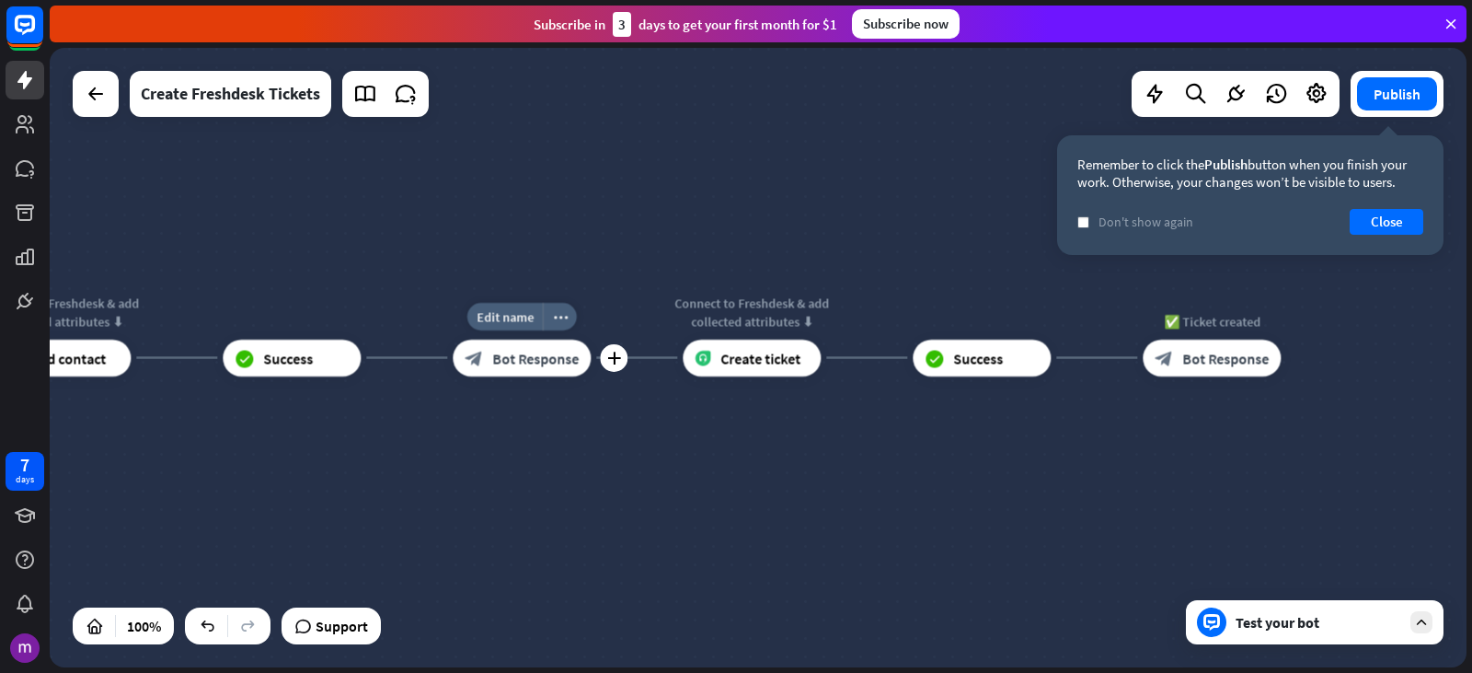
click at [585, 353] on div "block_bot_response Bot Response" at bounding box center [522, 358] width 138 height 37
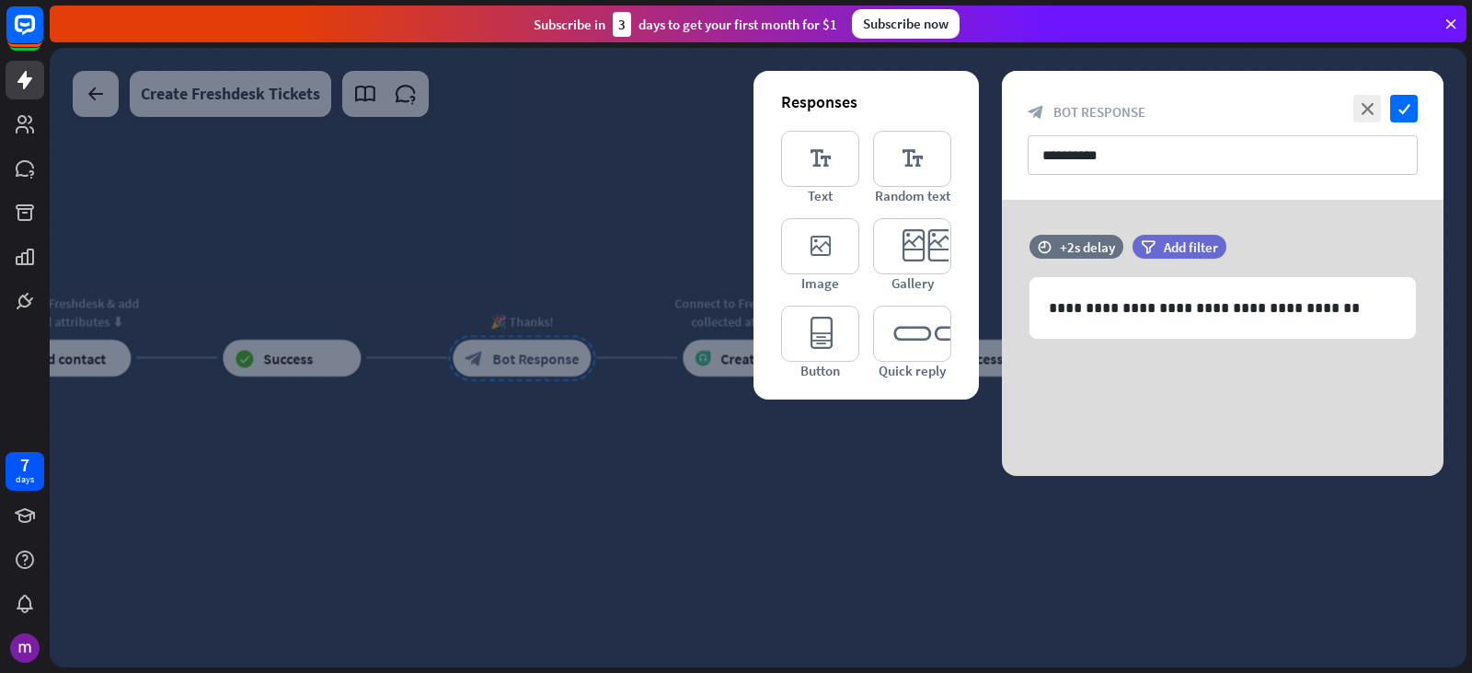
click at [823, 515] on div at bounding box center [758, 357] width 1417 height 619
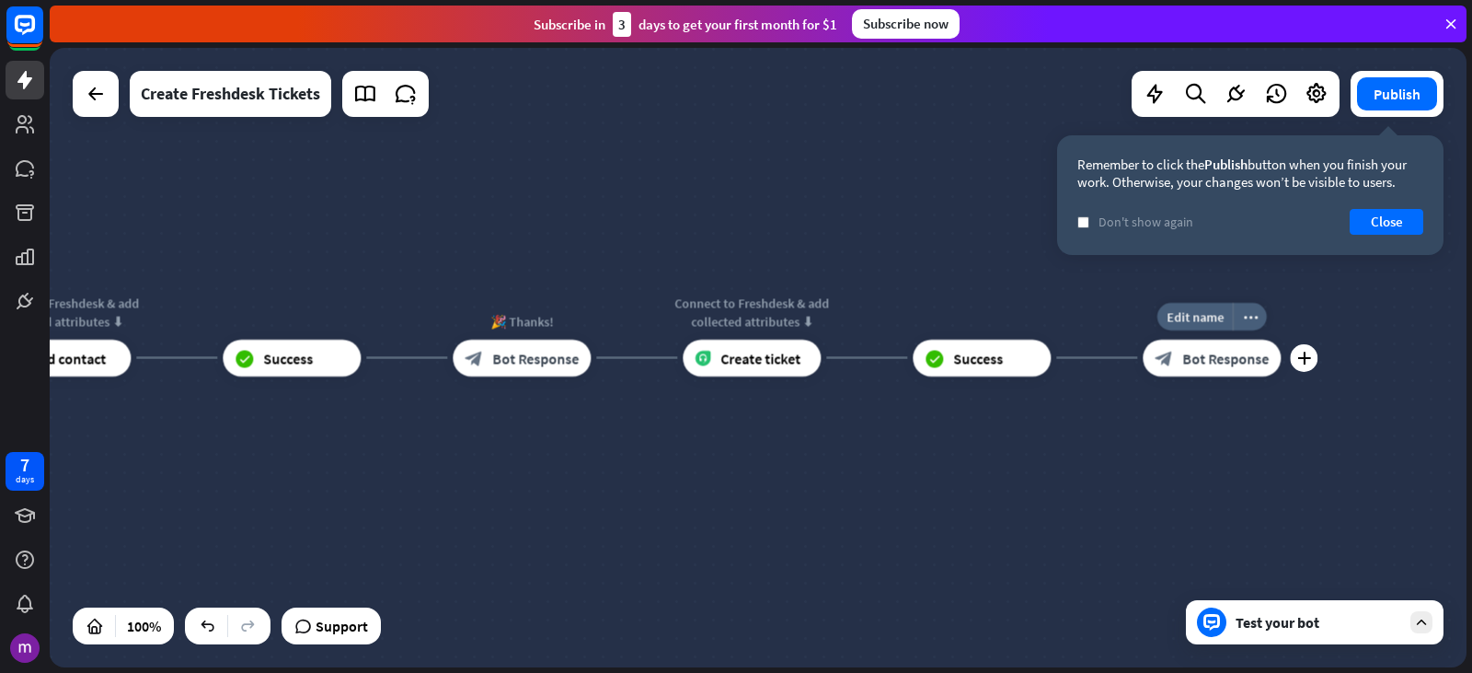
click at [1280, 365] on div "block_bot_response Bot Response" at bounding box center [1212, 358] width 138 height 37
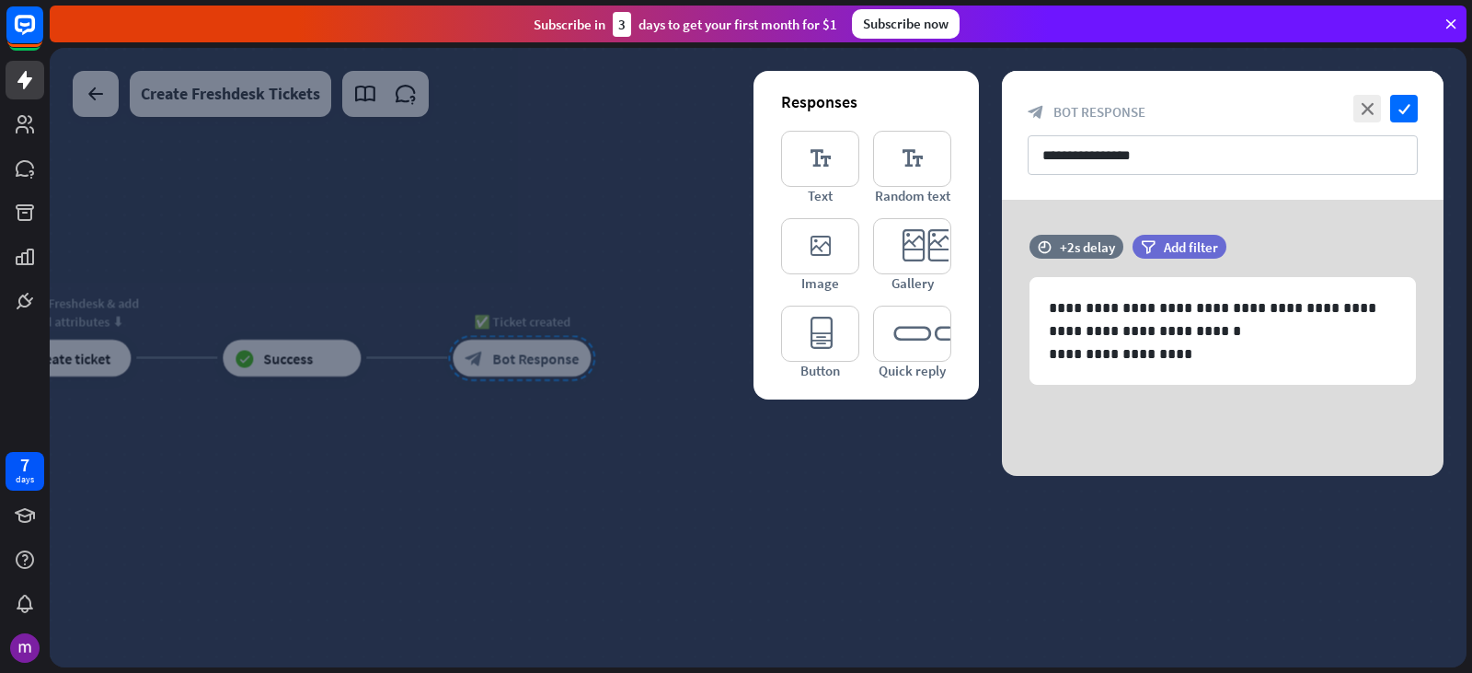
click at [867, 541] on div at bounding box center [758, 357] width 1417 height 619
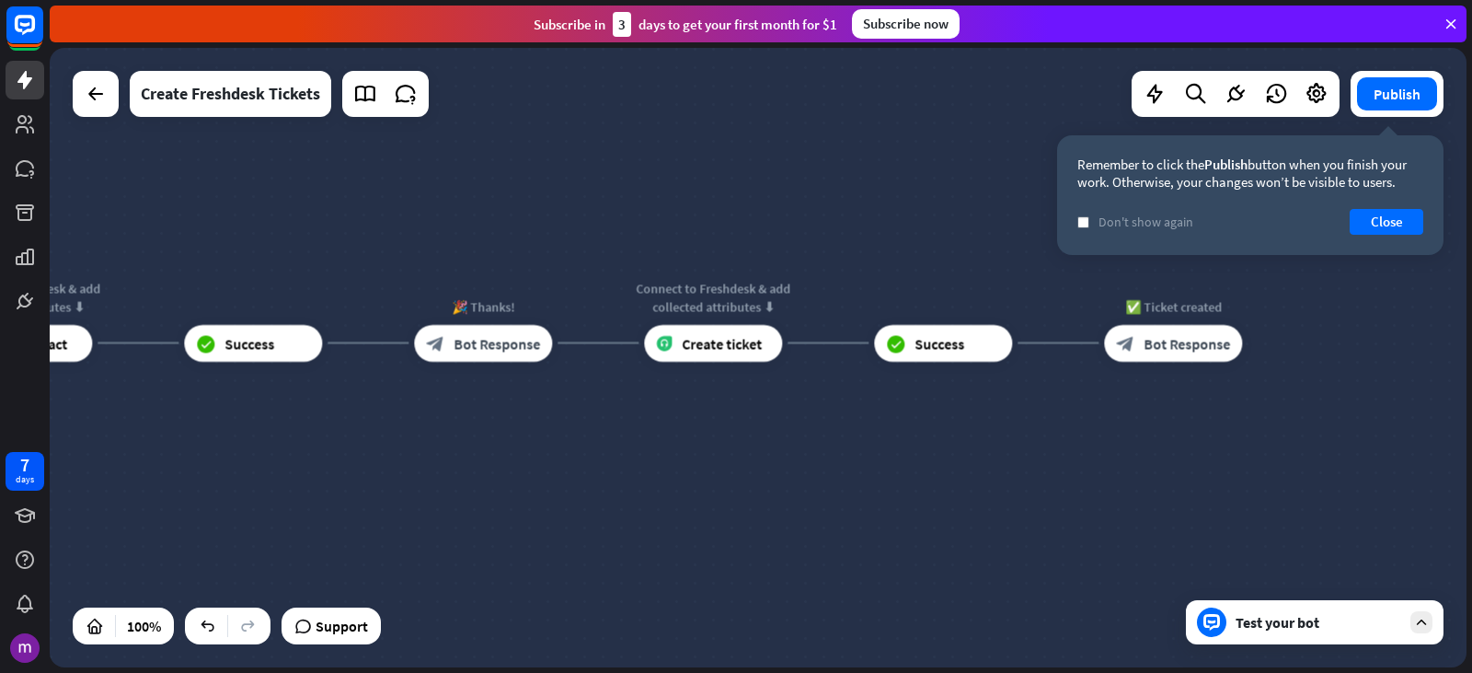
drag, startPoint x: 421, startPoint y: 450, endPoint x: 1072, endPoint y: 435, distance: 651.7
click at [1072, 435] on div "home_2 Start point 👋 Welcome message block_bot_response Bot Response 🤖 Main men…" at bounding box center [758, 357] width 1417 height 619
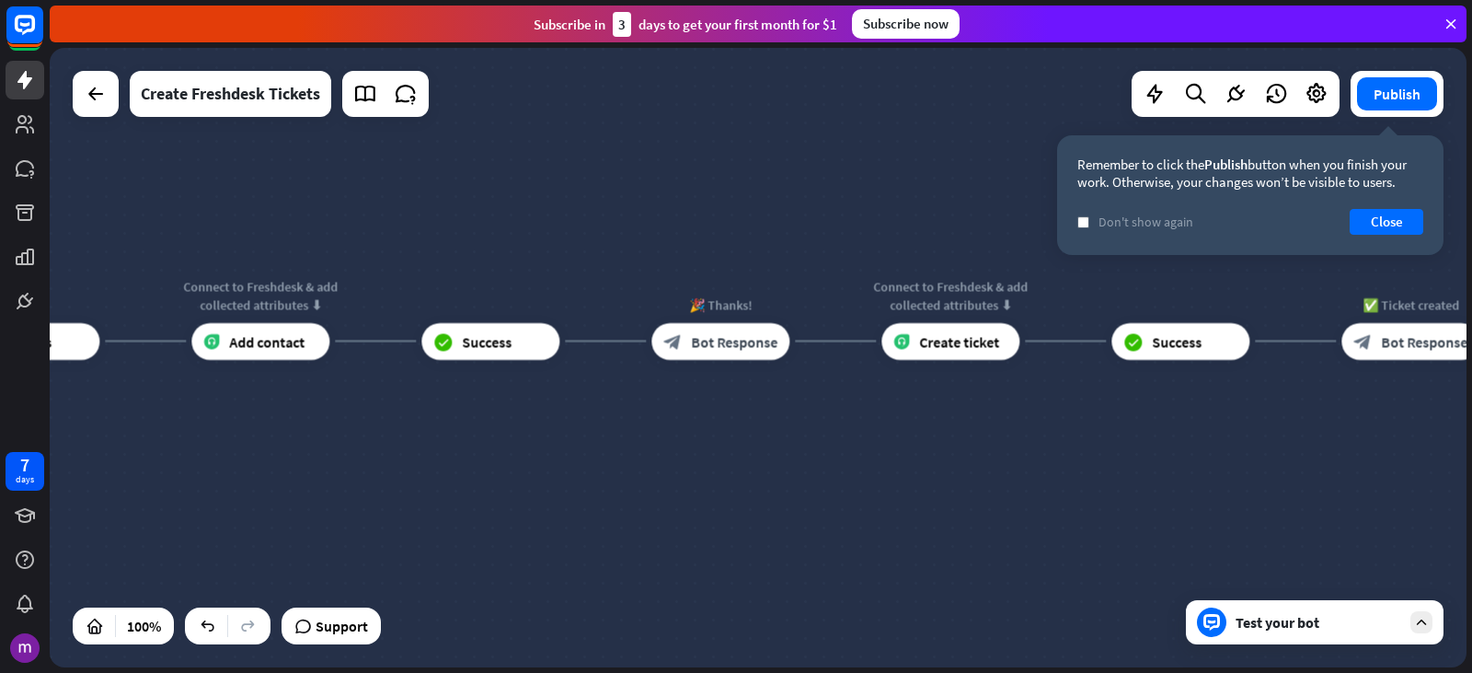
drag, startPoint x: 482, startPoint y: 399, endPoint x: 720, endPoint y: 398, distance: 237.4
click at [720, 398] on div "home_2 Start point 👋 Welcome message block_bot_response Bot Response 🤖 Main men…" at bounding box center [758, 357] width 1417 height 619
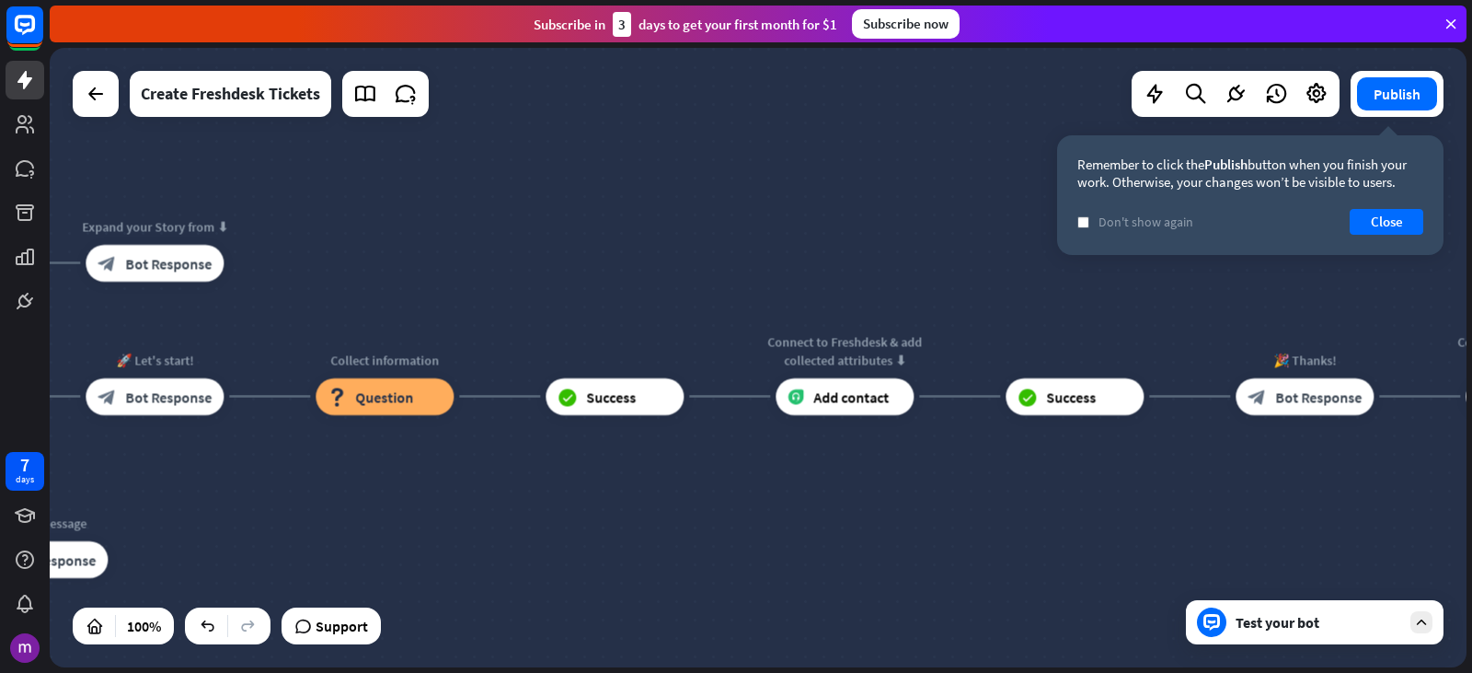
drag, startPoint x: 614, startPoint y: 424, endPoint x: 1198, endPoint y: 479, distance: 586.9
click at [1198, 479] on div "home_2 Start point 👋 Welcome message block_bot_response Bot Response 🤖 Main men…" at bounding box center [758, 357] width 1417 height 619
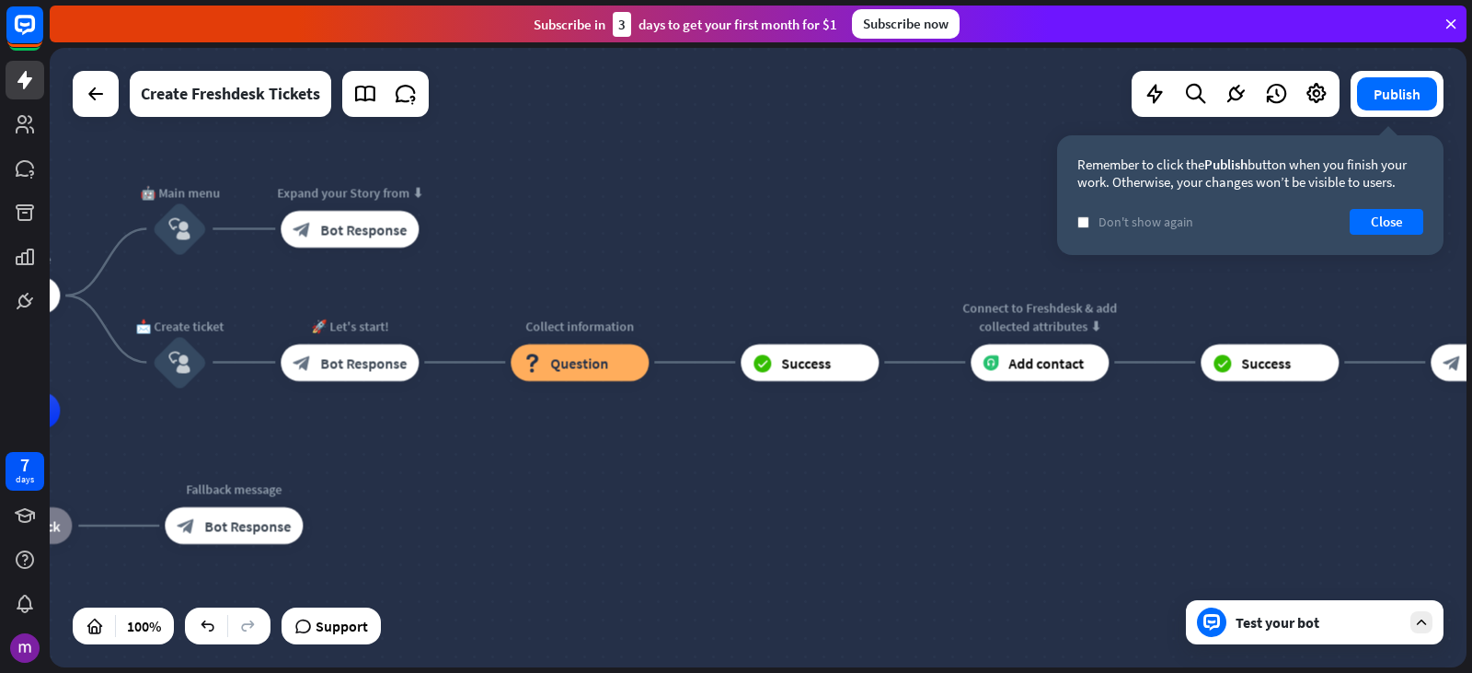
drag, startPoint x: 629, startPoint y: 509, endPoint x: 476, endPoint y: 463, distance: 160.4
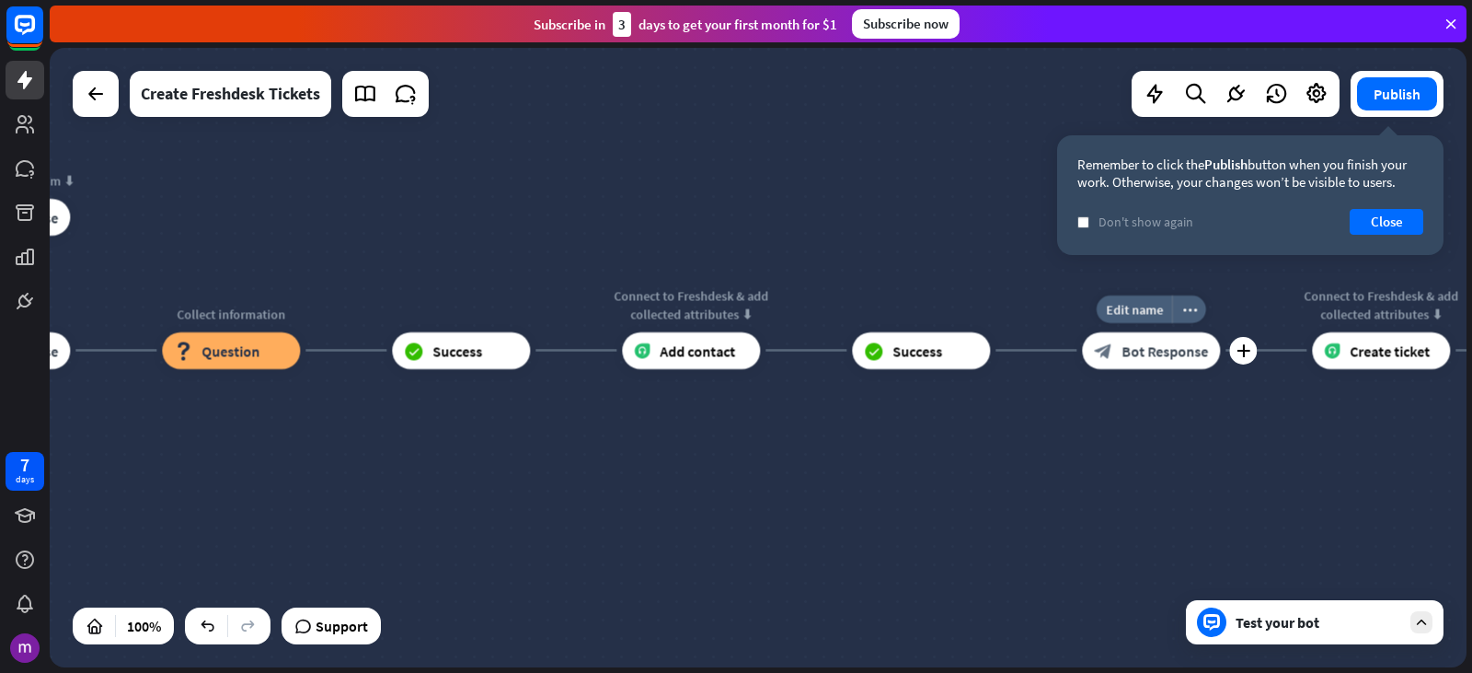
click at [1208, 349] on div "block_bot_response Bot Response" at bounding box center [1151, 350] width 138 height 37
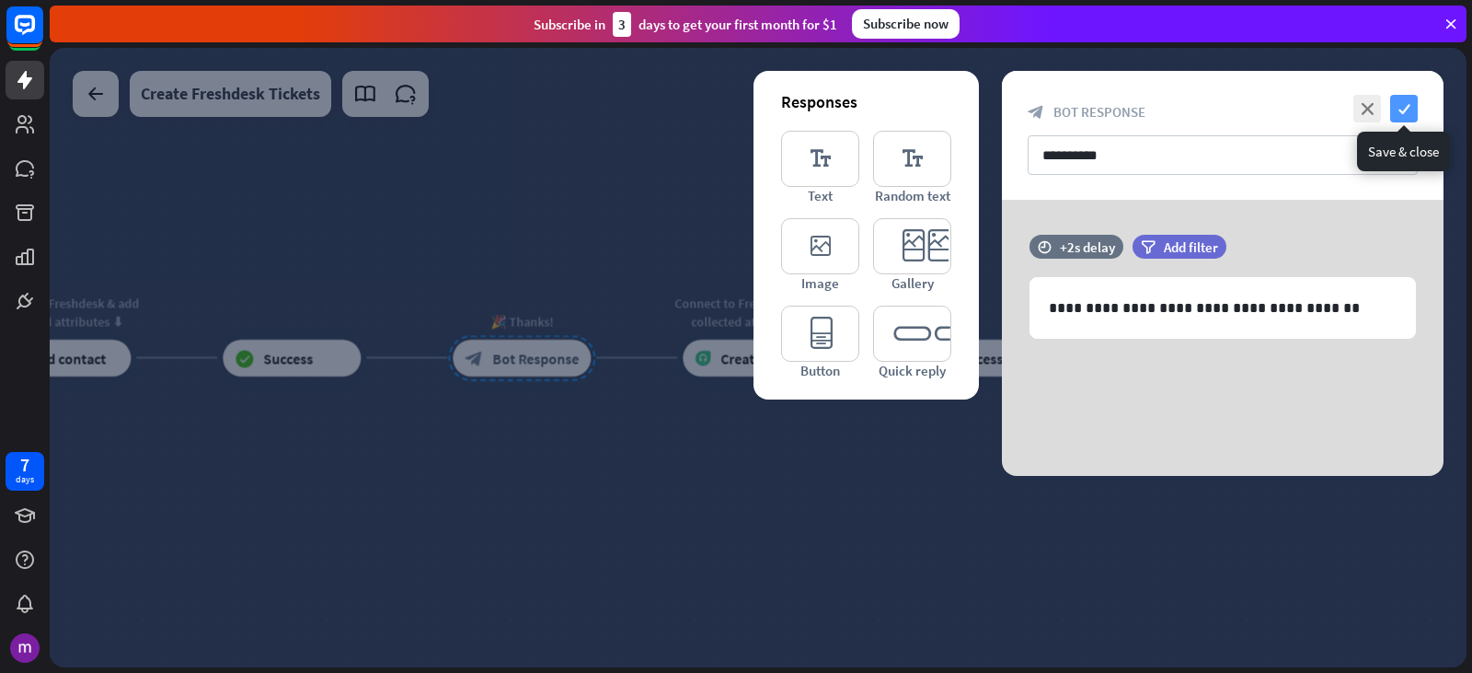
click at [1405, 112] on icon "check" at bounding box center [1404, 109] width 28 height 28
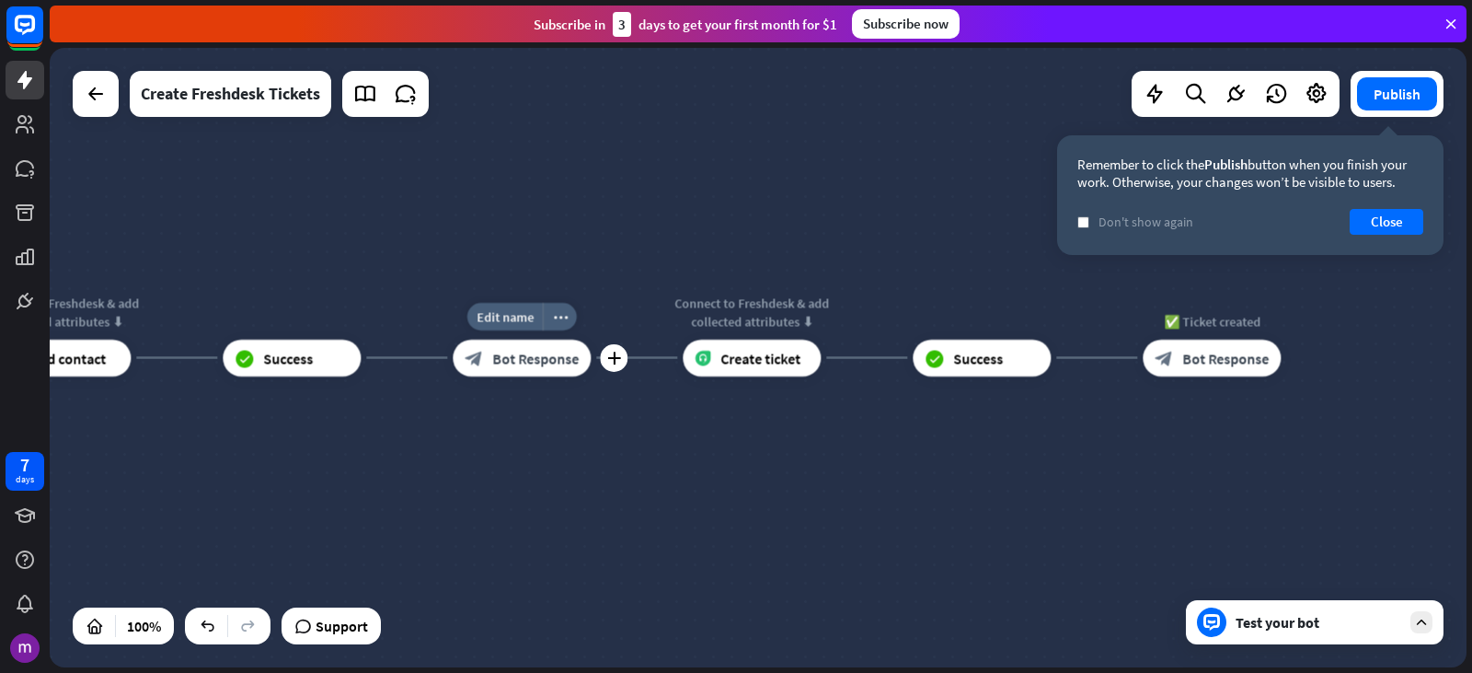
click at [582, 358] on div "block_bot_response Bot Response" at bounding box center [522, 358] width 138 height 37
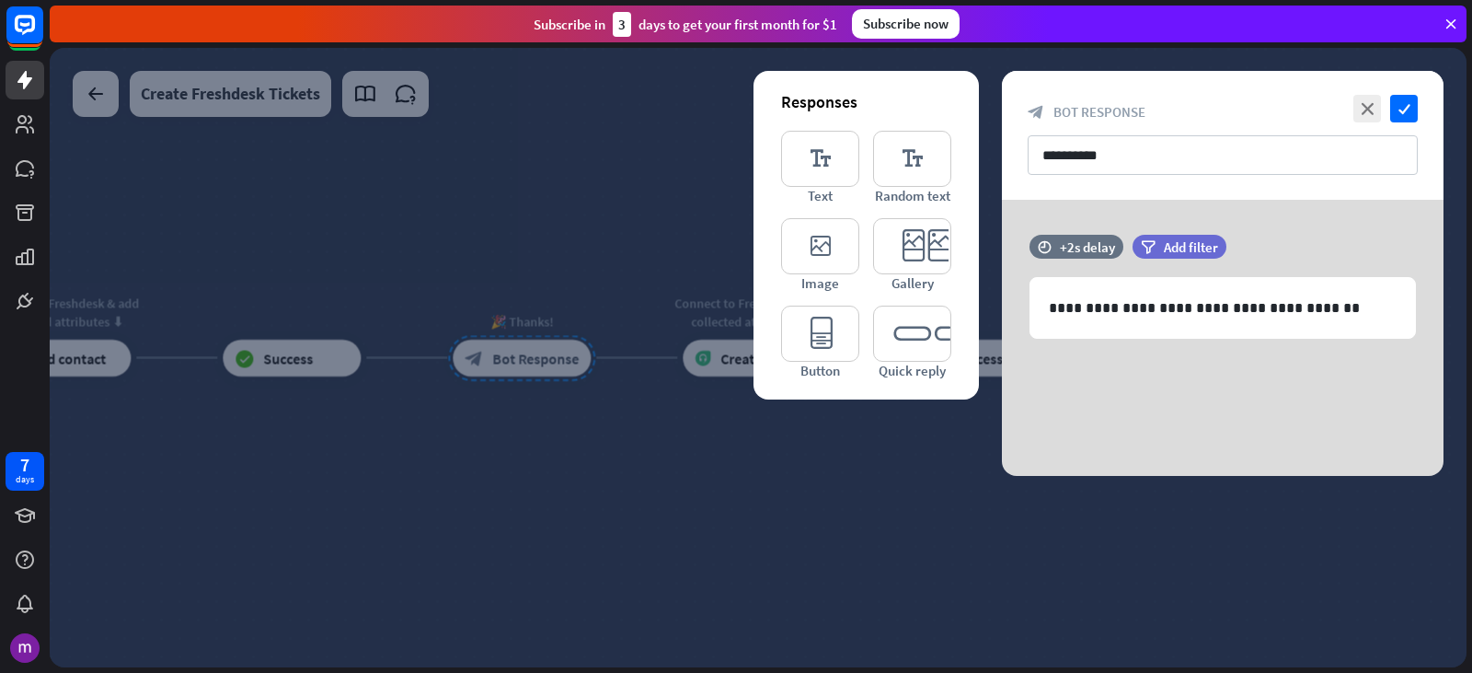
click at [208, 589] on div at bounding box center [758, 357] width 1417 height 619
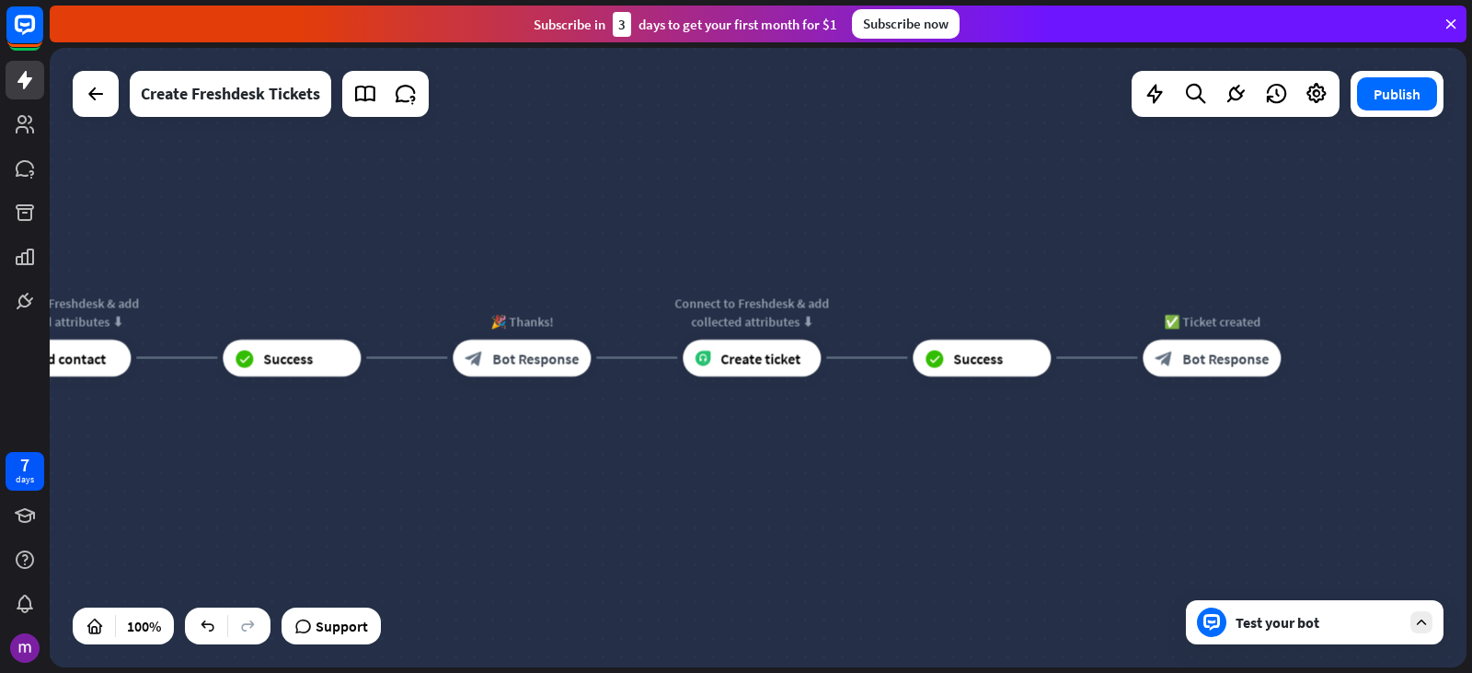
click at [493, 555] on div "home_2 Start point 👋 Welcome message block_bot_response Bot Response 🤖 Main men…" at bounding box center [758, 357] width 1417 height 619
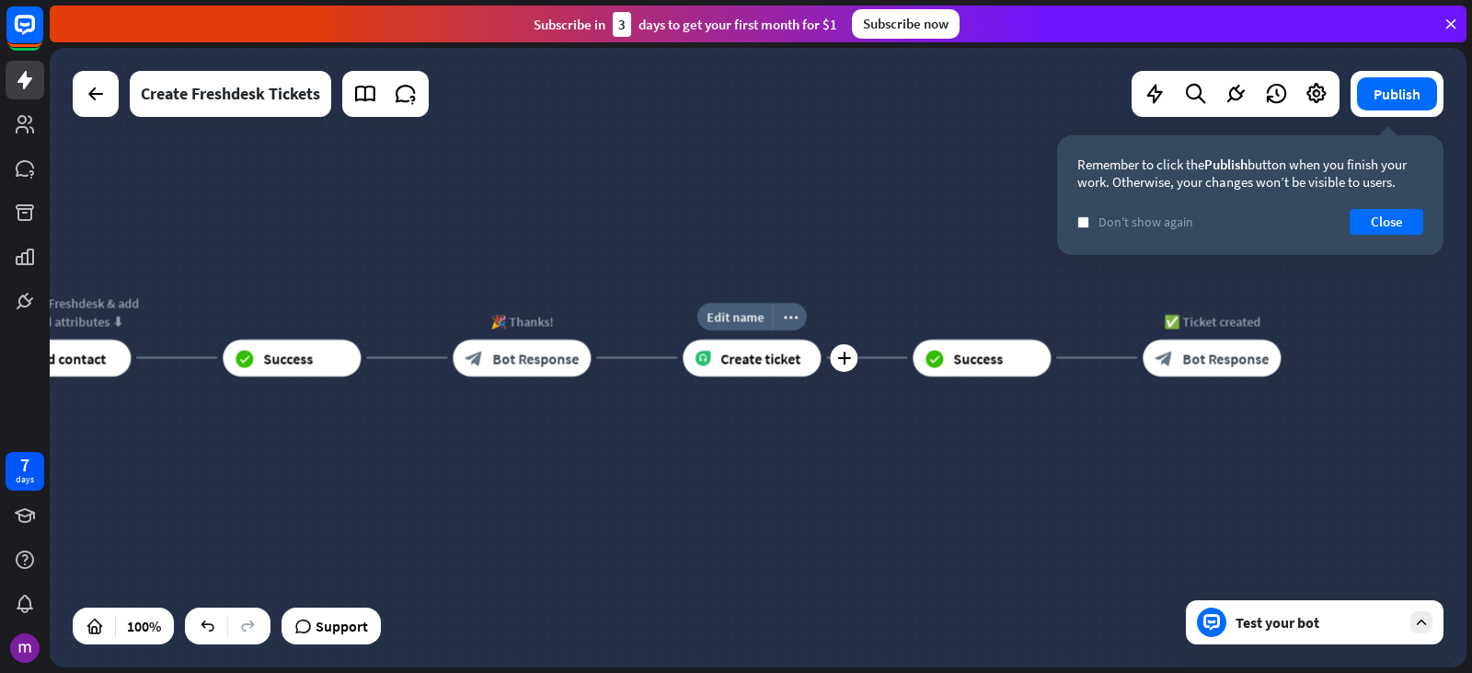
click at [808, 350] on div "Create ticket" at bounding box center [752, 358] width 138 height 37
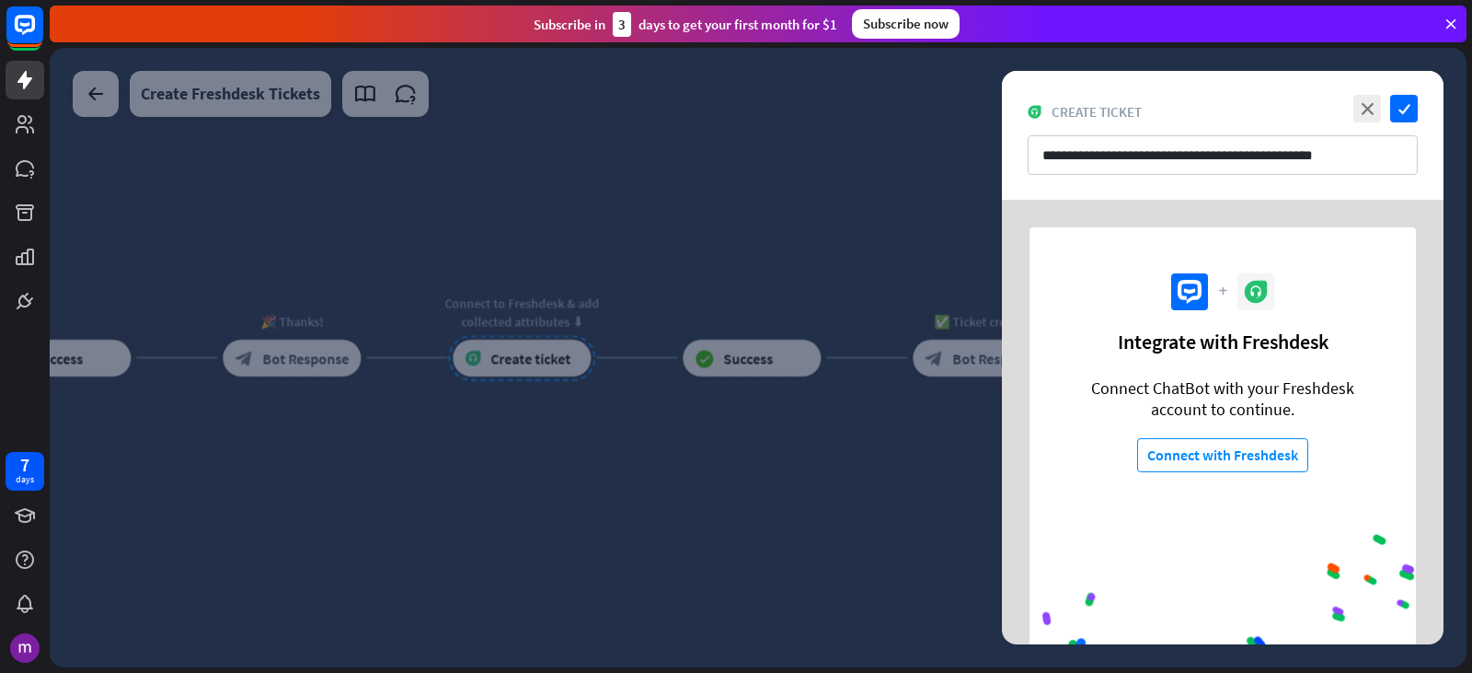
click at [793, 446] on div at bounding box center [758, 357] width 1417 height 619
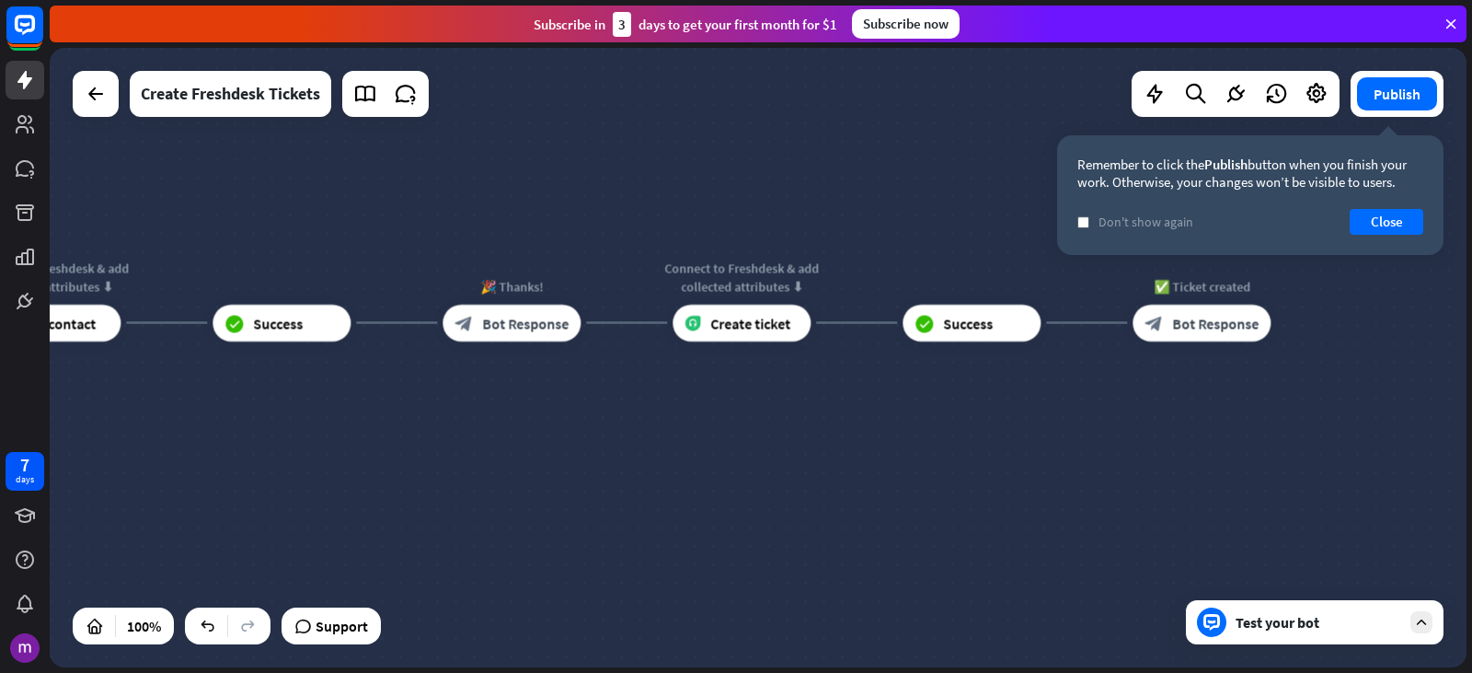
drag, startPoint x: 553, startPoint y: 465, endPoint x: 768, endPoint y: 430, distance: 218.2
click at [768, 430] on div "home_2 Start point 👋 Welcome message block_bot_response Bot Response 🤖 Main men…" at bounding box center [758, 357] width 1417 height 619
click at [570, 319] on div "block_bot_response Bot Response" at bounding box center [512, 323] width 138 height 37
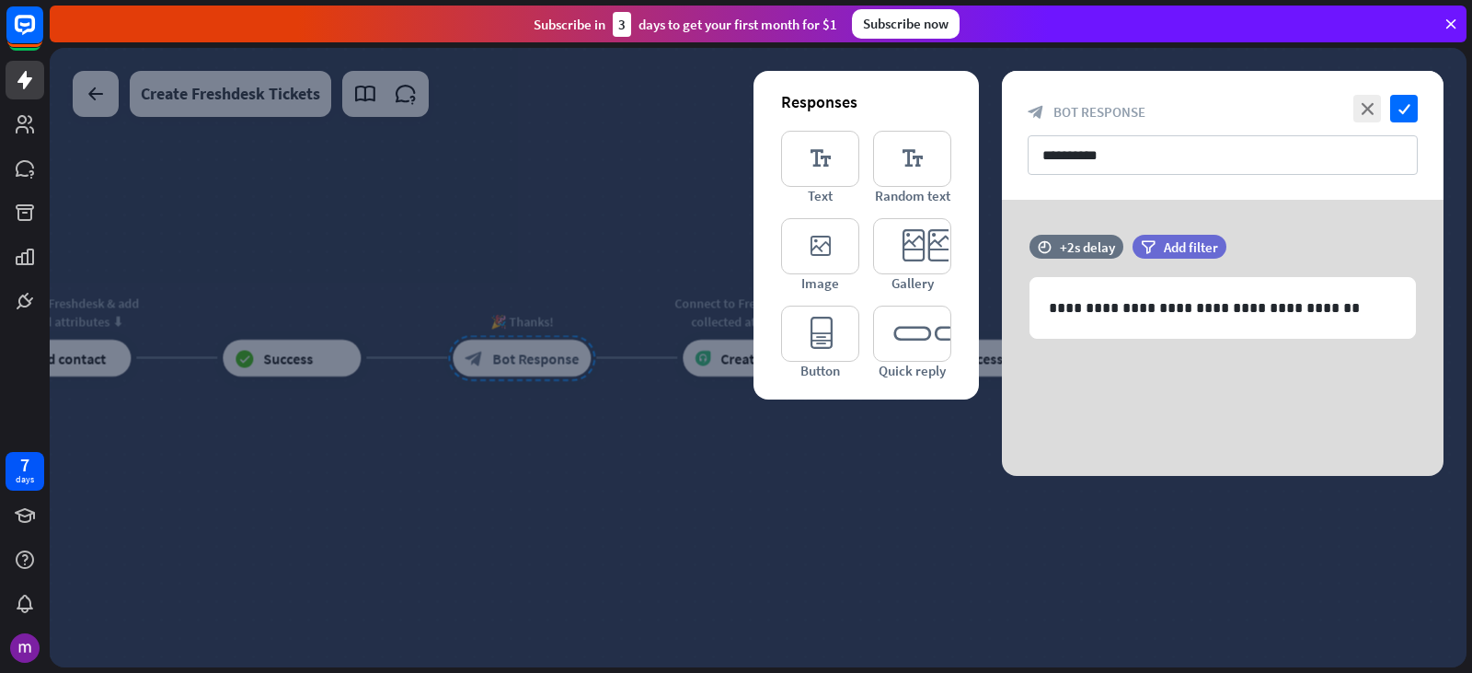
click at [821, 447] on div at bounding box center [758, 357] width 1417 height 619
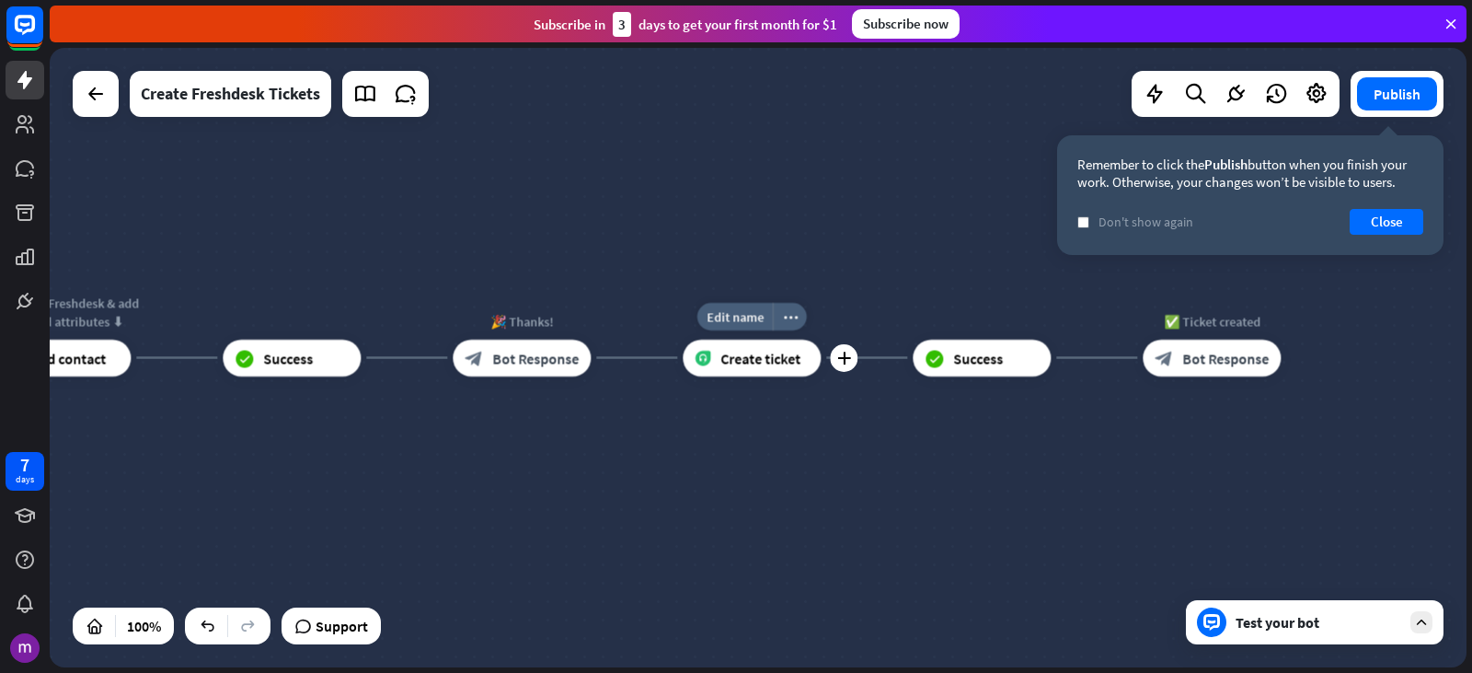
click at [806, 355] on div "Create ticket" at bounding box center [752, 358] width 138 height 37
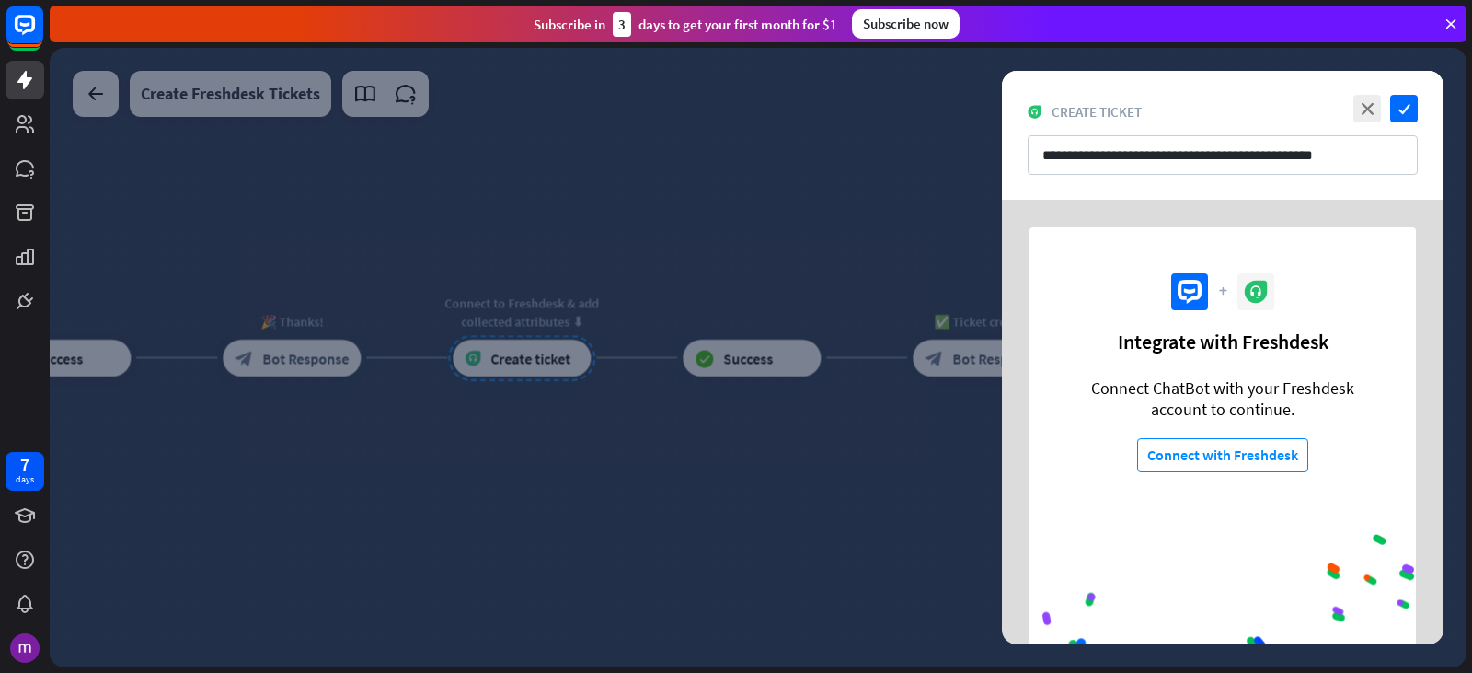
click at [738, 492] on div at bounding box center [758, 357] width 1417 height 619
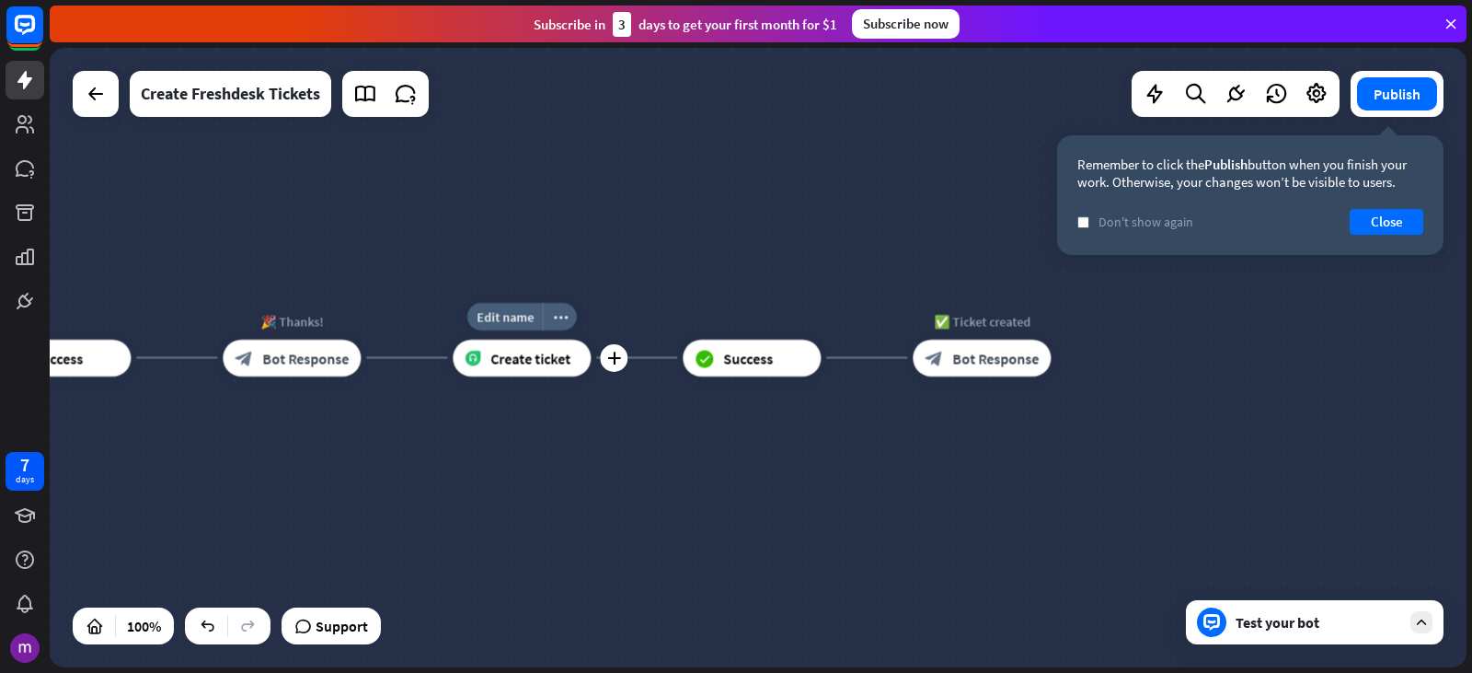
click at [571, 359] on div "Create ticket" at bounding box center [522, 358] width 138 height 37
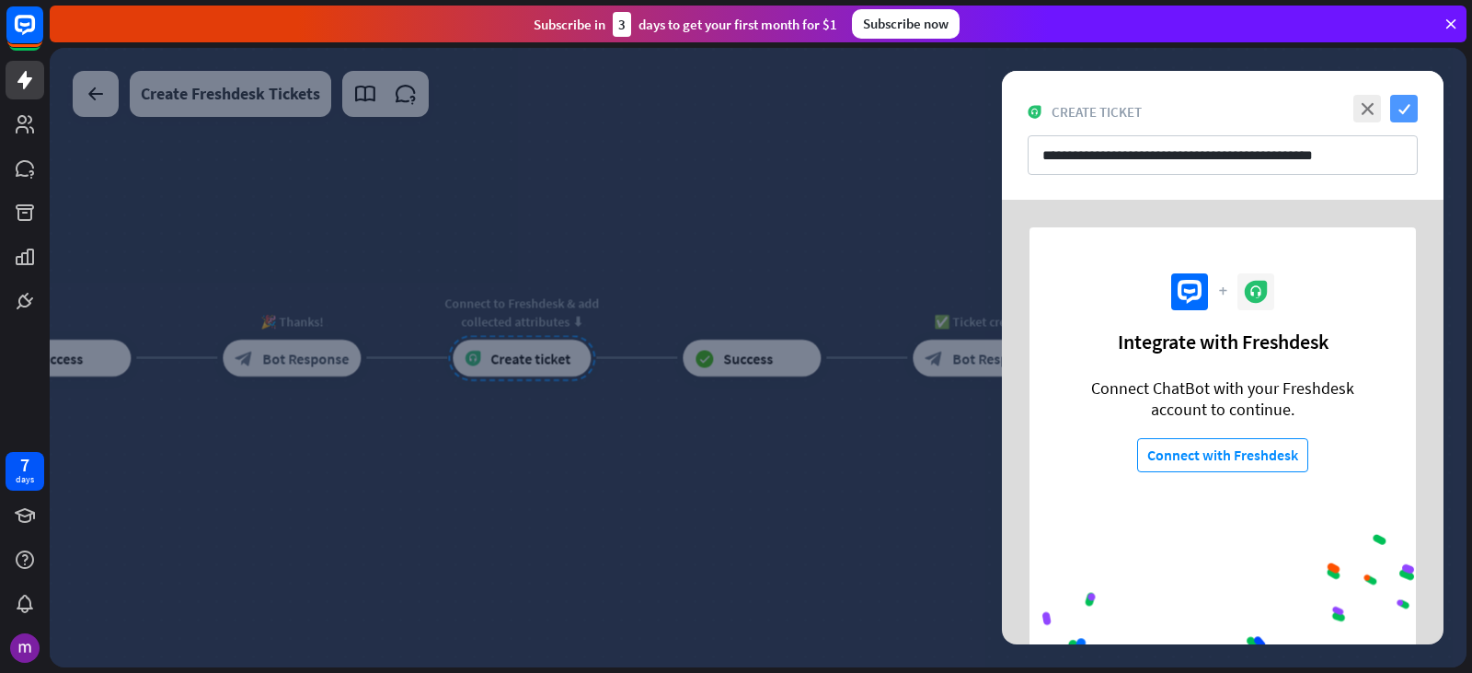
click at [1399, 106] on icon "check" at bounding box center [1404, 109] width 28 height 28
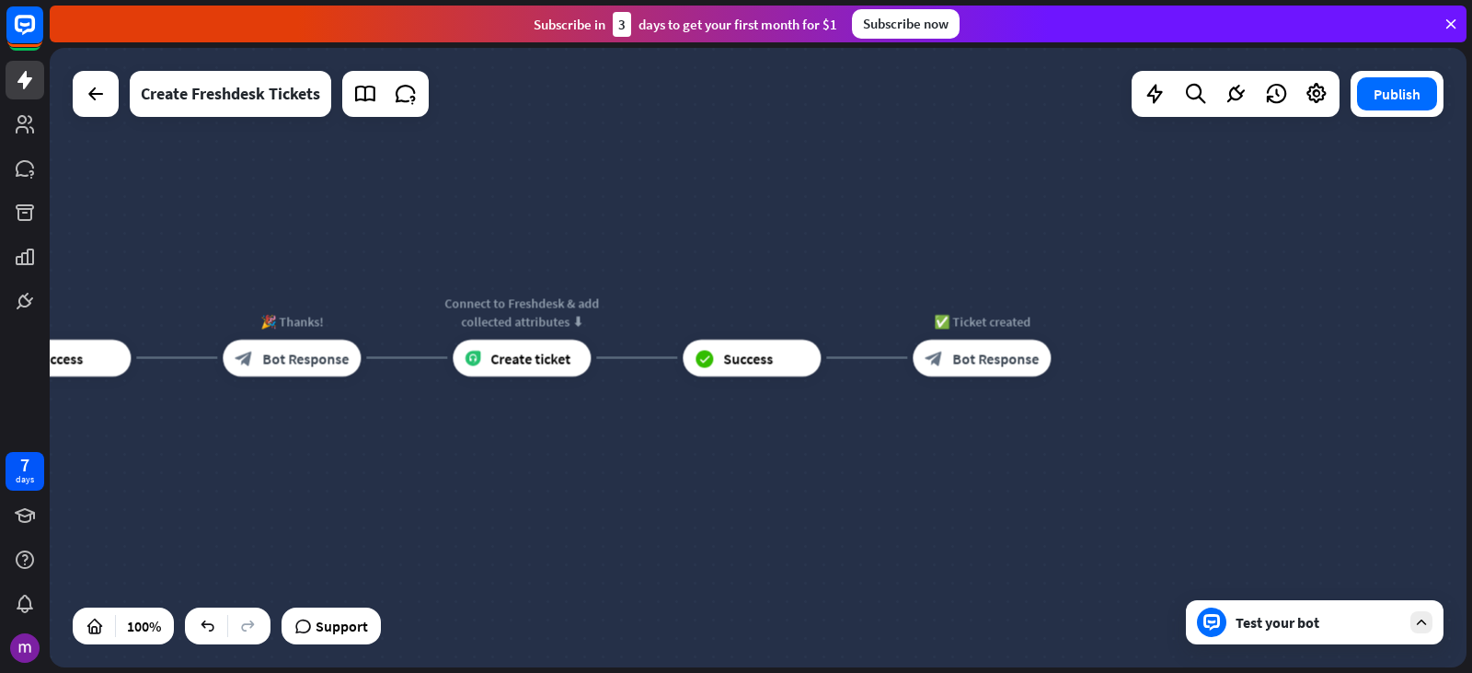
drag, startPoint x: 874, startPoint y: 510, endPoint x: 603, endPoint y: 467, distance: 274.7
click at [789, 496] on div "home_2 Start point 👋 Welcome message block_bot_response Bot Response 🤖 Main men…" at bounding box center [758, 357] width 1417 height 619
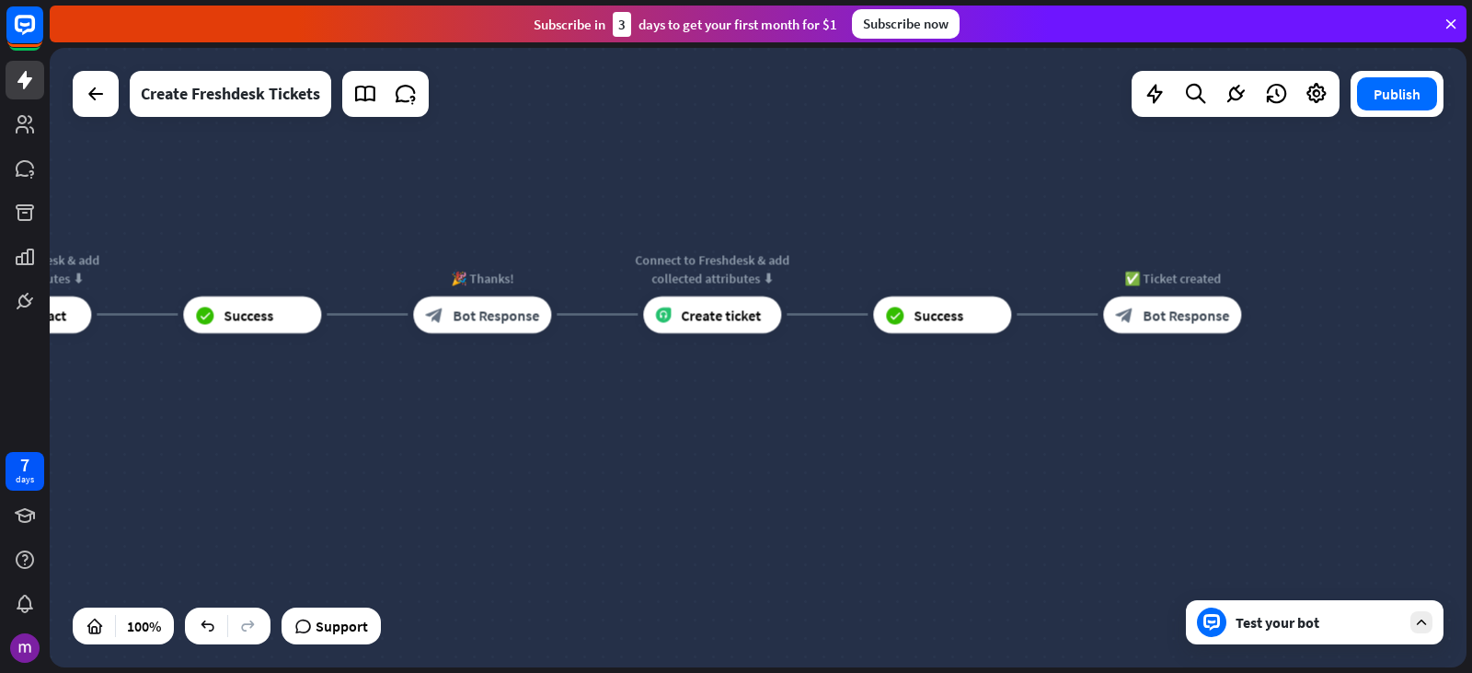
drag, startPoint x: 528, startPoint y: 464, endPoint x: 866, endPoint y: 421, distance: 340.4
click at [866, 421] on div "home_2 Start point 👋 Welcome message block_bot_response Bot Response 🤖 Main men…" at bounding box center [758, 357] width 1417 height 619
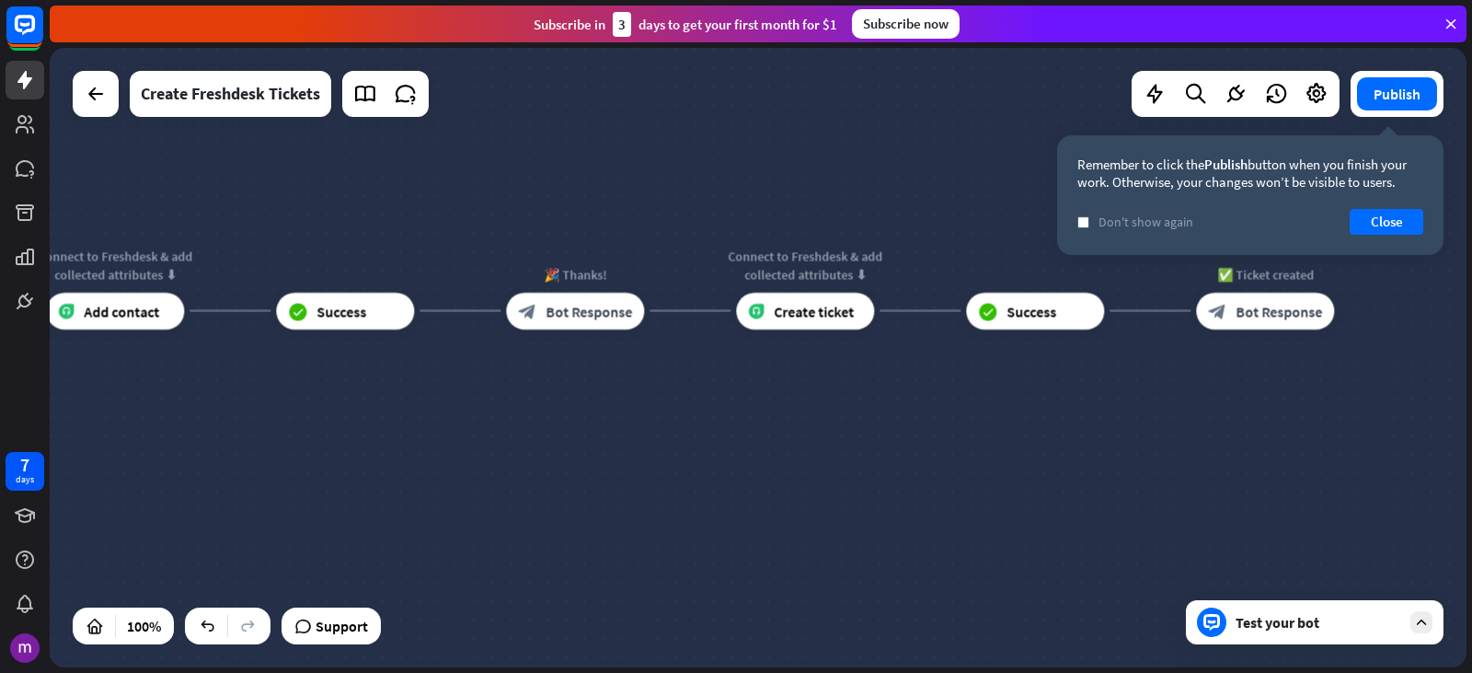
drag, startPoint x: 562, startPoint y: 407, endPoint x: 790, endPoint y: 429, distance: 228.4
click at [787, 431] on div "home_2 Start point 👋 Welcome message block_bot_response Bot Response 🤖 Main men…" at bounding box center [758, 357] width 1417 height 619
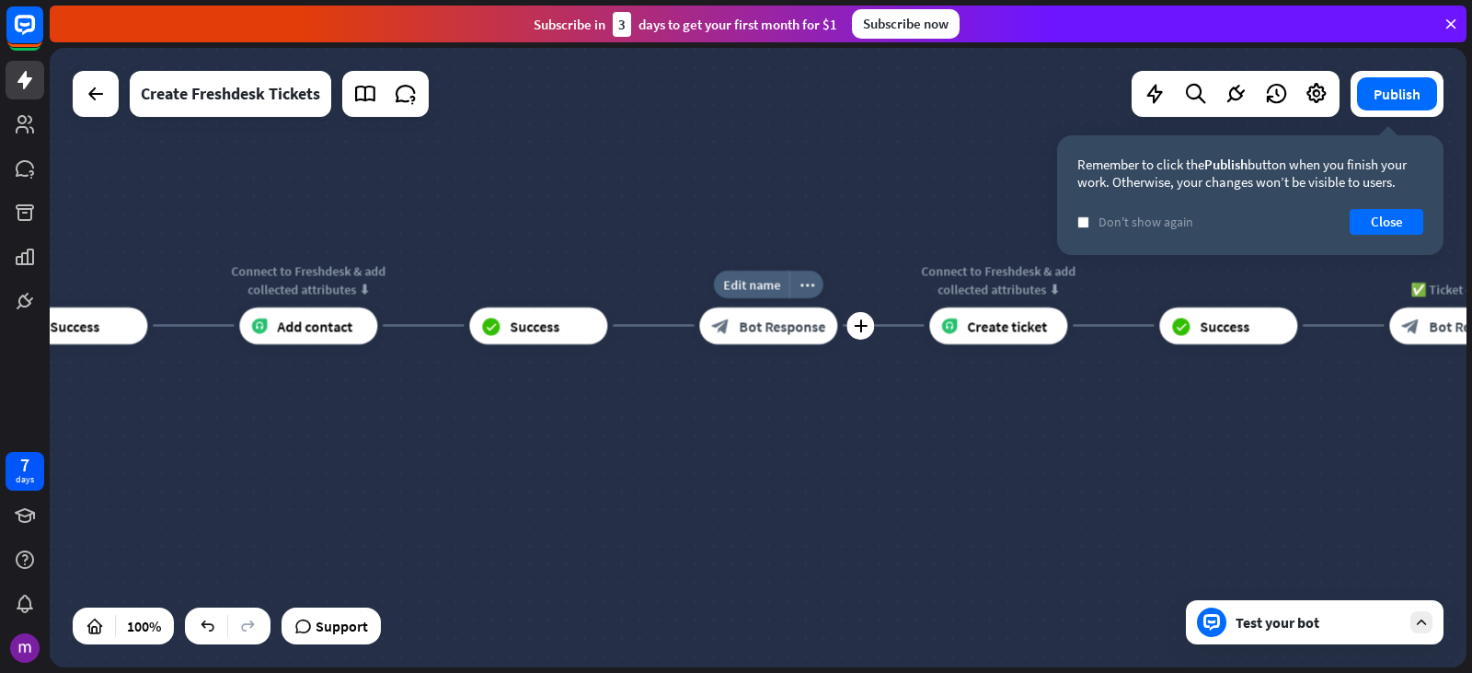
click at [828, 326] on div "block_bot_response Bot Response" at bounding box center [768, 325] width 138 height 37
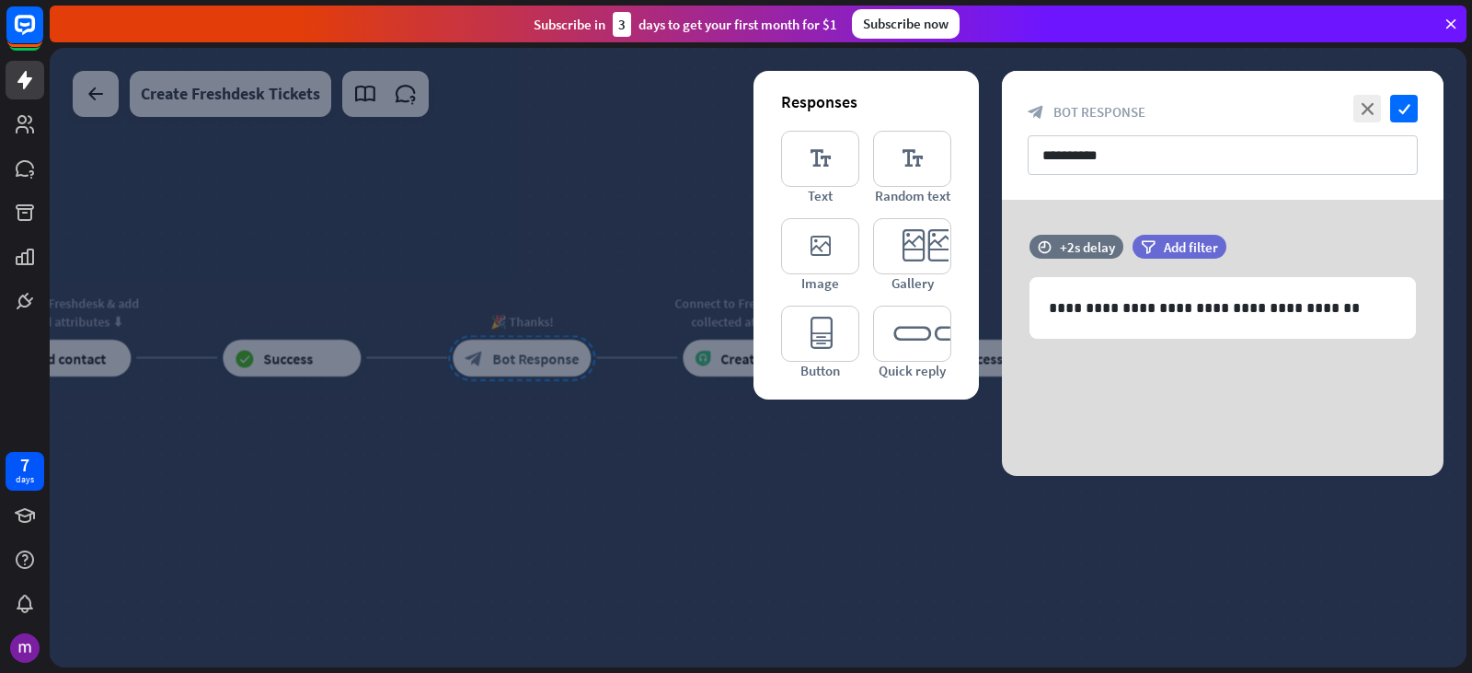
click at [826, 533] on div at bounding box center [758, 357] width 1417 height 619
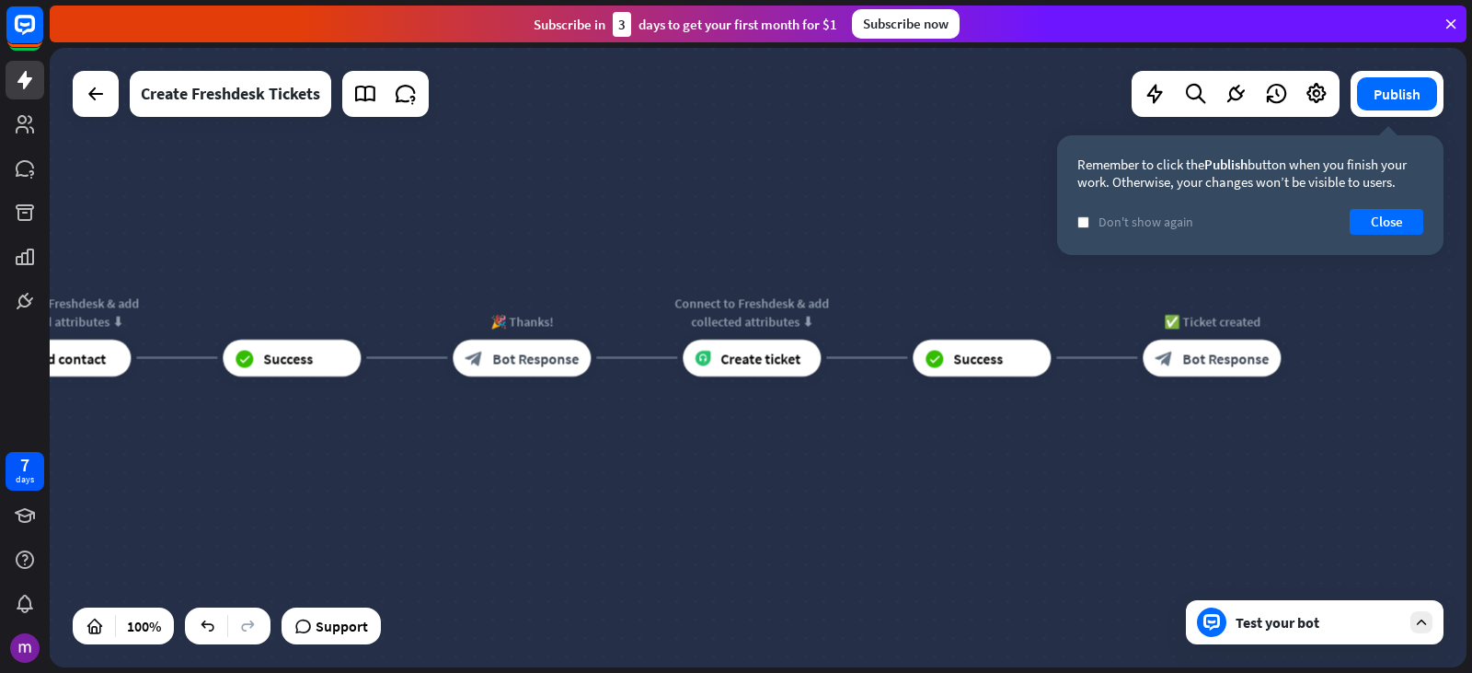
click at [606, 448] on div "home_2 Start point 👋 Welcome message block_bot_response Bot Response 🤖 Main men…" at bounding box center [758, 357] width 1417 height 619
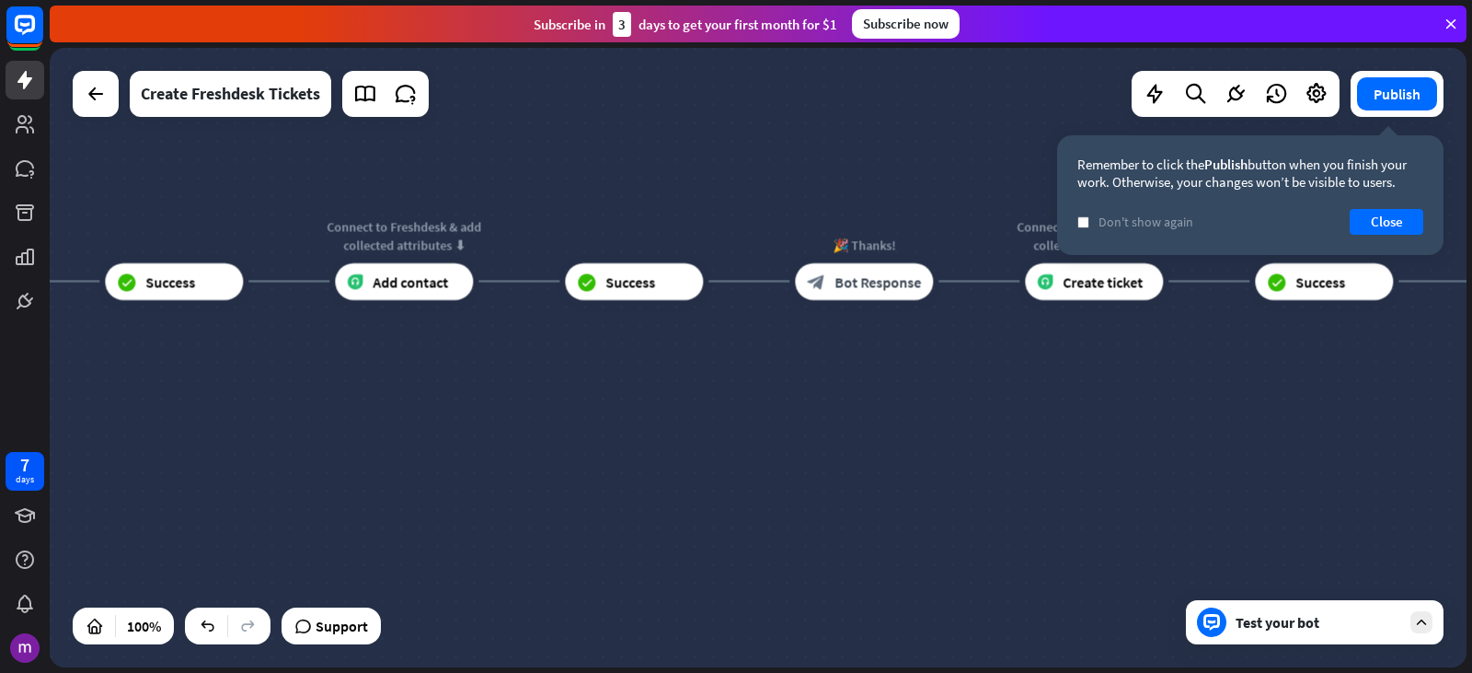
drag, startPoint x: 512, startPoint y: 424, endPoint x: 869, endPoint y: 340, distance: 366.9
click at [869, 340] on div "home_2 Start point 👋 Welcome message block_bot_response Bot Response 🤖 Main men…" at bounding box center [758, 357] width 1417 height 619
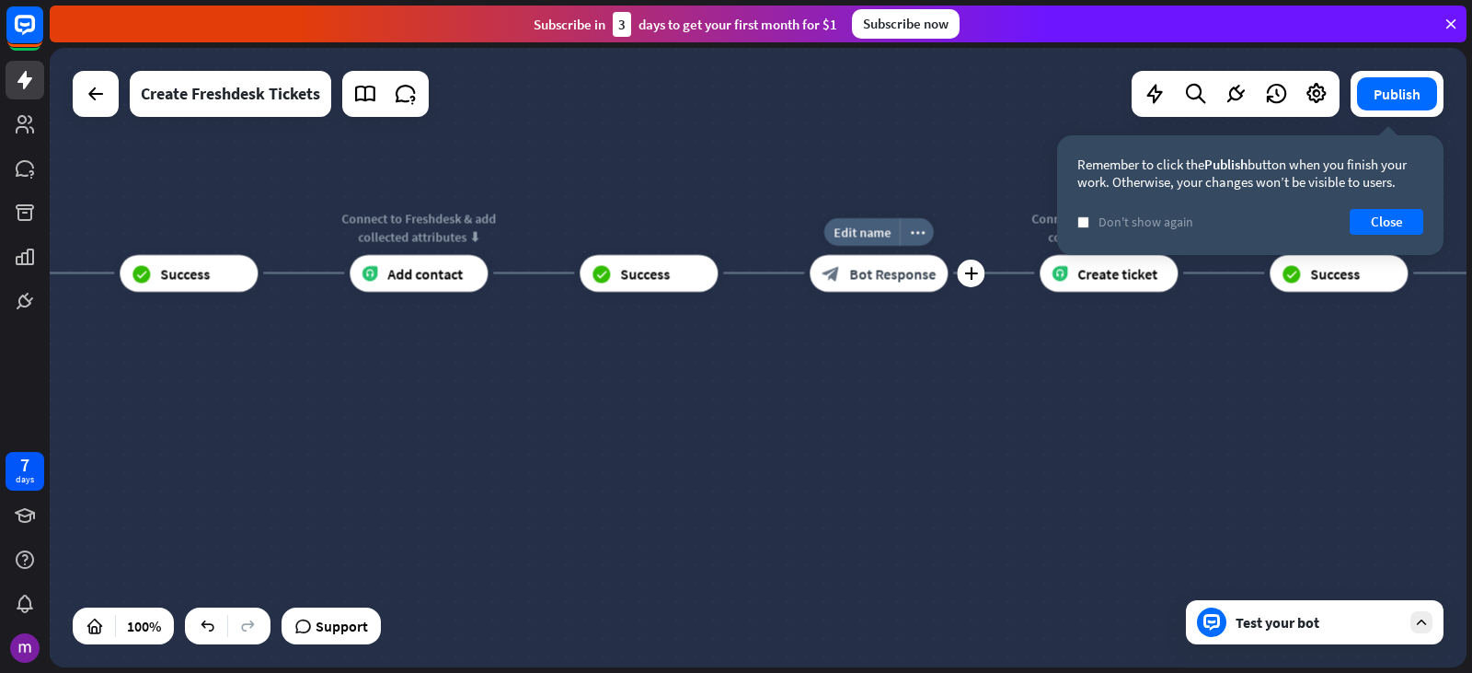
click at [937, 271] on div "block_bot_response Bot Response" at bounding box center [879, 273] width 138 height 37
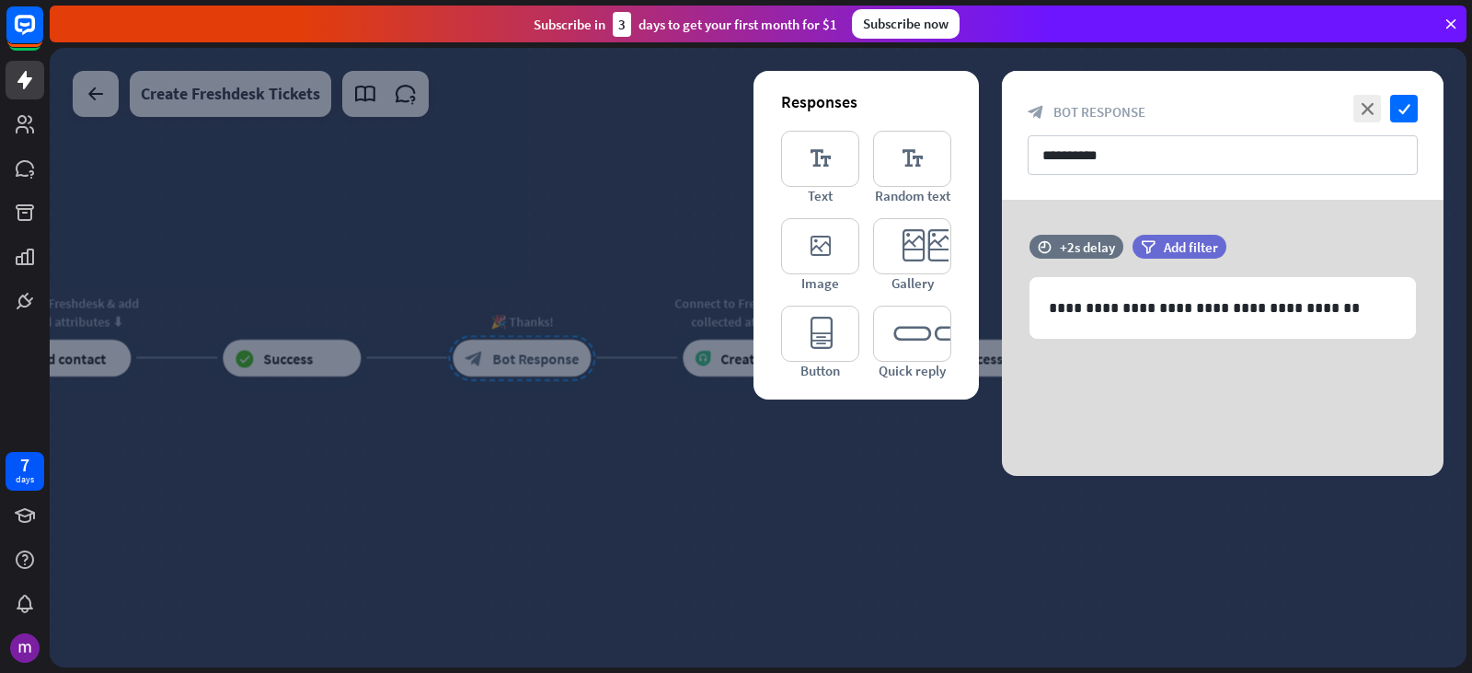
click at [882, 527] on div at bounding box center [758, 357] width 1417 height 619
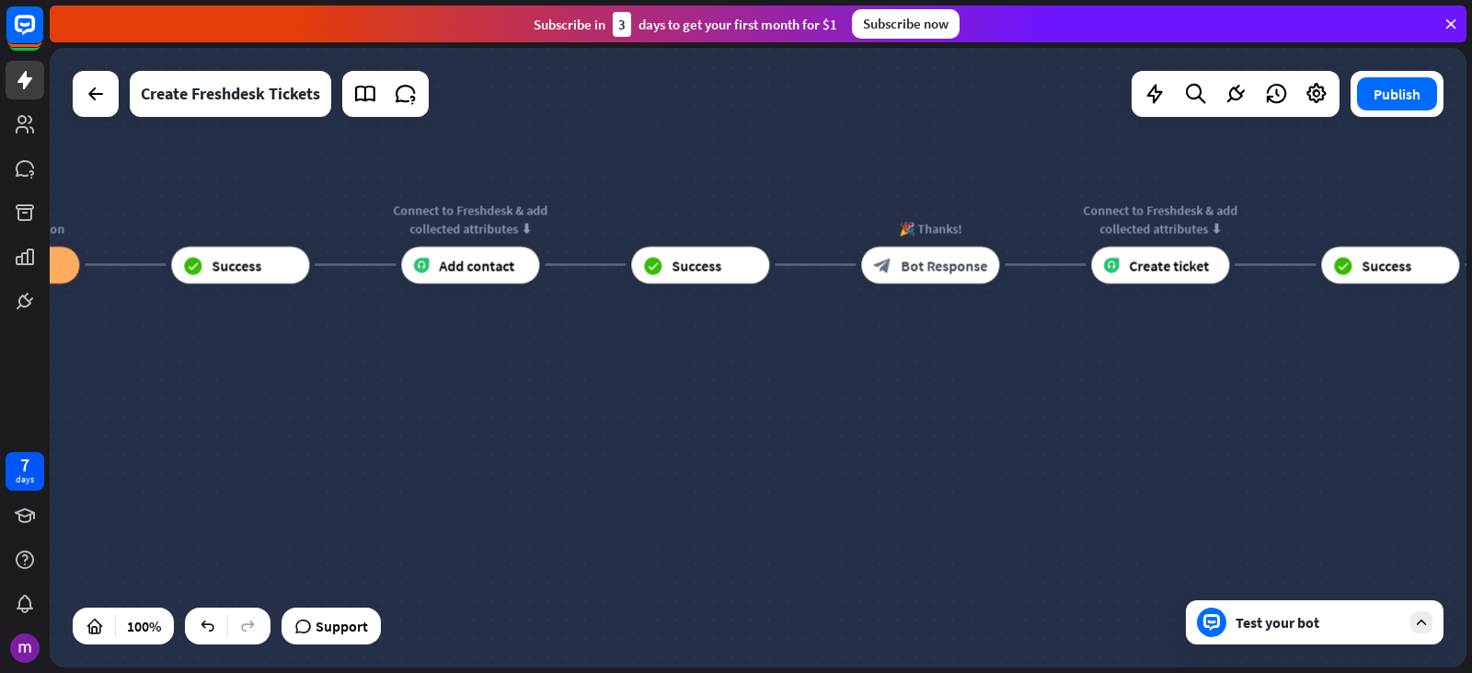
drag, startPoint x: 610, startPoint y: 452, endPoint x: 994, endPoint y: 363, distance: 393.8
click at [994, 363] on div "home_2 Start point 👋 Welcome message block_bot_response Bot Response 🤖 Main men…" at bounding box center [758, 357] width 1417 height 619
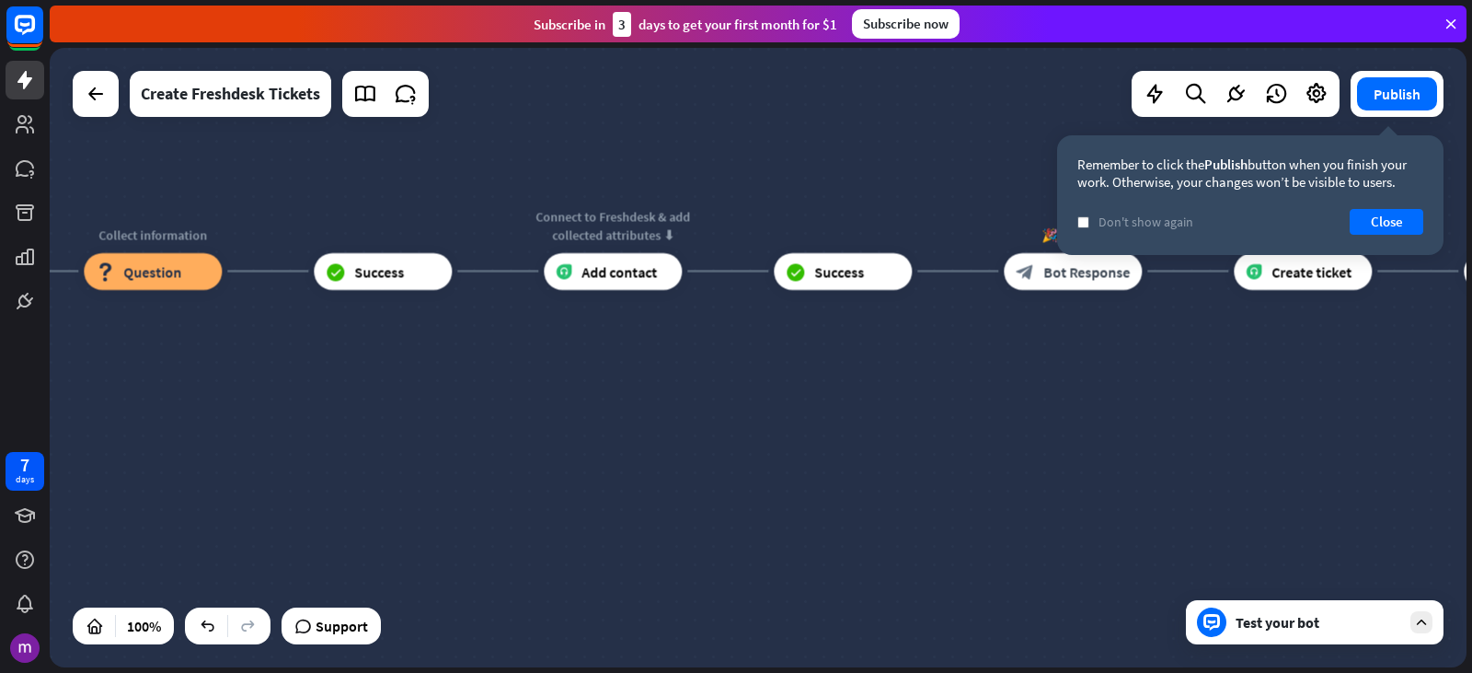
drag, startPoint x: 503, startPoint y: 412, endPoint x: 647, endPoint y: 417, distance: 143.6
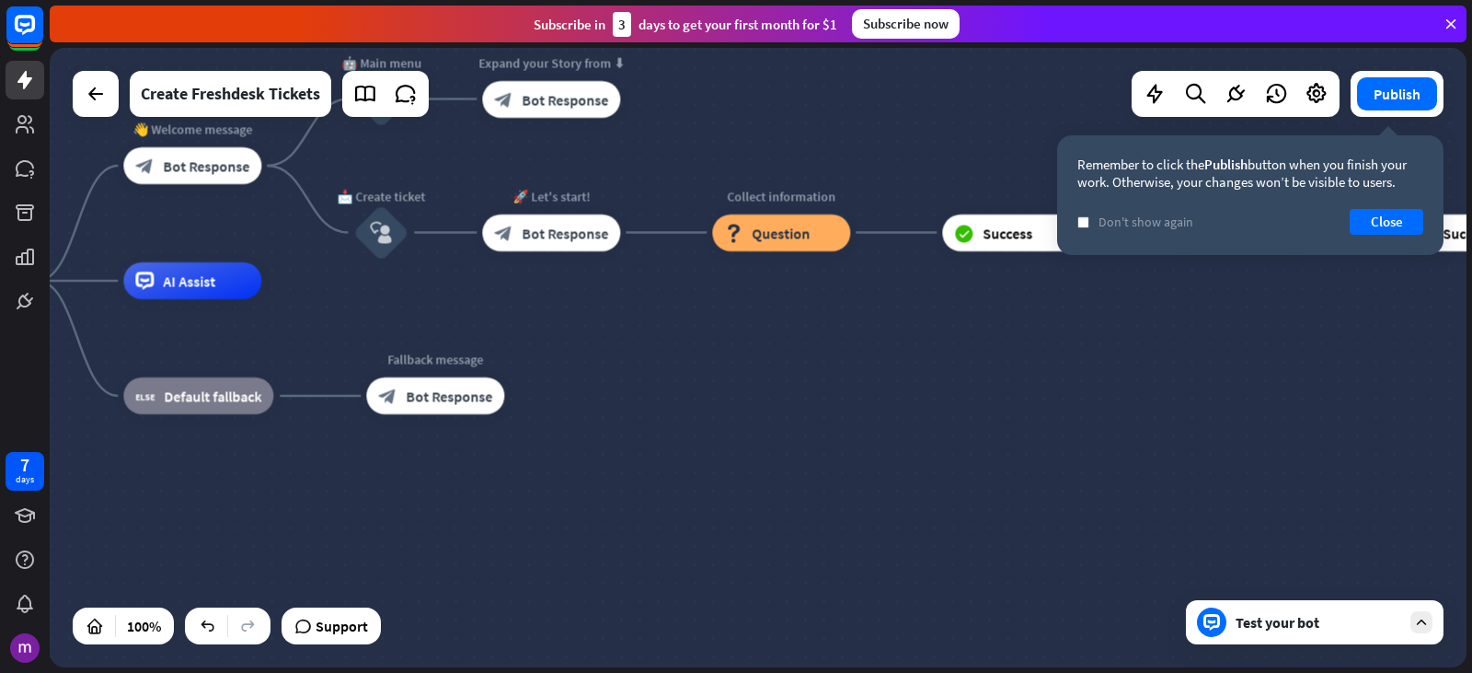
drag, startPoint x: 240, startPoint y: 403, endPoint x: 709, endPoint y: 366, distance: 470.8
click at [838, 340] on div "home_2 Start point 👋 Welcome message block_bot_response Bot Response 🤖 Main men…" at bounding box center [601, 590] width 1417 height 619
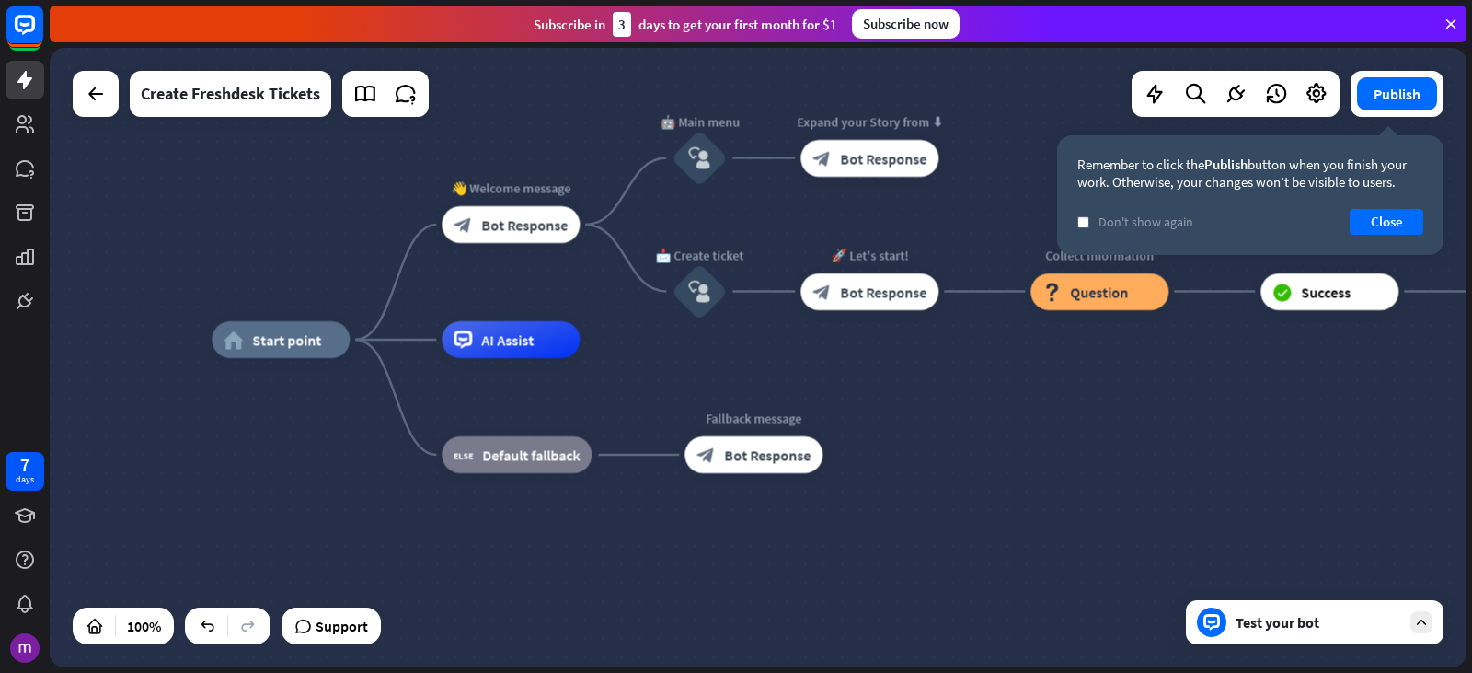
drag, startPoint x: 214, startPoint y: 524, endPoint x: 448, endPoint y: 588, distance: 242.4
click at [448, 588] on div "home_2 Start point 👋 Welcome message block_bot_response Bot Response 🤖 Main men…" at bounding box center [920, 649] width 1417 height 619
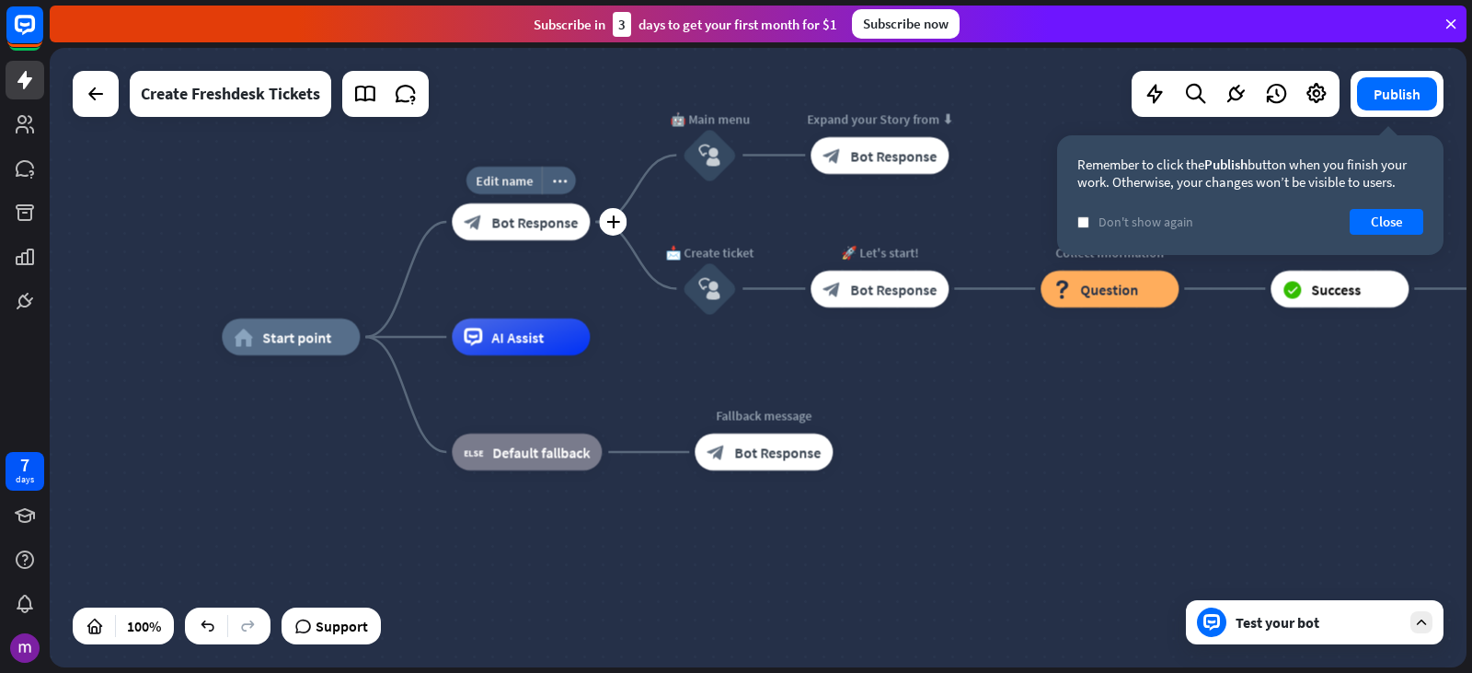
click at [579, 215] on div "block_bot_response Bot Response" at bounding box center [521, 221] width 138 height 37
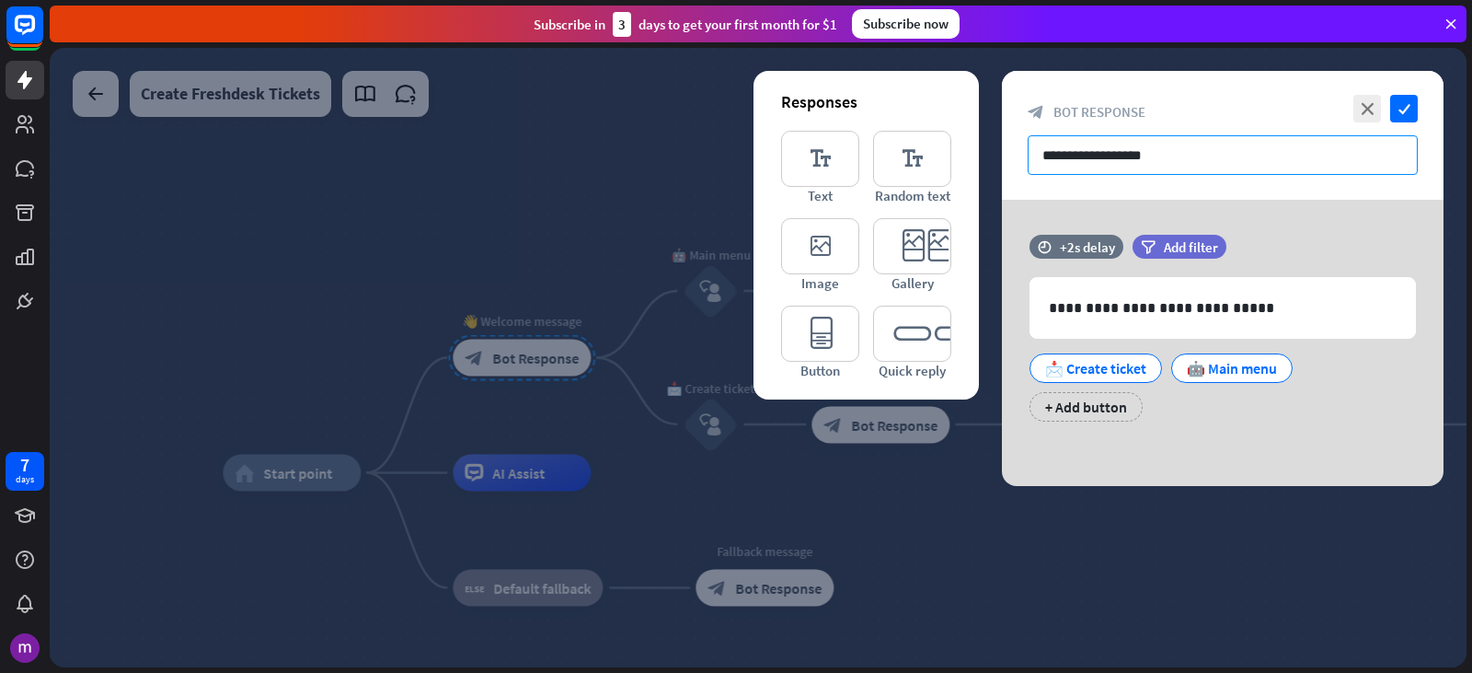
click at [1187, 157] on input "**********" at bounding box center [1223, 155] width 390 height 40
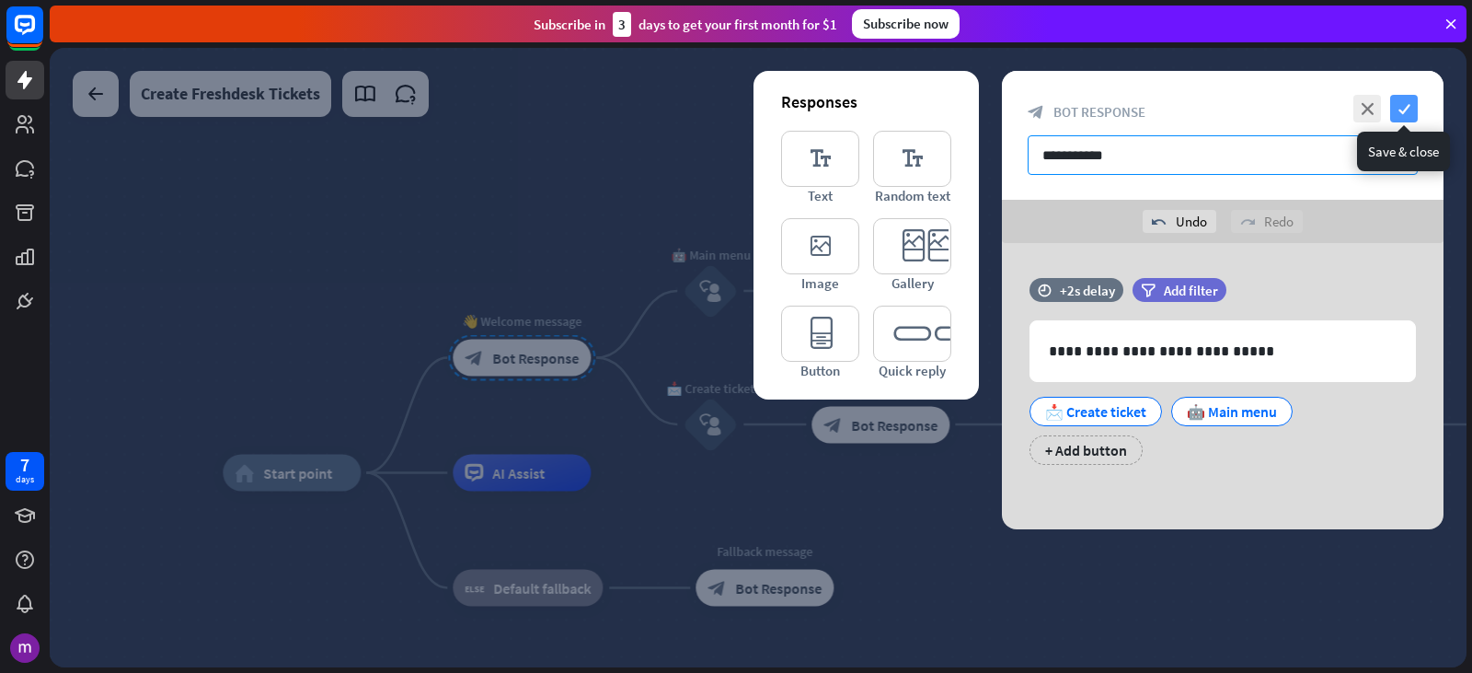
type input "**********"
click at [1413, 100] on icon "check" at bounding box center [1404, 109] width 28 height 28
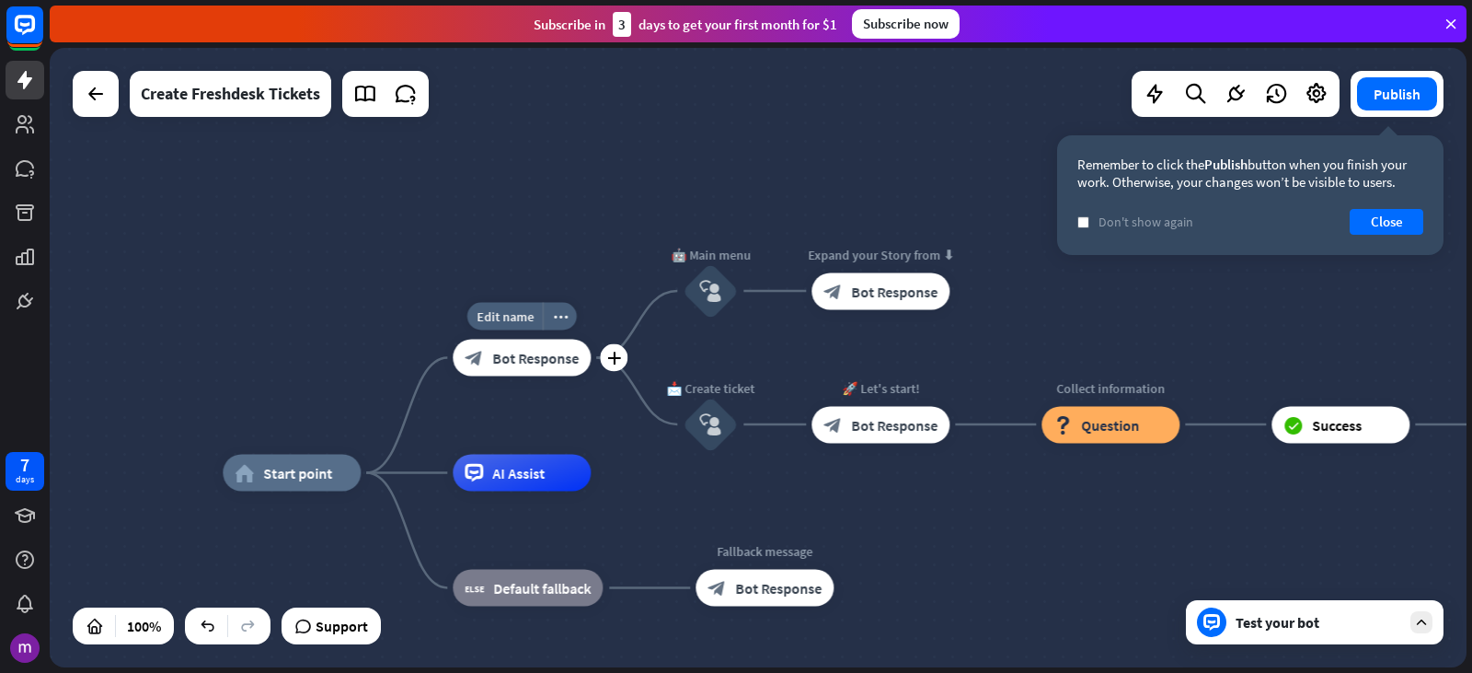
click at [585, 356] on div "block_bot_response Bot Response" at bounding box center [522, 358] width 138 height 37
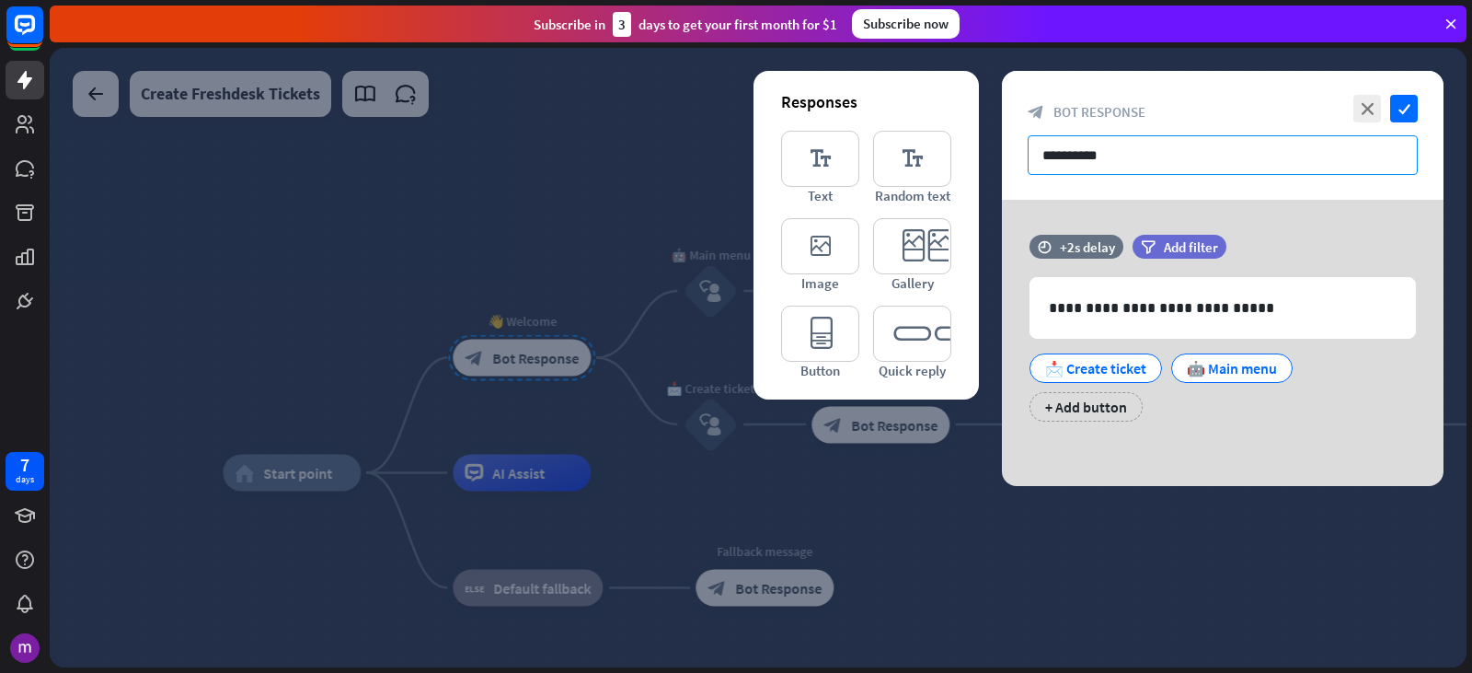
click at [1144, 152] on input "**********" at bounding box center [1223, 155] width 390 height 40
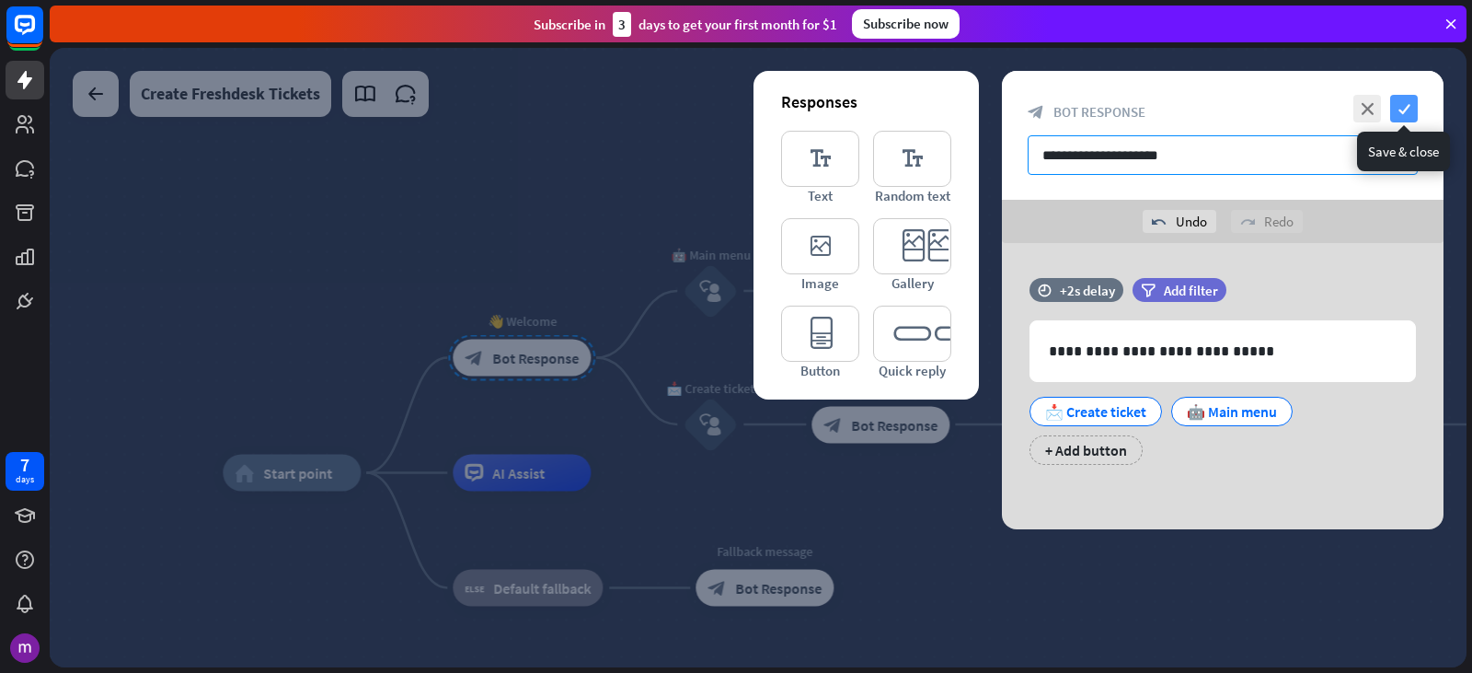
type input "**********"
click at [1411, 109] on icon "check" at bounding box center [1404, 109] width 28 height 28
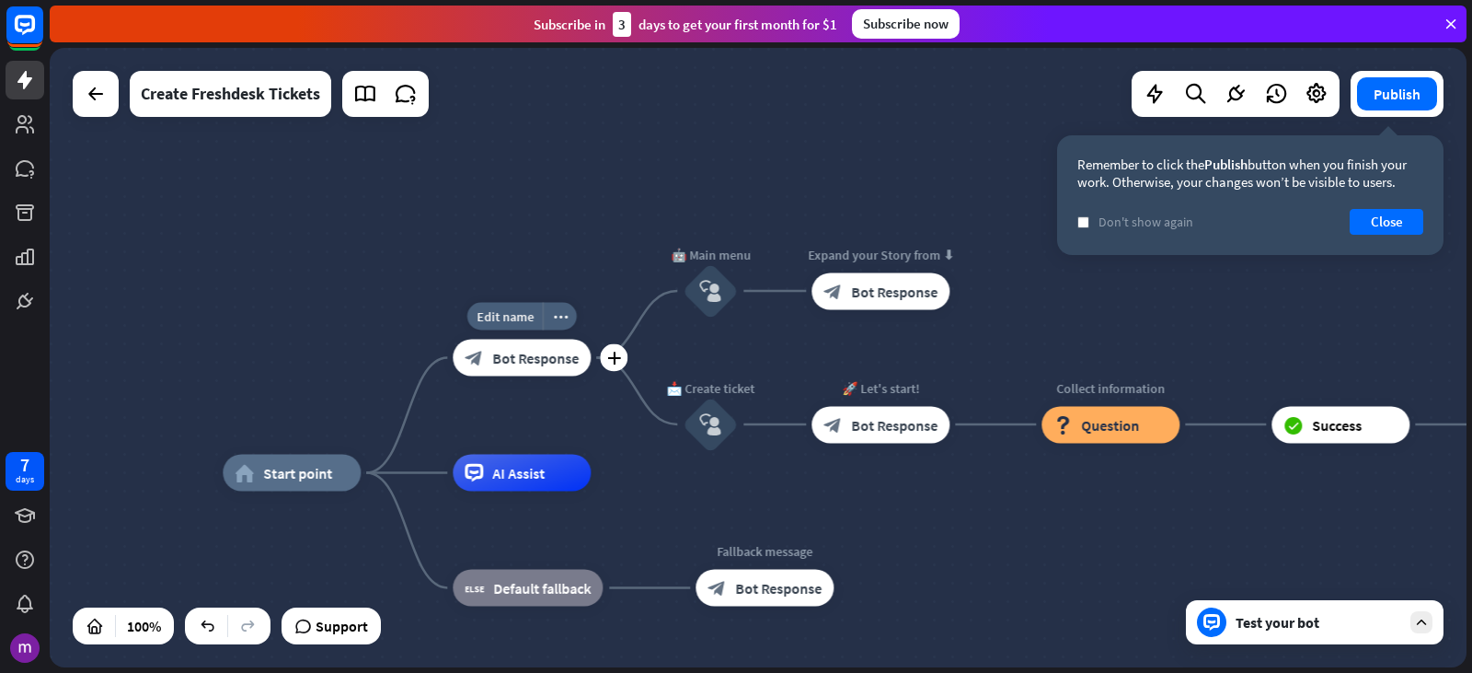
click at [585, 365] on div "block_bot_response Bot Response" at bounding box center [522, 358] width 138 height 37
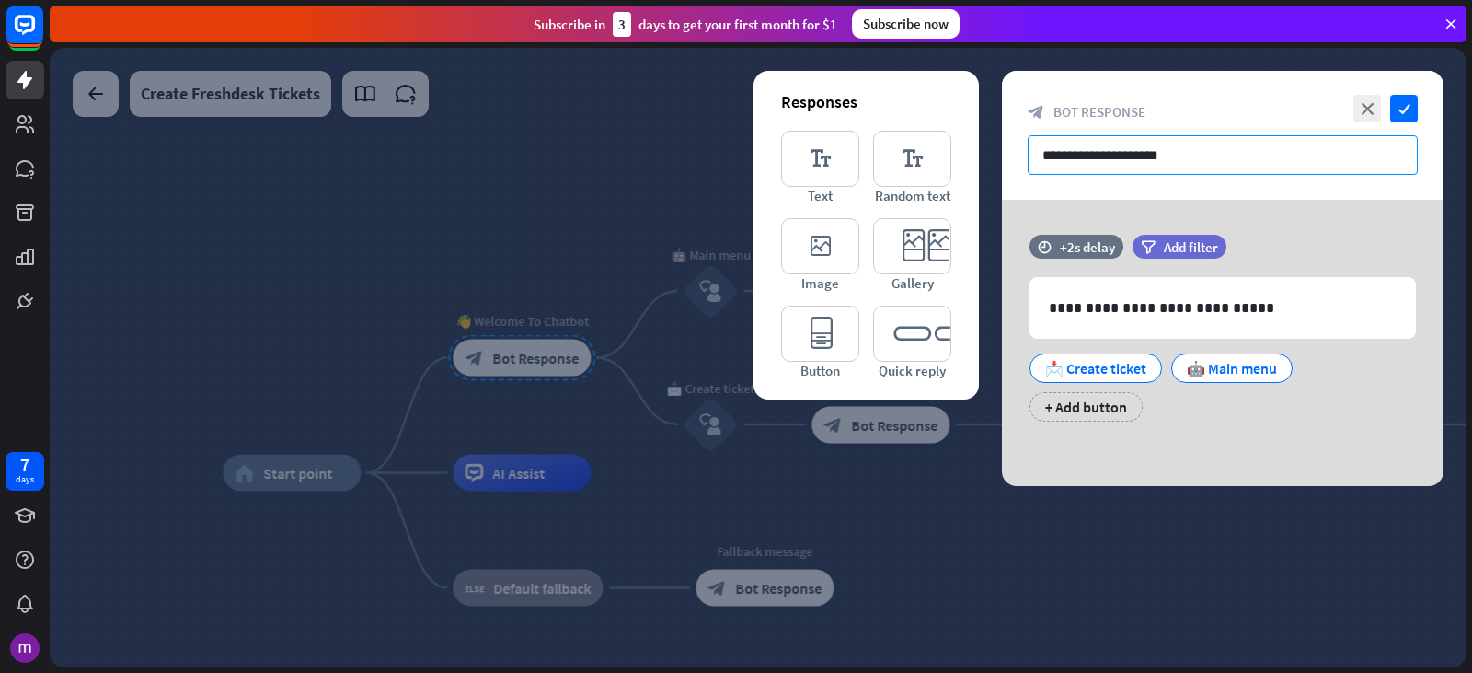
click at [1044, 153] on input "**********" at bounding box center [1223, 155] width 390 height 40
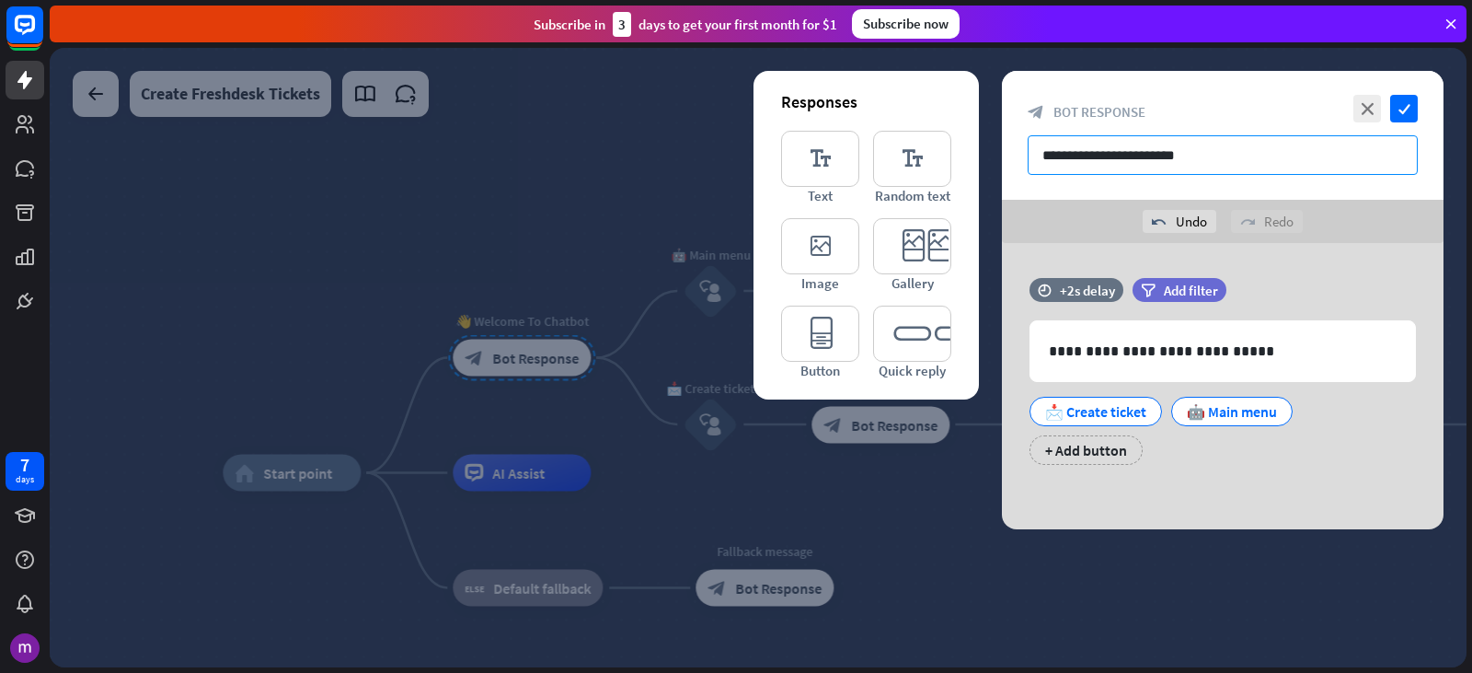
type input "**********"
click at [1024, 575] on div at bounding box center [758, 357] width 1417 height 619
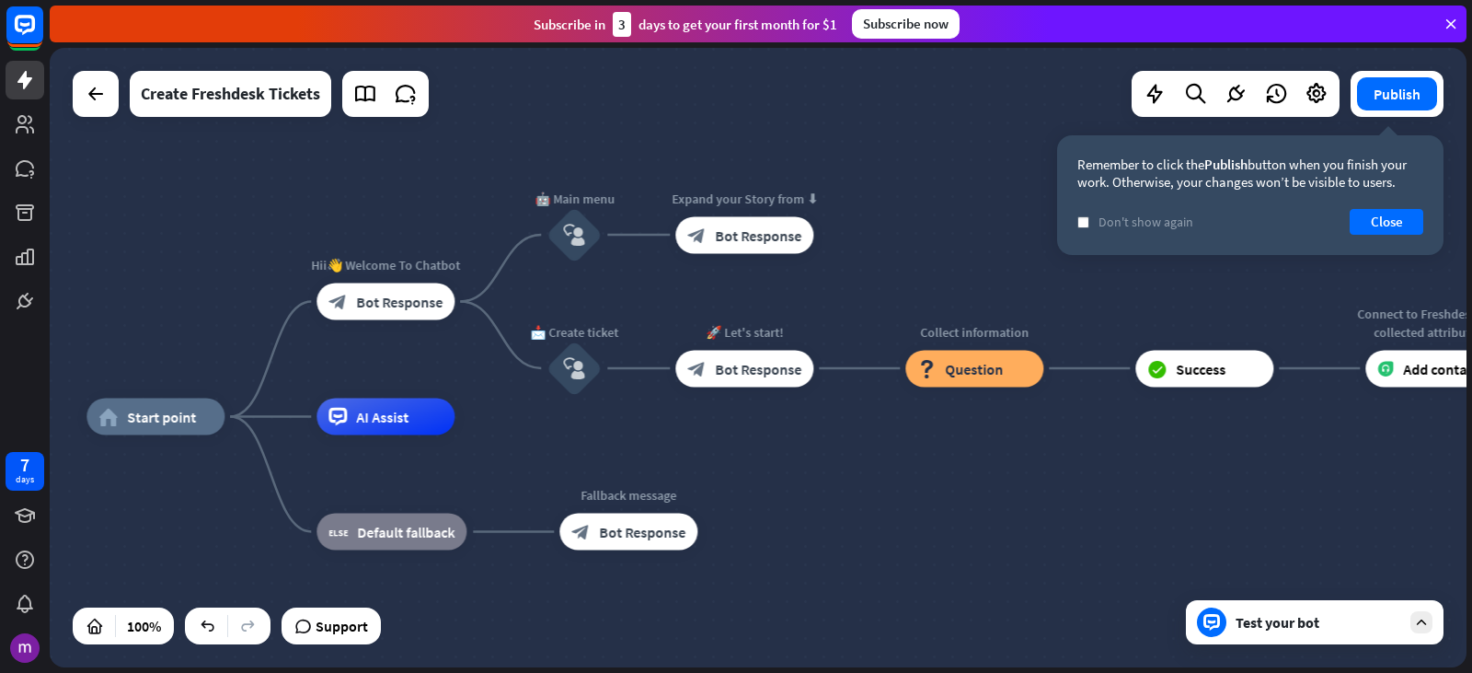
drag, startPoint x: 1023, startPoint y: 510, endPoint x: 887, endPoint y: 449, distance: 149.1
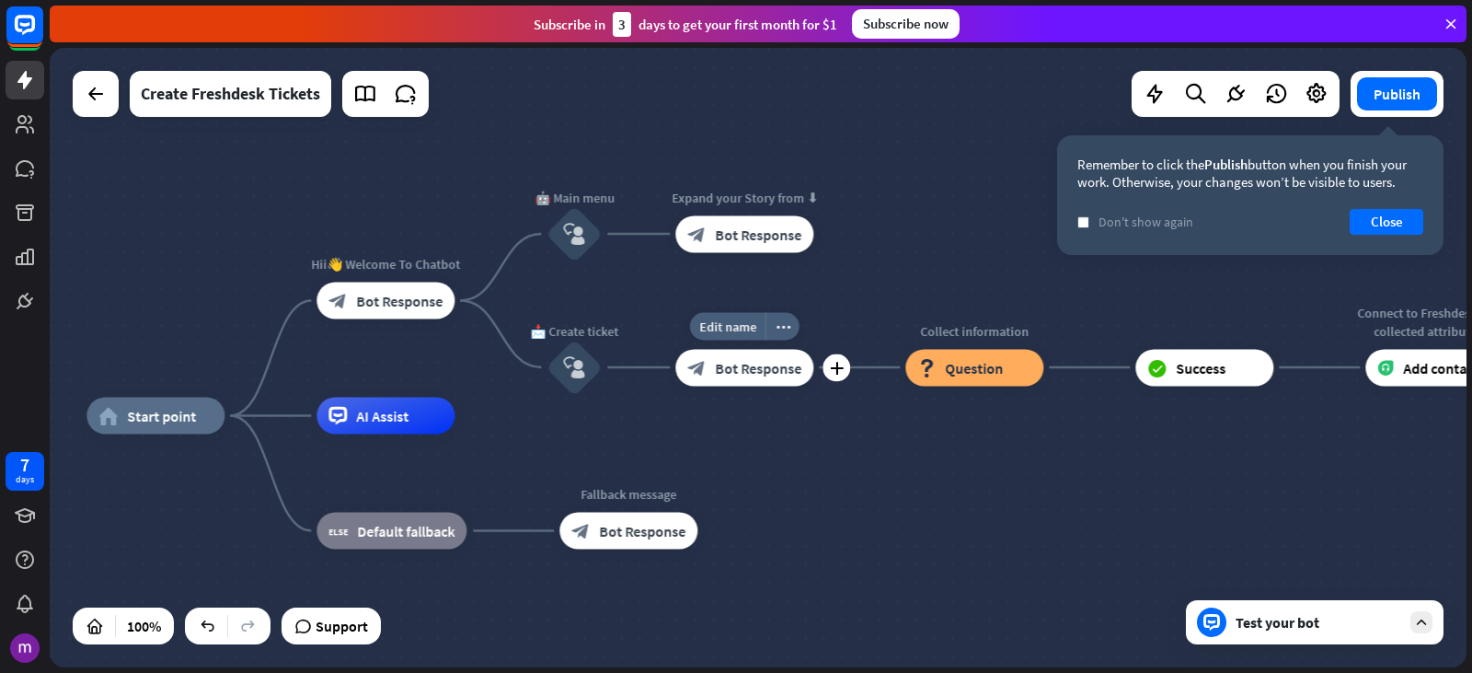
click at [811, 363] on div "block_bot_response Bot Response" at bounding box center [744, 367] width 138 height 37
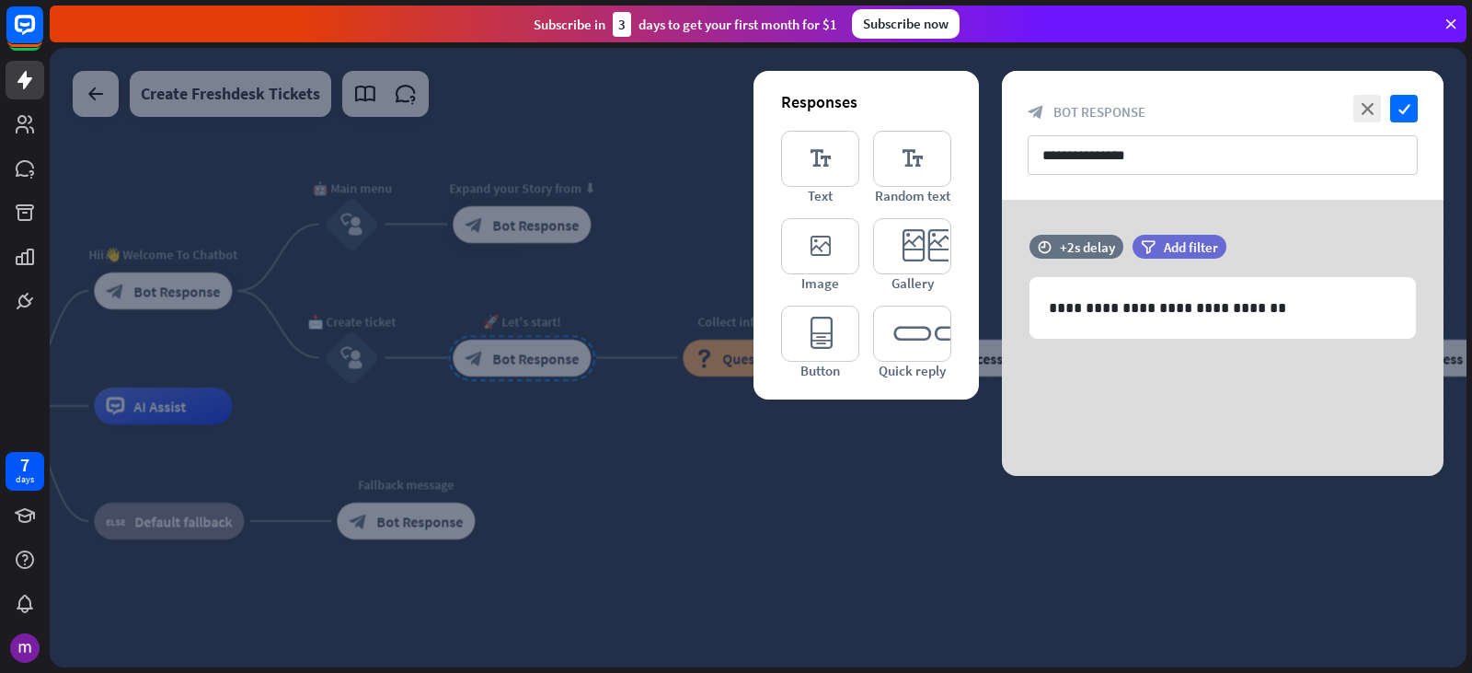
drag, startPoint x: 889, startPoint y: 531, endPoint x: 875, endPoint y: 526, distance: 14.5
click at [887, 530] on div at bounding box center [758, 357] width 1417 height 619
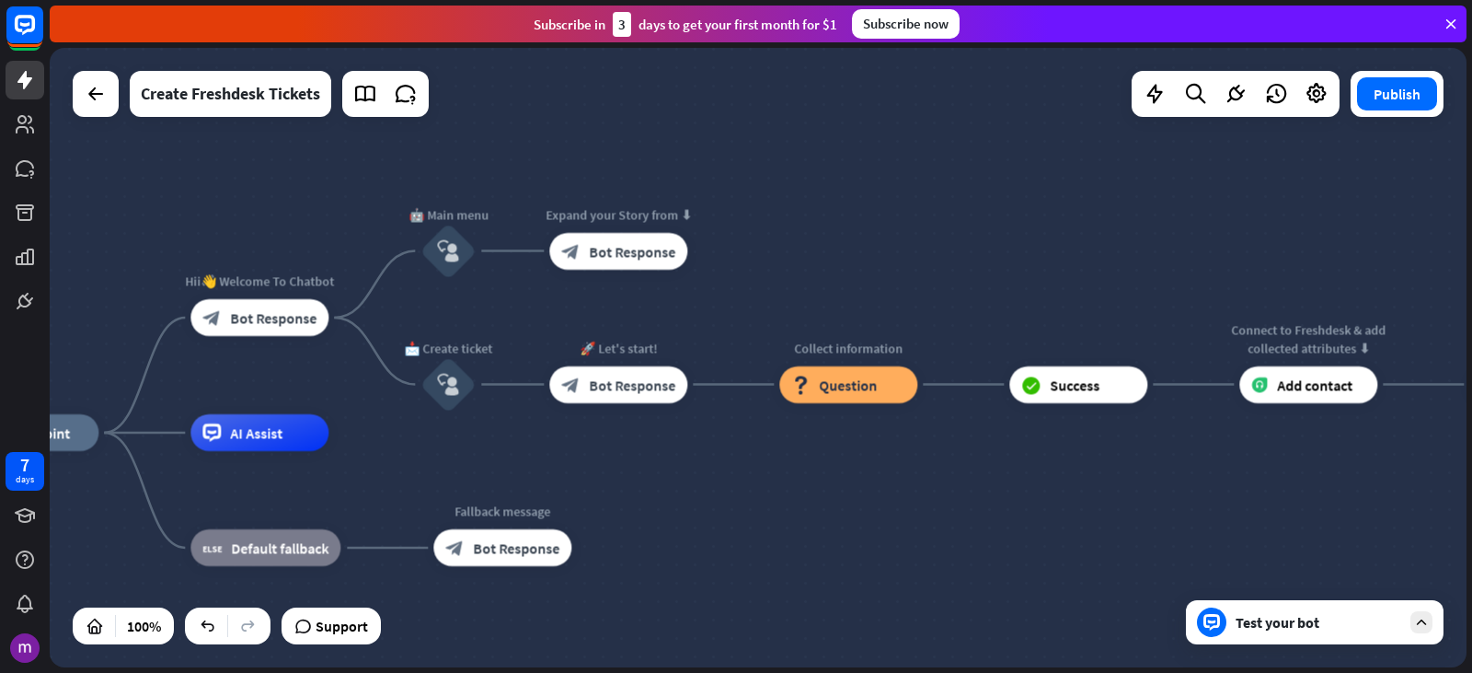
drag, startPoint x: 737, startPoint y: 490, endPoint x: 822, endPoint y: 510, distance: 86.8
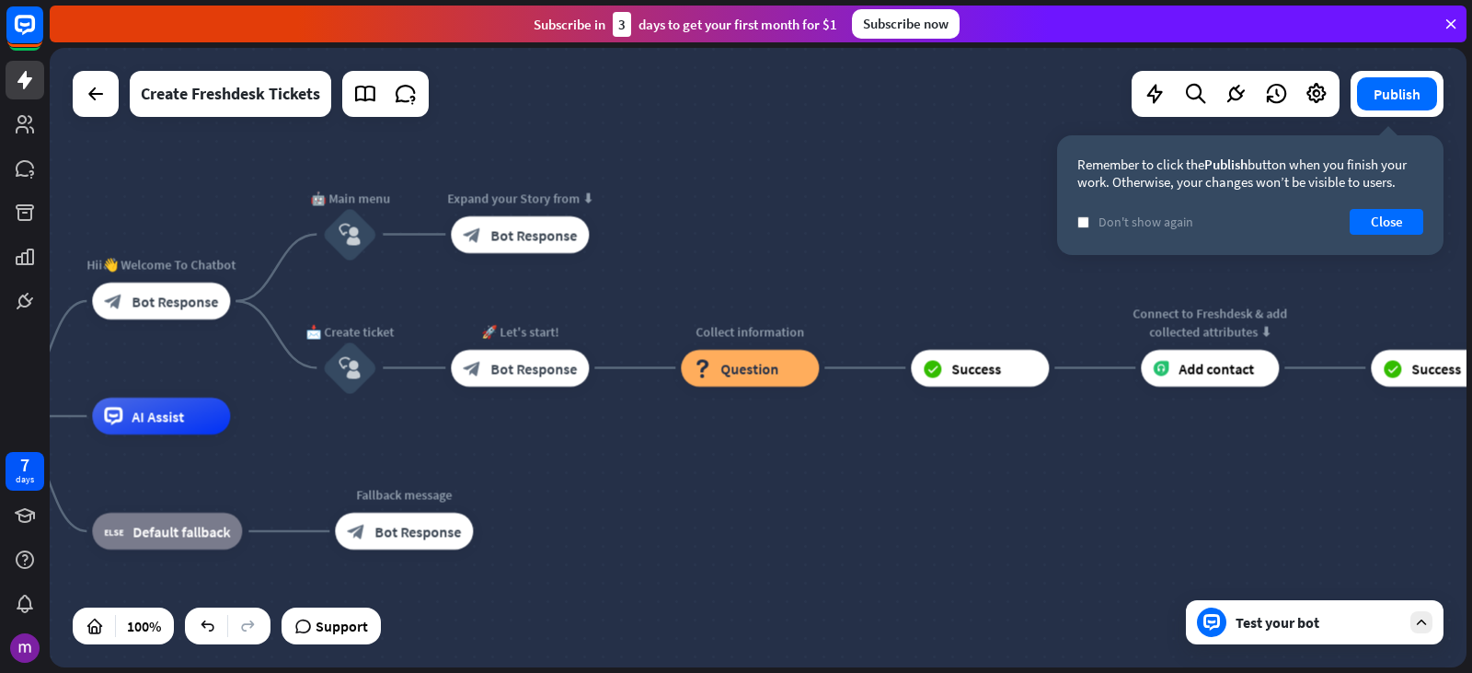
drag, startPoint x: 938, startPoint y: 506, endPoint x: 731, endPoint y: 479, distance: 208.9
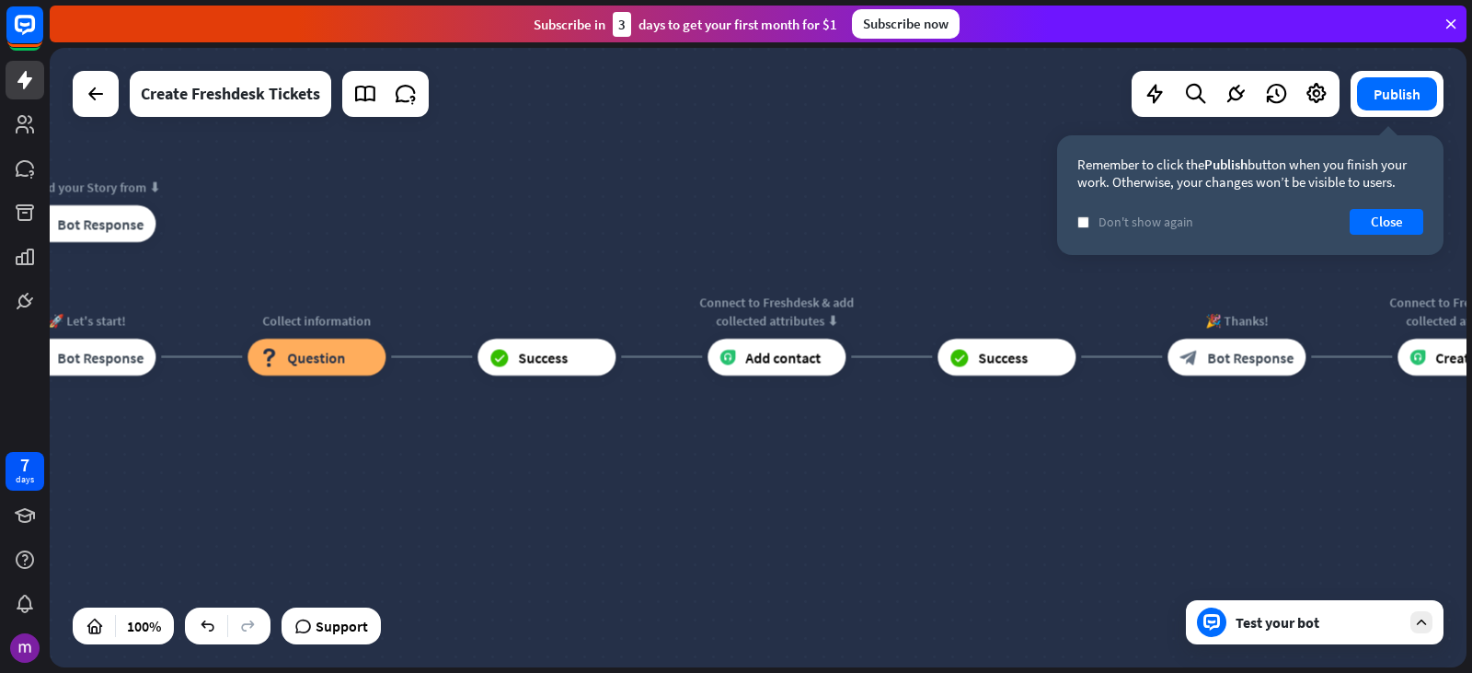
drag, startPoint x: 1304, startPoint y: 477, endPoint x: 928, endPoint y: 475, distance: 376.4
click at [935, 477] on div "home_2 Start point Hii👋 Welcome To Chatbot block_bot_response Bot Response 🤖 Ma…" at bounding box center [758, 357] width 1417 height 619
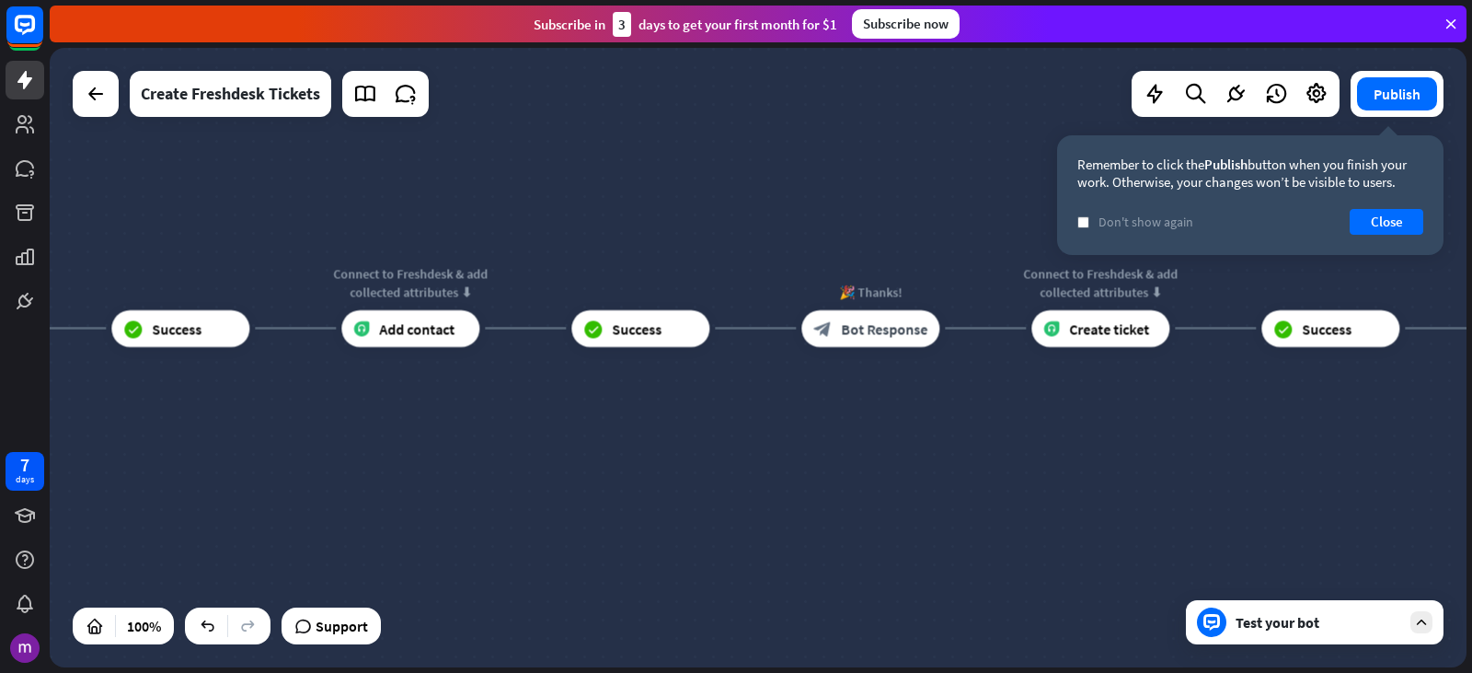
drag, startPoint x: 1156, startPoint y: 460, endPoint x: 911, endPoint y: 440, distance: 245.6
click at [911, 440] on div "home_2 Start point Hii👋 Welcome To Chatbot block_bot_response Bot Response 🤖 Ma…" at bounding box center [758, 357] width 1417 height 619
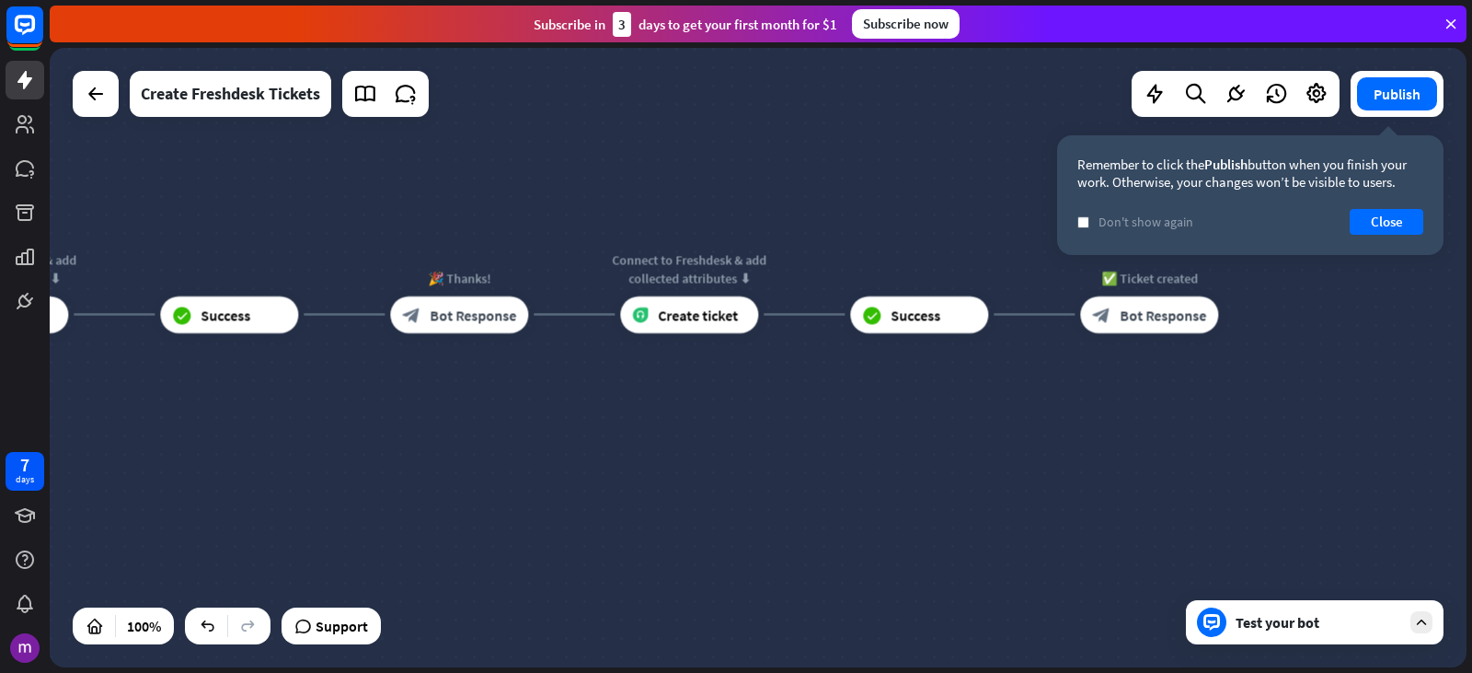
drag, startPoint x: 994, startPoint y: 438, endPoint x: 612, endPoint y: 431, distance: 382.0
click at [612, 431] on div "home_2 Start point Hii👋 Welcome To Chatbot block_bot_response Bot Response 🤖 Ma…" at bounding box center [758, 357] width 1417 height 619
click at [1209, 313] on div "block_bot_response Bot Response" at bounding box center [1149, 314] width 138 height 37
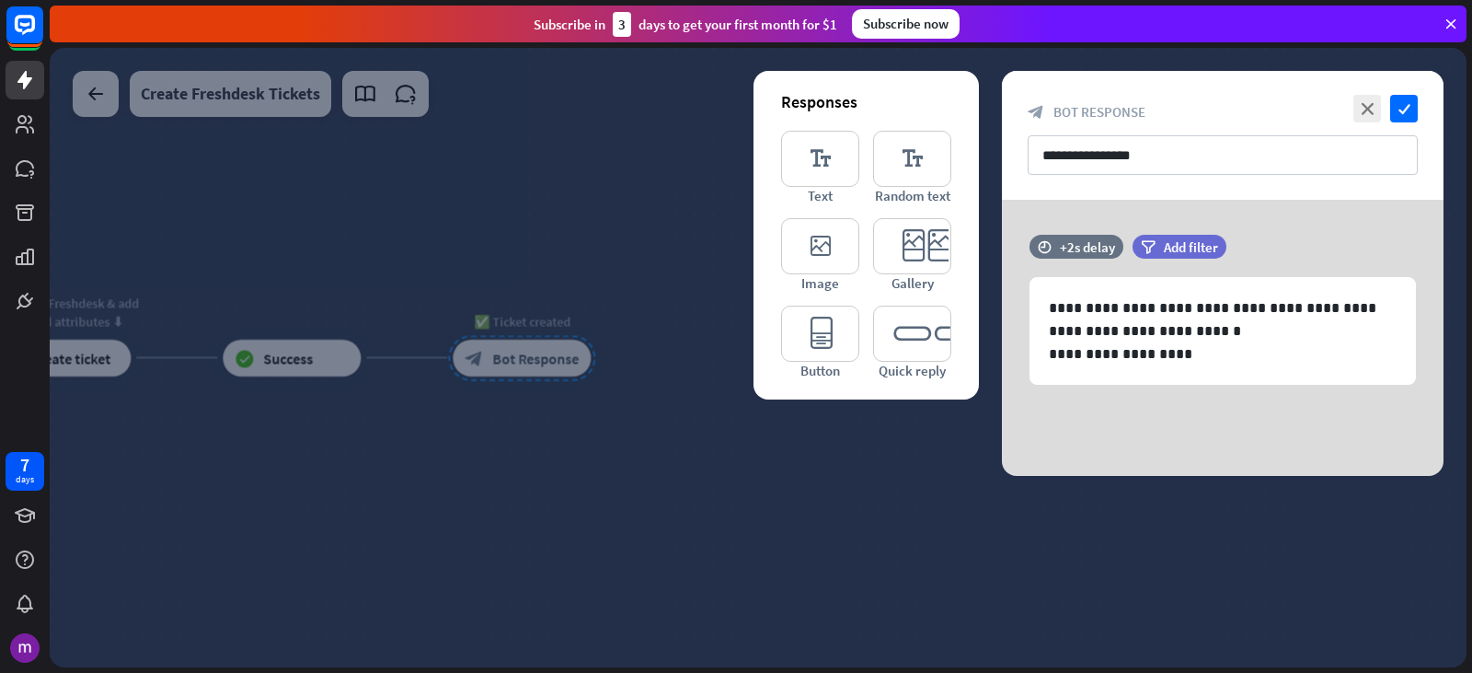
click at [722, 516] on div at bounding box center [758, 357] width 1417 height 619
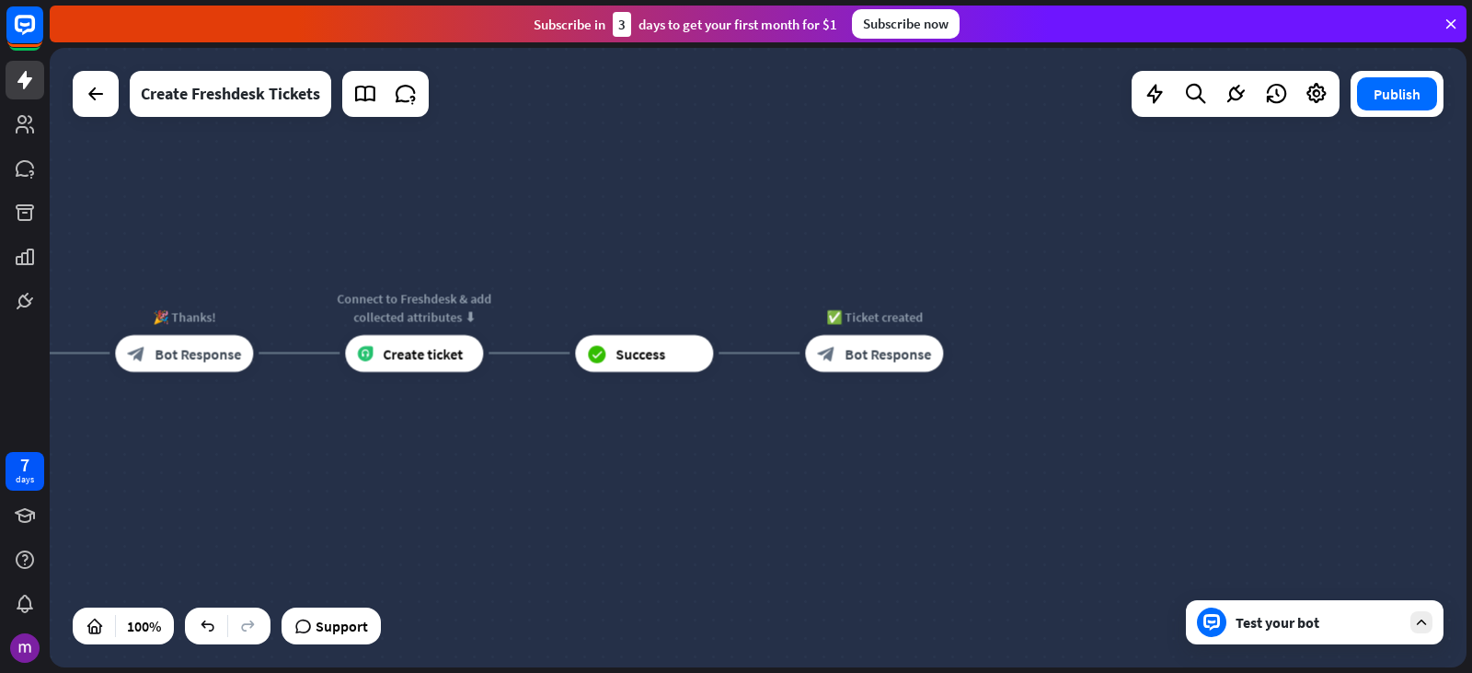
drag, startPoint x: 472, startPoint y: 424, endPoint x: 834, endPoint y: 420, distance: 361.7
click at [834, 420] on div "home_2 Start point Hii👋 Welcome To Chatbot block_bot_response Bot Response 🤖 Ma…" at bounding box center [758, 357] width 1417 height 619
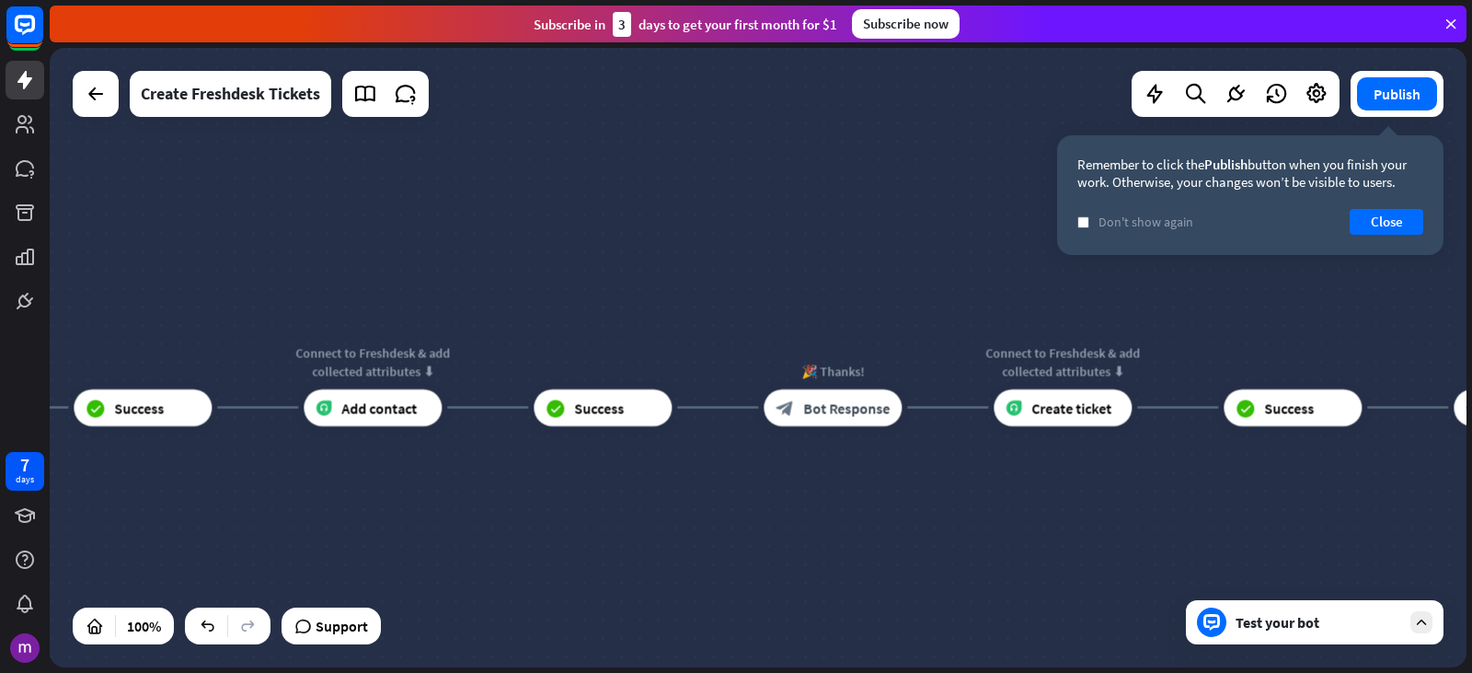
drag, startPoint x: 340, startPoint y: 460, endPoint x: 1106, endPoint y: 495, distance: 766.4
click at [1103, 495] on div "home_2 Start point Hii👋 Welcome To Chatbot block_bot_response Bot Response 🤖 Ma…" at bounding box center [758, 357] width 1417 height 619
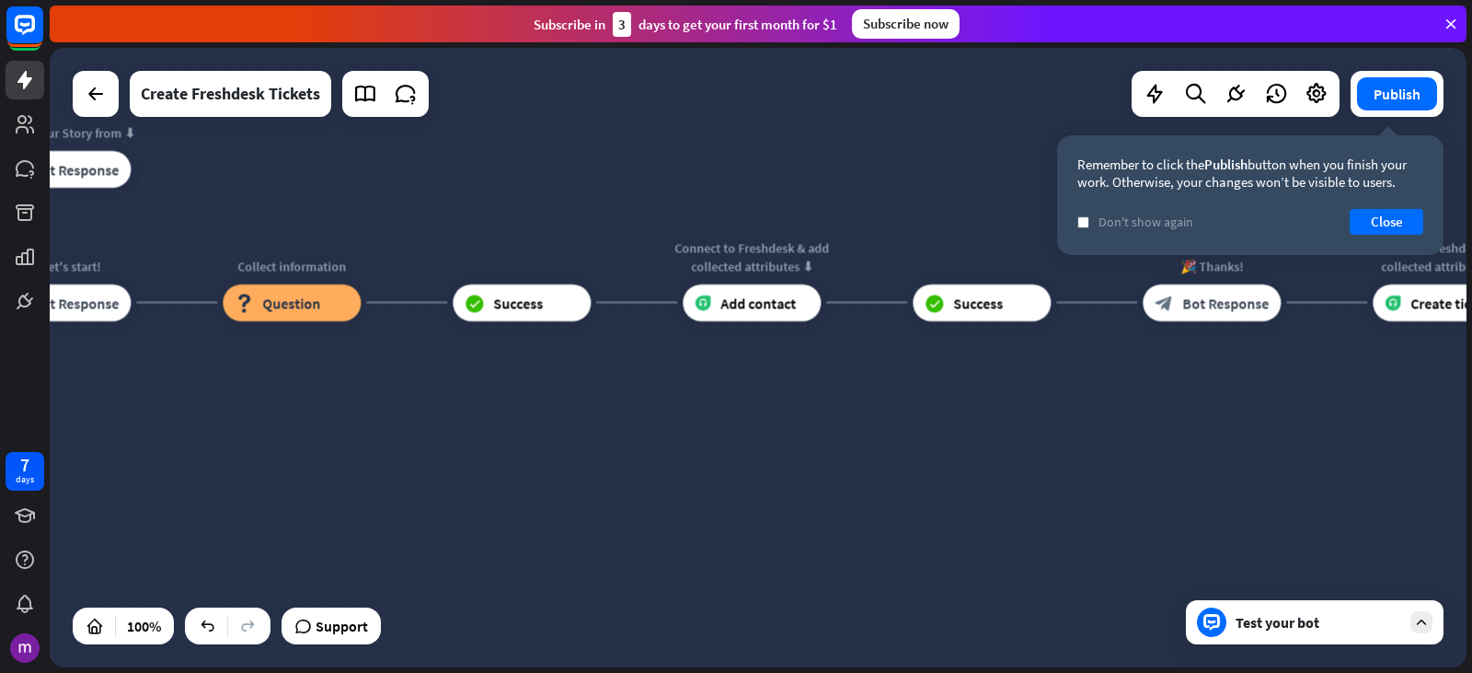
drag, startPoint x: 800, startPoint y: 578, endPoint x: 1055, endPoint y: 492, distance: 269.8
click at [1055, 492] on div "home_2 Start point Hii👋 Welcome To Chatbot block_bot_response Bot Response 🤖 Ma…" at bounding box center [758, 357] width 1417 height 619
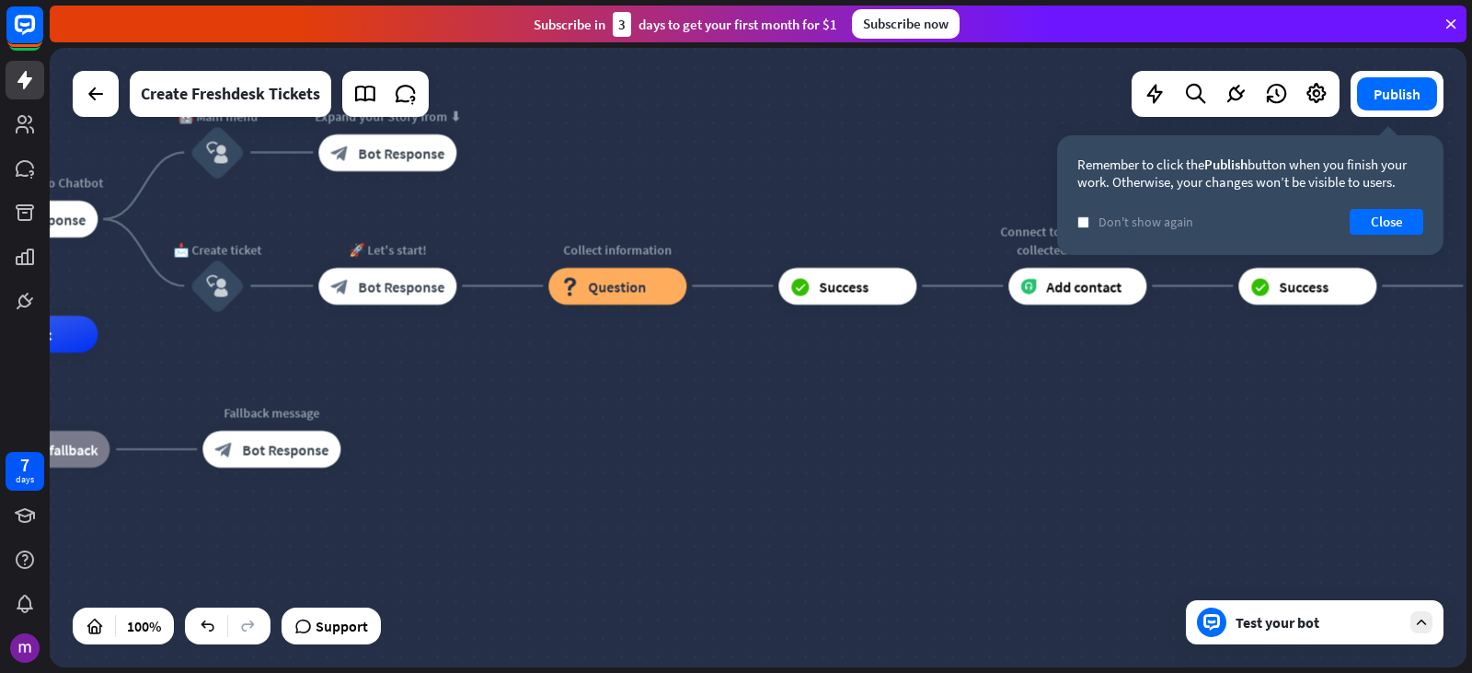
drag, startPoint x: 667, startPoint y: 450, endPoint x: 998, endPoint y: 433, distance: 331.7
click at [998, 433] on div "home_2 Start point Hii👋 Welcome To Chatbot block_bot_response Bot Response 🤖 Ma…" at bounding box center [437, 643] width 1417 height 619
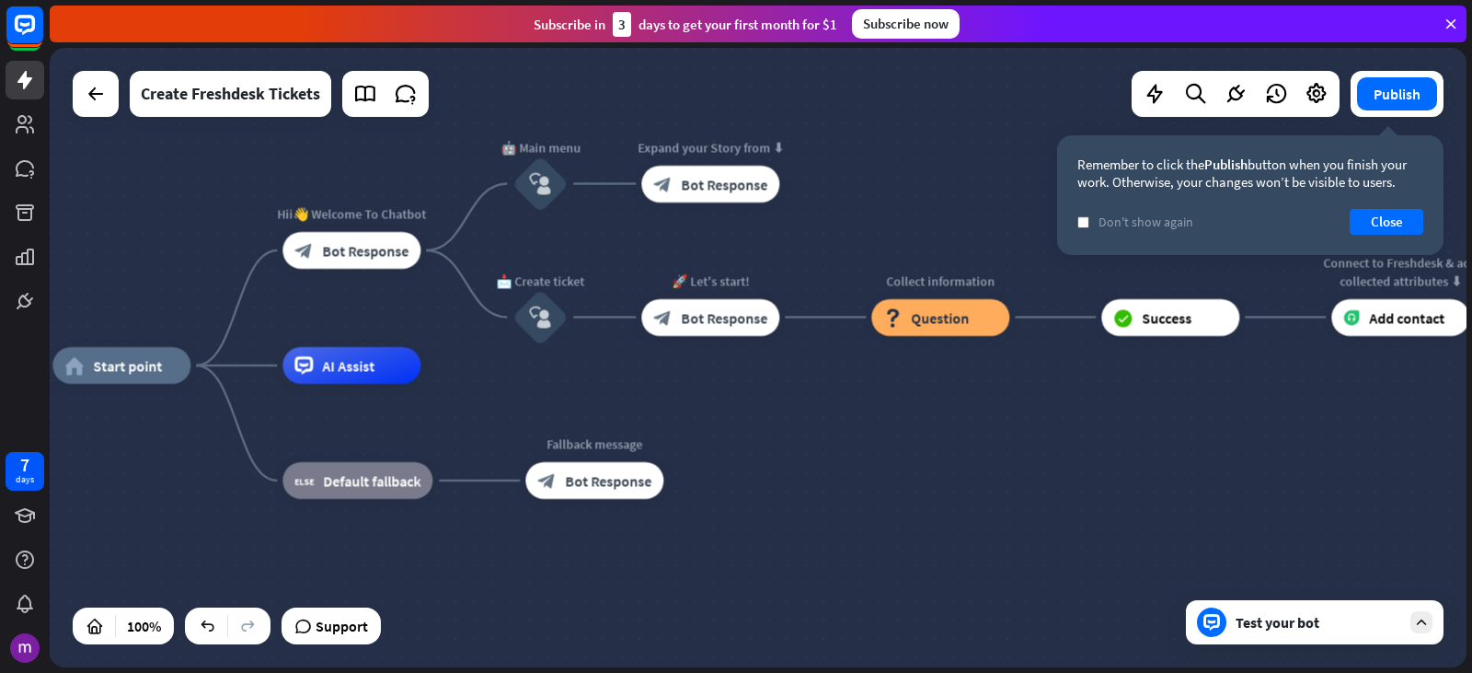
drag, startPoint x: 817, startPoint y: 425, endPoint x: 1136, endPoint y: 456, distance: 319.9
click at [1136, 456] on div "home_2 Start point Hii👋 Welcome To Chatbot block_bot_response Bot Response 🤖 Ma…" at bounding box center [760, 674] width 1417 height 619
click at [981, 536] on div "home_2 Start point Hii👋 Welcome To Chatbot block_bot_response Bot Response 🤖 Ma…" at bounding box center [760, 674] width 1417 height 619
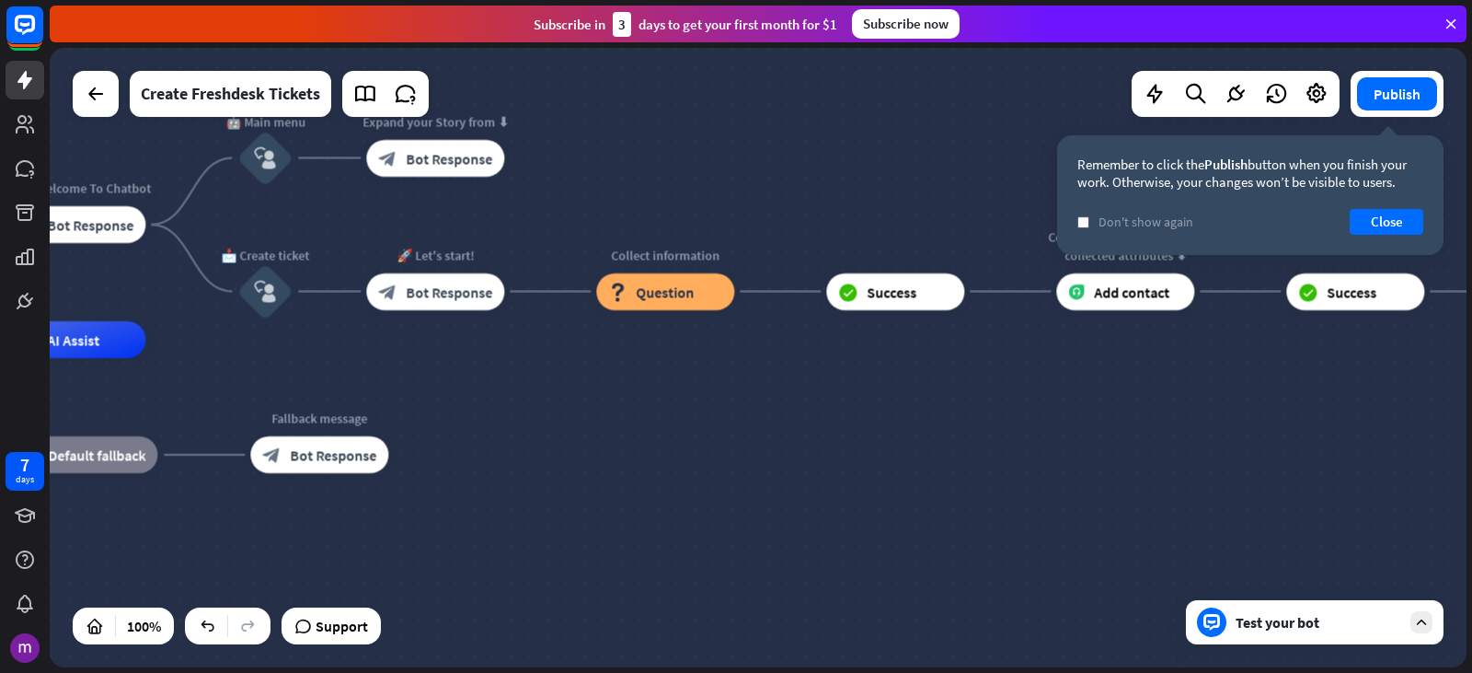
drag, startPoint x: 872, startPoint y: 444, endPoint x: 676, endPoint y: 420, distance: 197.6
click at [676, 420] on div "home_2 Start point Hii👋 Welcome To Chatbot block_bot_response Bot Response 🤖 Ma…" at bounding box center [485, 649] width 1417 height 619
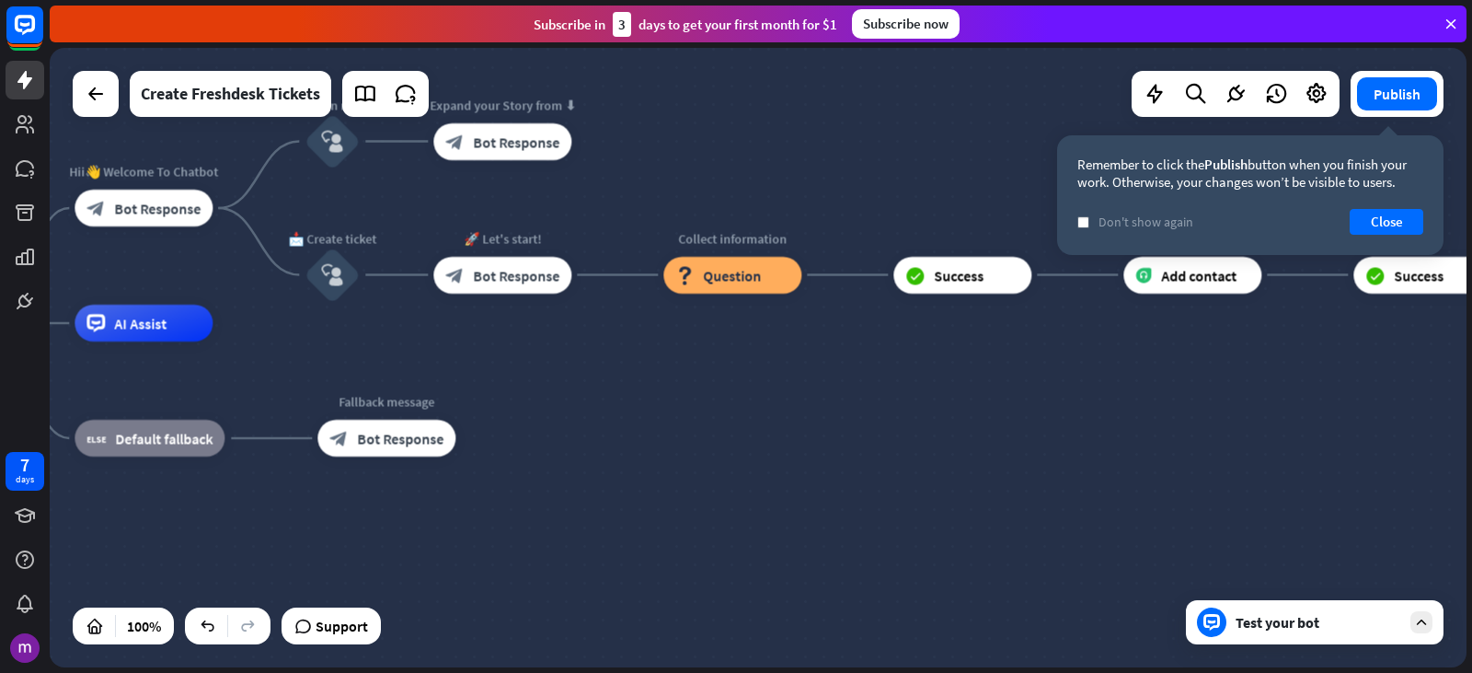
drag, startPoint x: 1081, startPoint y: 429, endPoint x: 1176, endPoint y: 416, distance: 95.7
click at [1176, 416] on div "home_2 Start point Hii👋 Welcome To Chatbot block_bot_response Bot Response 🤖 Ma…" at bounding box center [552, 632] width 1417 height 619
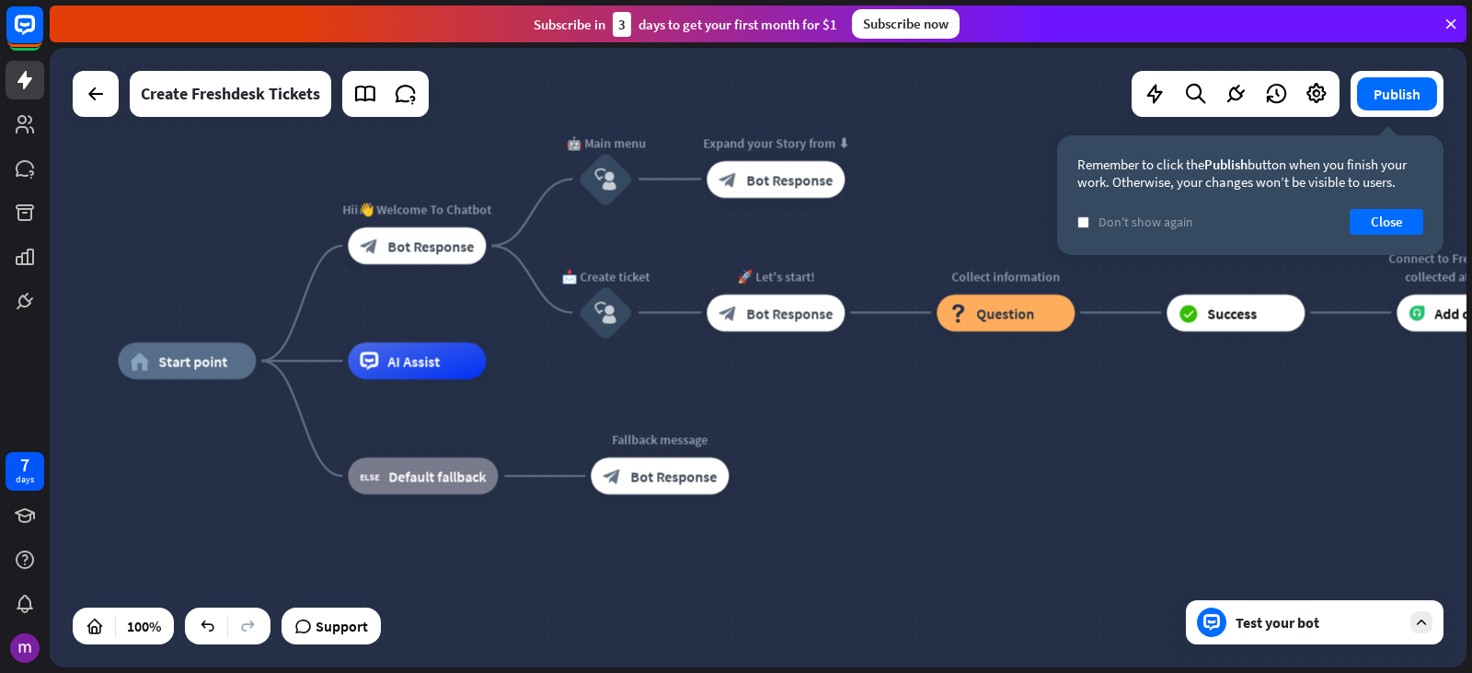
drag, startPoint x: 920, startPoint y: 446, endPoint x: 1263, endPoint y: 482, distance: 344.2
click at [1263, 482] on div "home_2 Start point Hii👋 Welcome To Chatbot block_bot_response Bot Response 🤖 Ma…" at bounding box center [826, 670] width 1417 height 619
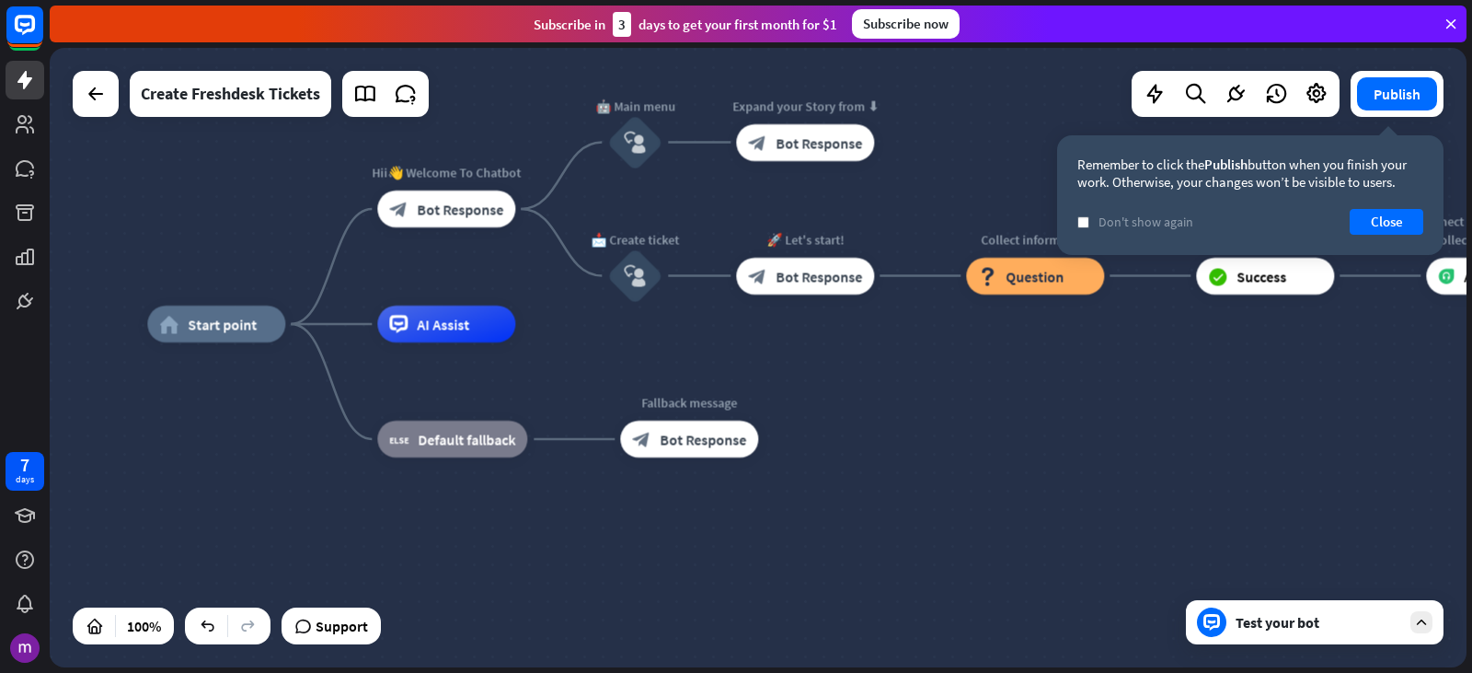
drag, startPoint x: 1119, startPoint y: 504, endPoint x: 1041, endPoint y: 450, distance: 95.2
click at [1041, 450] on div "home_2 Start point Hii👋 Welcome To Chatbot block_bot_response Bot Response 🤖 Ma…" at bounding box center [855, 633] width 1417 height 619
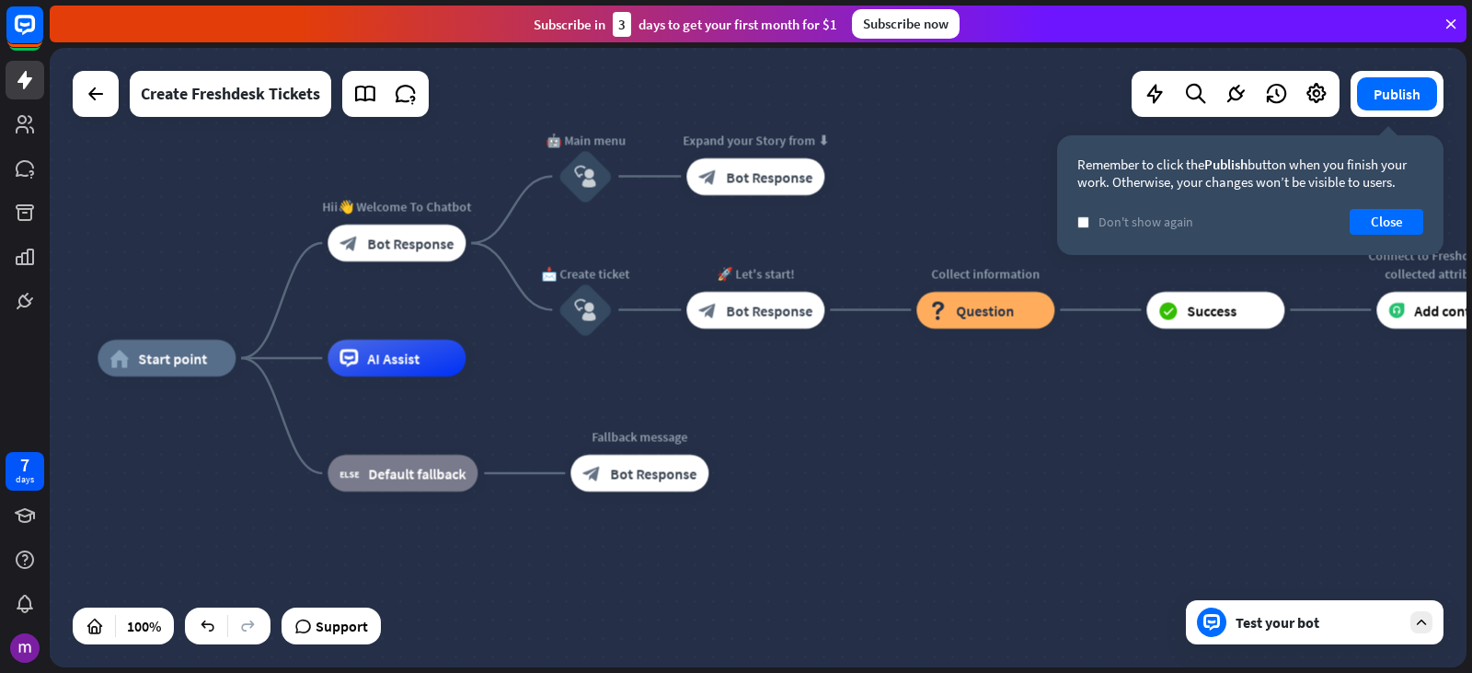
drag, startPoint x: 959, startPoint y: 421, endPoint x: 943, endPoint y: 504, distance: 85.2
click at [943, 504] on div "home_2 Start point Hii👋 Welcome To Chatbot block_bot_response Bot Response 🤖 Ma…" at bounding box center [806, 667] width 1417 height 619
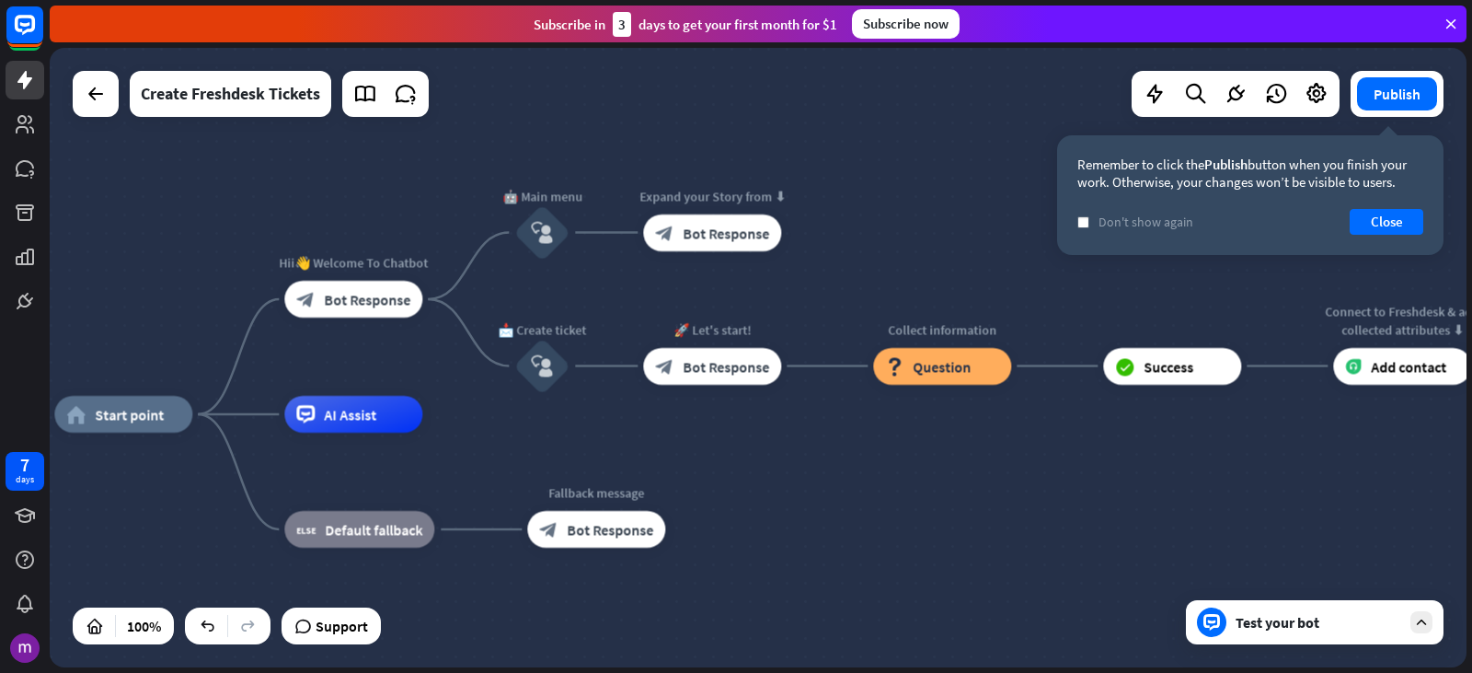
drag, startPoint x: 840, startPoint y: 425, endPoint x: 800, endPoint y: 452, distance: 48.5
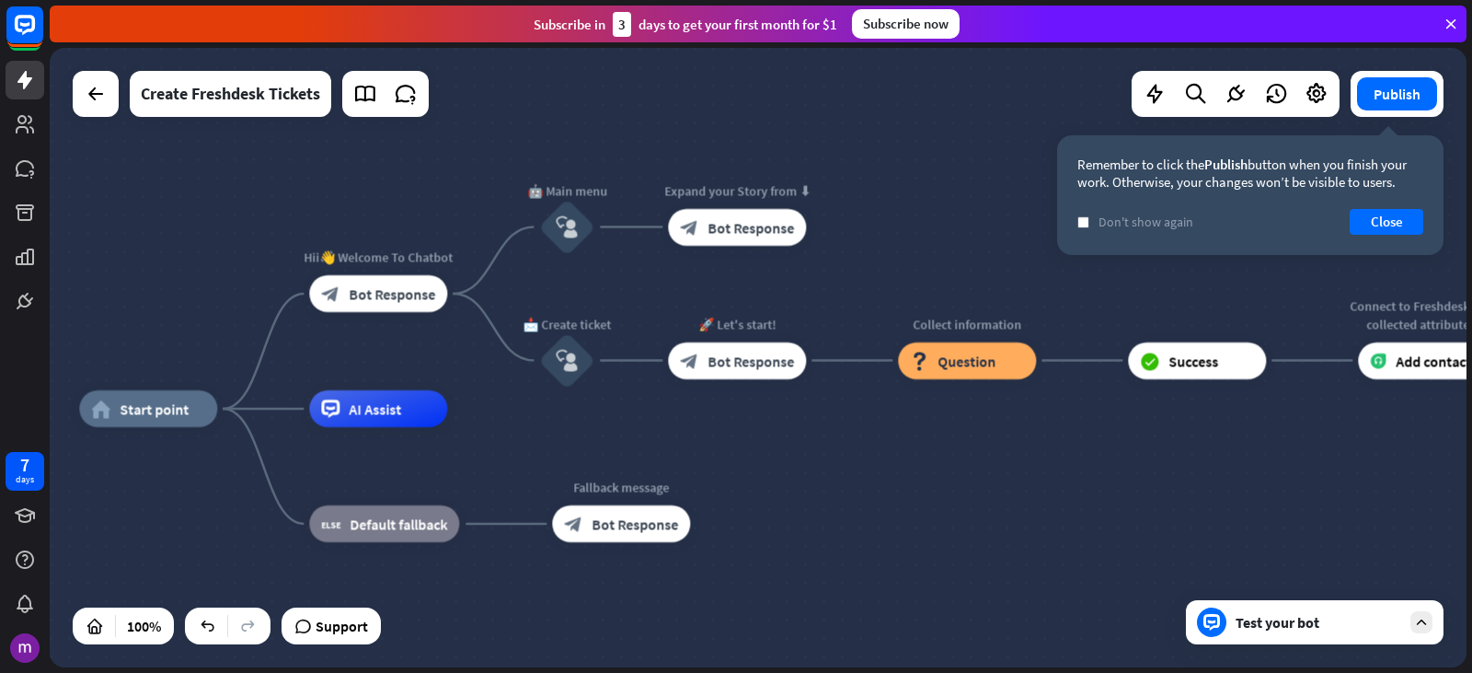
drag, startPoint x: 805, startPoint y: 446, endPoint x: 841, endPoint y: 438, distance: 36.8
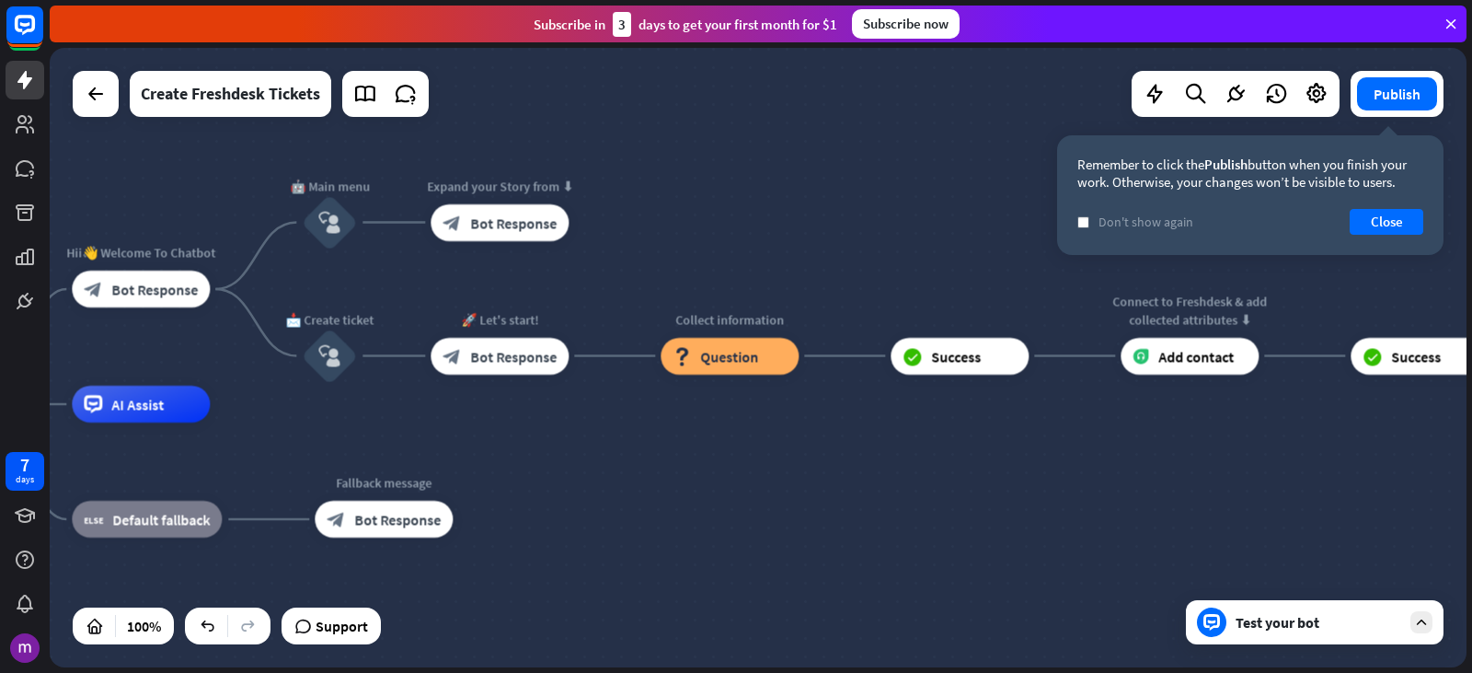
drag, startPoint x: 1045, startPoint y: 463, endPoint x: 798, endPoint y: 467, distance: 247.6
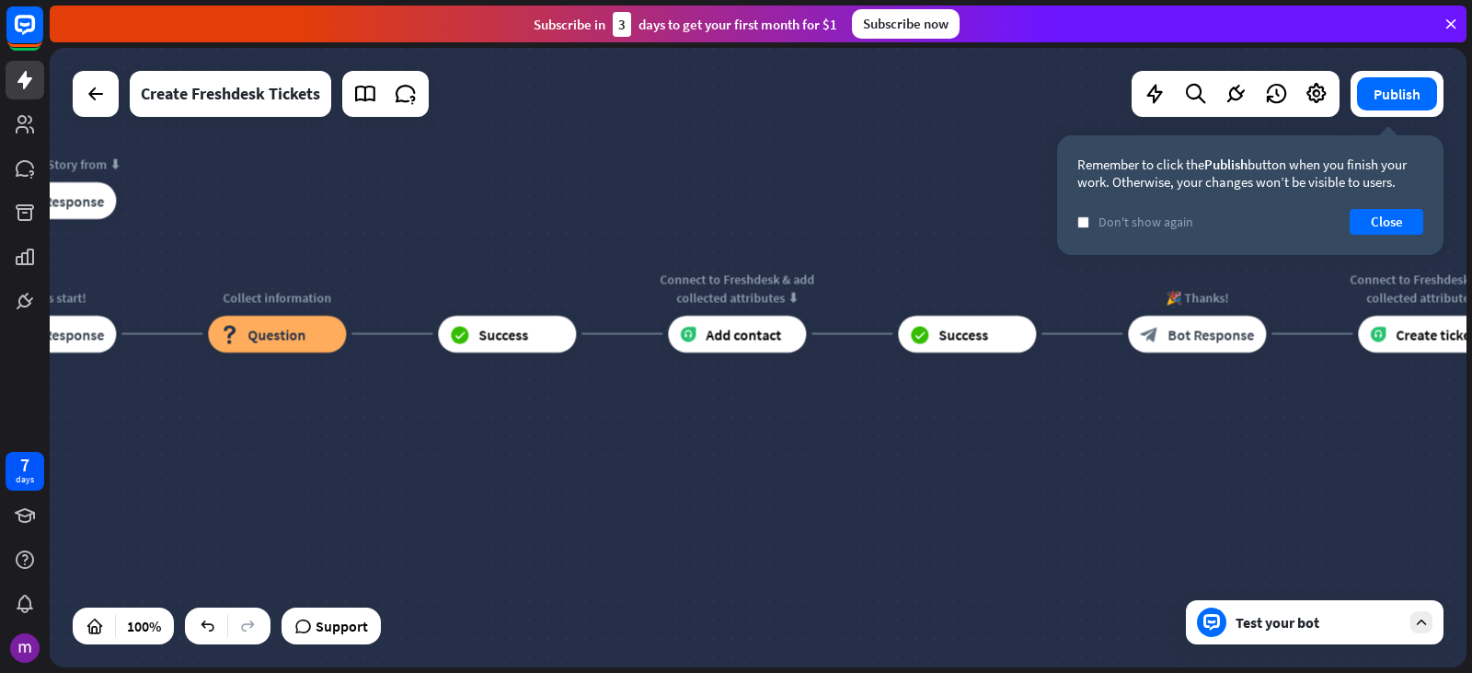
drag, startPoint x: 1240, startPoint y: 461, endPoint x: 861, endPoint y: 449, distance: 379.3
click at [859, 445] on div "home_2 Start point Hii👋 Welcome To Chatbot block_bot_response Bot Response 🤖 Ma…" at bounding box center [758, 357] width 1417 height 619
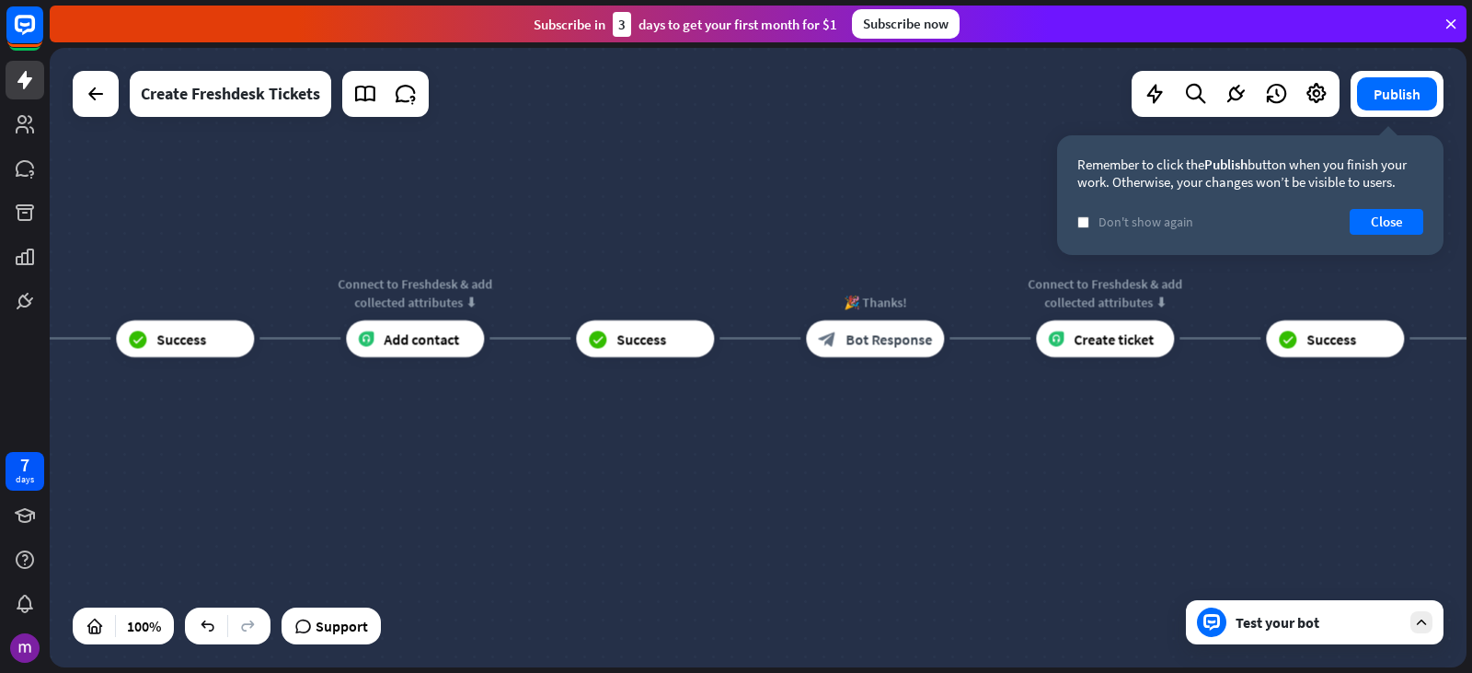
drag, startPoint x: 1453, startPoint y: 458, endPoint x: 1142, endPoint y: 463, distance: 311.1
click at [1142, 463] on div "home_2 Start point Hii👋 Welcome To Chatbot block_bot_response Bot Response 🤖 Ma…" at bounding box center [758, 357] width 1417 height 619
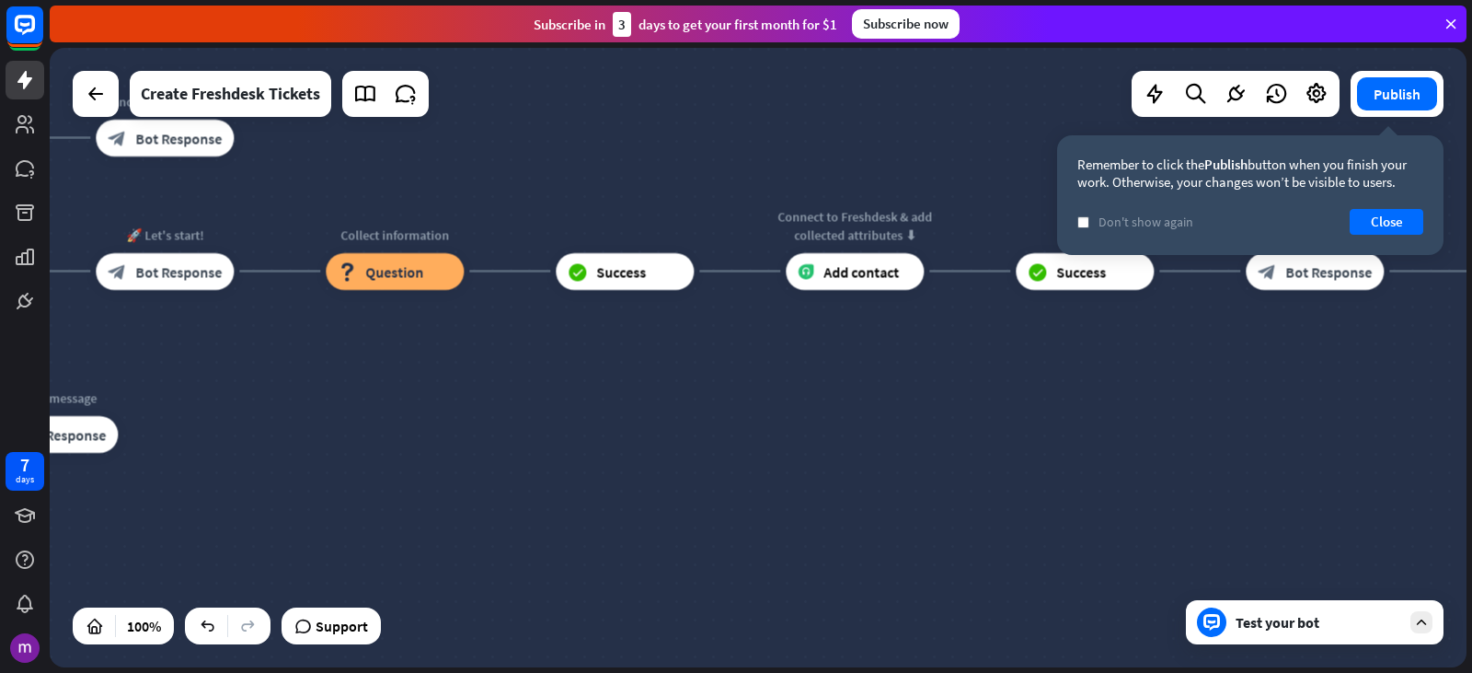
drag, startPoint x: 734, startPoint y: 436, endPoint x: 1194, endPoint y: 367, distance: 464.3
click at [1195, 368] on div "home_2 Start point Hii👋 Welcome To Chatbot block_bot_response Bot Response 🤖 Ma…" at bounding box center [758, 357] width 1417 height 619
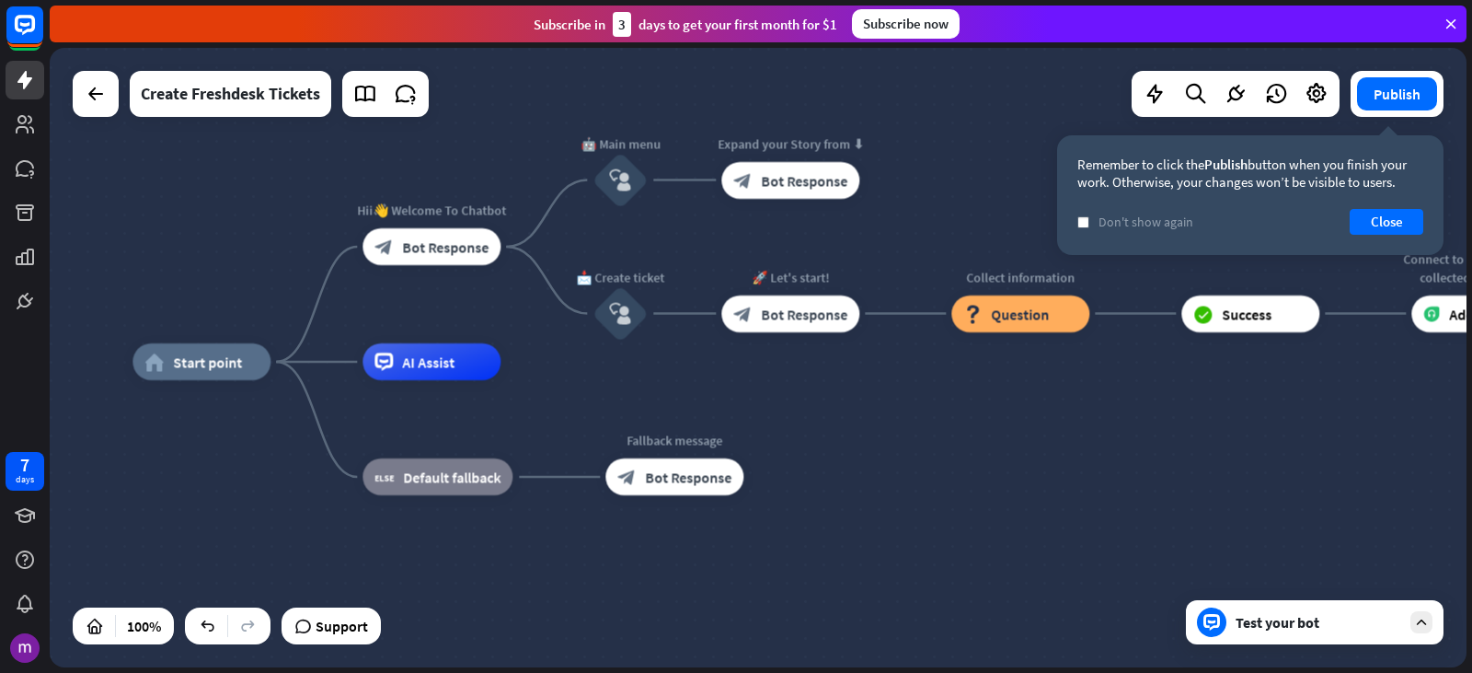
drag, startPoint x: 906, startPoint y: 431, endPoint x: 1466, endPoint y: 459, distance: 560.2
click at [1466, 459] on div "home_2 Start point Hii👋 Welcome To Chatbot block_bot_response Bot Response 🤖 Ma…" at bounding box center [841, 671] width 1417 height 619
click at [1113, 445] on div "home_2 Start point Hii👋 Welcome To Chatbot block_bot_response Bot Response 🤖 Ma…" at bounding box center [841, 671] width 1417 height 619
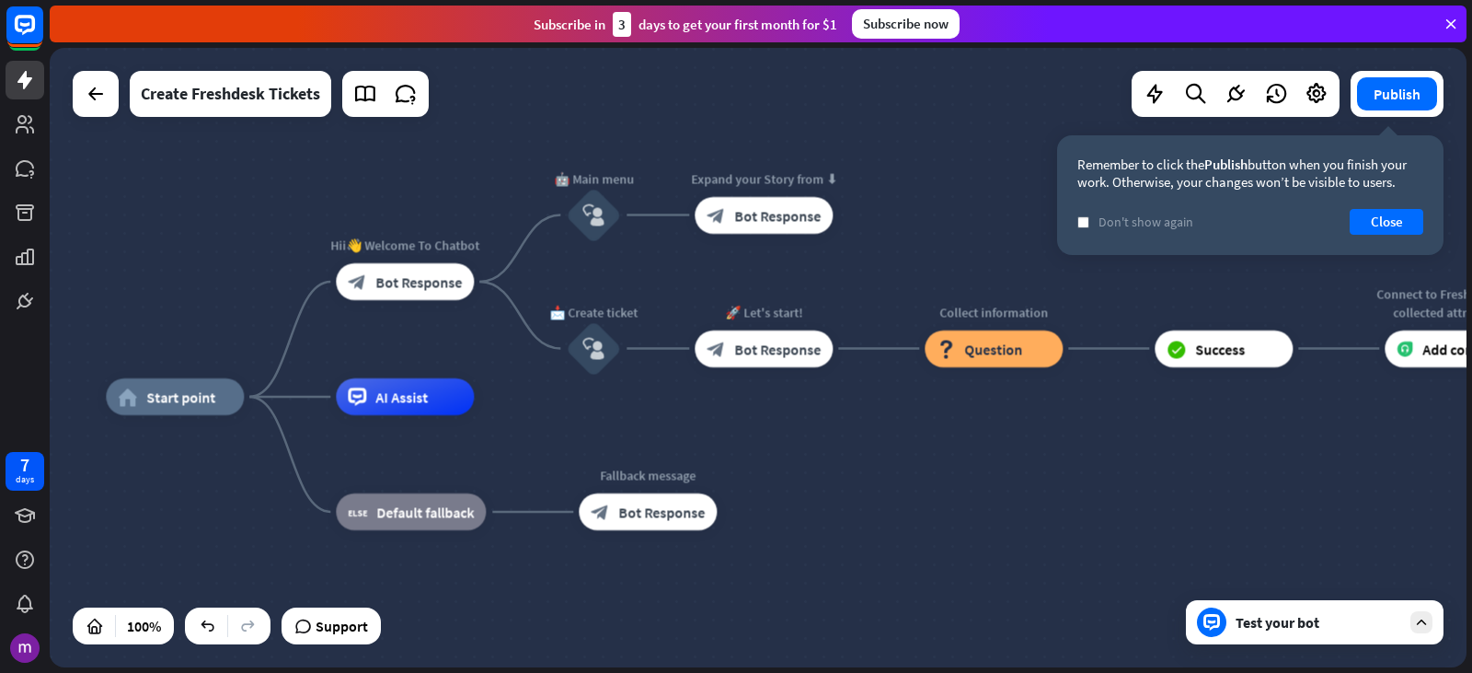
drag, startPoint x: 1050, startPoint y: 469, endPoint x: 1027, endPoint y: 505, distance: 42.6
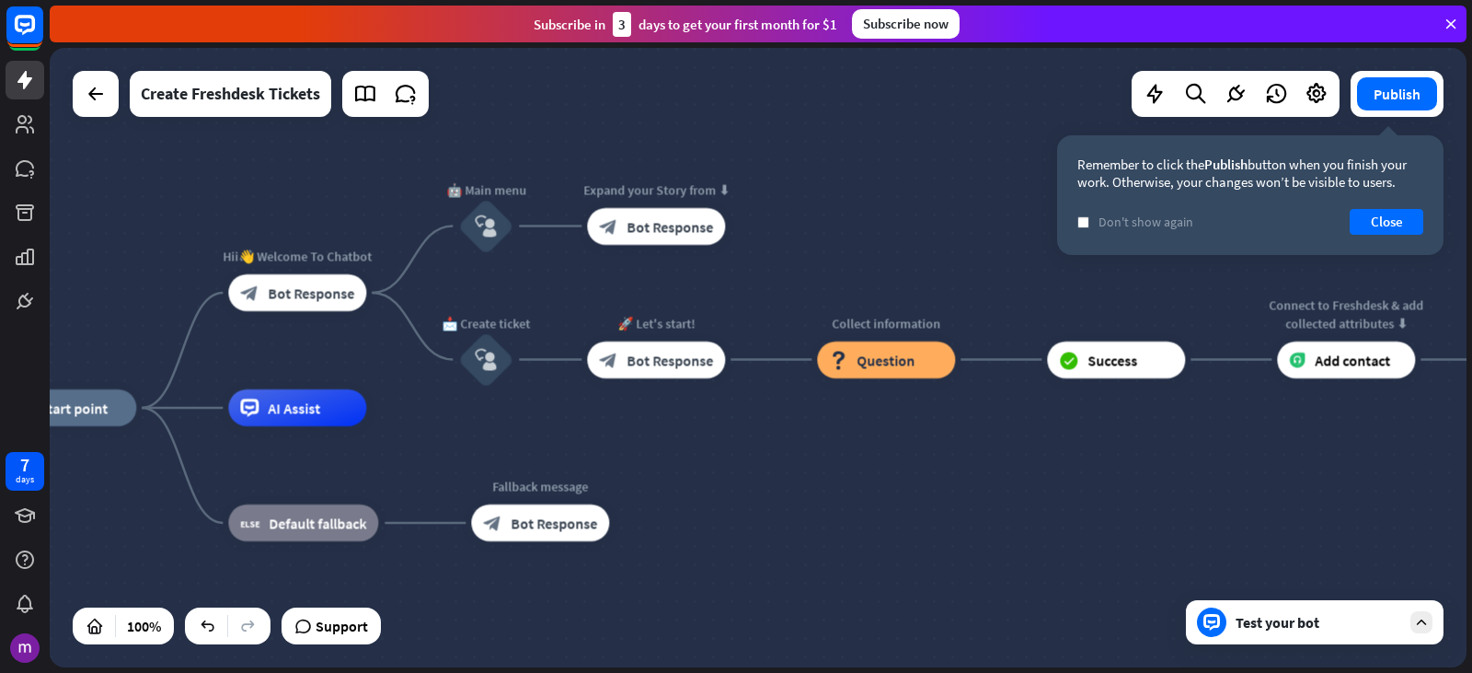
drag, startPoint x: 986, startPoint y: 517, endPoint x: 894, endPoint y: 528, distance: 93.6
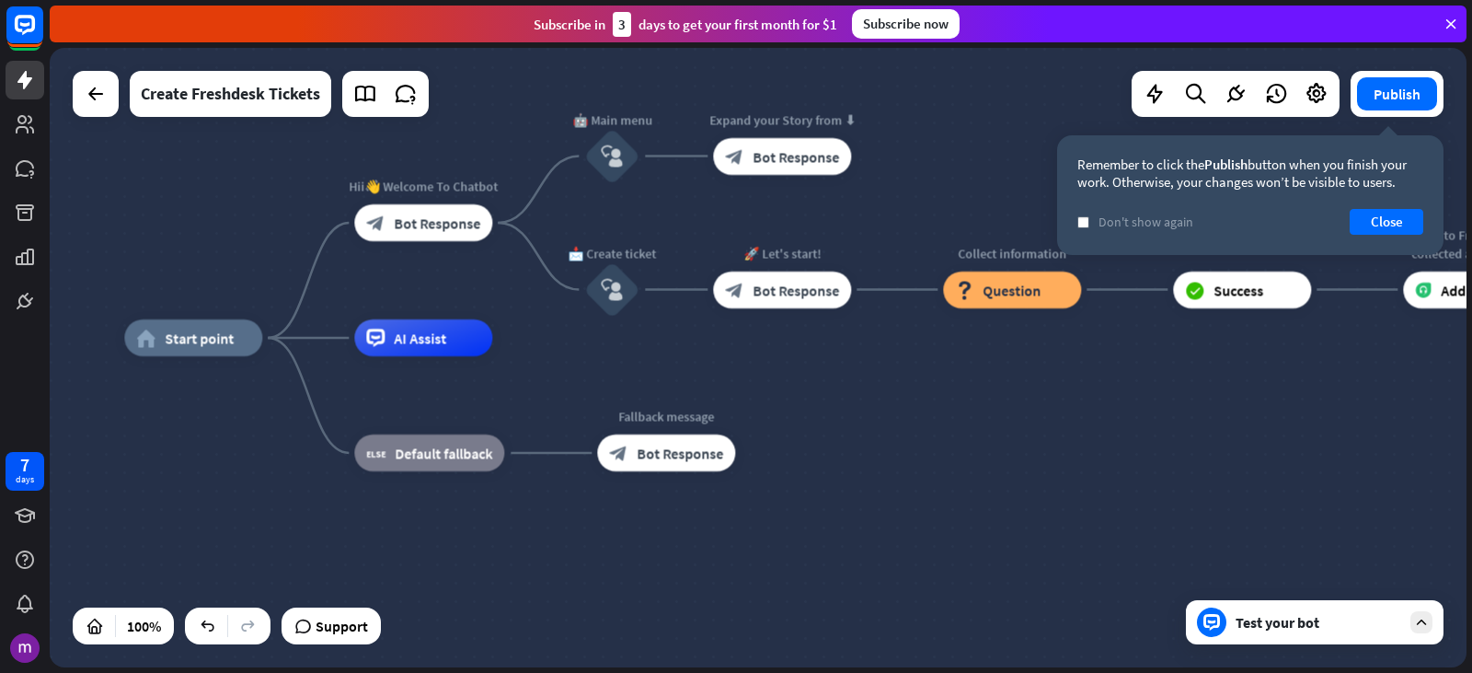
drag, startPoint x: 959, startPoint y: 470, endPoint x: 1104, endPoint y: 401, distance: 160.9
click at [1104, 401] on div "home_2 Start point Hii👋 Welcome To Chatbot block_bot_response Bot Response 🤖 Ma…" at bounding box center [832, 647] width 1417 height 619
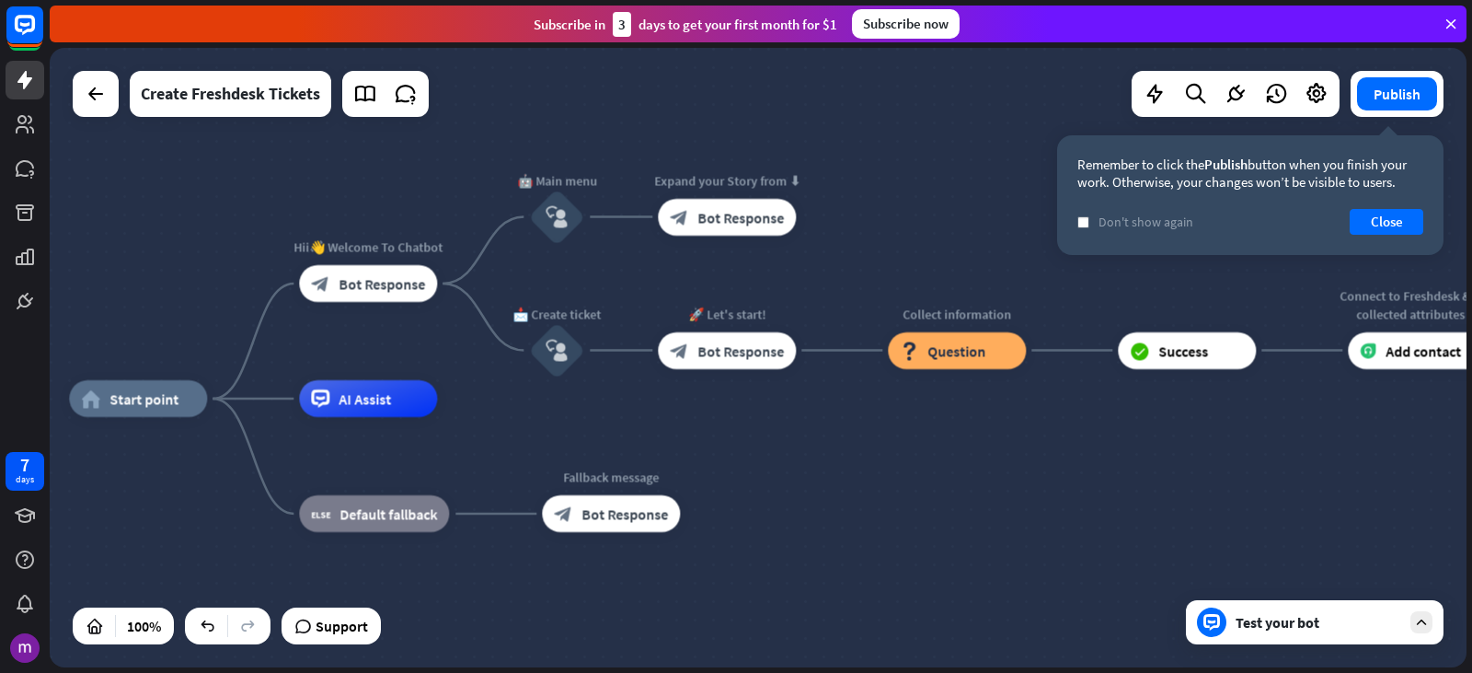
drag, startPoint x: 1129, startPoint y: 444, endPoint x: 1202, endPoint y: 433, distance: 73.7
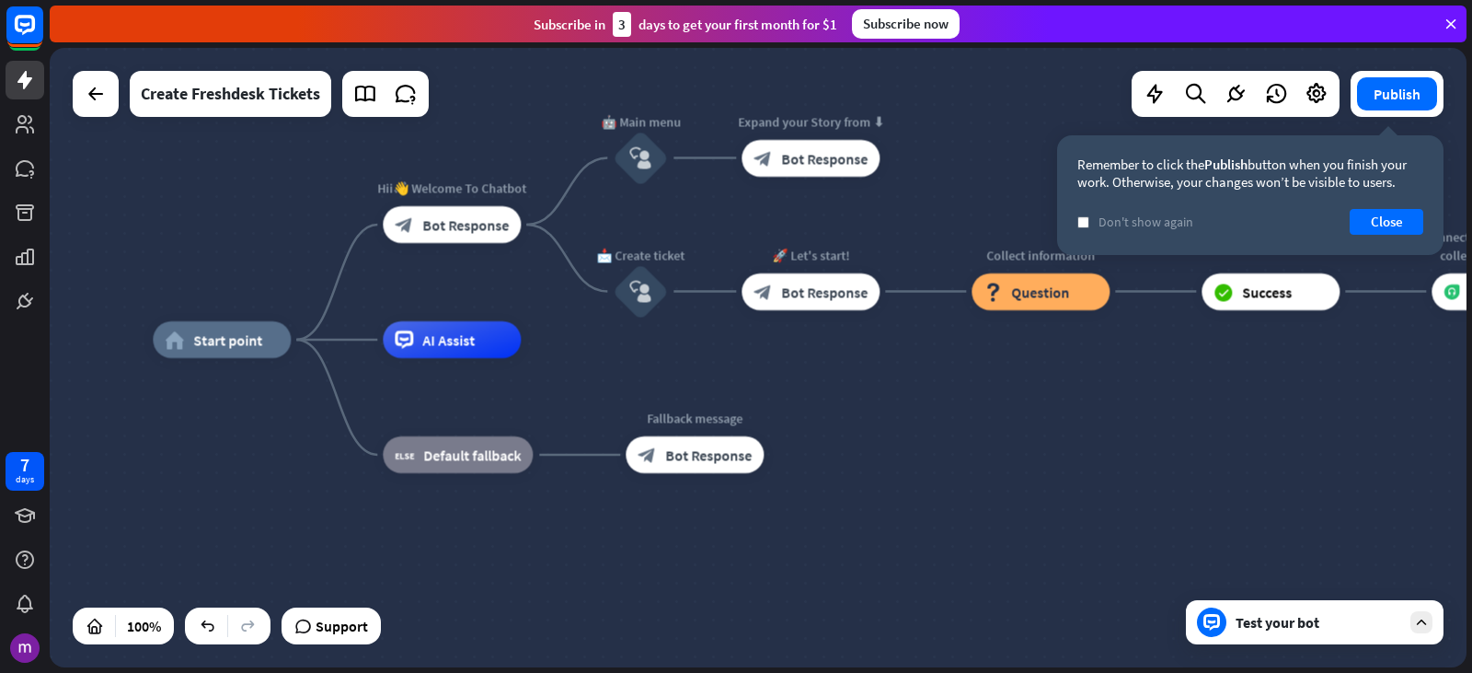
drag, startPoint x: 1206, startPoint y: 428, endPoint x: 1132, endPoint y: 461, distance: 81.6
click at [1132, 461] on div "home_2 Start point Hii👋 Welcome To Chatbot block_bot_response Bot Response 🤖 Ma…" at bounding box center [861, 649] width 1417 height 619
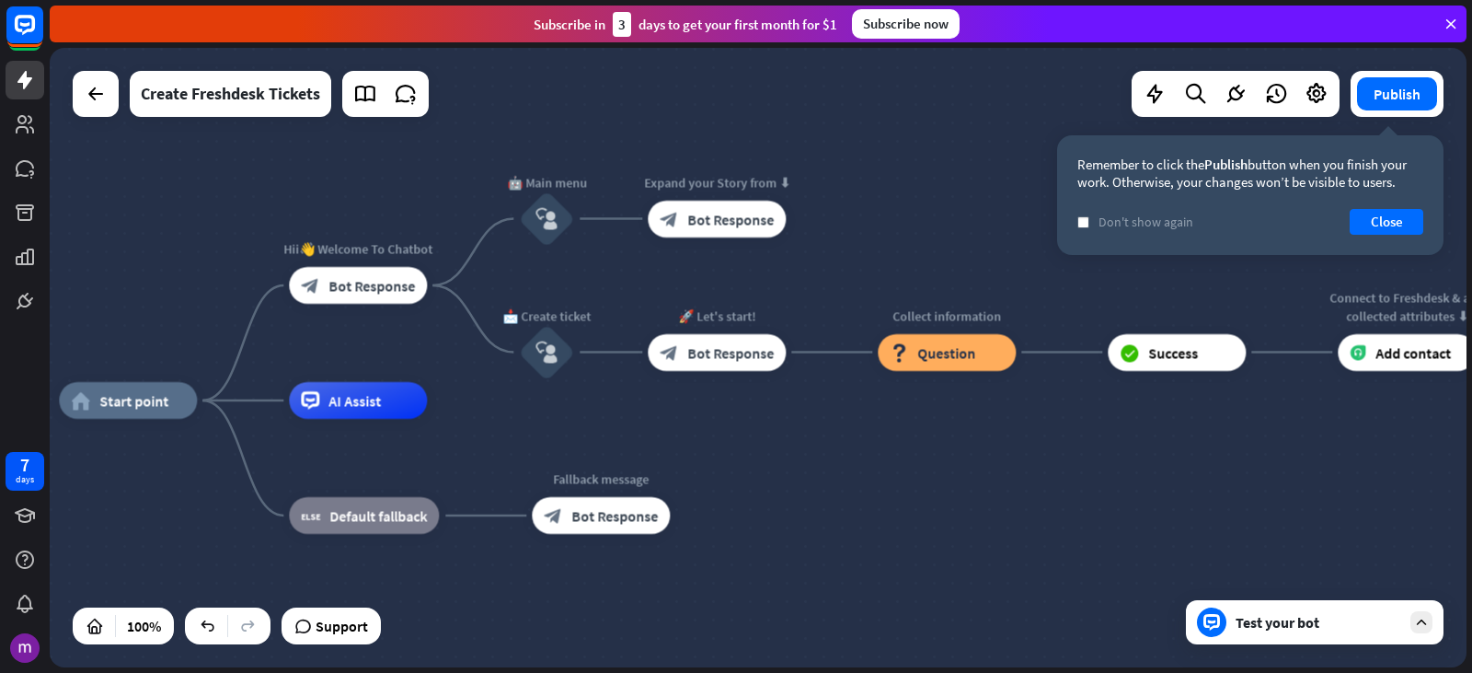
drag, startPoint x: 1078, startPoint y: 461, endPoint x: 1068, endPoint y: 502, distance: 41.7
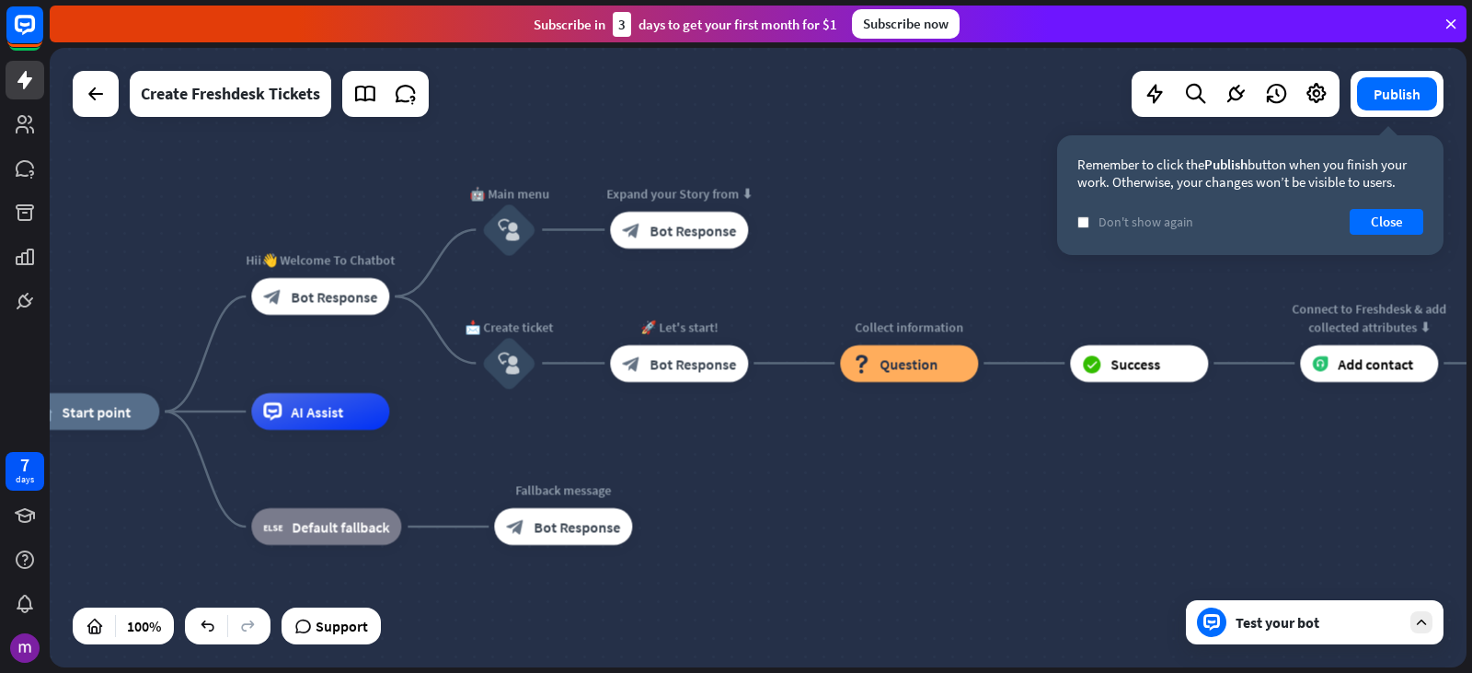
drag, startPoint x: 1136, startPoint y: 508, endPoint x: 1082, endPoint y: 519, distance: 54.5
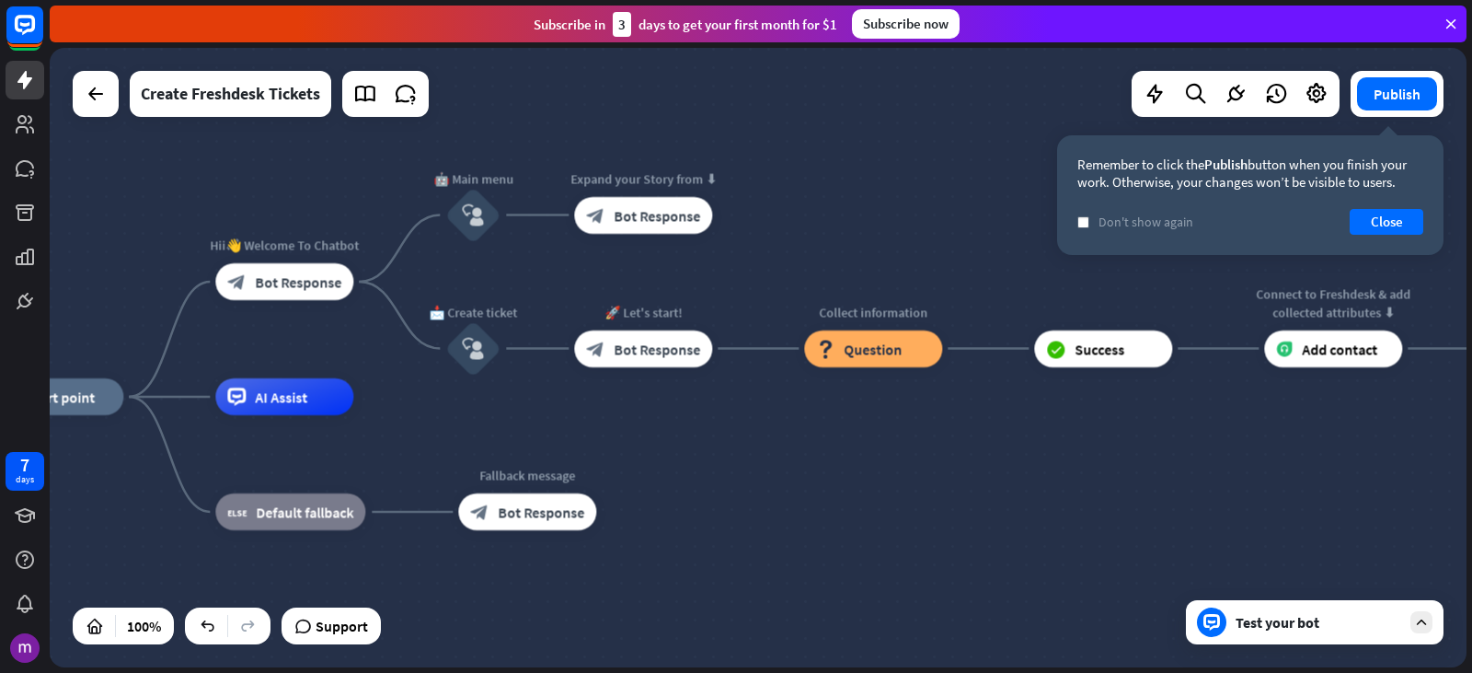
drag, startPoint x: 1130, startPoint y: 506, endPoint x: 1101, endPoint y: 492, distance: 32.5
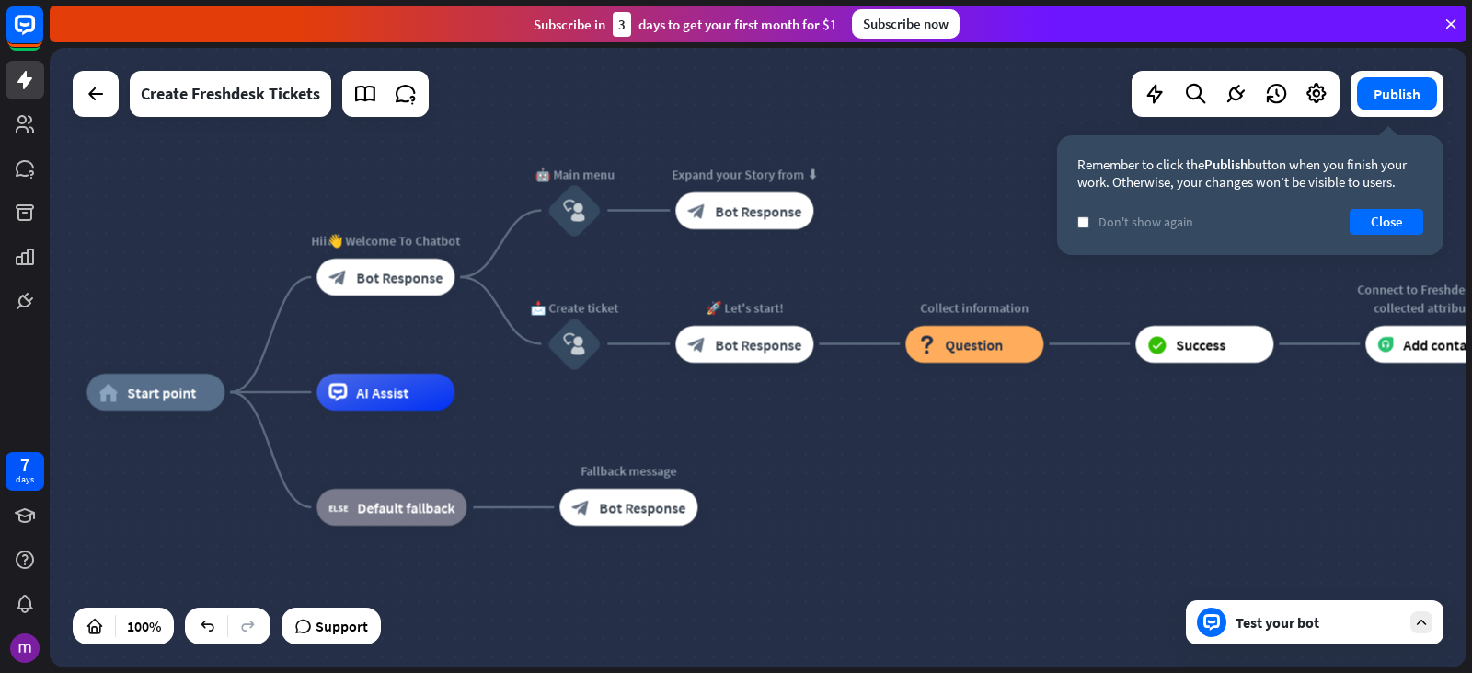
drag, startPoint x: 1101, startPoint y: 492, endPoint x: 1209, endPoint y: 487, distance: 108.7
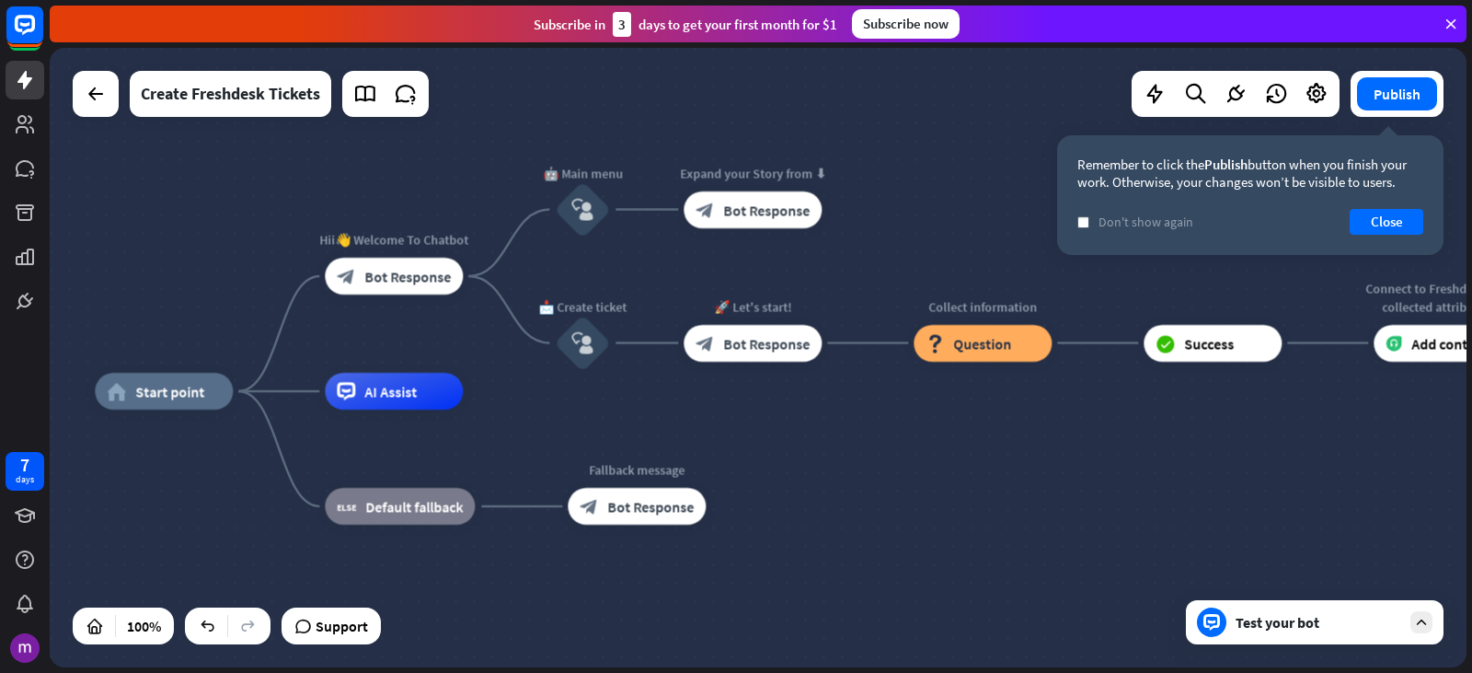
click at [1457, 18] on icon at bounding box center [1451, 24] width 17 height 17
